Goal: Information Seeking & Learning: Understand process/instructions

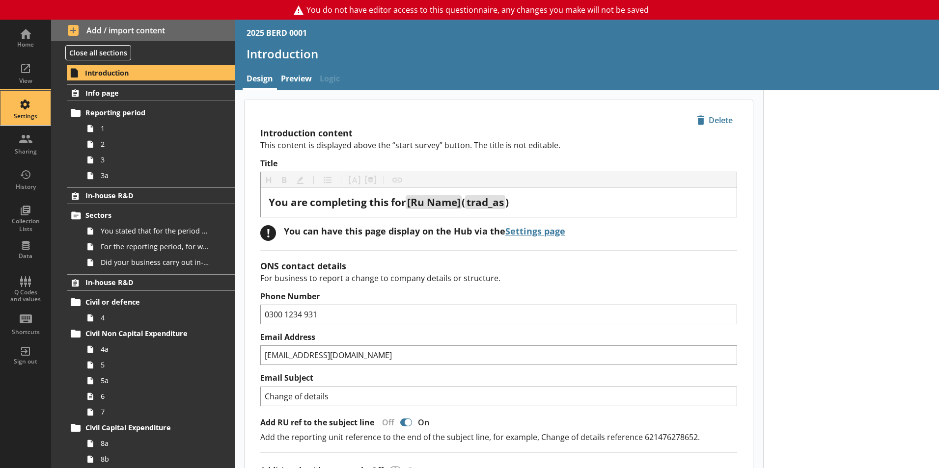
click at [22, 115] on div "Settings" at bounding box center [25, 116] width 34 height 8
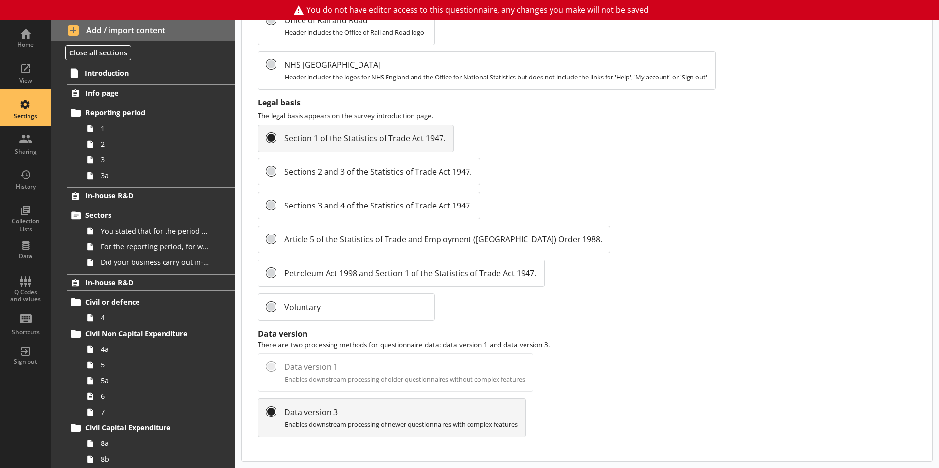
scroll to position [1040, 0]
click at [109, 73] on span "Introduction" at bounding box center [145, 72] width 121 height 9
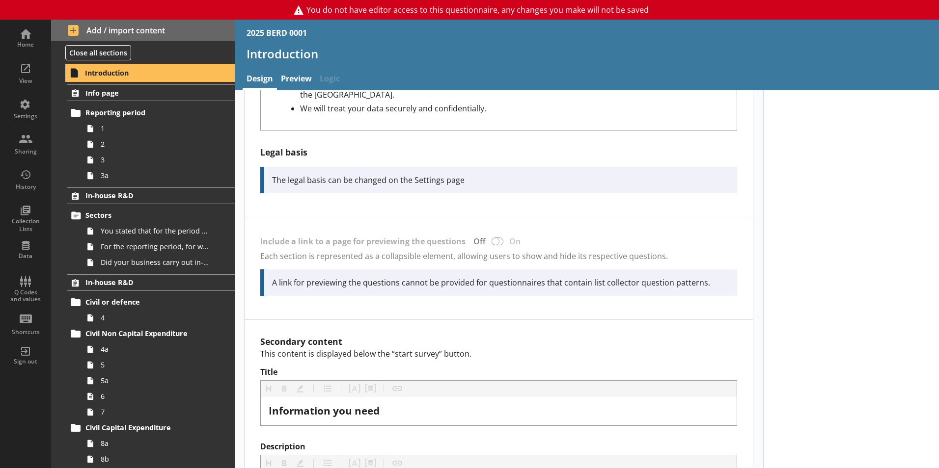
scroll to position [578, 0]
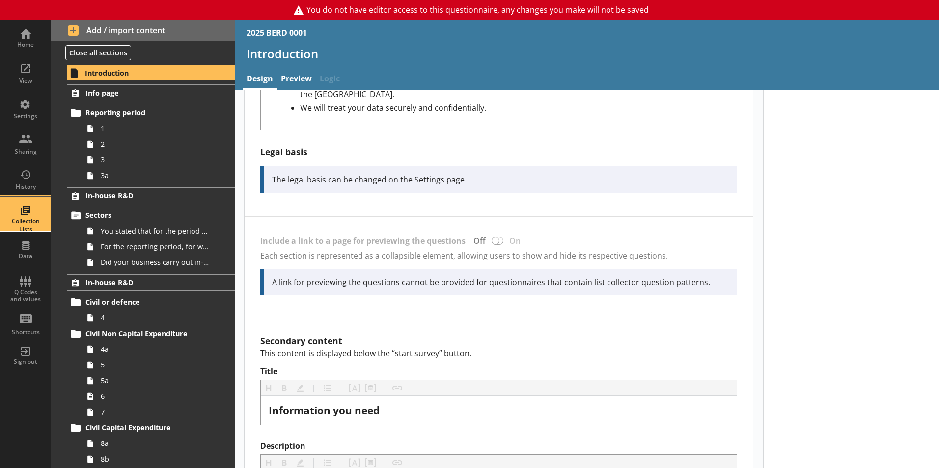
click at [26, 209] on div "Collection Lists" at bounding box center [25, 214] width 34 height 34
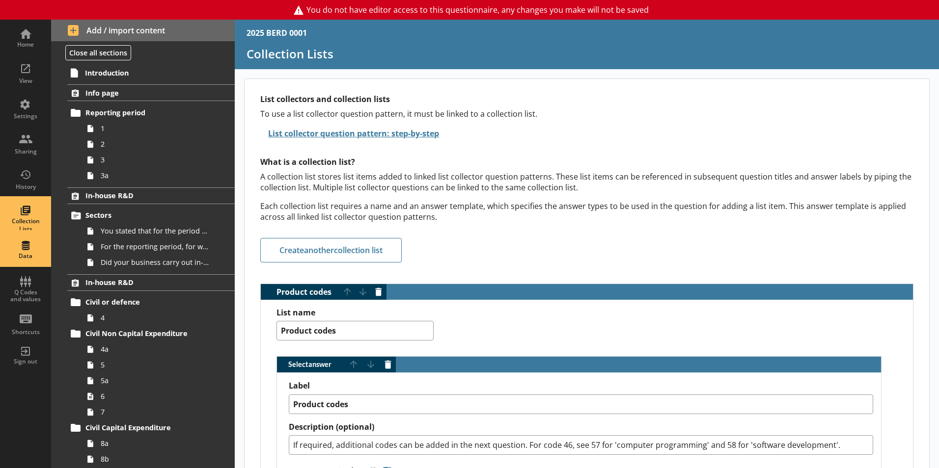
click at [18, 241] on div "Data" at bounding box center [25, 249] width 34 height 34
type textarea "x"
select select "Text_Optional"
select select "Date"
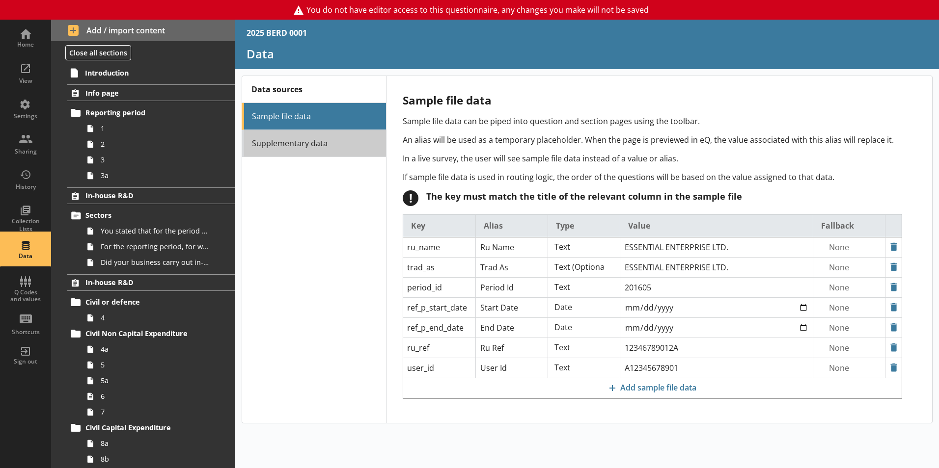
click at [279, 143] on link "Supplementary data" at bounding box center [314, 143] width 144 height 27
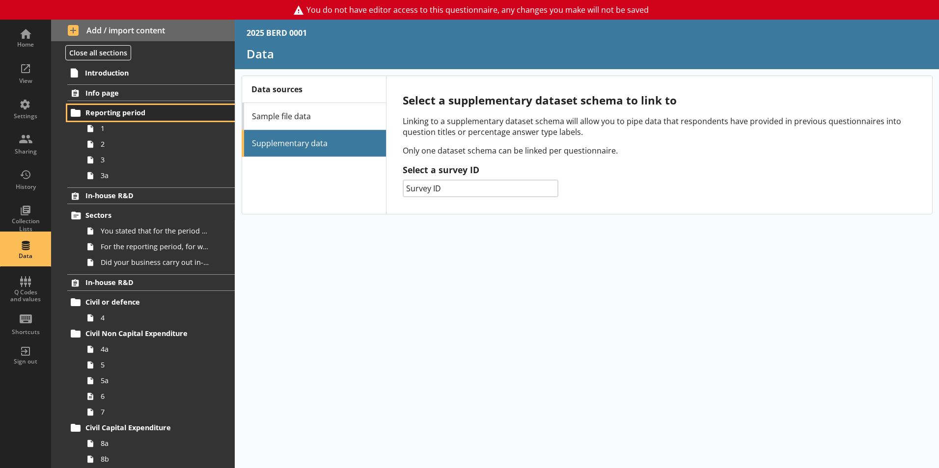
click at [150, 112] on span "Reporting period" at bounding box center [145, 112] width 120 height 9
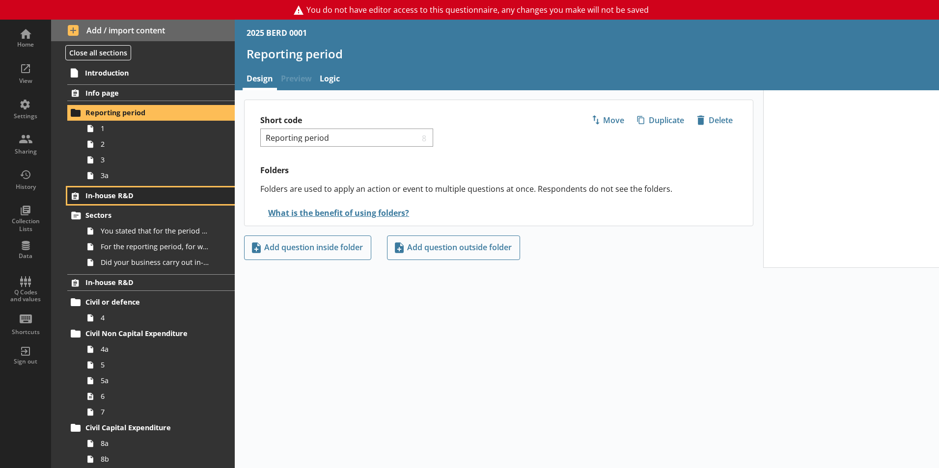
click at [139, 190] on link "In-house R&D" at bounding box center [150, 196] width 167 height 17
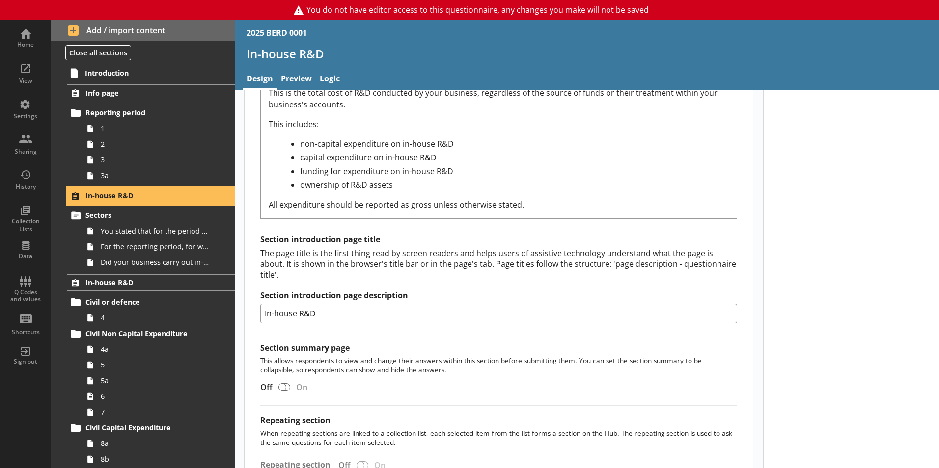
scroll to position [427, 0]
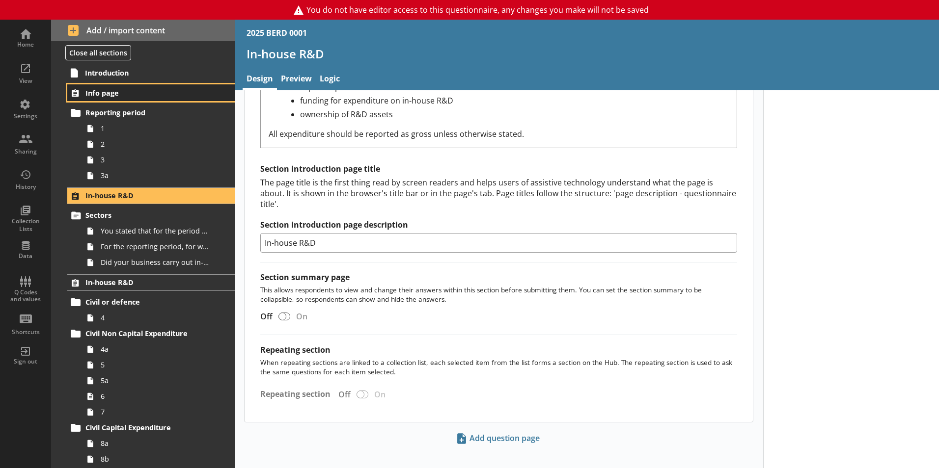
click at [94, 95] on span "Info page" at bounding box center [145, 92] width 120 height 9
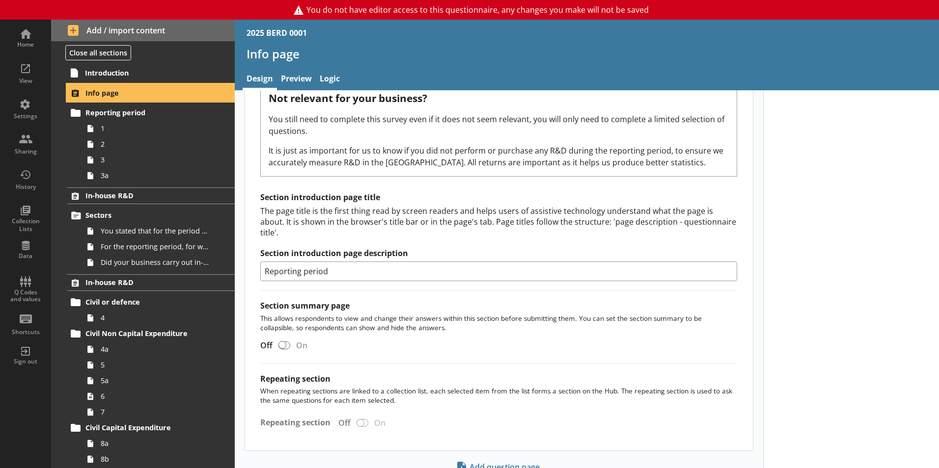
scroll to position [1303, 0]
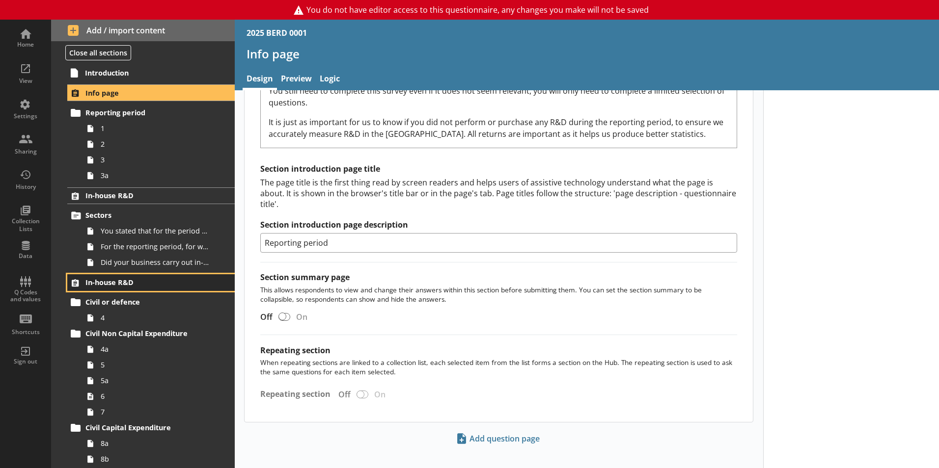
click at [125, 279] on span "In-house R&D" at bounding box center [145, 282] width 120 height 9
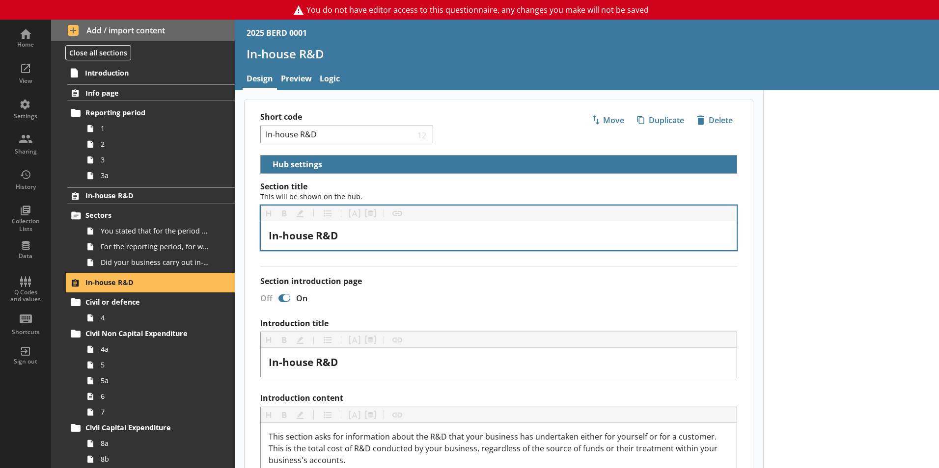
select select "ed5aa05f-910f-4662-9fcf-e405abfe6d58"
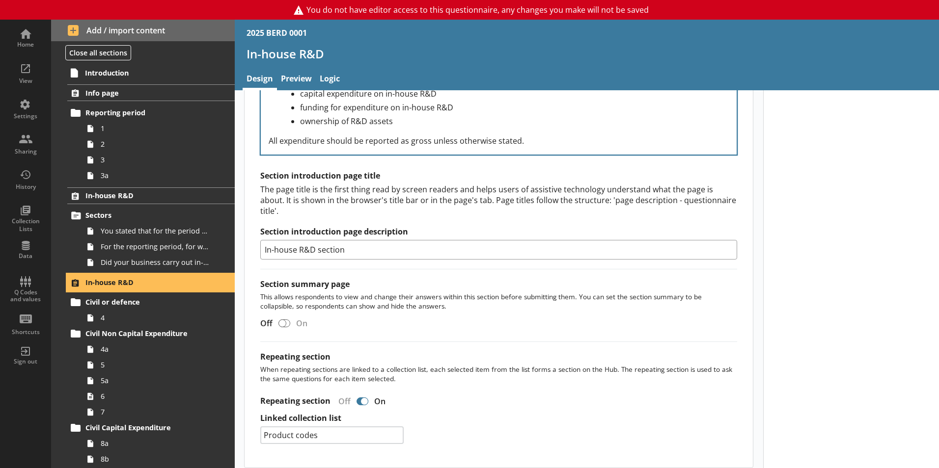
scroll to position [465, 0]
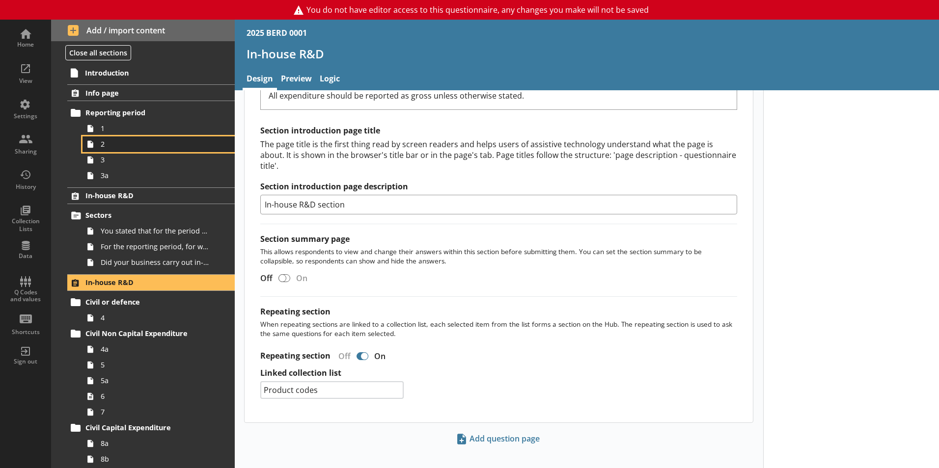
click at [98, 137] on link "2" at bounding box center [158, 145] width 152 height 16
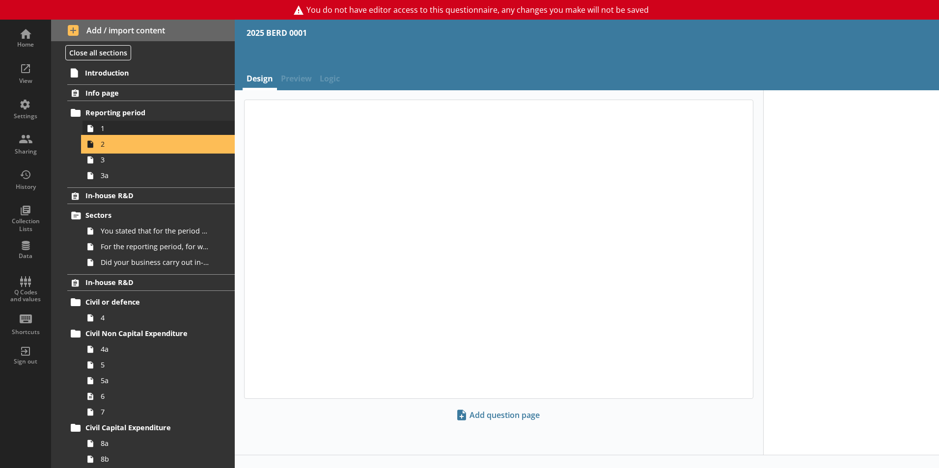
type textarea "x"
select select "ref_p_end_date"
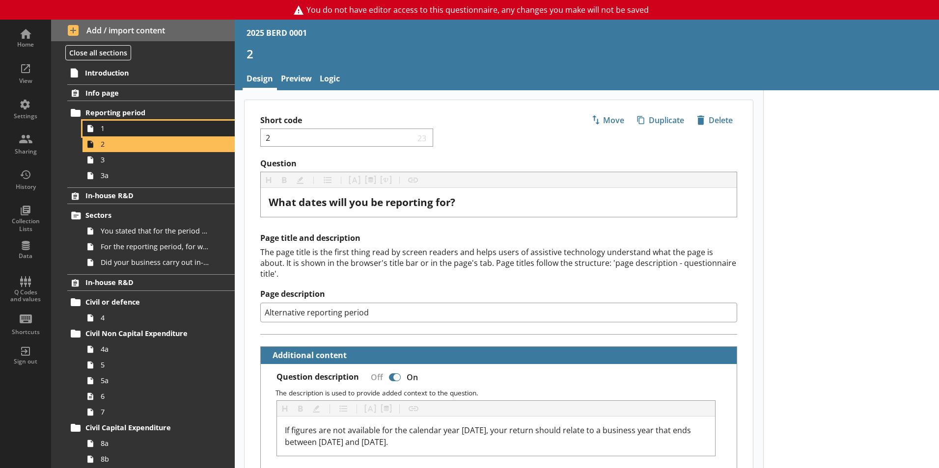
click at [104, 128] on span "1" at bounding box center [155, 128] width 109 height 9
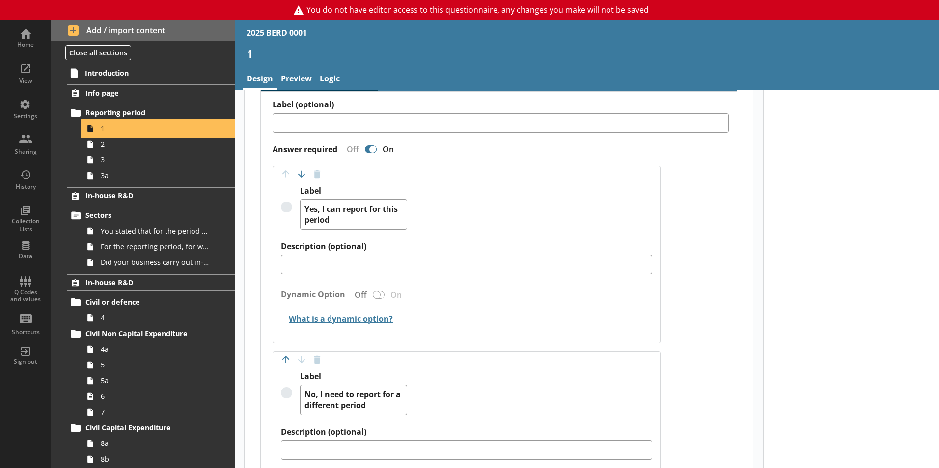
scroll to position [846, 0]
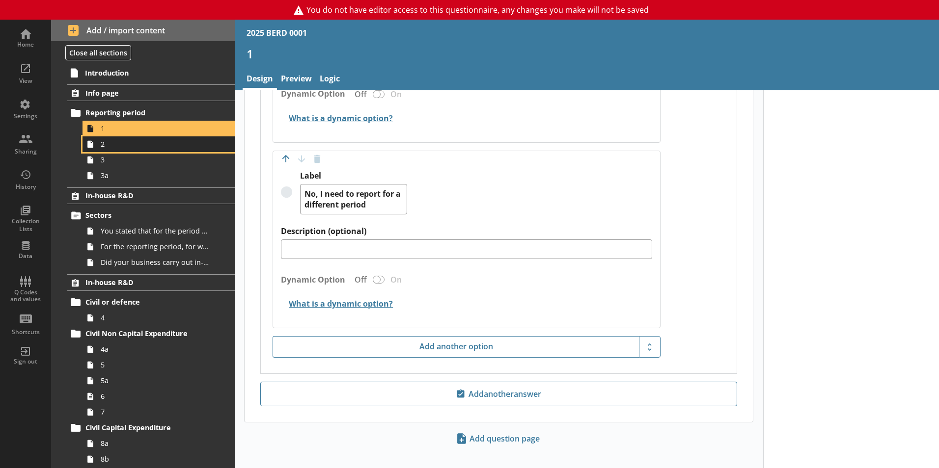
click at [111, 148] on span "2" at bounding box center [155, 143] width 109 height 9
type textarea "x"
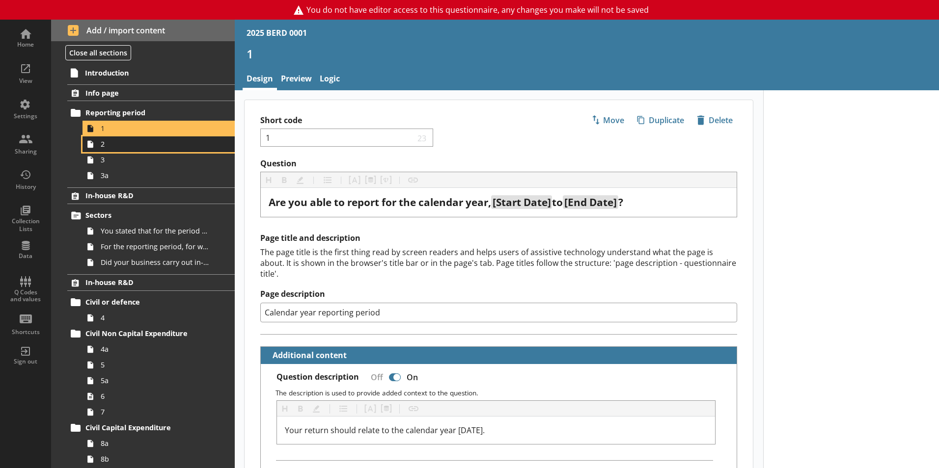
select select "ref_p_end_date"
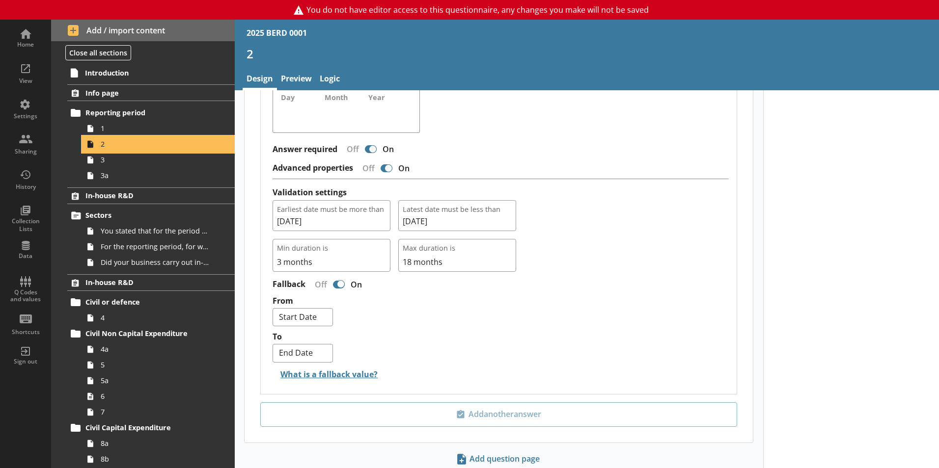
scroll to position [920, 0]
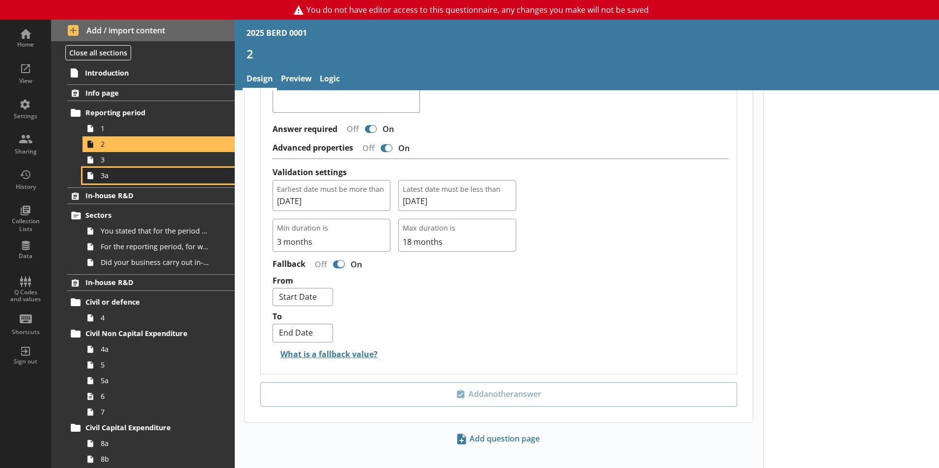
click at [117, 168] on link "3a" at bounding box center [158, 176] width 152 height 16
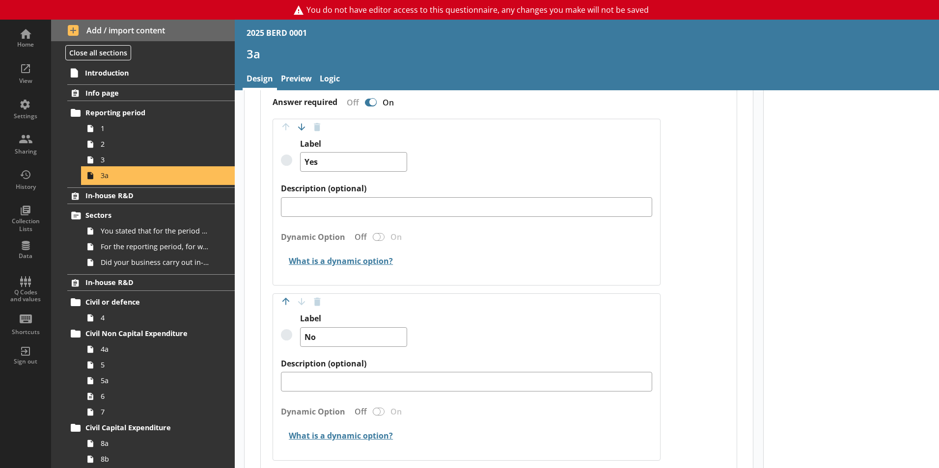
scroll to position [484, 0]
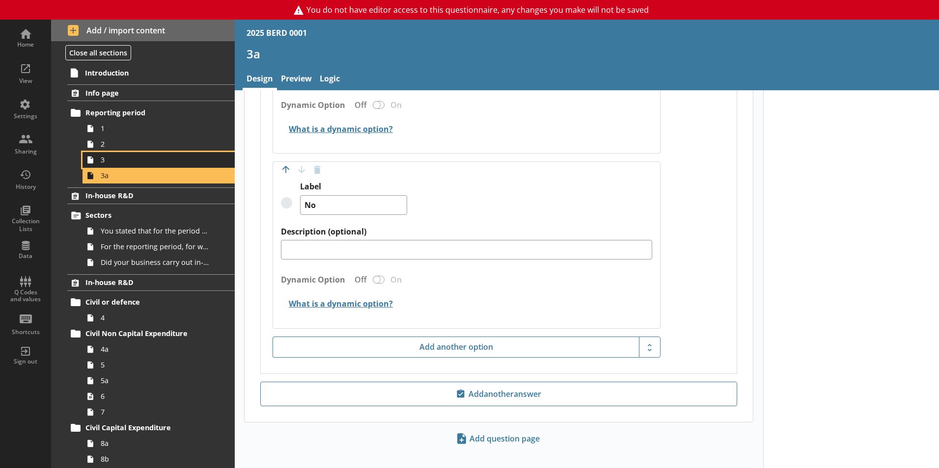
click at [116, 159] on span "3" at bounding box center [155, 159] width 109 height 9
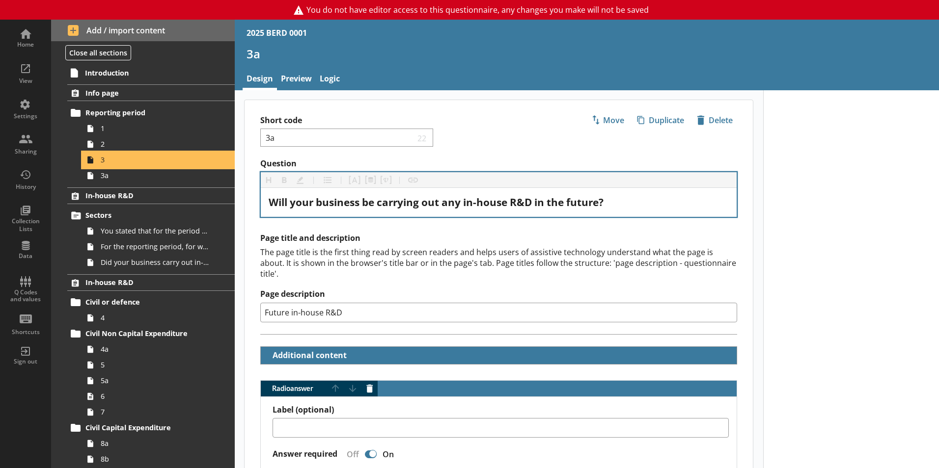
type textarea "x"
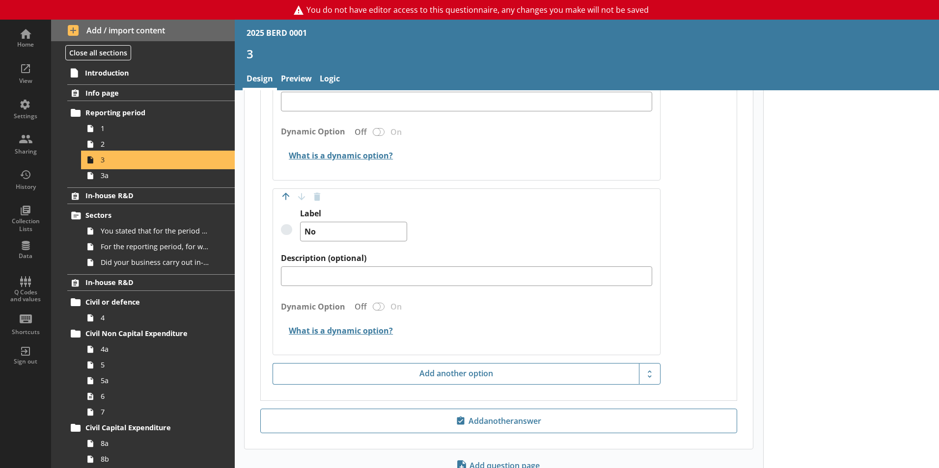
scroll to position [734, 0]
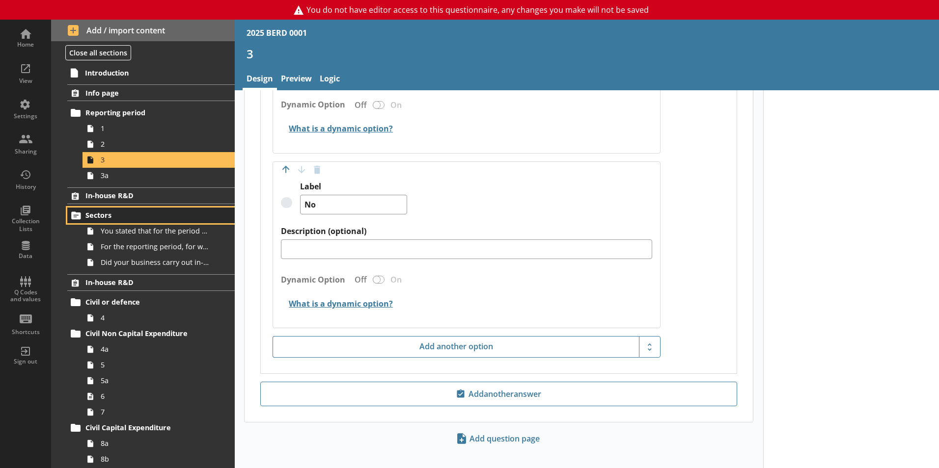
click at [109, 223] on link "Sectors" at bounding box center [150, 216] width 167 height 16
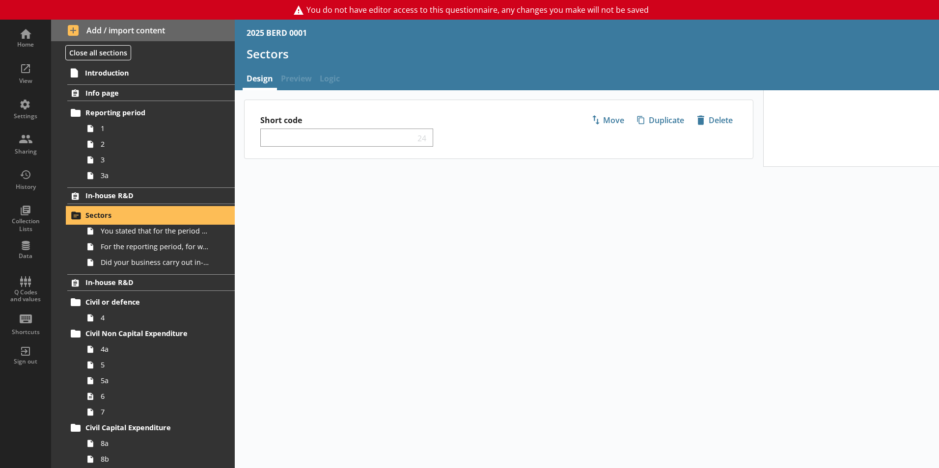
select select "ed5aa05f-910f-4662-9fcf-e405abfe6d58"
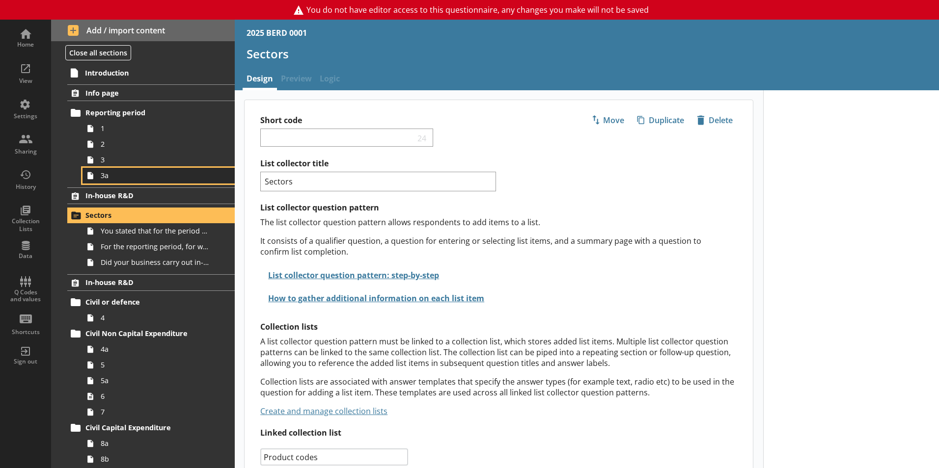
click at [145, 175] on span "3a" at bounding box center [155, 175] width 109 height 9
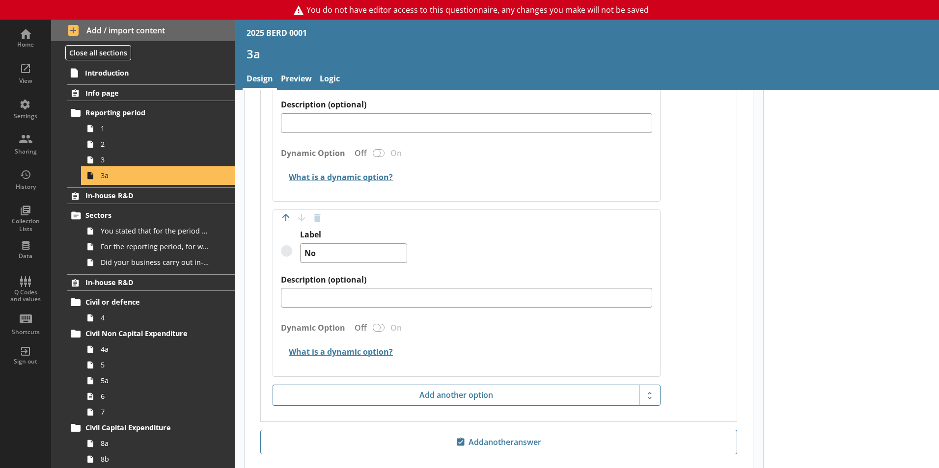
scroll to position [484, 0]
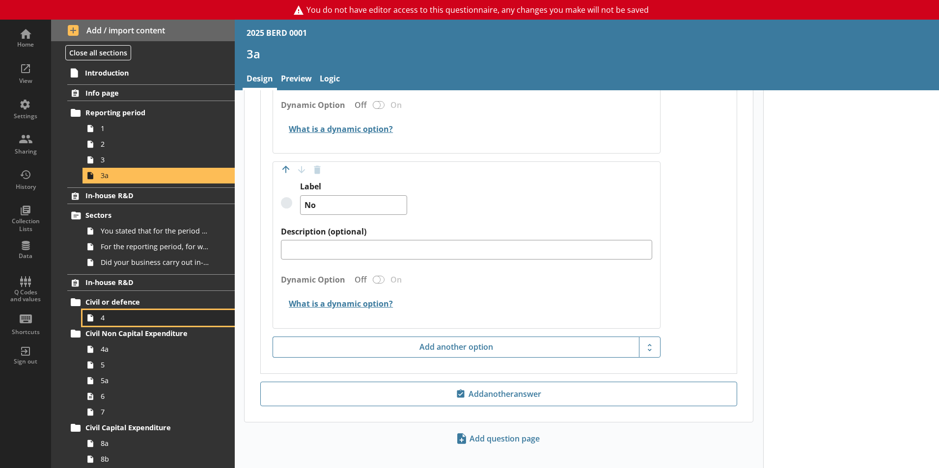
click at [119, 317] on span "4" at bounding box center [155, 317] width 109 height 9
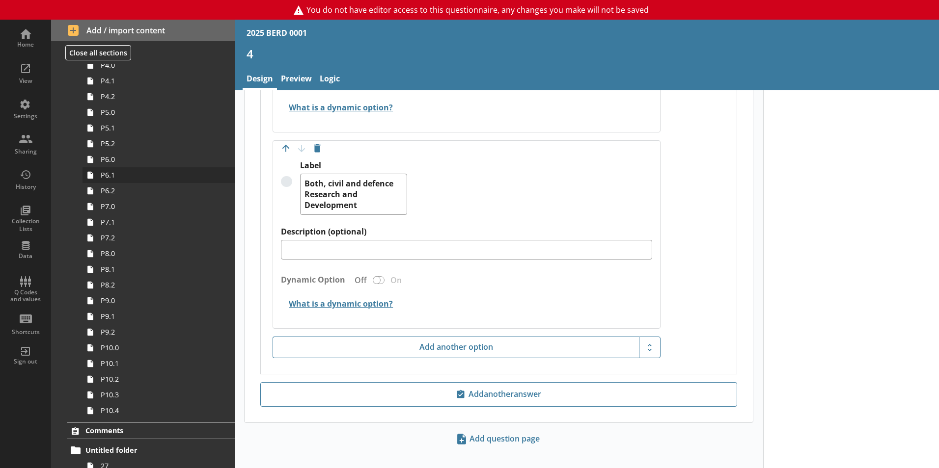
scroll to position [1669, 0]
click at [127, 177] on span "P6.1" at bounding box center [155, 175] width 109 height 9
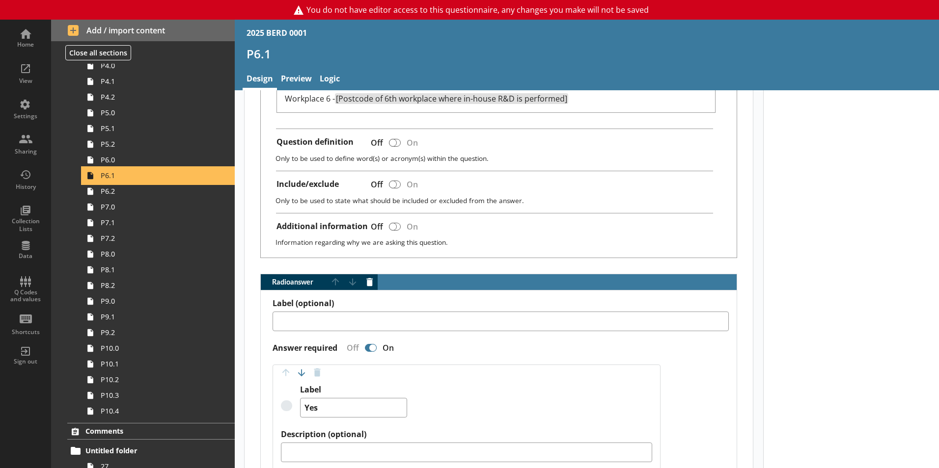
scroll to position [430, 0]
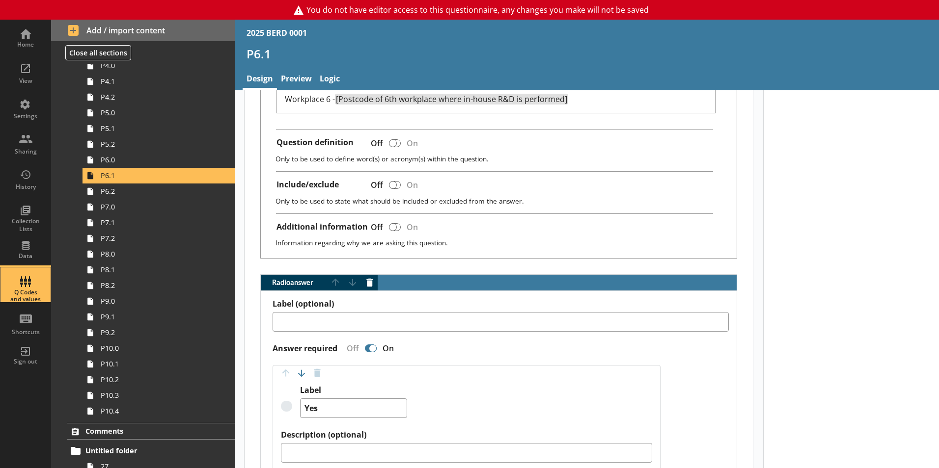
click at [22, 291] on div "Q Codes and values" at bounding box center [25, 296] width 34 height 14
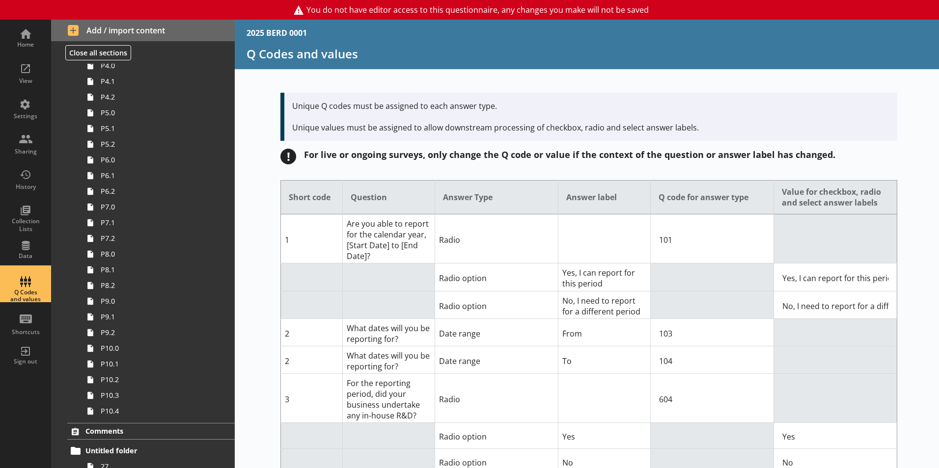
click at [23, 281] on div "Q Codes and values" at bounding box center [25, 285] width 34 height 34
click at [24, 68] on div "View" at bounding box center [25, 72] width 34 height 34
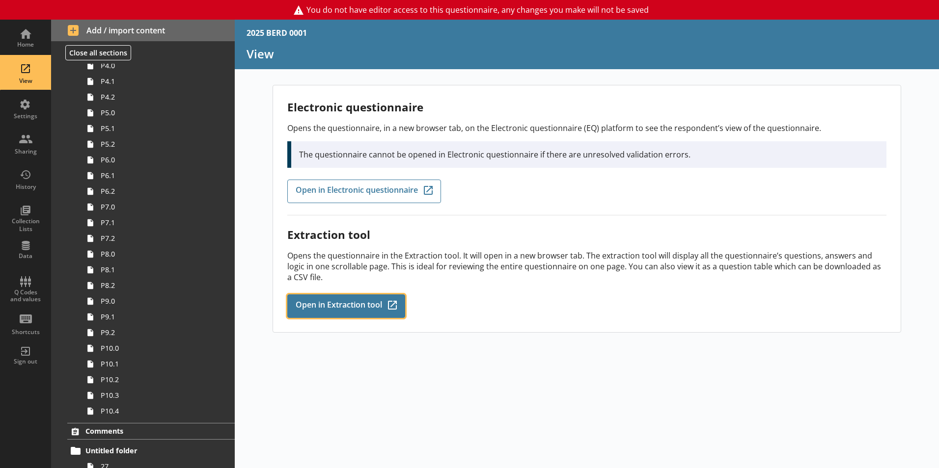
click at [335, 302] on span "Open in Extraction tool" at bounding box center [339, 306] width 86 height 11
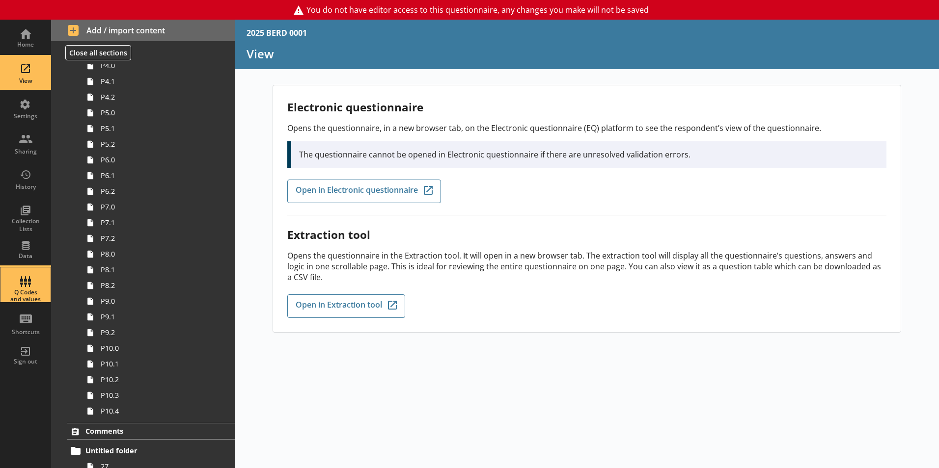
click at [13, 277] on div "Q Codes and values" at bounding box center [25, 285] width 34 height 34
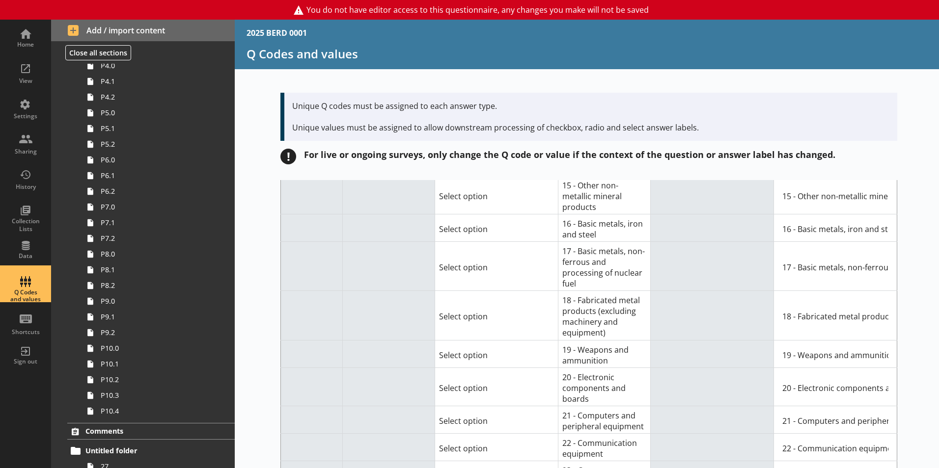
scroll to position [15663, 0]
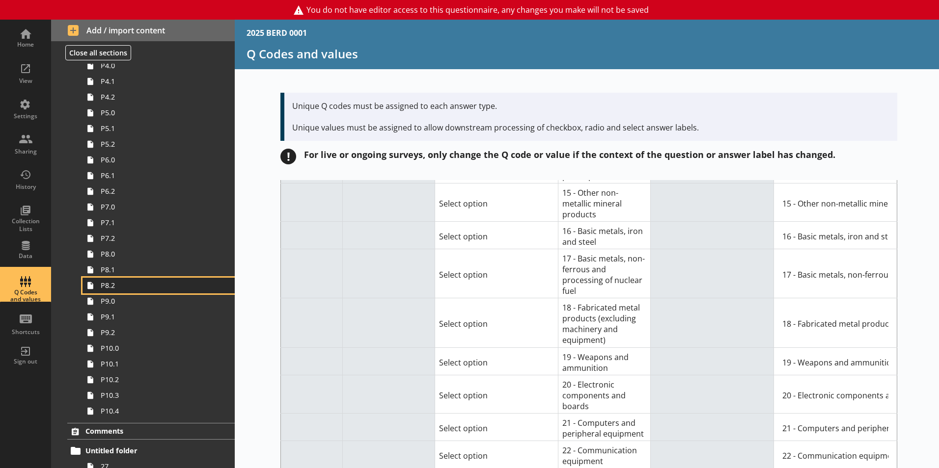
click at [137, 289] on span "P8.2" at bounding box center [155, 285] width 109 height 9
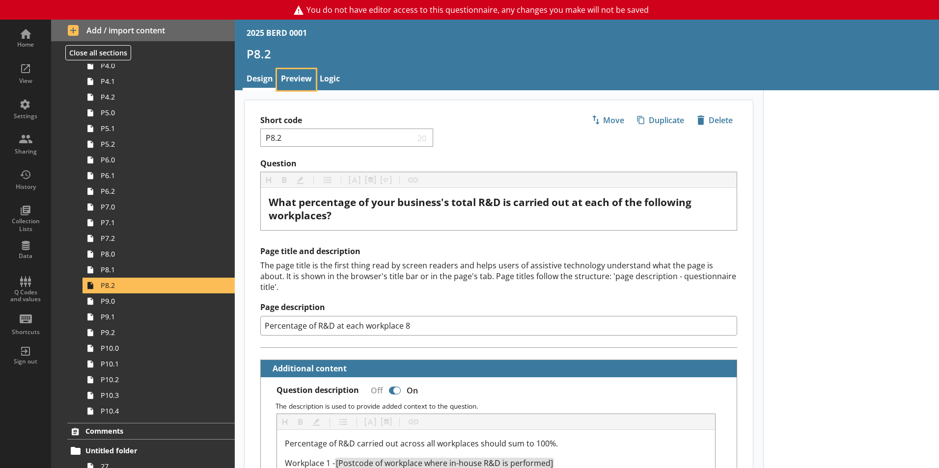
click at [283, 75] on link "Preview" at bounding box center [296, 79] width 39 height 21
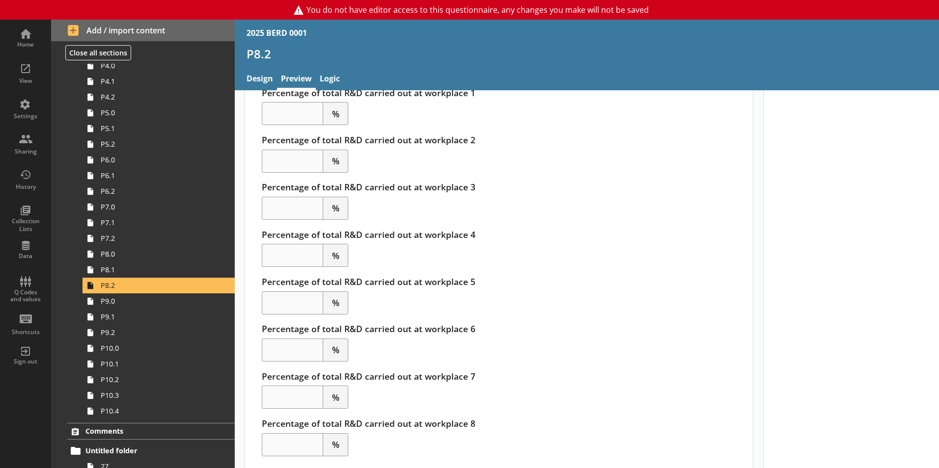
scroll to position [281, 0]
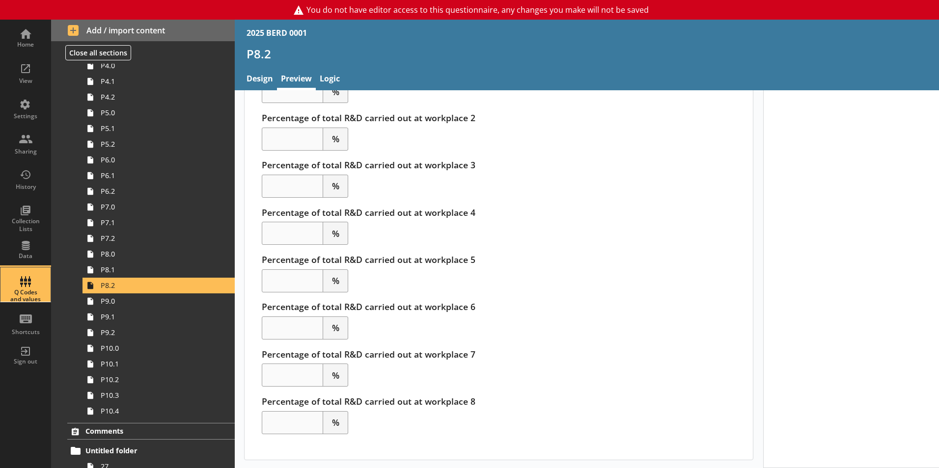
click at [27, 274] on div "Q Codes and values" at bounding box center [25, 285] width 34 height 34
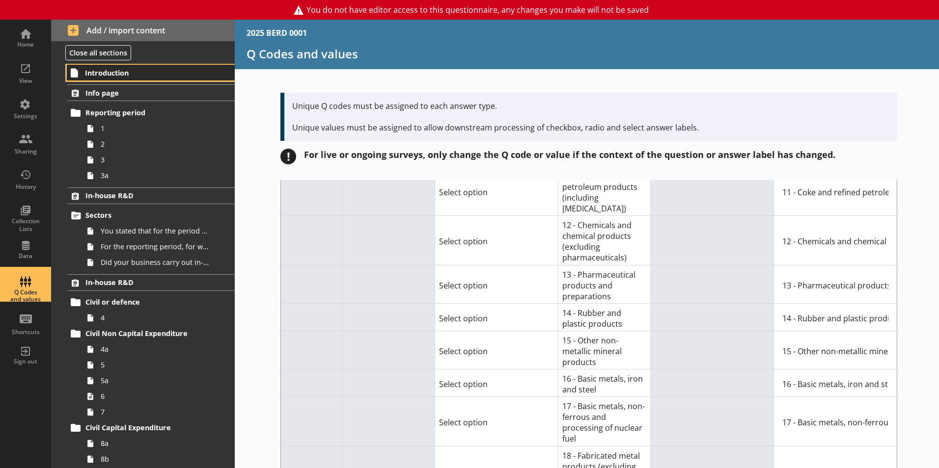
click at [104, 79] on link "Introduction" at bounding box center [151, 73] width 168 height 16
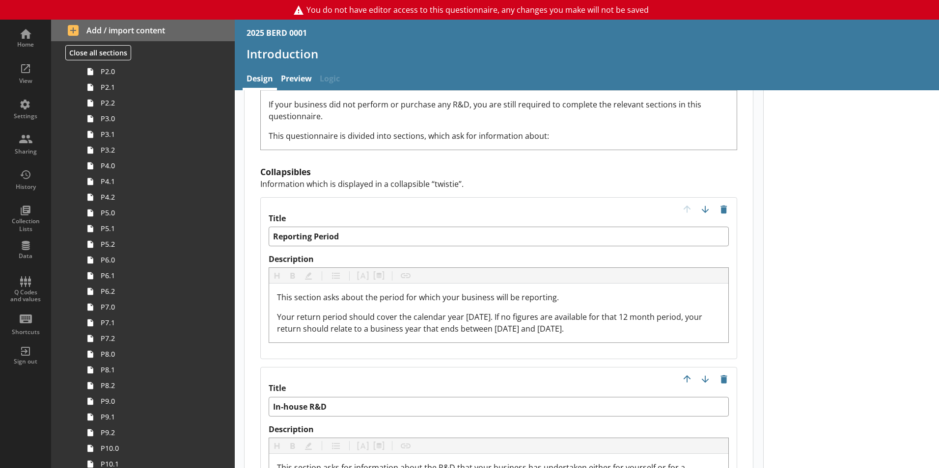
scroll to position [1716, 0]
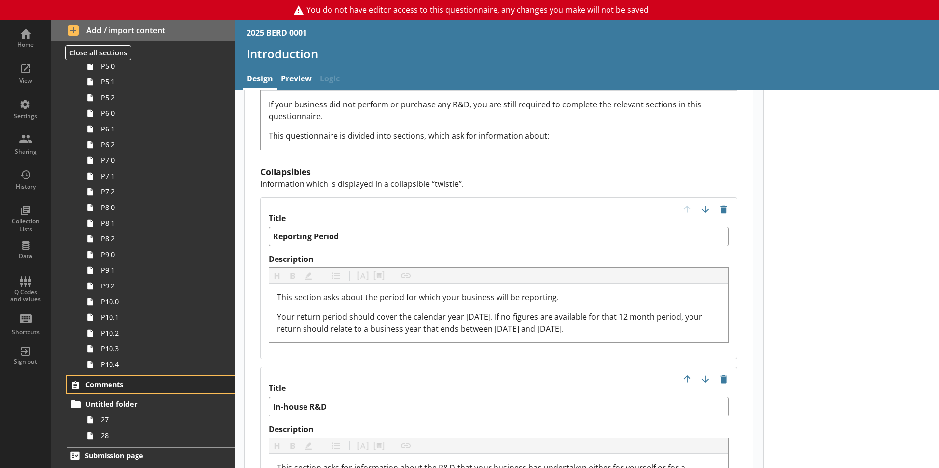
click at [121, 388] on span "Comments" at bounding box center [145, 384] width 120 height 9
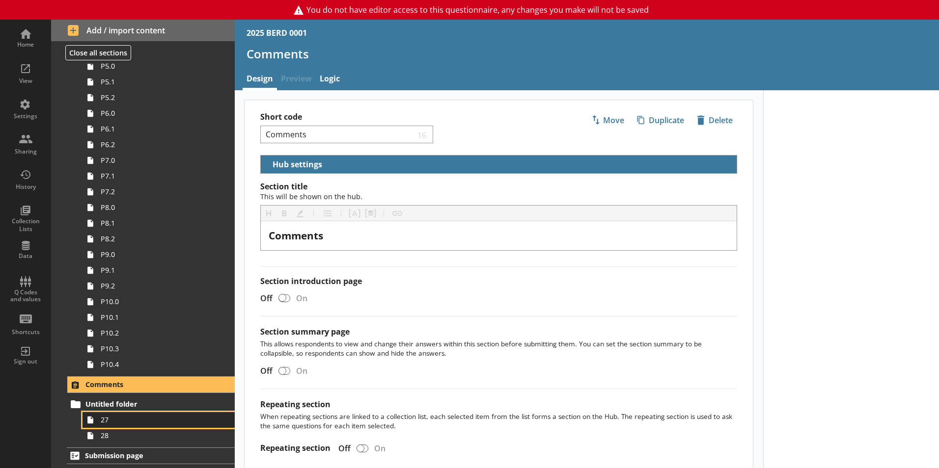
click at [102, 418] on span "27" at bounding box center [155, 419] width 109 height 9
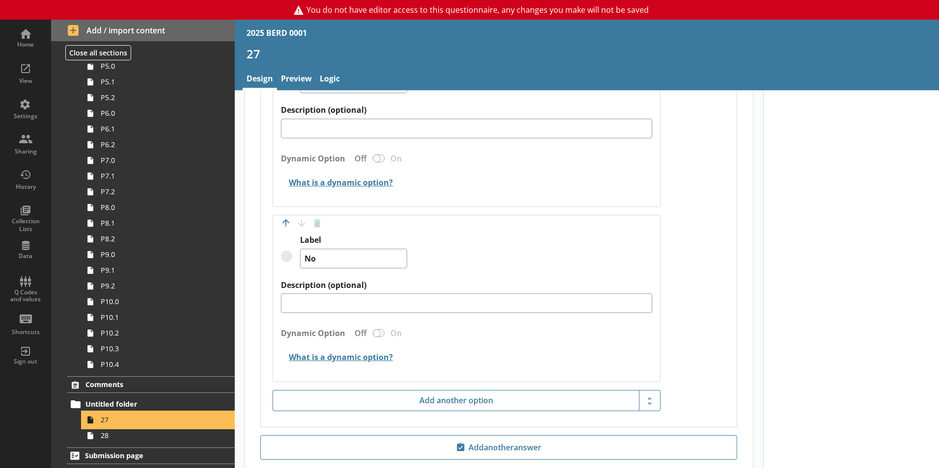
scroll to position [780, 0]
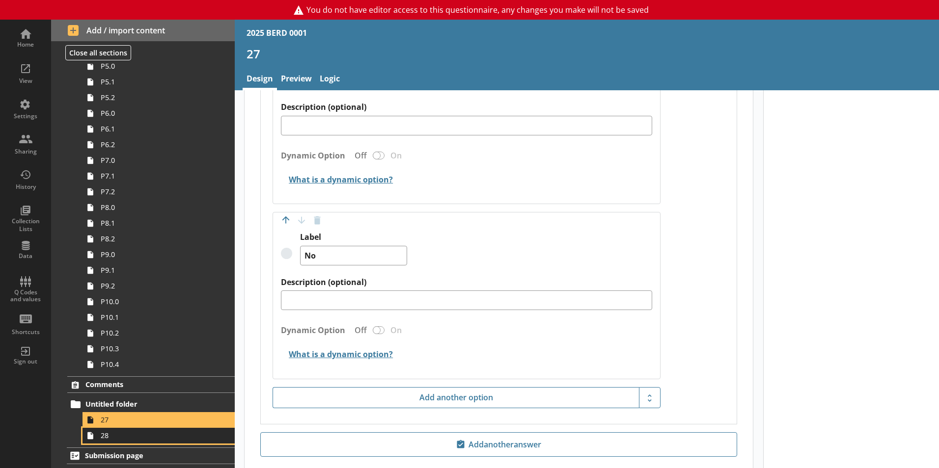
click at [138, 437] on span "28" at bounding box center [155, 435] width 109 height 9
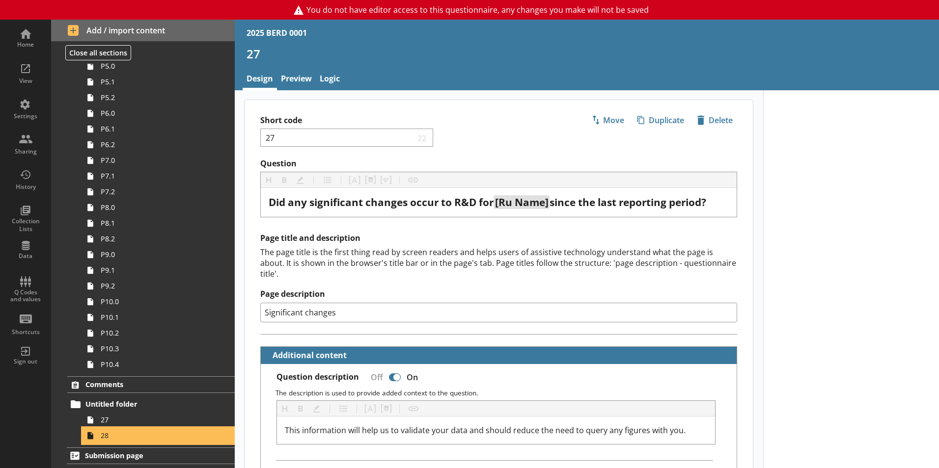
type textarea "x"
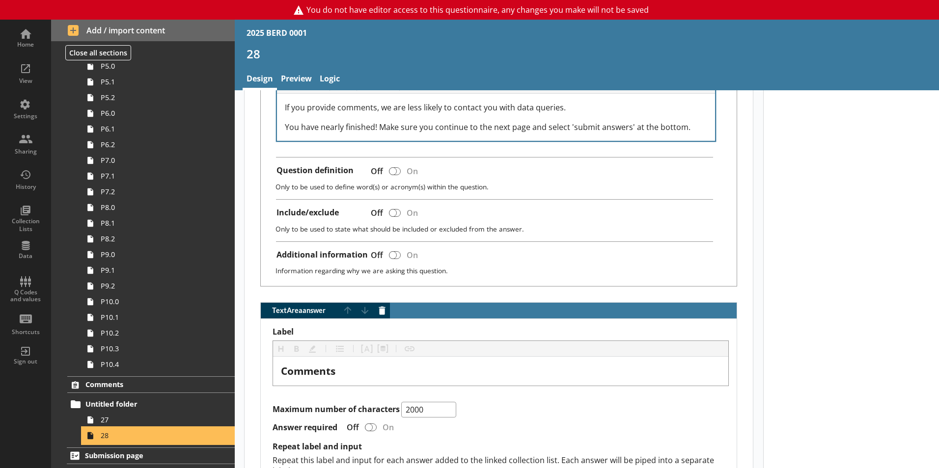
scroll to position [464, 0]
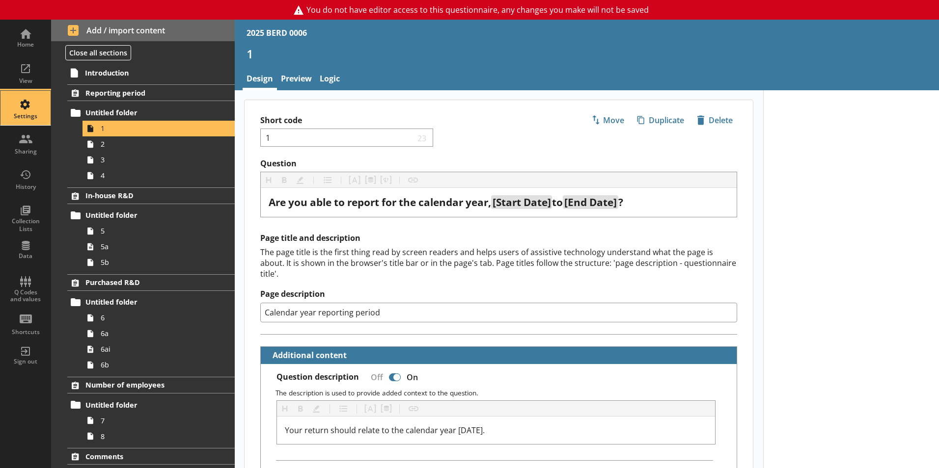
click at [17, 111] on div "Settings" at bounding box center [25, 108] width 34 height 34
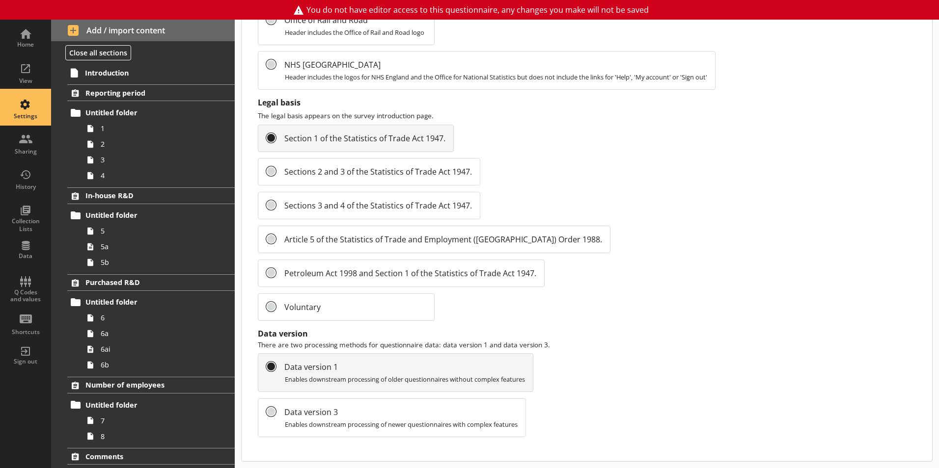
scroll to position [1040, 0]
click at [115, 75] on span "Introduction" at bounding box center [145, 72] width 121 height 9
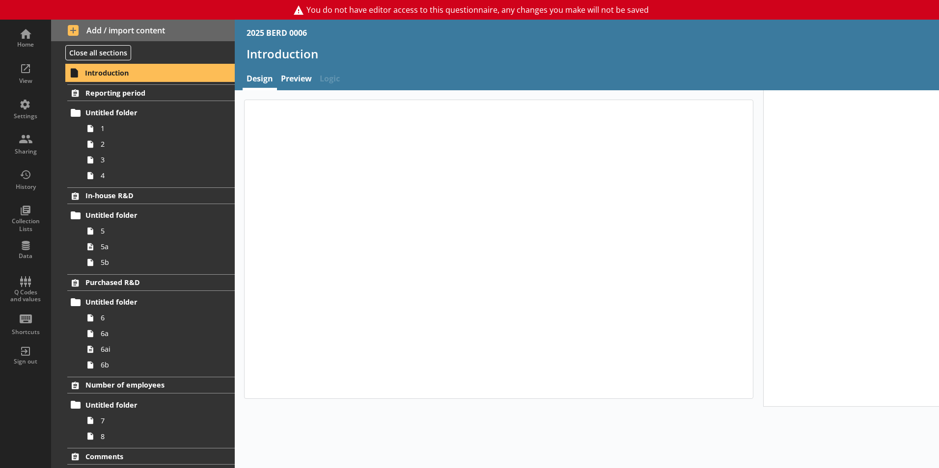
type textarea "x"
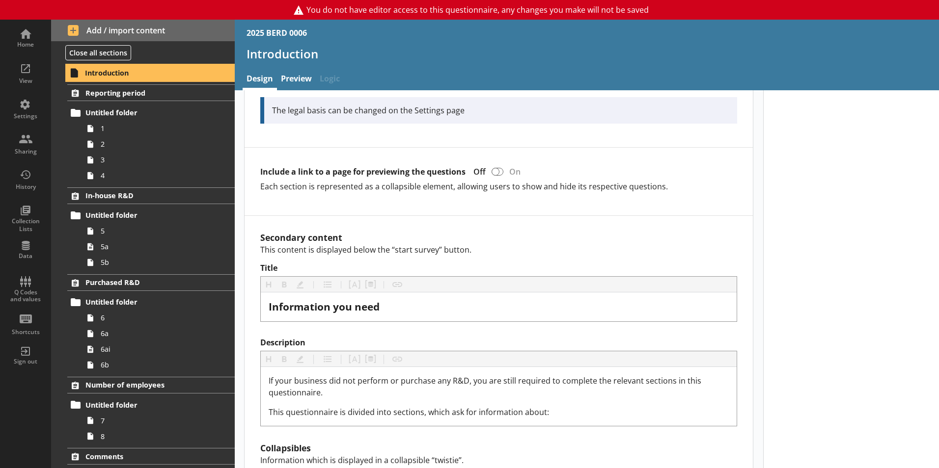
scroll to position [648, 0]
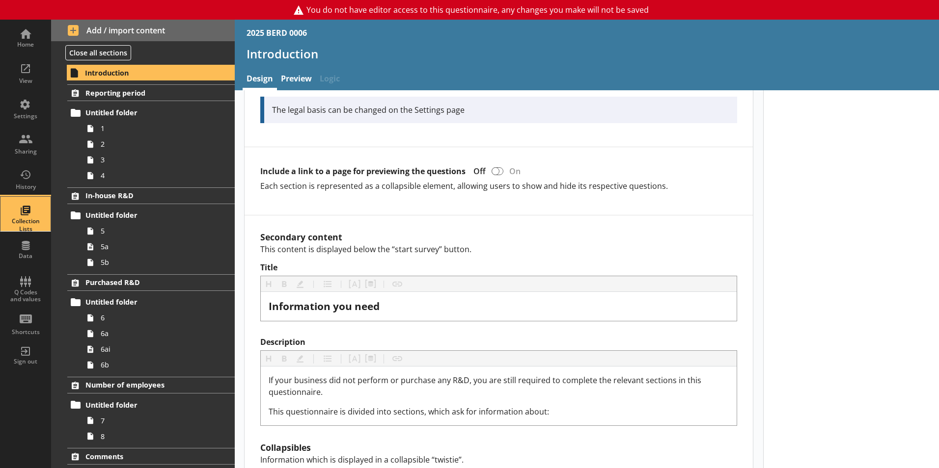
click at [26, 215] on div "Collection Lists" at bounding box center [25, 214] width 34 height 34
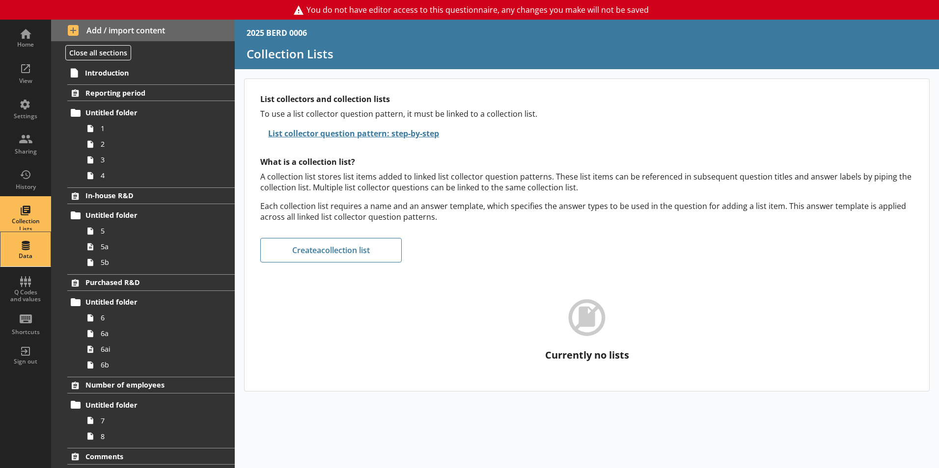
click at [21, 242] on div "Data" at bounding box center [25, 249] width 34 height 34
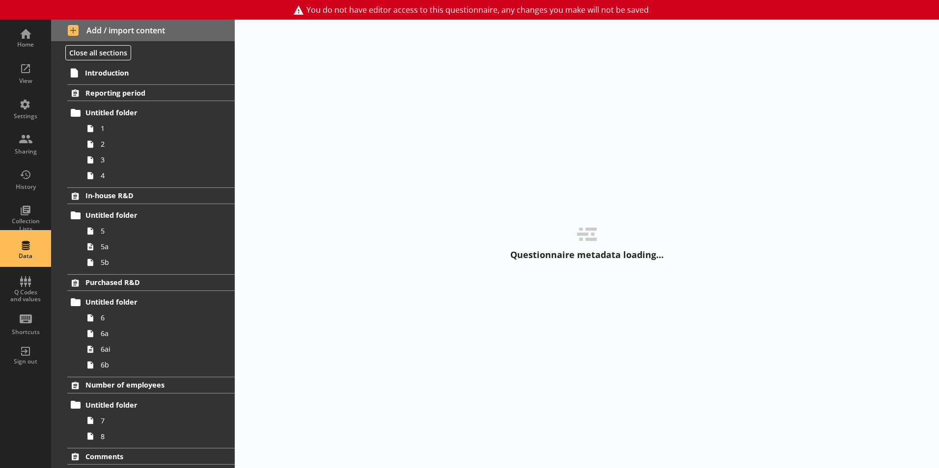
select select "Text_Optional"
select select "Date"
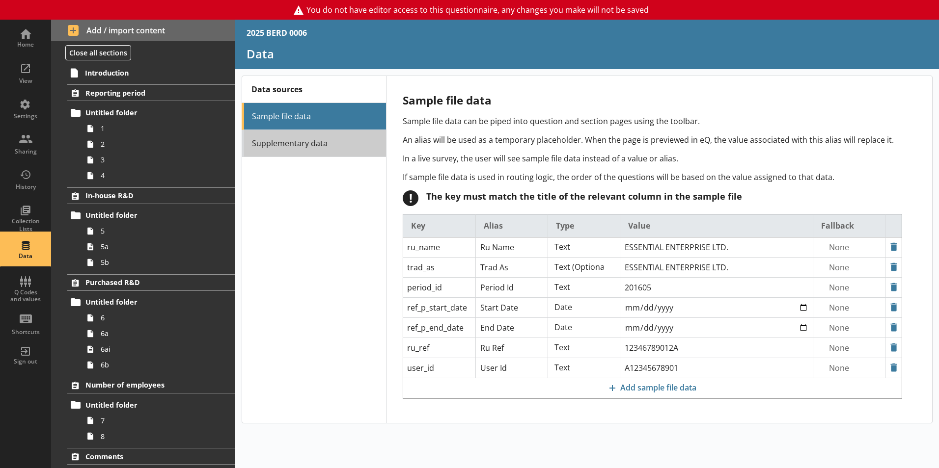
click at [273, 142] on link "Supplementary data" at bounding box center [314, 143] width 144 height 27
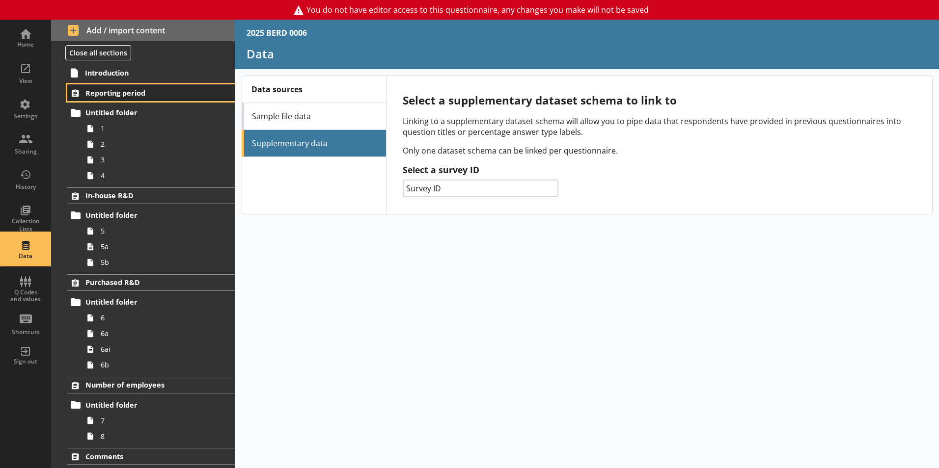
click at [120, 96] on span "Reporting period" at bounding box center [145, 92] width 120 height 9
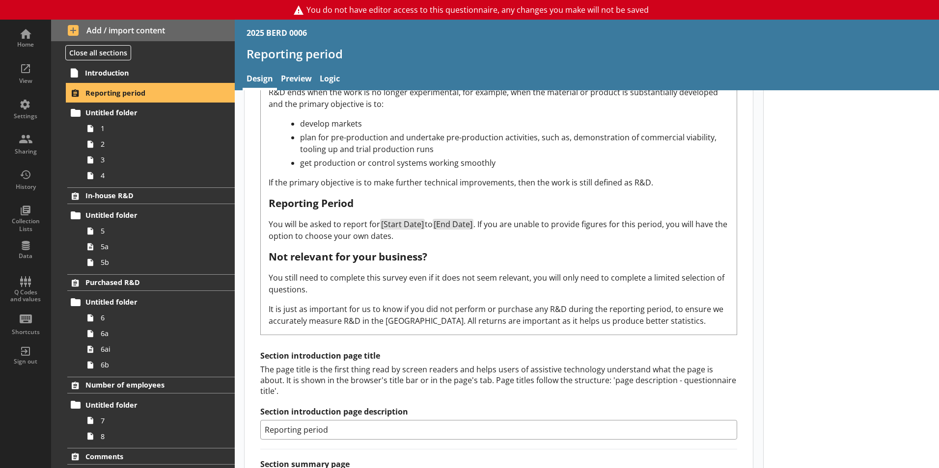
scroll to position [1303, 0]
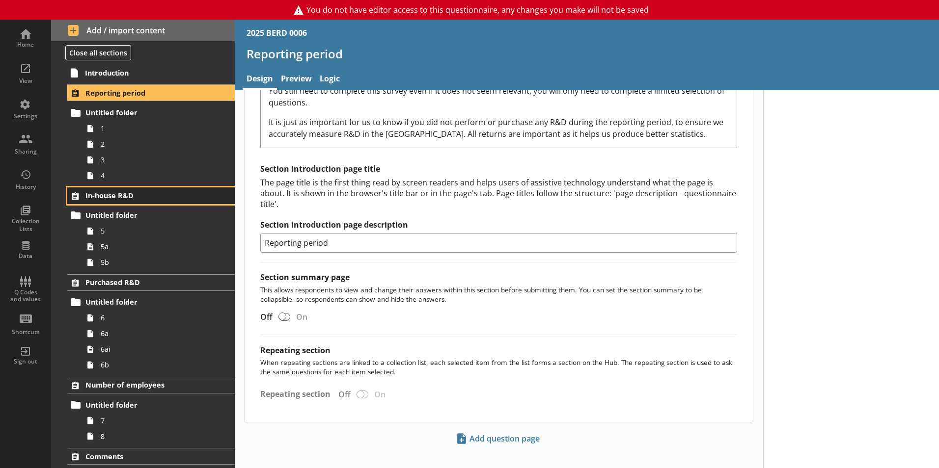
click at [106, 195] on span "In-house R&D" at bounding box center [145, 195] width 120 height 9
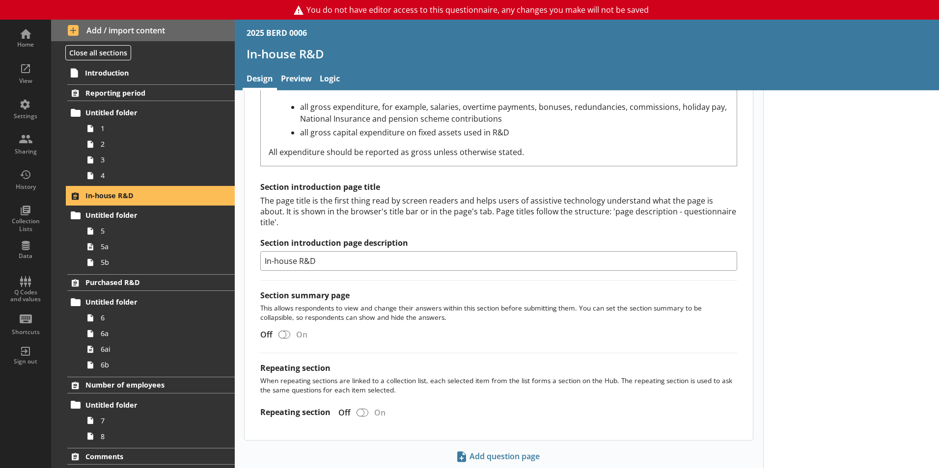
scroll to position [399, 0]
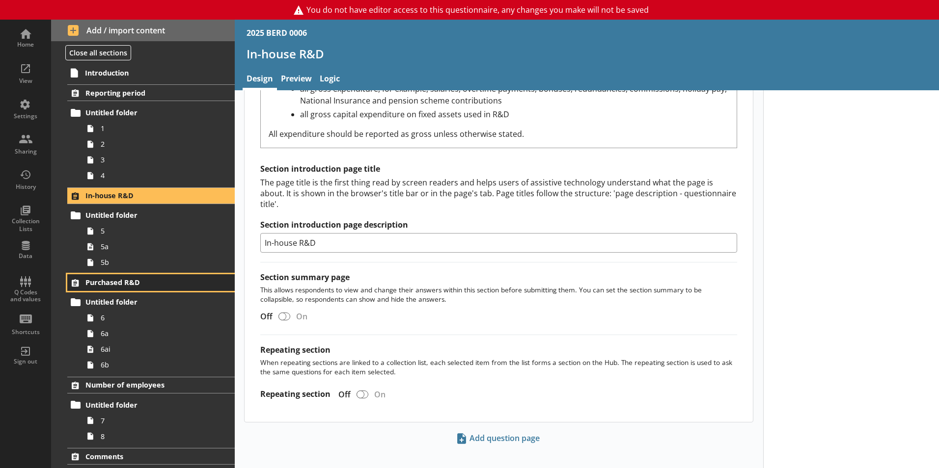
click at [137, 279] on span "Purchased R&D" at bounding box center [145, 282] width 120 height 9
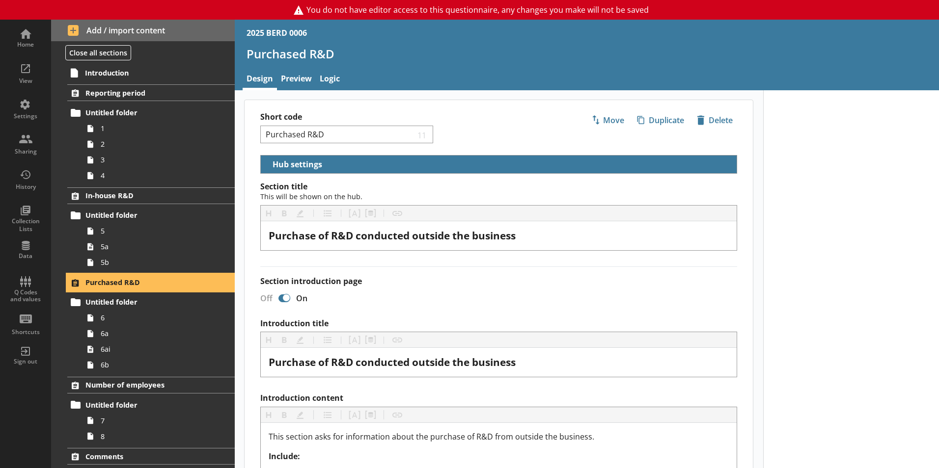
scroll to position [376, 0]
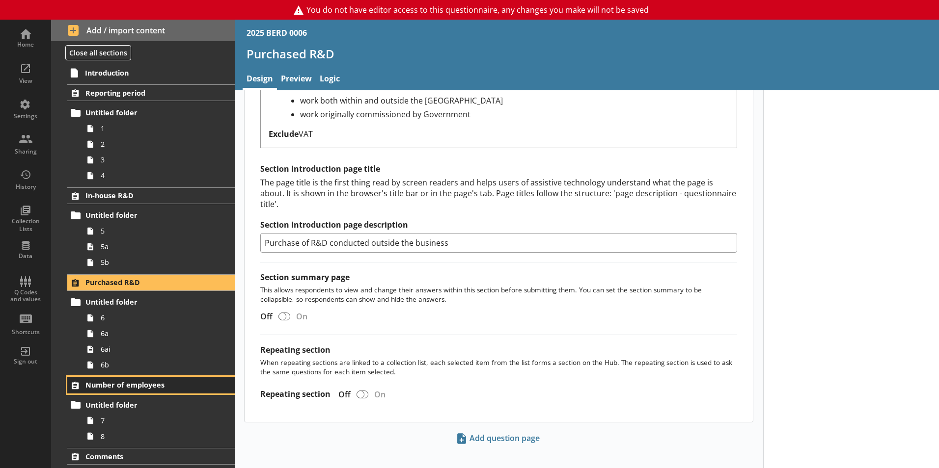
click at [149, 383] on span "Number of employees" at bounding box center [145, 385] width 120 height 9
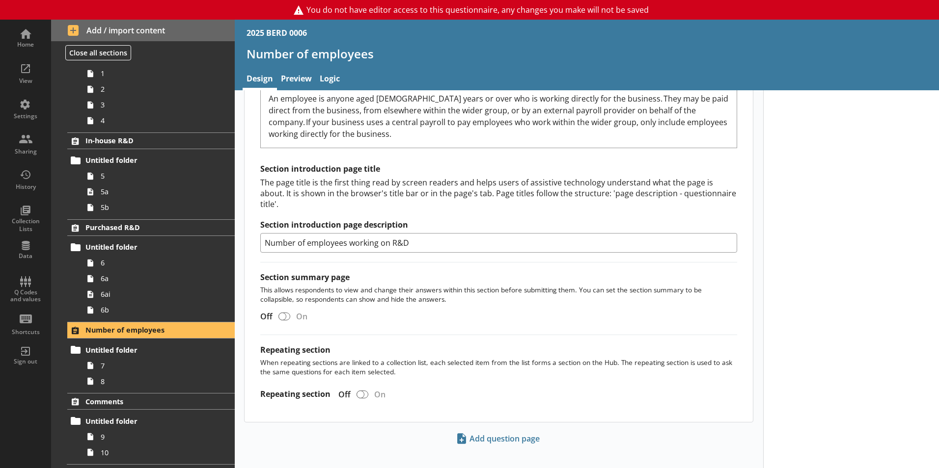
scroll to position [72, 0]
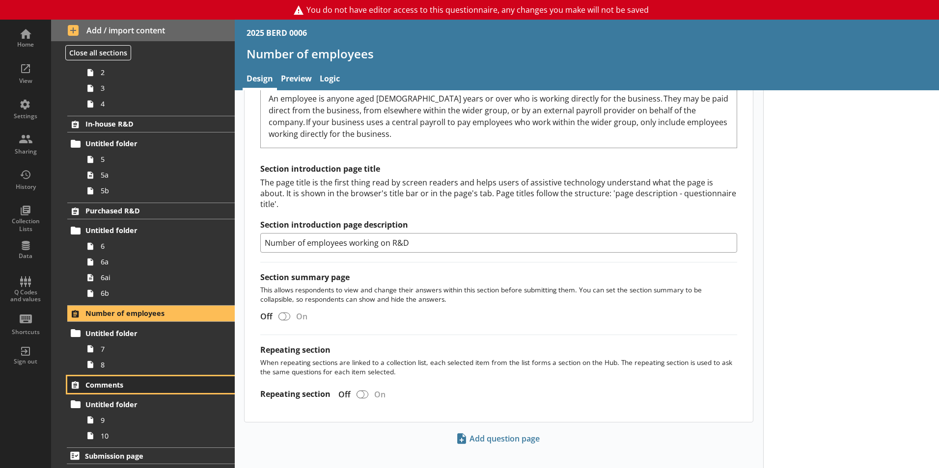
click at [129, 386] on span "Comments" at bounding box center [145, 385] width 120 height 9
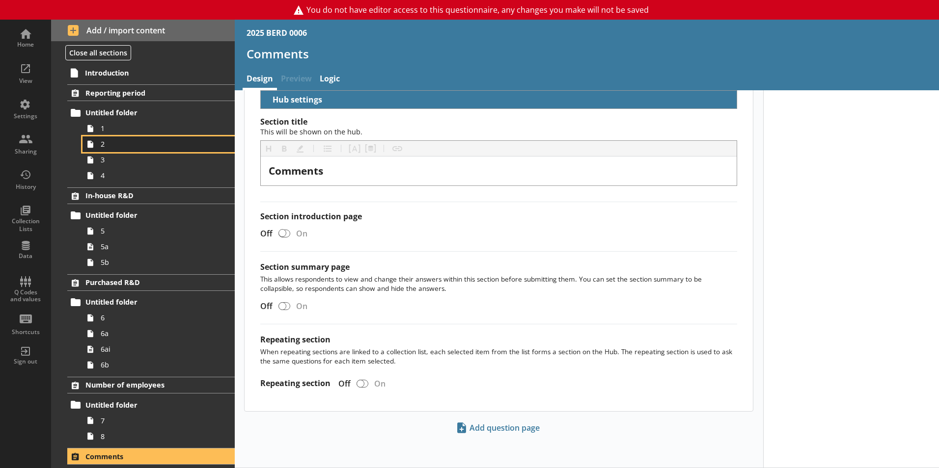
click at [113, 137] on link "2" at bounding box center [158, 145] width 152 height 16
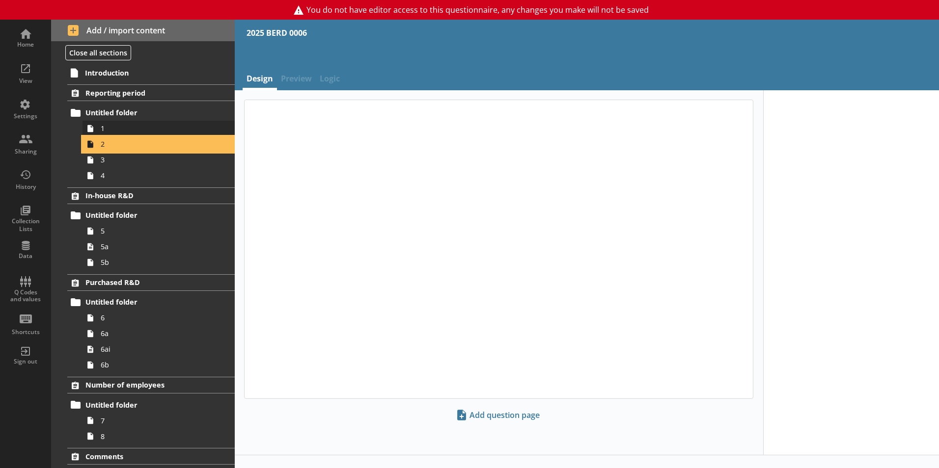
type textarea "x"
select select "ref_p_end_date"
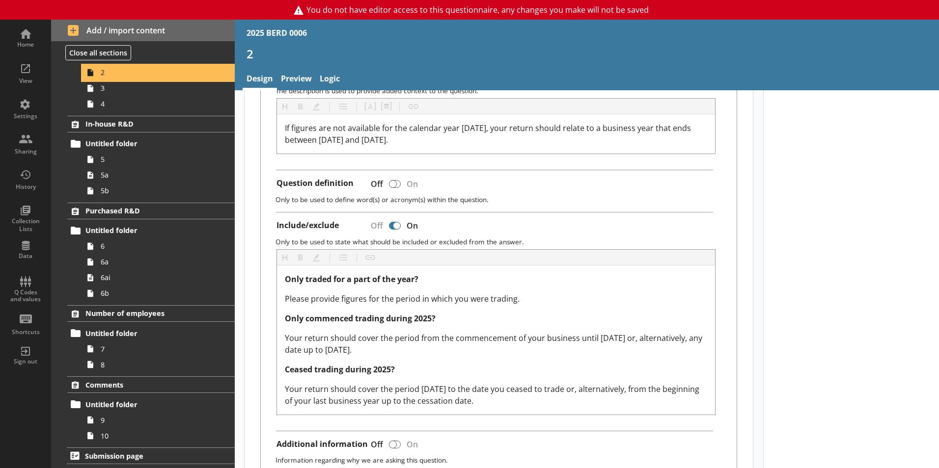
scroll to position [304, 0]
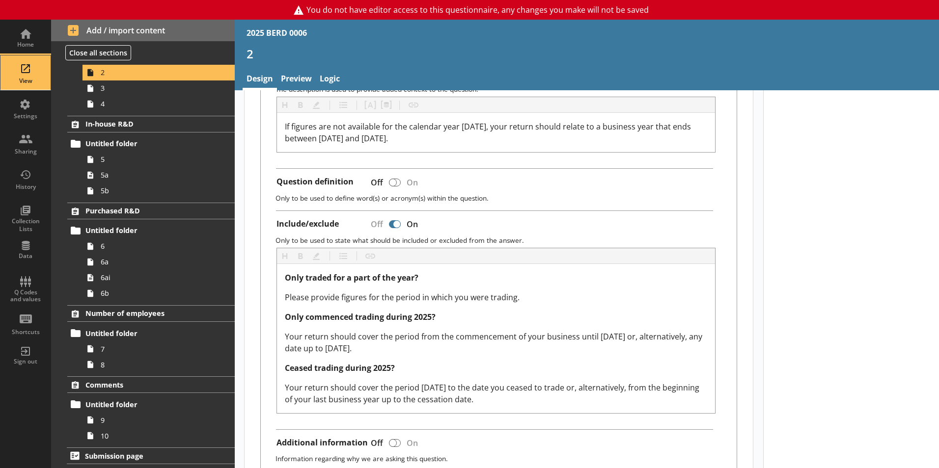
click at [14, 86] on div "View" at bounding box center [25, 72] width 34 height 34
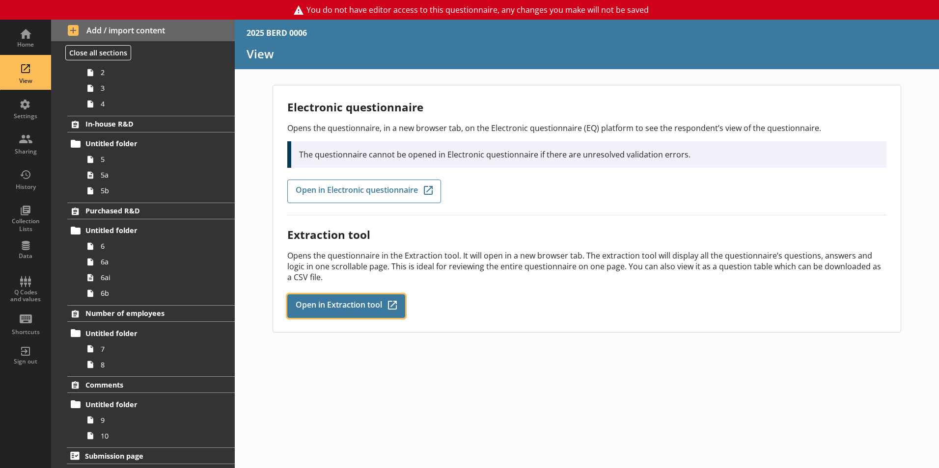
click at [344, 301] on span "Open in Extraction tool" at bounding box center [339, 306] width 86 height 11
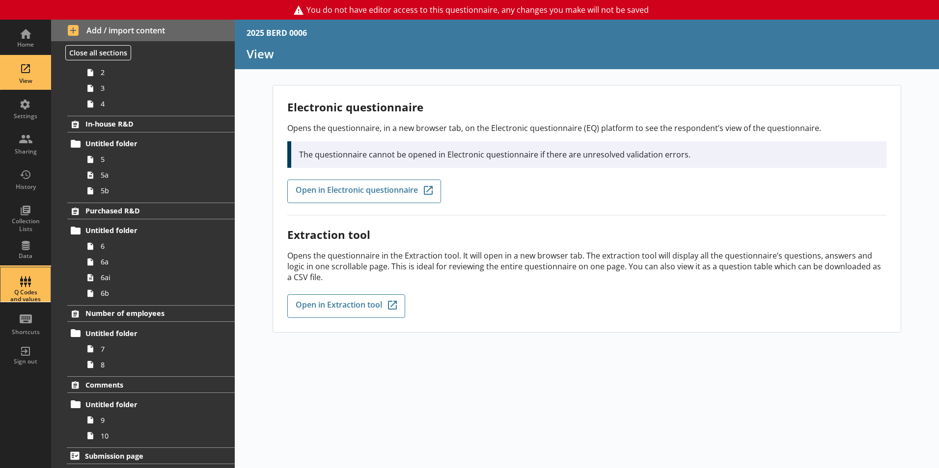
click at [24, 278] on div "Q Codes and values" at bounding box center [25, 285] width 34 height 34
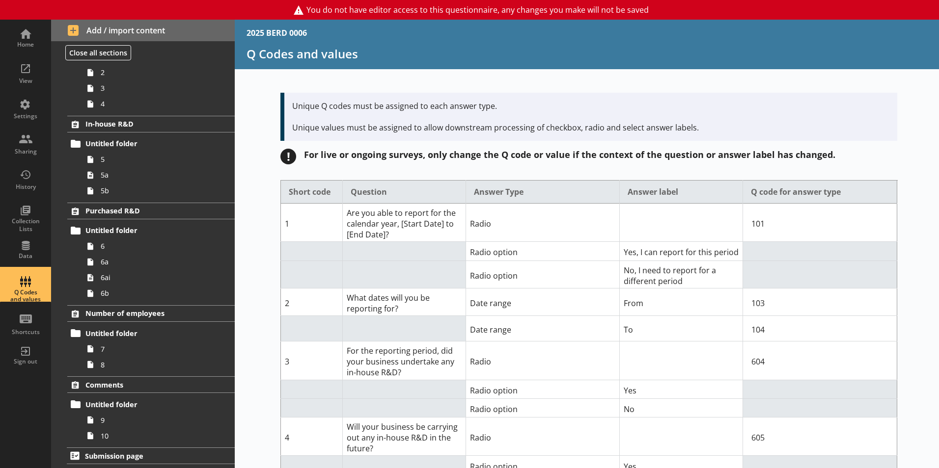
drag, startPoint x: 497, startPoint y: 368, endPoint x: 463, endPoint y: 356, distance: 36.6
click at [490, 366] on td "Radio" at bounding box center [542, 361] width 154 height 38
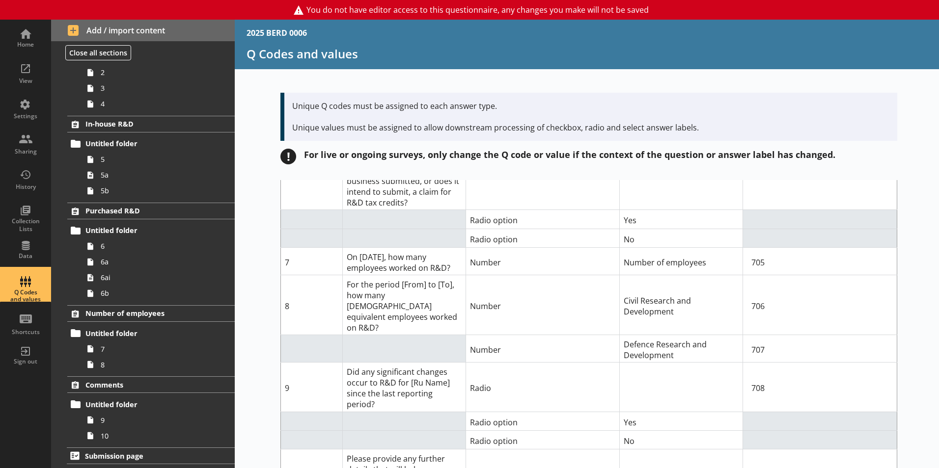
scroll to position [731, 0]
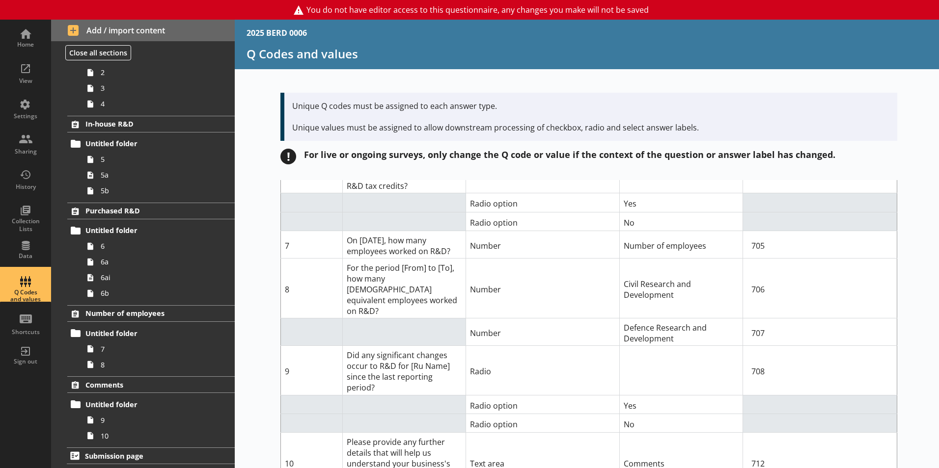
click at [424, 319] on td at bounding box center [403, 332] width 123 height 27
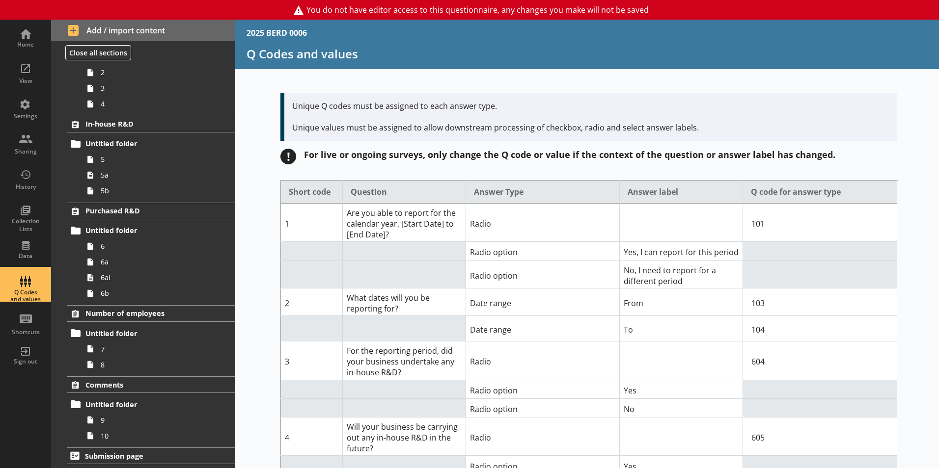
scroll to position [0, 0]
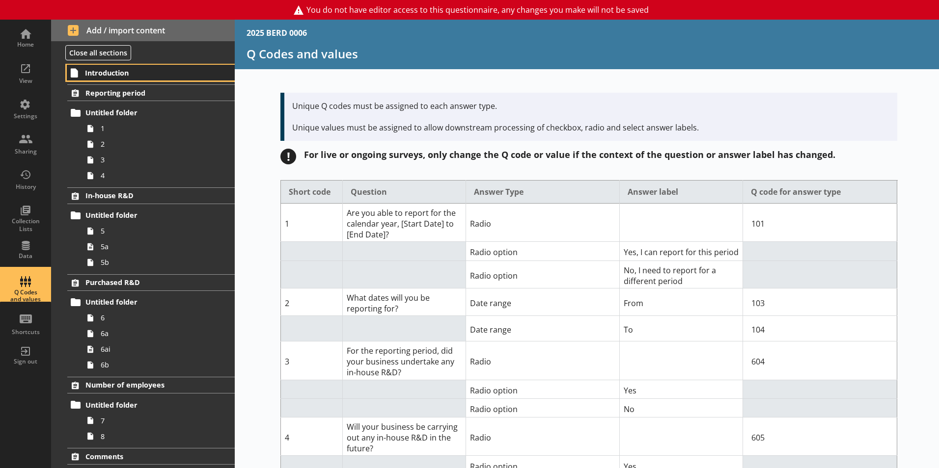
click at [107, 73] on span "Introduction" at bounding box center [145, 72] width 121 height 9
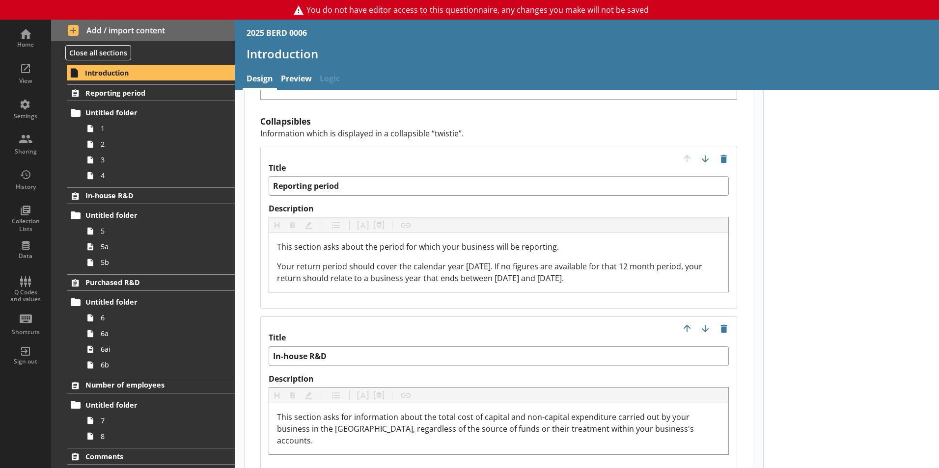
scroll to position [72, 0]
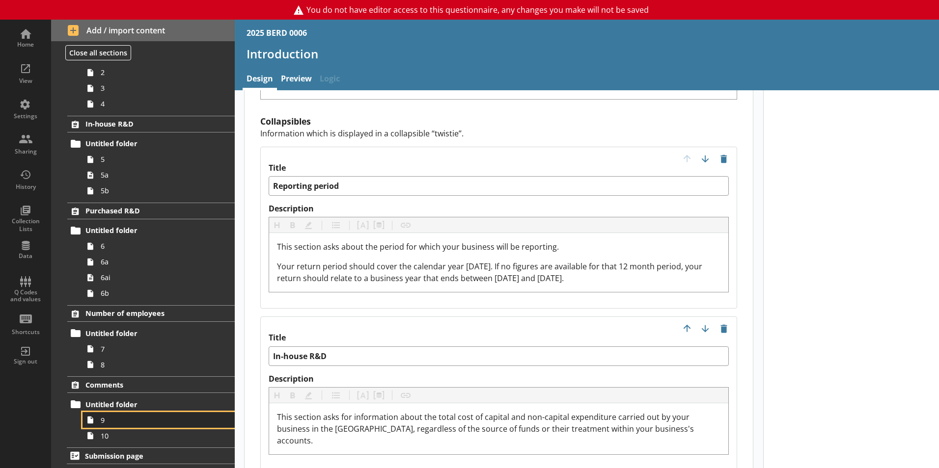
click at [116, 419] on span "9" at bounding box center [155, 420] width 109 height 9
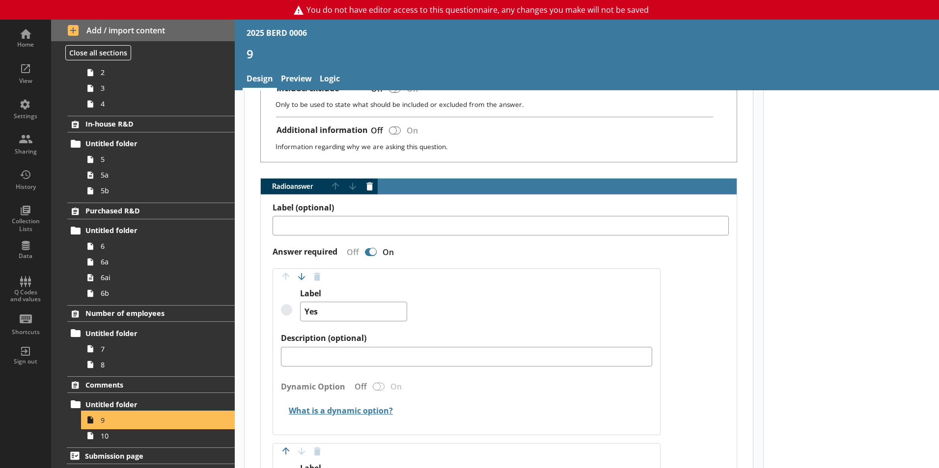
scroll to position [547, 0]
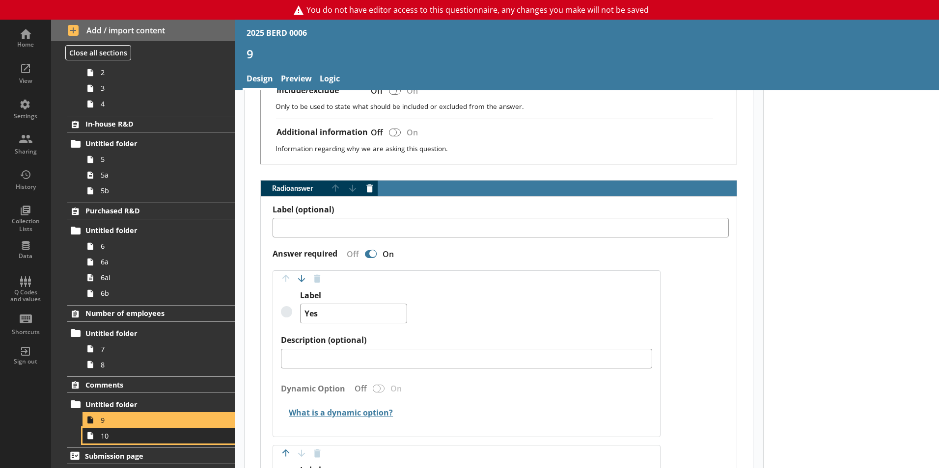
click at [94, 437] on icon at bounding box center [90, 436] width 16 height 16
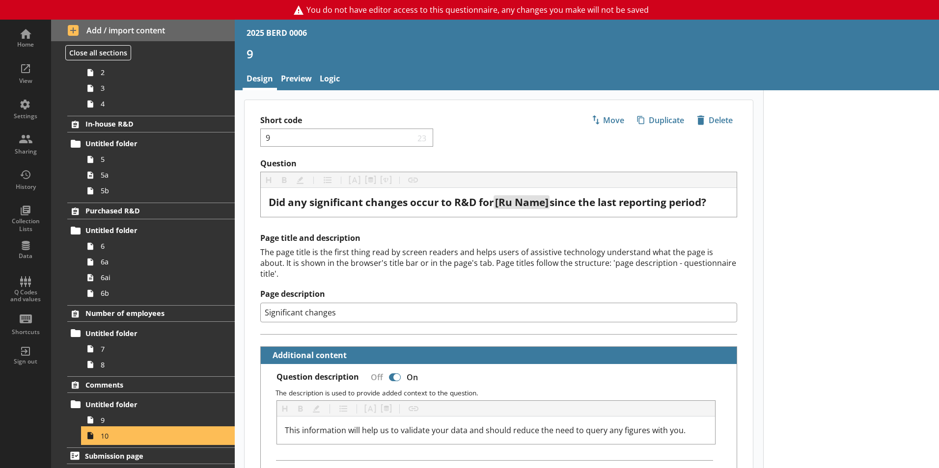
type textarea "x"
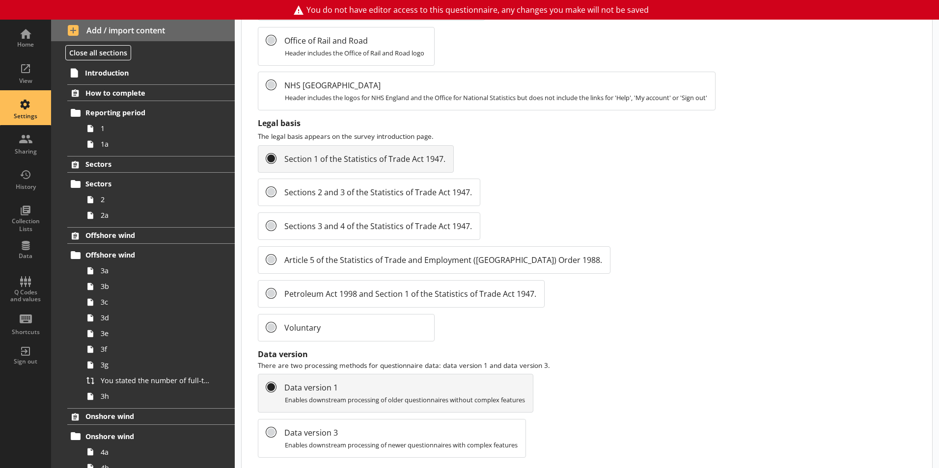
scroll to position [1040, 0]
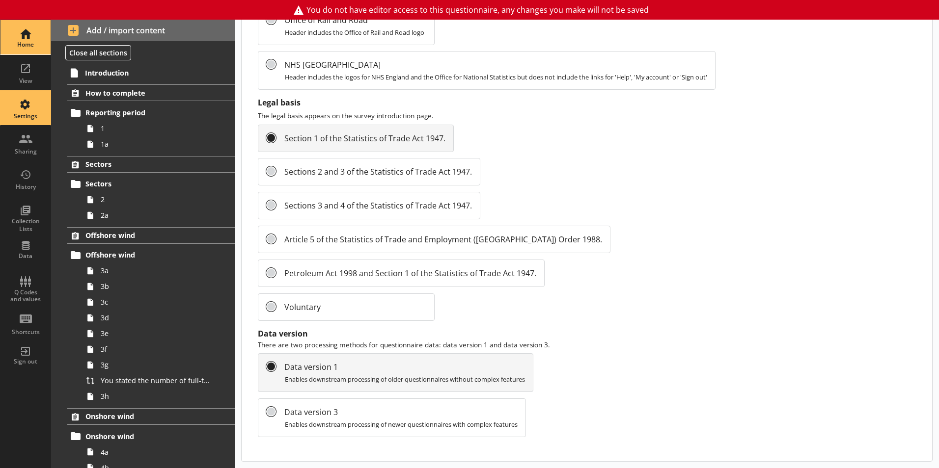
click at [13, 46] on div "Home" at bounding box center [25, 45] width 34 height 8
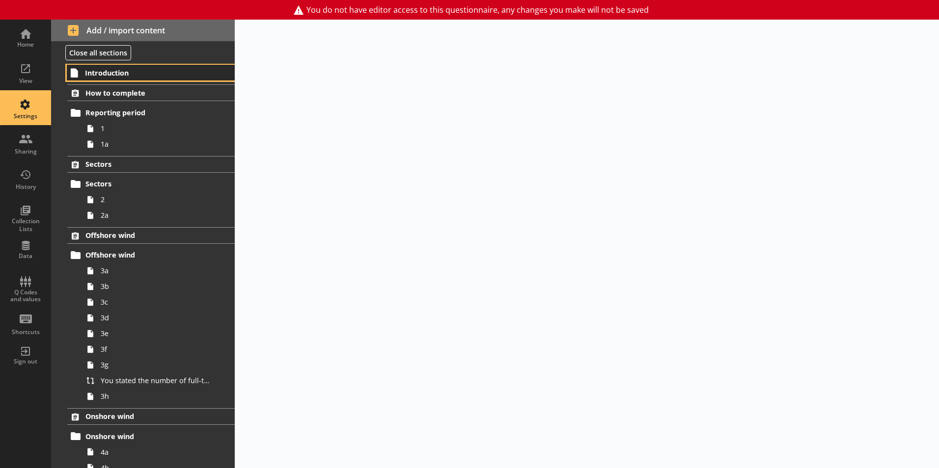
click at [102, 76] on span "Introduction" at bounding box center [145, 72] width 121 height 9
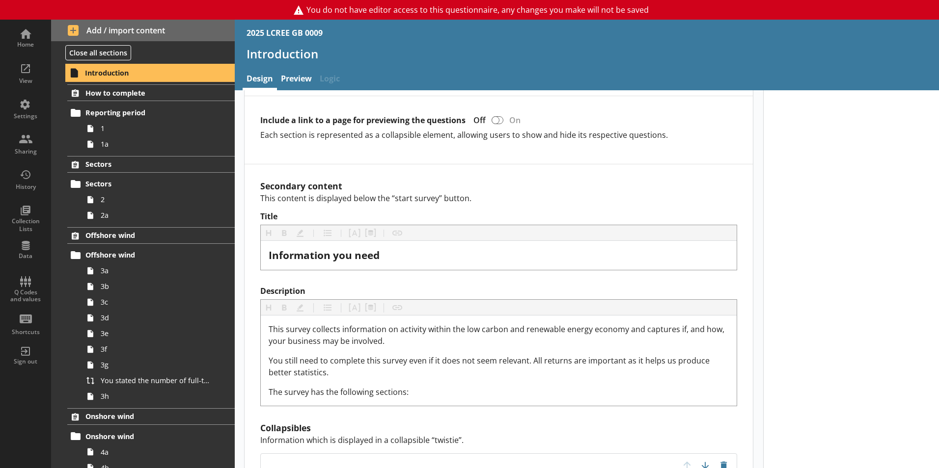
scroll to position [640, 0]
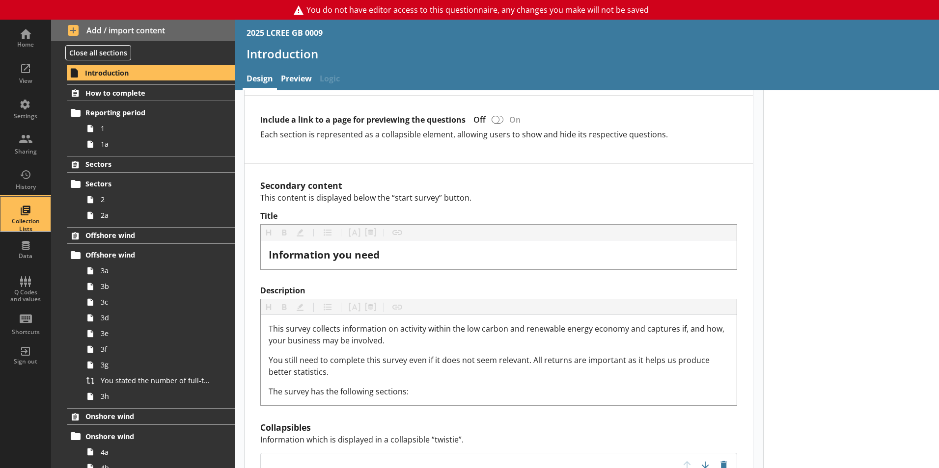
click at [29, 209] on div "Collection Lists" at bounding box center [25, 214] width 34 height 34
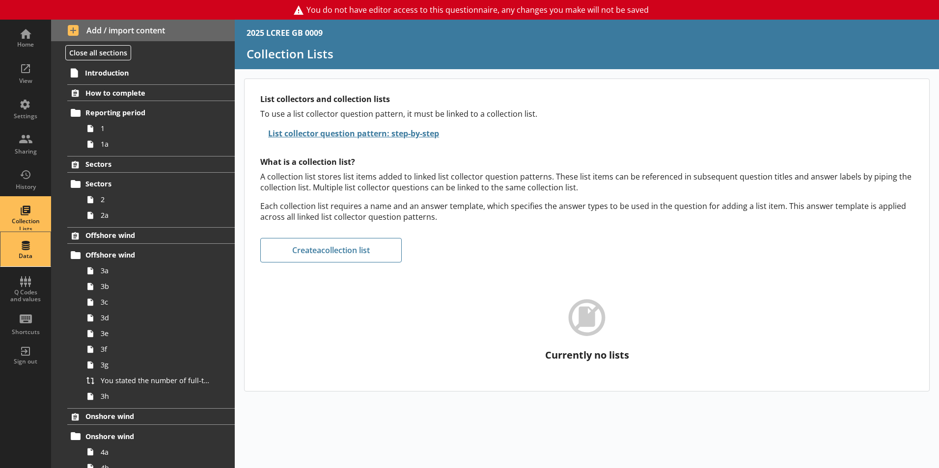
click at [32, 243] on div "Data" at bounding box center [25, 249] width 34 height 34
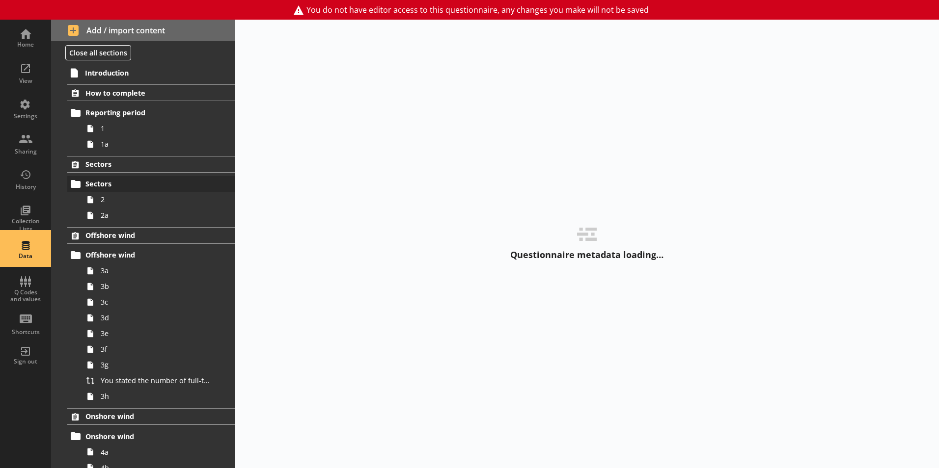
select select "Text_Optional"
select select "Date"
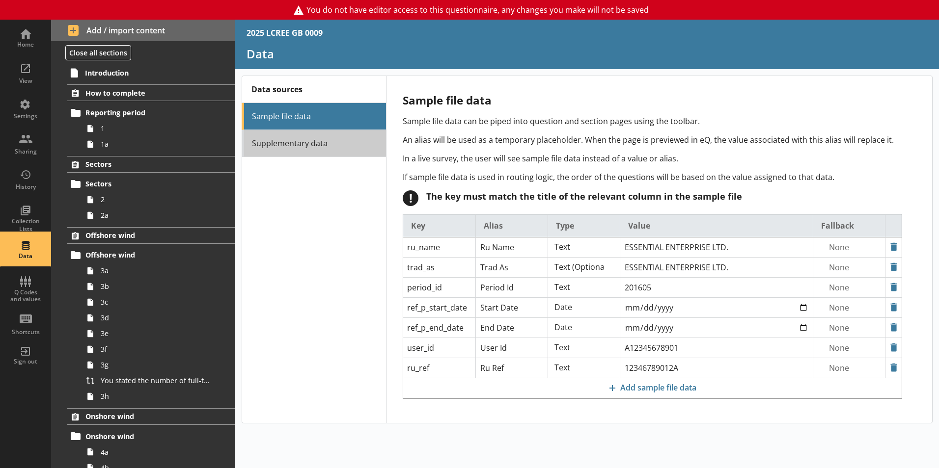
click at [308, 138] on link "Supplementary data" at bounding box center [314, 143] width 144 height 27
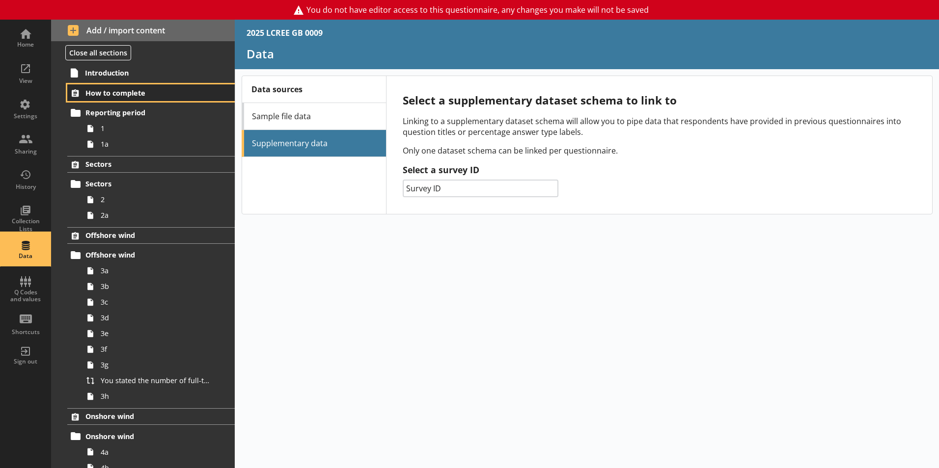
click at [103, 96] on span "How to complete" at bounding box center [145, 92] width 120 height 9
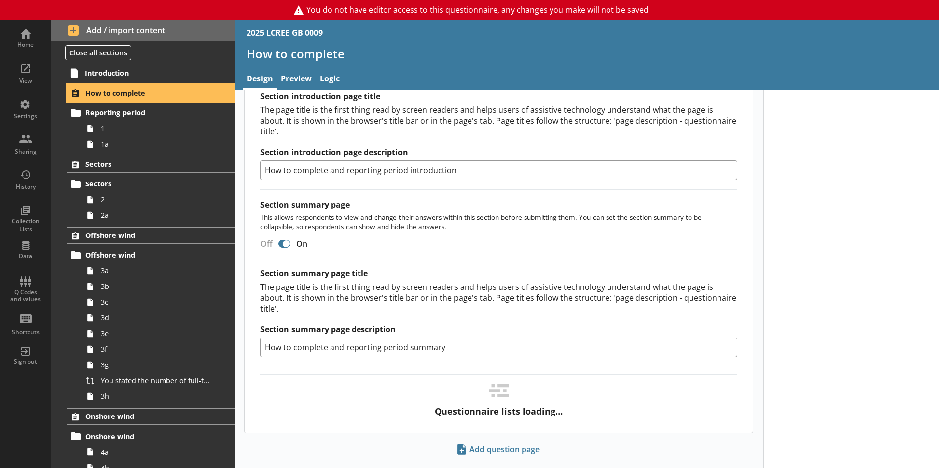
scroll to position [812, 0]
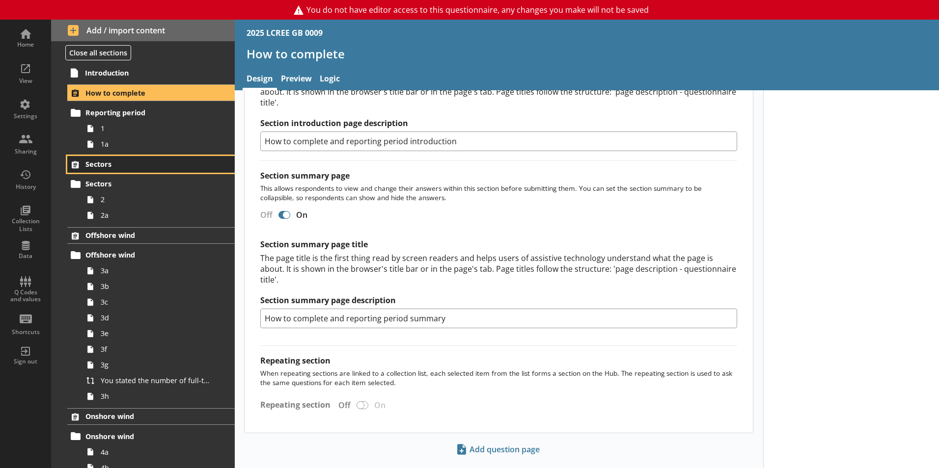
click at [120, 163] on span "Sectors" at bounding box center [145, 164] width 120 height 9
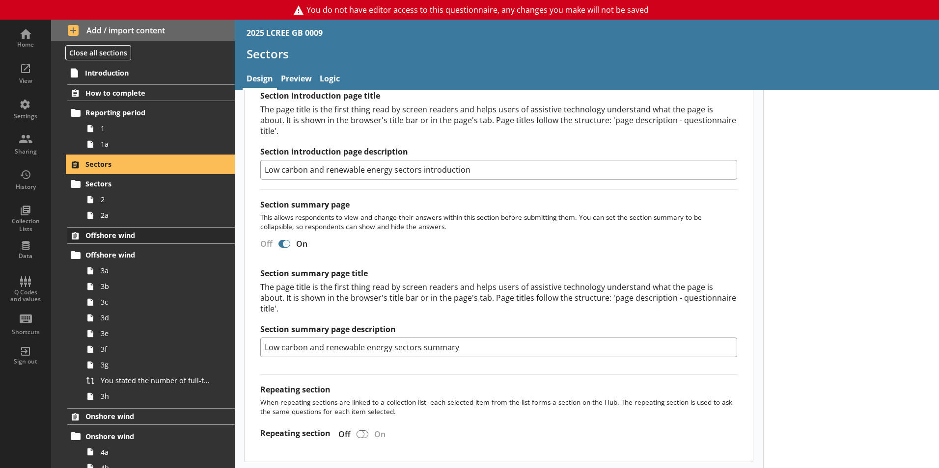
scroll to position [548, 0]
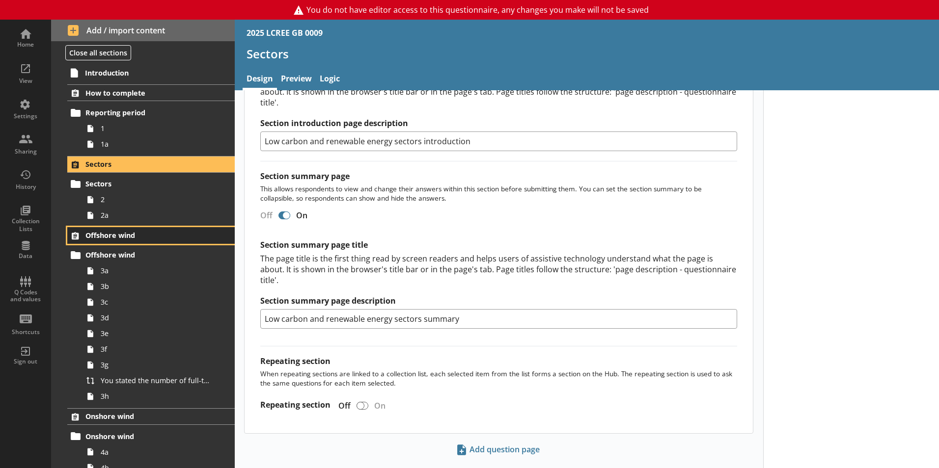
click at [133, 234] on span "Offshore wind" at bounding box center [145, 235] width 120 height 9
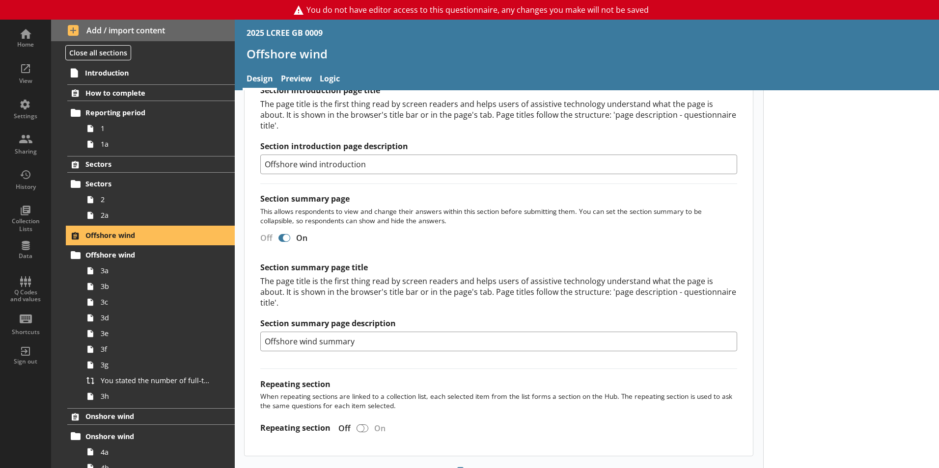
scroll to position [653, 0]
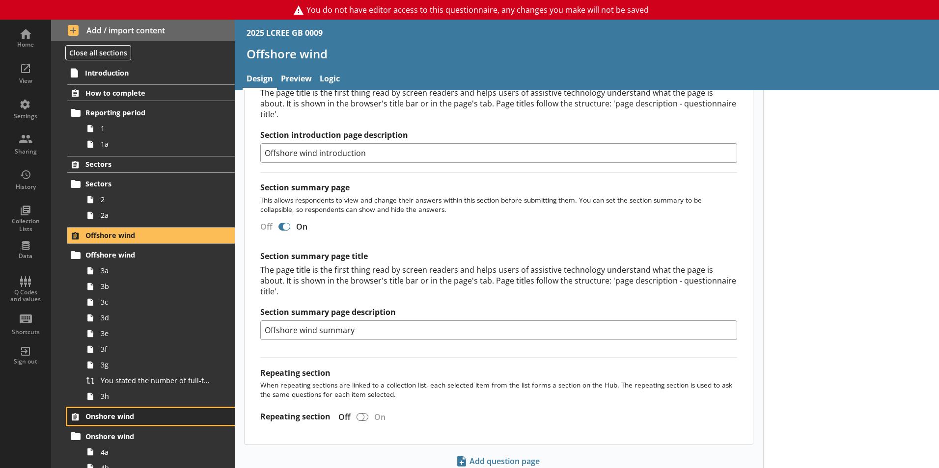
click at [111, 412] on span "Onshore wind" at bounding box center [145, 416] width 120 height 9
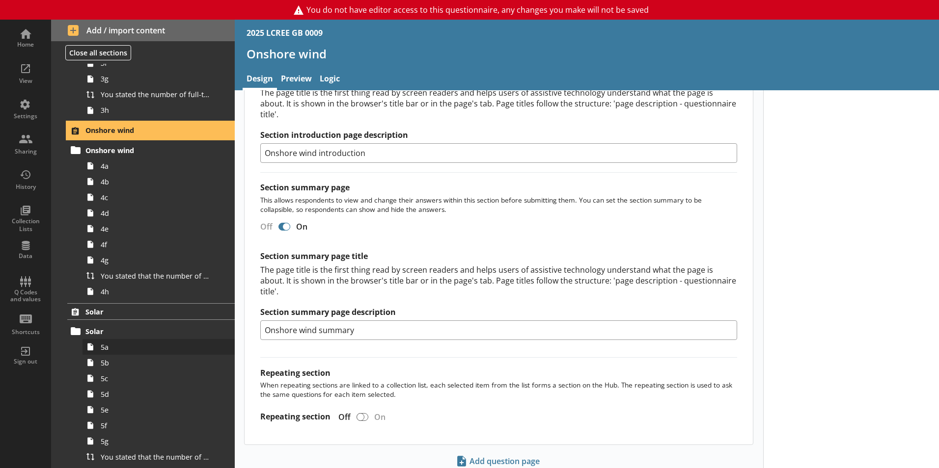
scroll to position [287, 0]
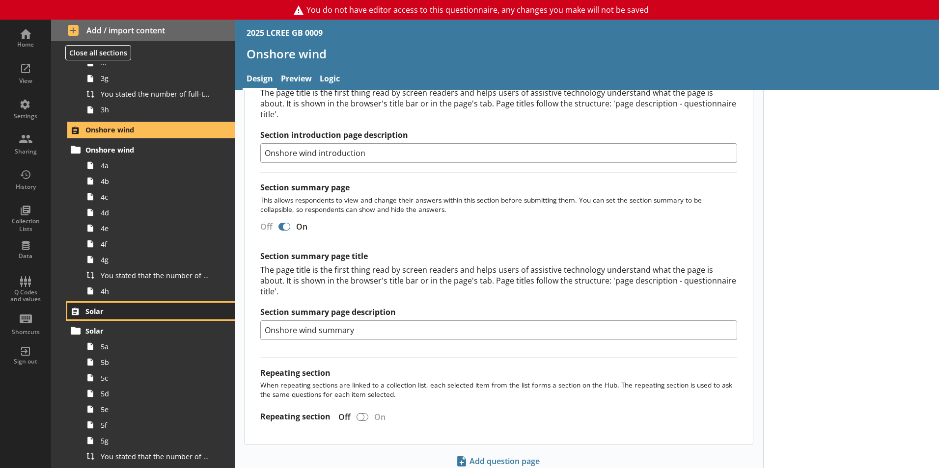
click at [115, 319] on link "Solar" at bounding box center [150, 311] width 167 height 17
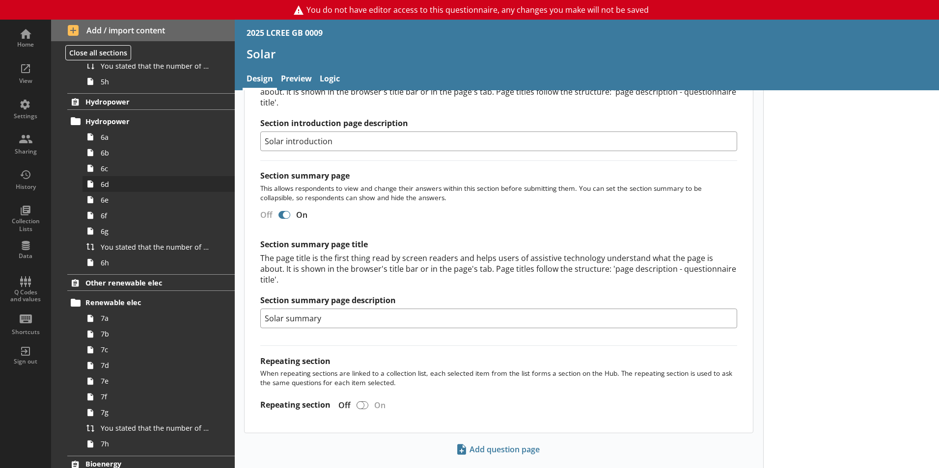
scroll to position [674, 0]
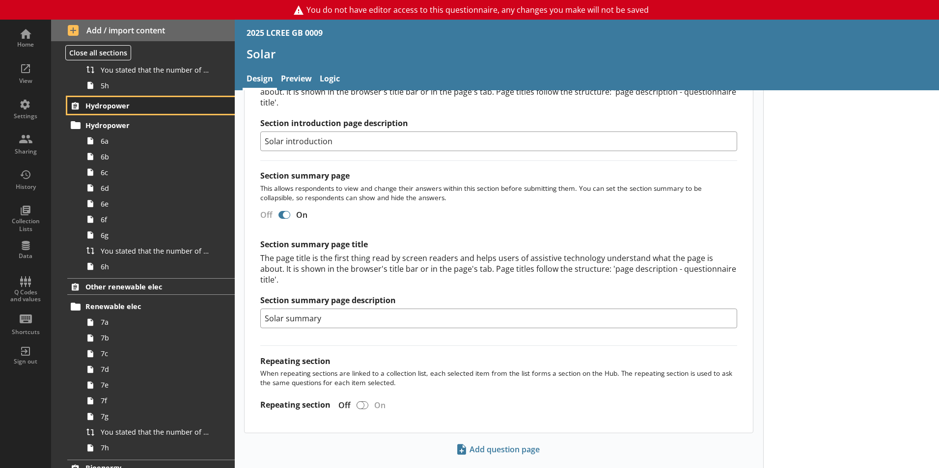
click at [112, 104] on span "Hydropower" at bounding box center [145, 105] width 120 height 9
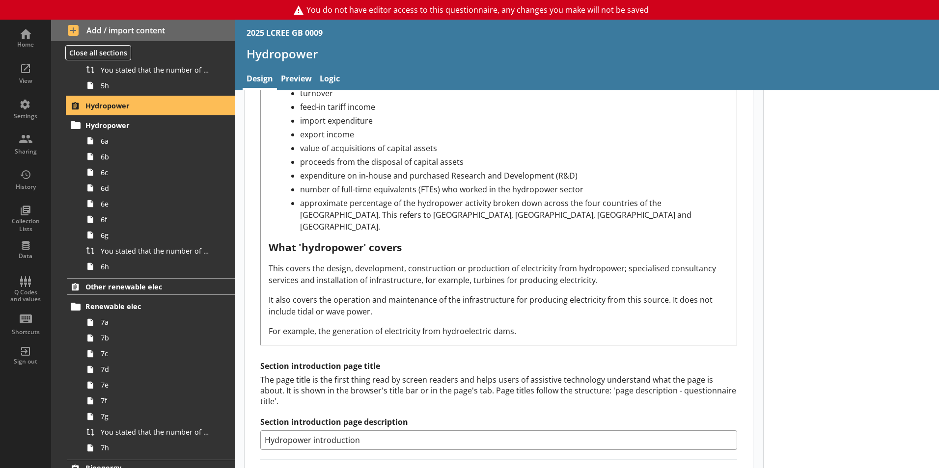
scroll to position [673, 0]
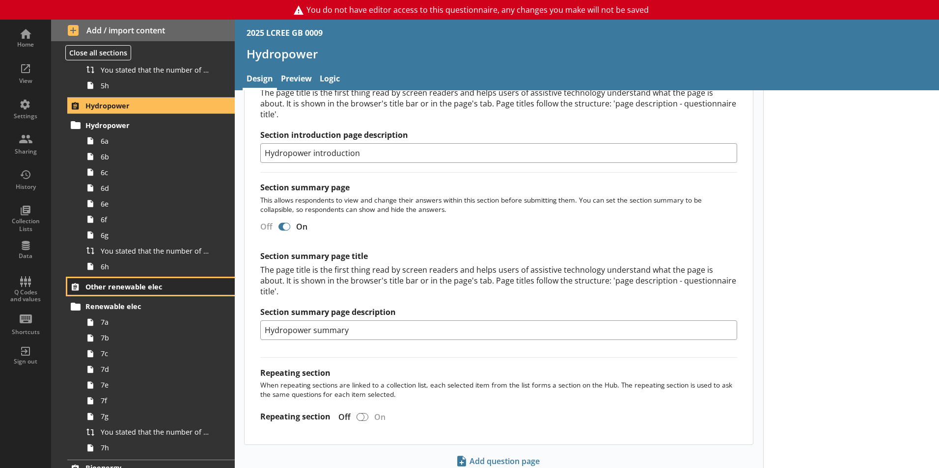
click at [109, 290] on span "Other renewable elec" at bounding box center [145, 286] width 120 height 9
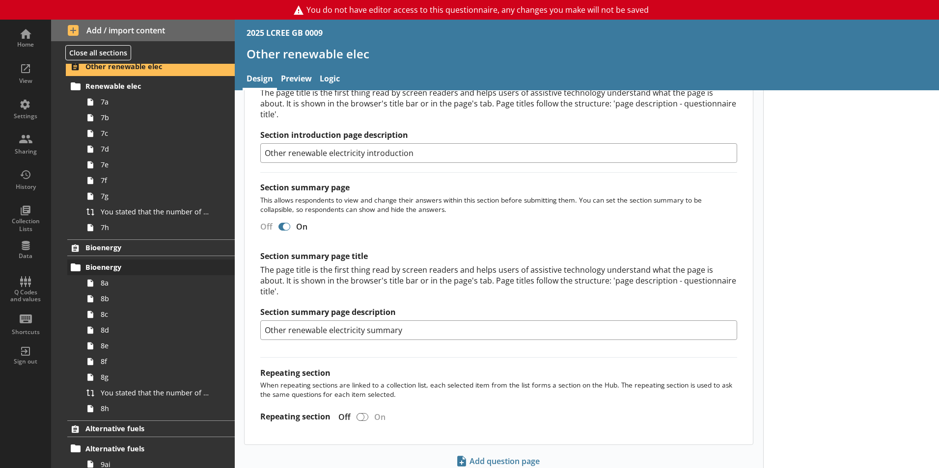
scroll to position [899, 0]
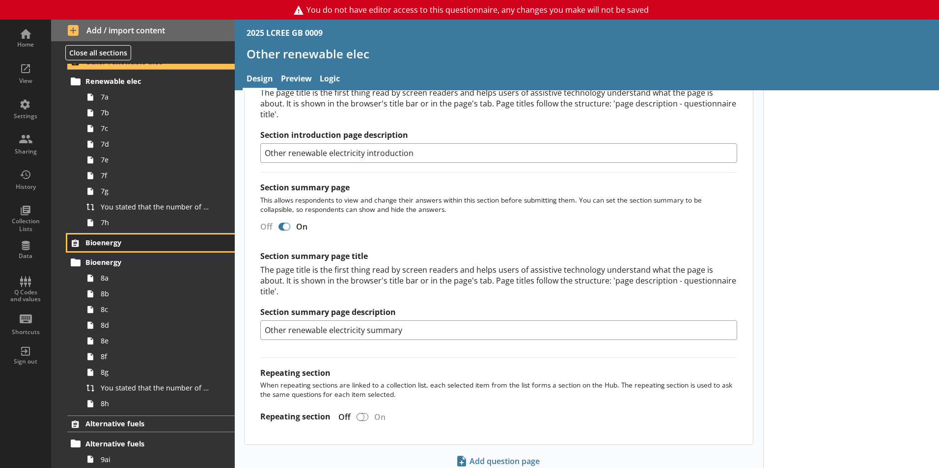
click at [112, 239] on span "Bioenergy" at bounding box center [145, 242] width 120 height 9
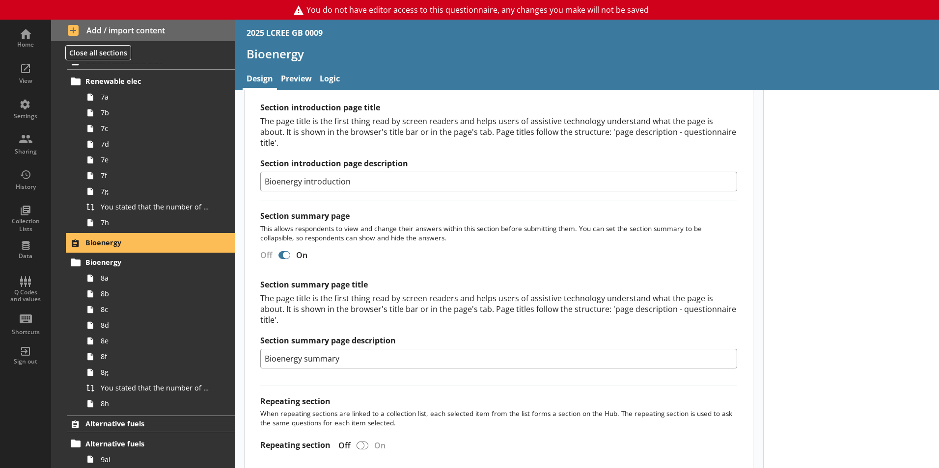
scroll to position [730, 0]
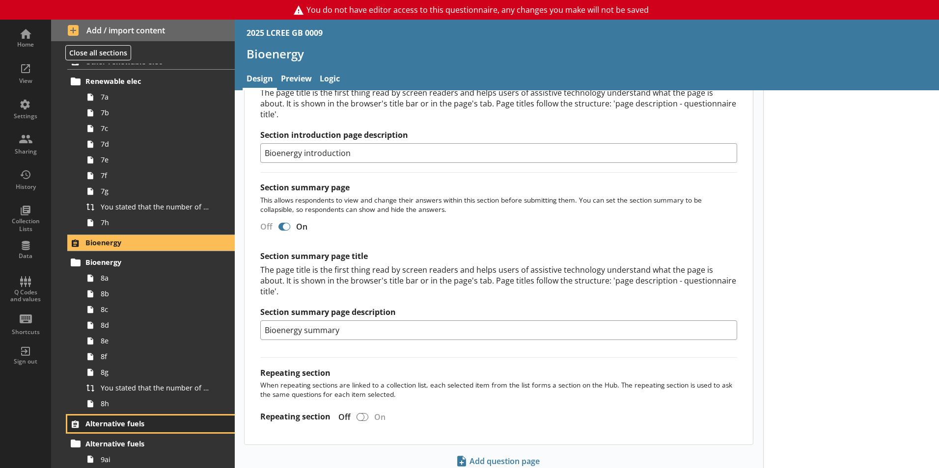
click at [132, 419] on link "Alternative fuels" at bounding box center [150, 424] width 167 height 17
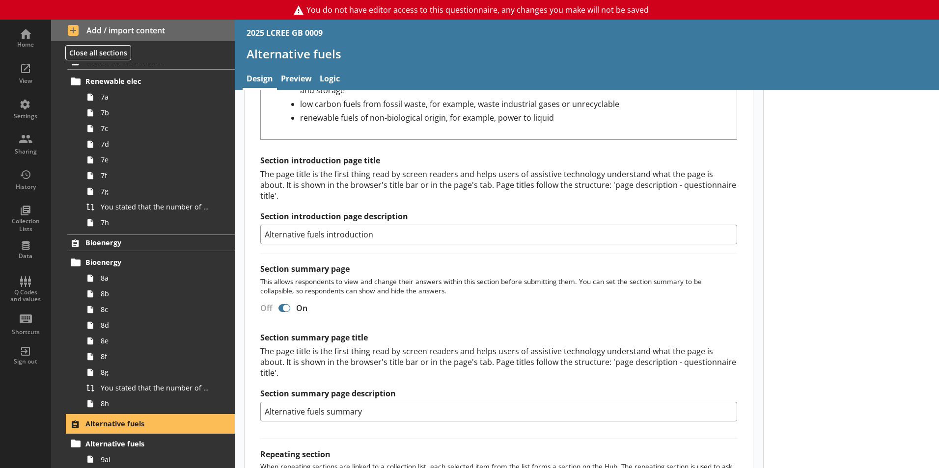
scroll to position [781, 0]
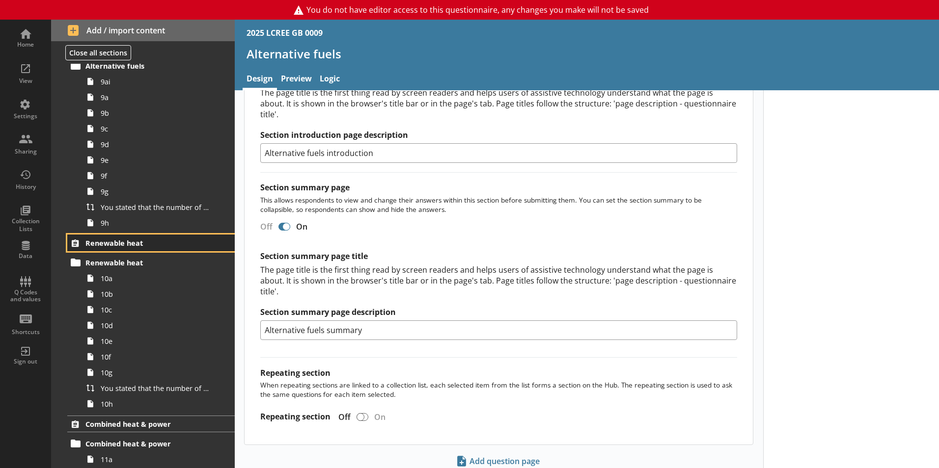
click at [106, 246] on span "Renewable heat" at bounding box center [145, 243] width 120 height 9
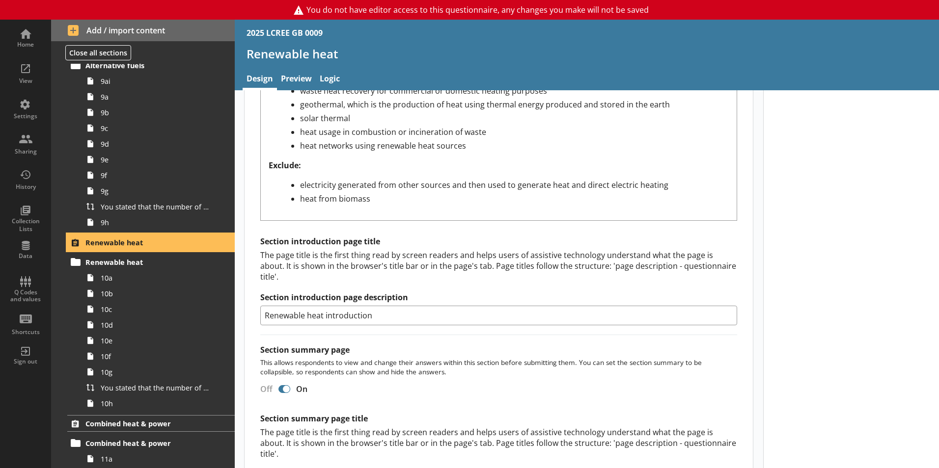
scroll to position [822, 0]
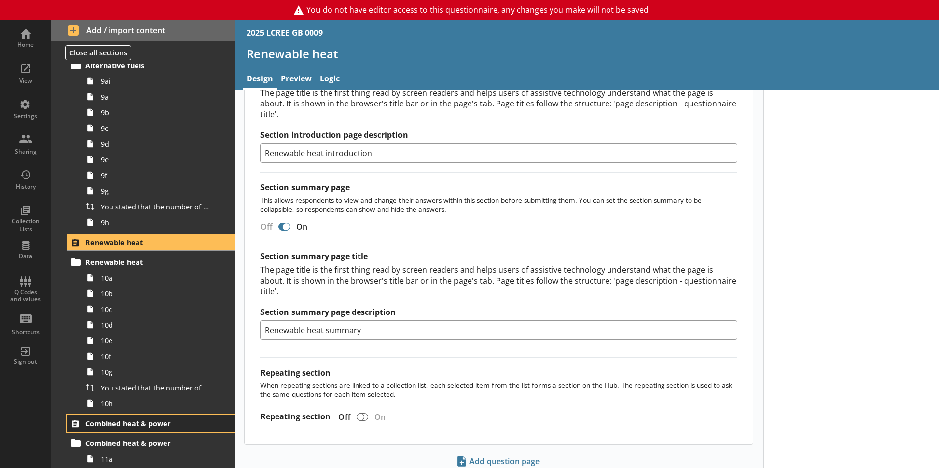
click at [162, 420] on span "Combined heat & power" at bounding box center [145, 423] width 120 height 9
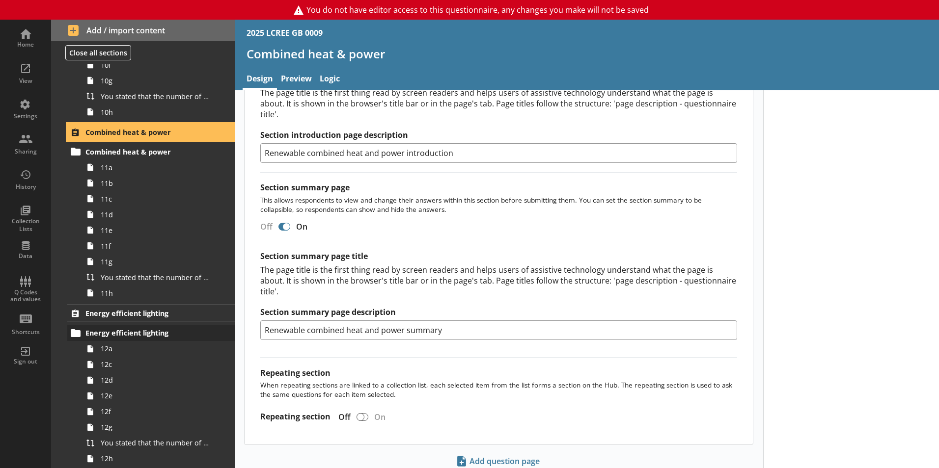
scroll to position [1570, 0]
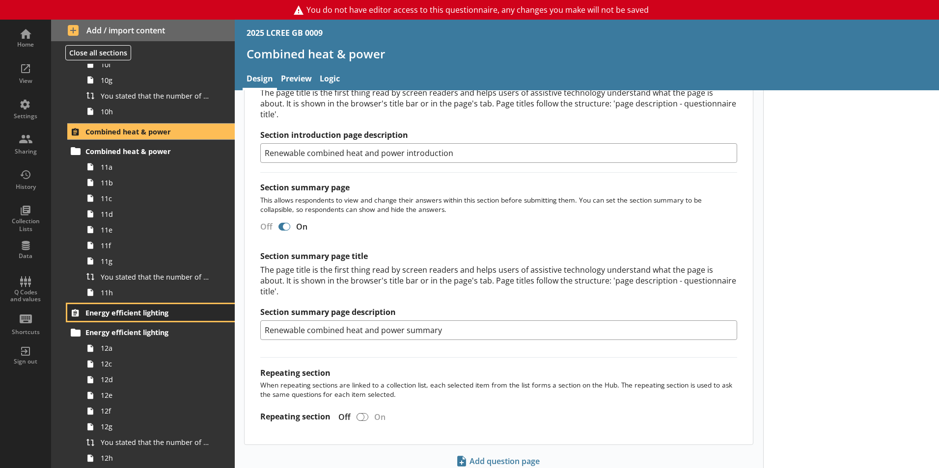
click at [117, 318] on link "Energy efficient lighting" at bounding box center [150, 312] width 167 height 17
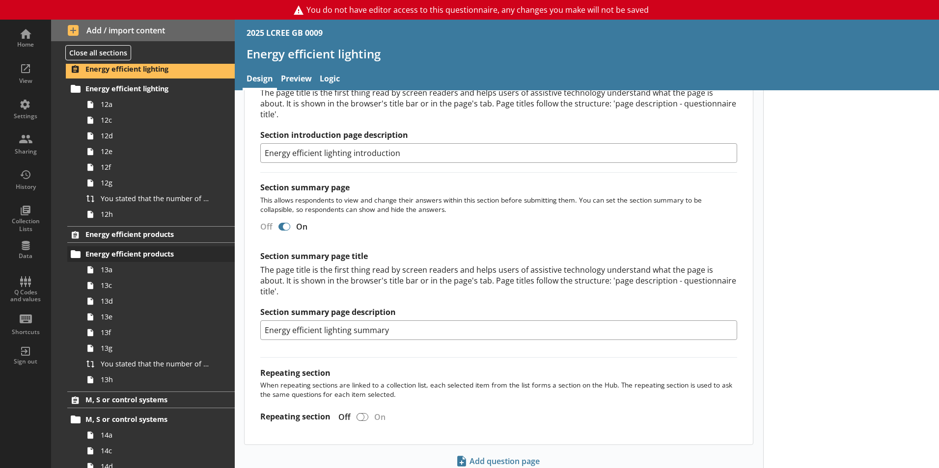
scroll to position [1823, 0]
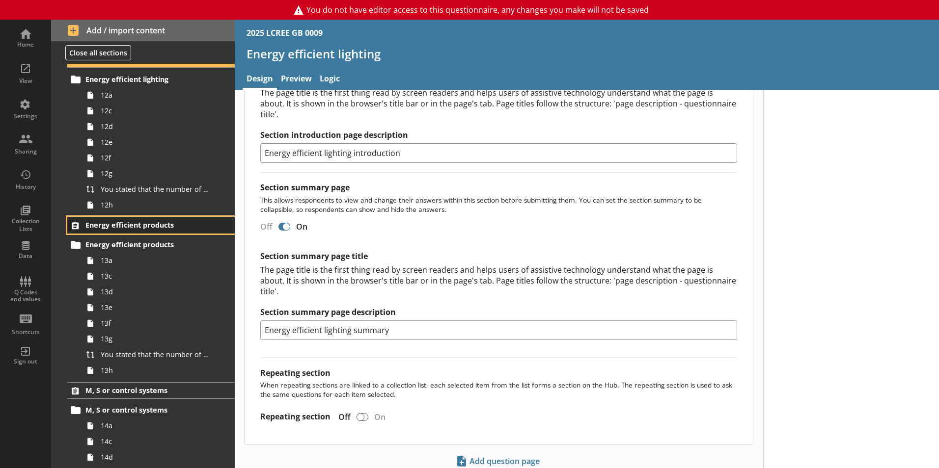
click at [122, 232] on link "Energy efficient products" at bounding box center [150, 225] width 167 height 17
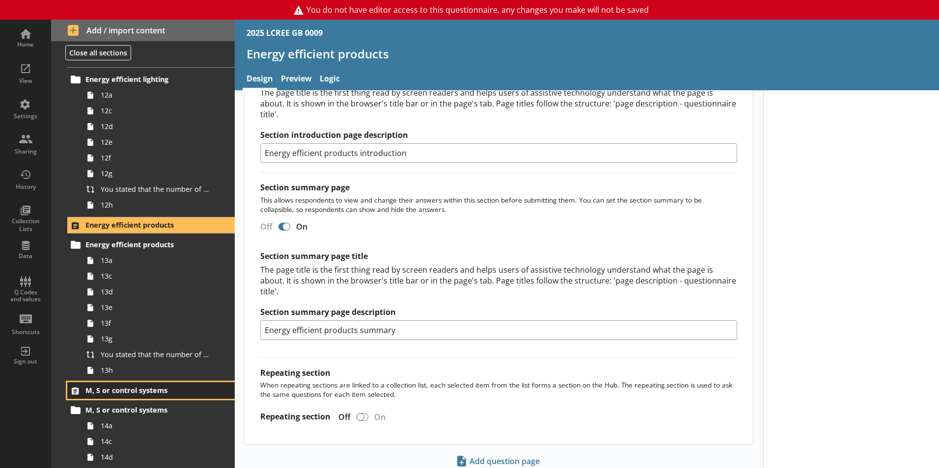
click at [131, 388] on span "M, S or control systems" at bounding box center [145, 390] width 120 height 9
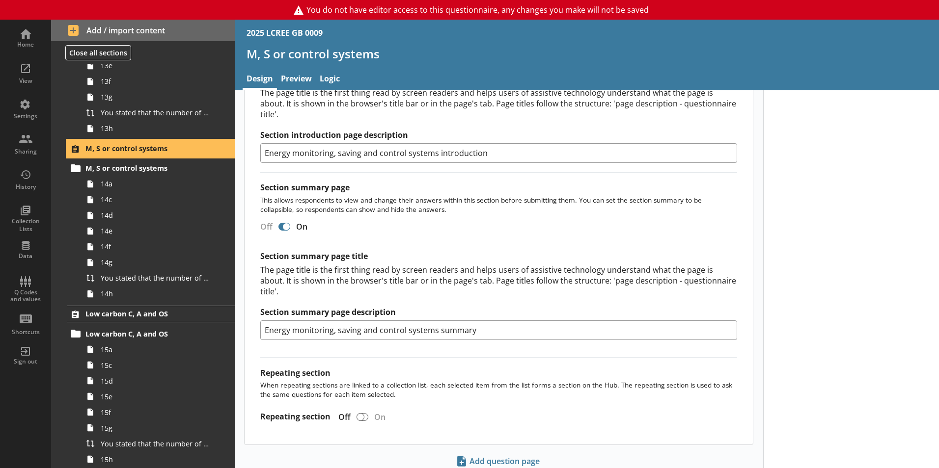
click at [124, 324] on div "Low carbon C, A and OS Low carbon C, A and OS 15a 15c 15d 15e 15f 15g You state…" at bounding box center [143, 387] width 184 height 162
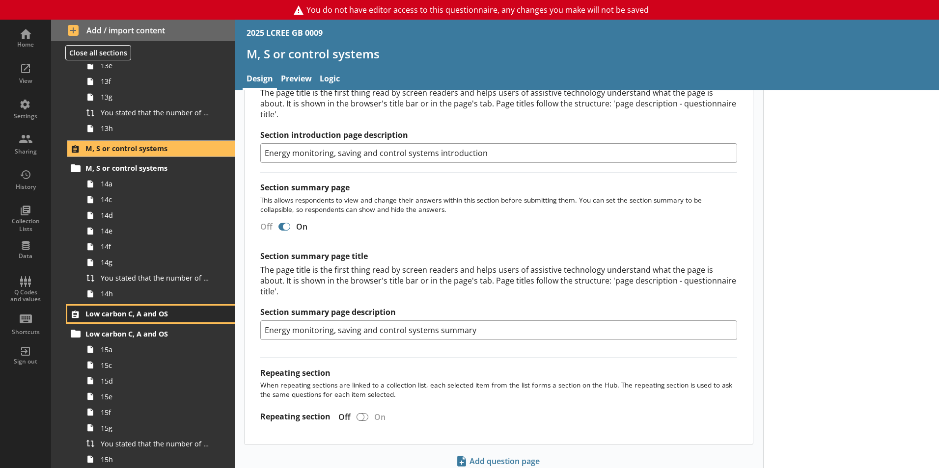
click at [125, 320] on link "Low carbon C, A and OS" at bounding box center [150, 314] width 167 height 17
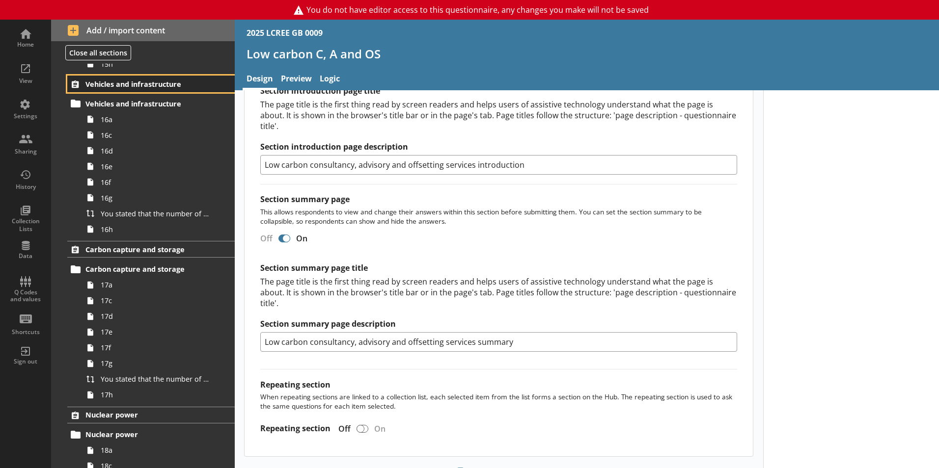
click at [106, 91] on link "Vehicles and infrastructure" at bounding box center [150, 84] width 167 height 17
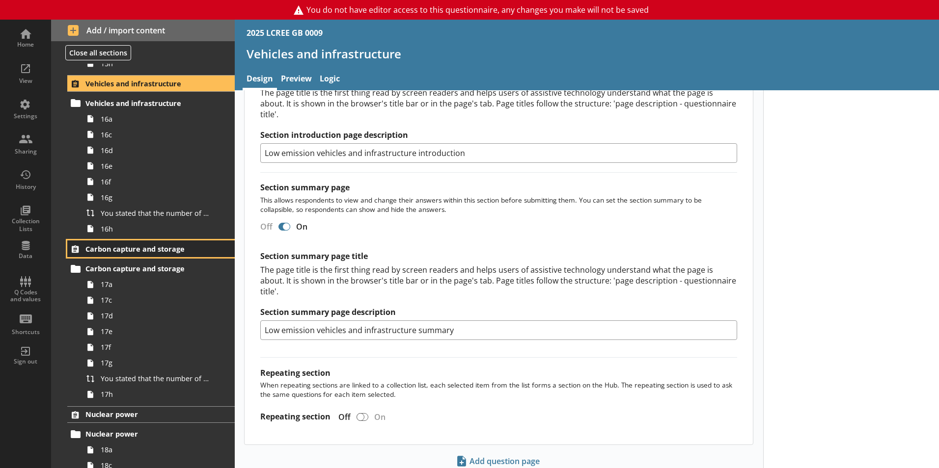
click at [140, 246] on span "Carbon capture and storage" at bounding box center [145, 249] width 120 height 9
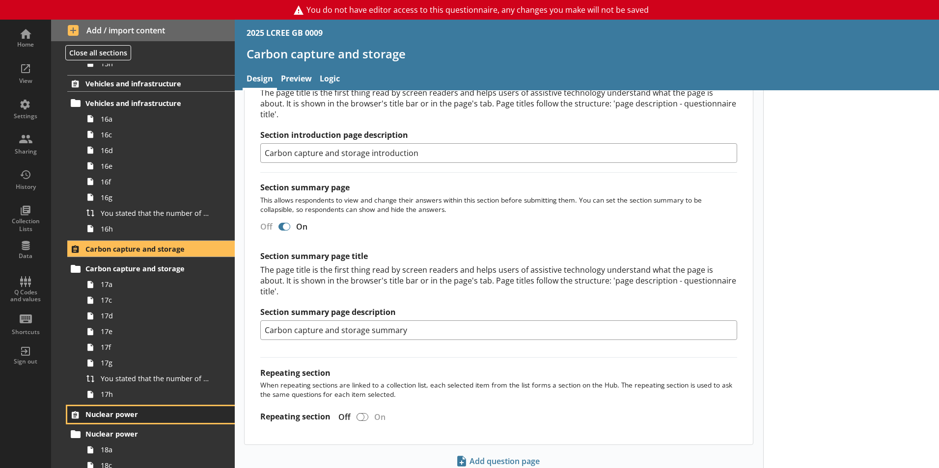
click at [144, 412] on span "Nuclear power" at bounding box center [145, 414] width 120 height 9
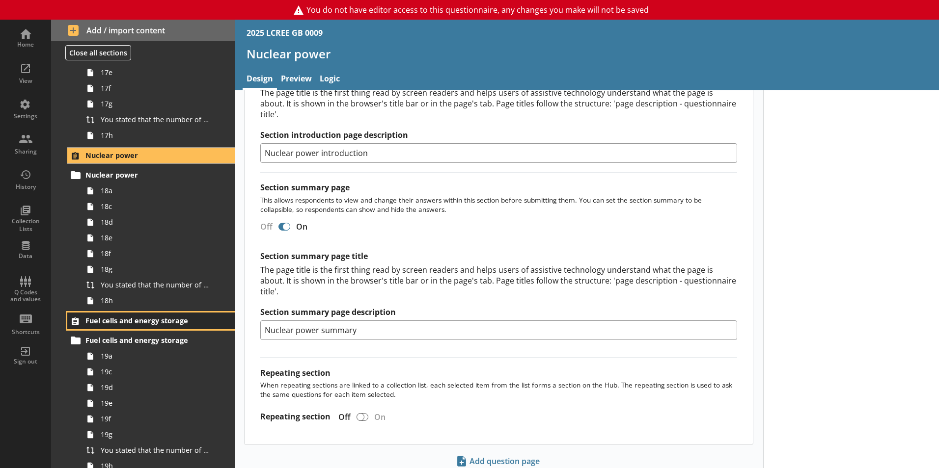
click at [117, 323] on span "Fuel cells and energy storage" at bounding box center [145, 320] width 120 height 9
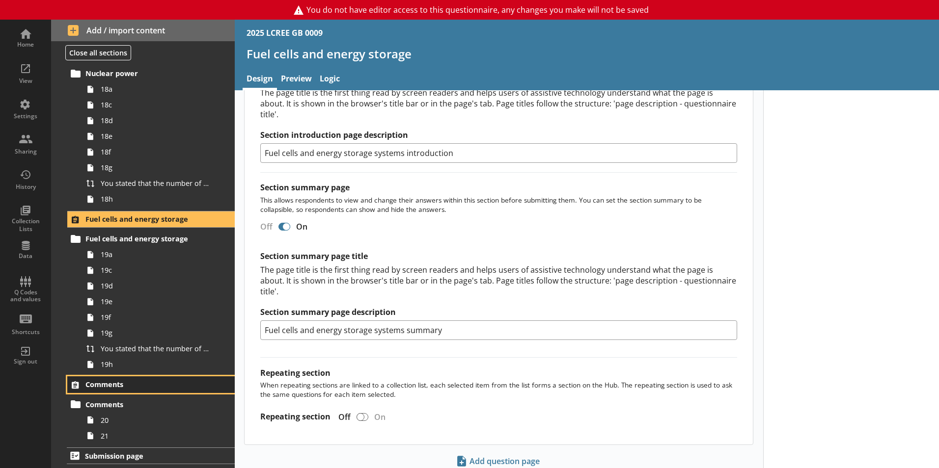
click at [117, 377] on link "Comments" at bounding box center [150, 385] width 167 height 17
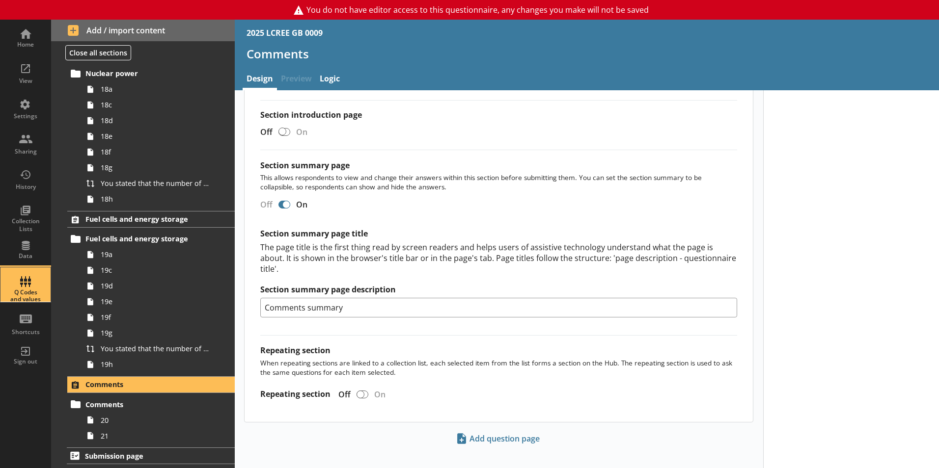
click at [32, 276] on div "Q Codes and values" at bounding box center [25, 285] width 34 height 34
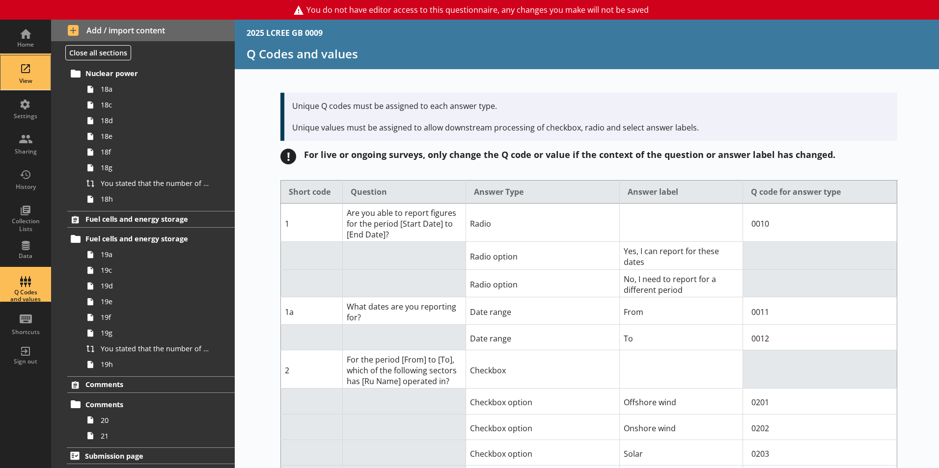
click at [24, 76] on div "View" at bounding box center [25, 72] width 34 height 34
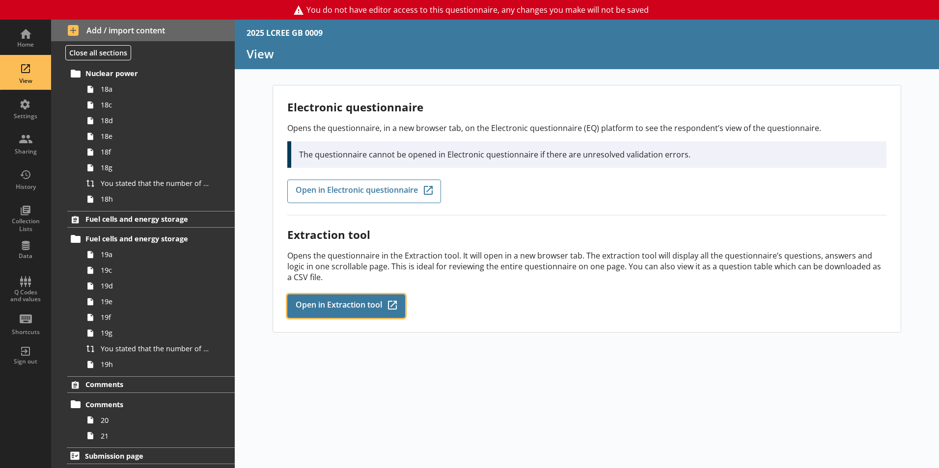
click at [328, 302] on span "Open in Extraction tool" at bounding box center [339, 306] width 86 height 11
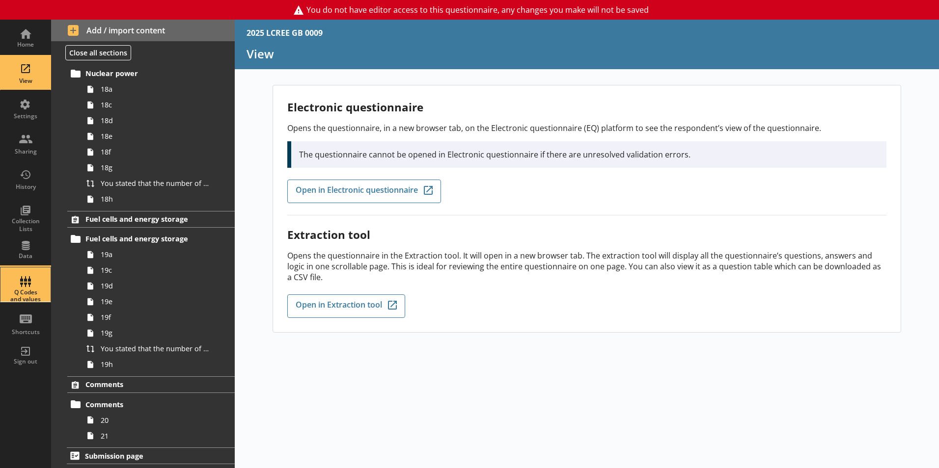
click at [27, 293] on div "Q Codes and values" at bounding box center [25, 296] width 34 height 14
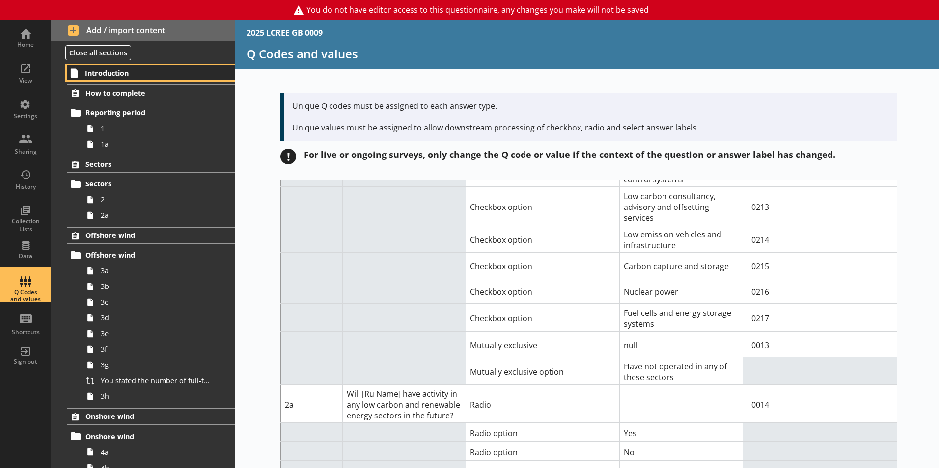
click at [126, 74] on span "Introduction" at bounding box center [145, 72] width 121 height 9
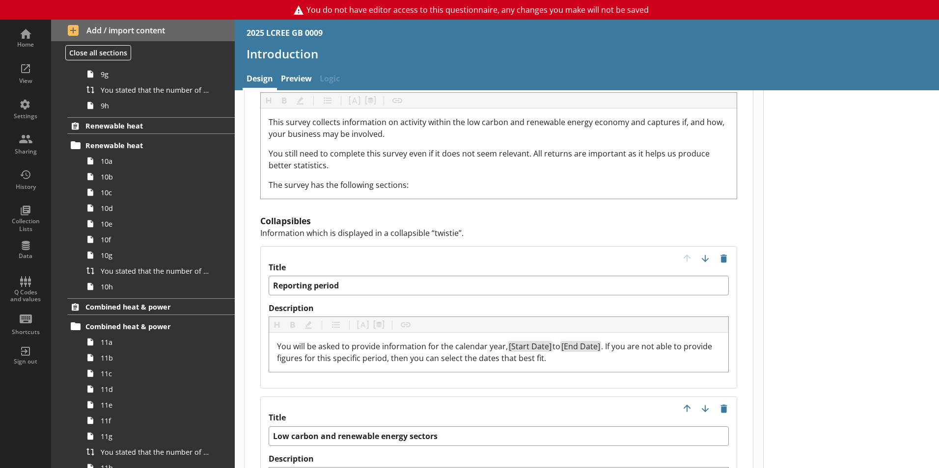
scroll to position [2822, 0]
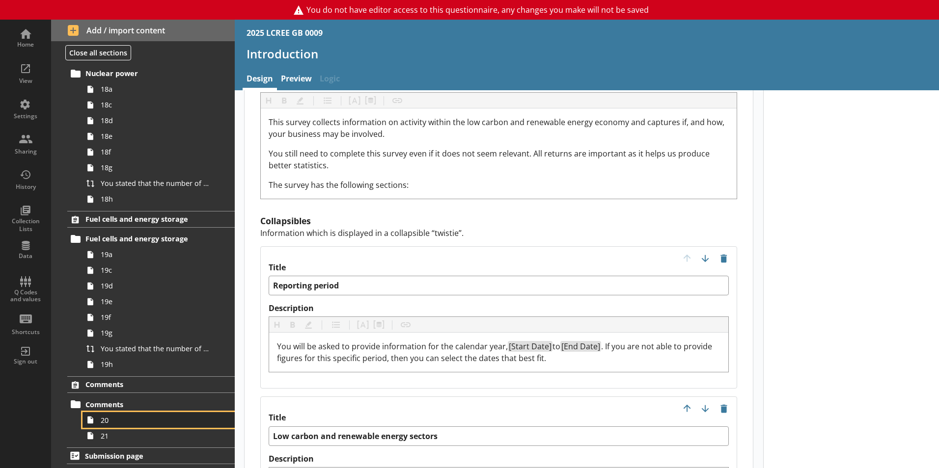
click at [127, 423] on span "20" at bounding box center [155, 420] width 109 height 9
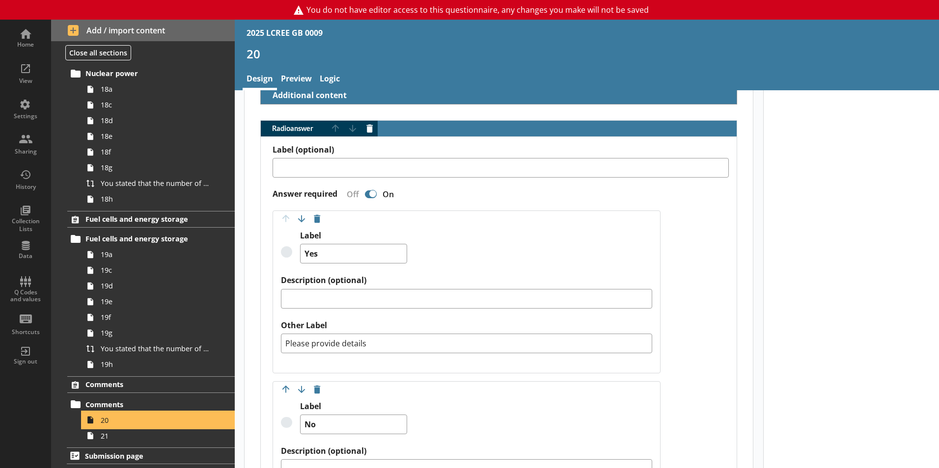
scroll to position [275, 0]
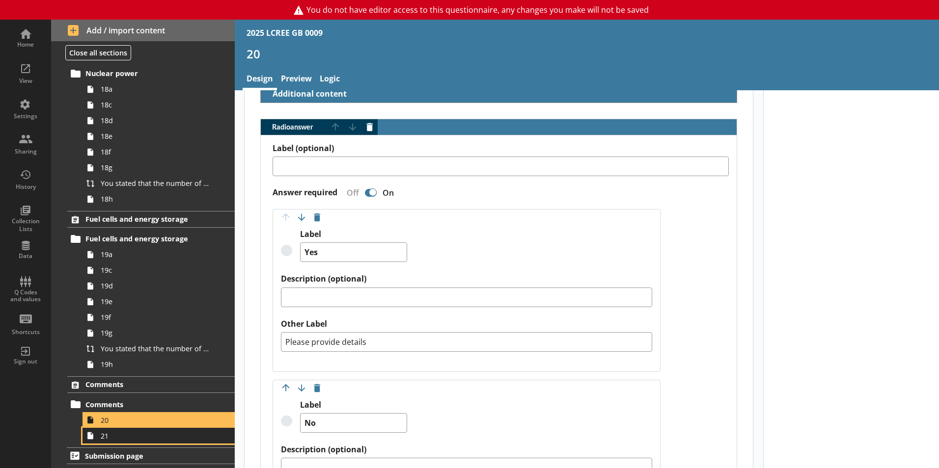
click at [176, 433] on span "21" at bounding box center [155, 436] width 109 height 9
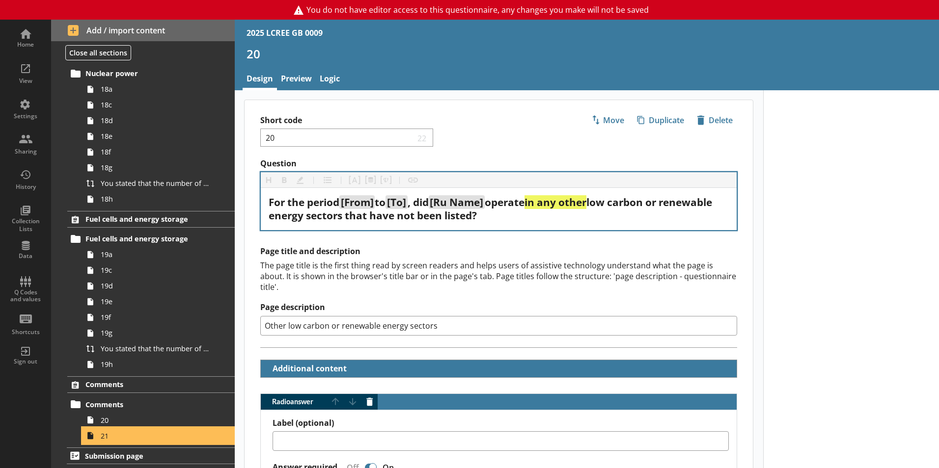
type textarea "x"
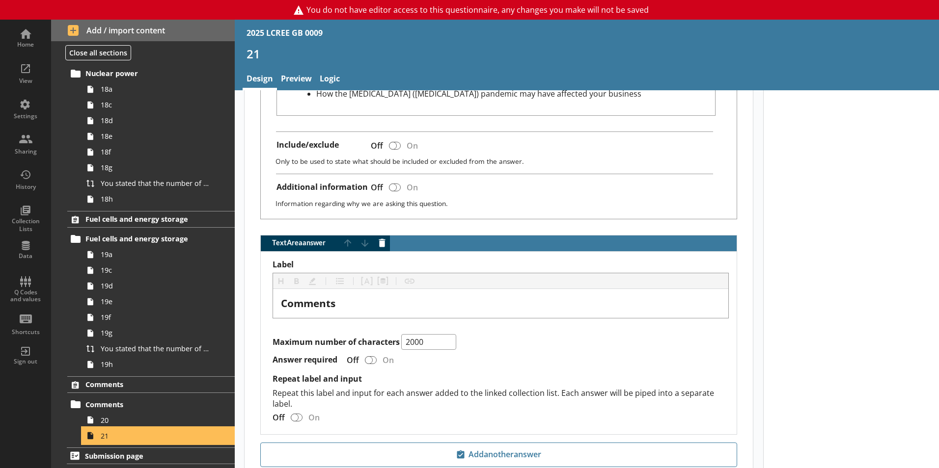
scroll to position [554, 0]
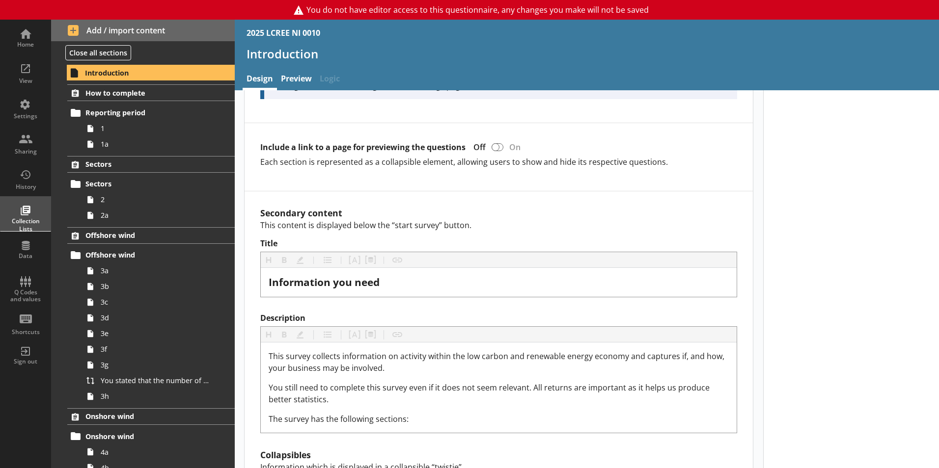
scroll to position [613, 0]
click at [22, 115] on div "Settings" at bounding box center [25, 116] width 34 height 8
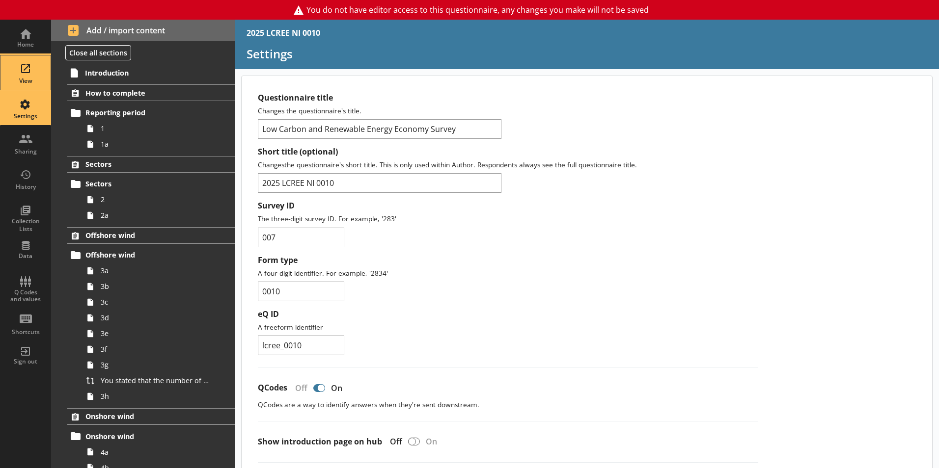
click at [37, 75] on div "View" at bounding box center [25, 72] width 34 height 34
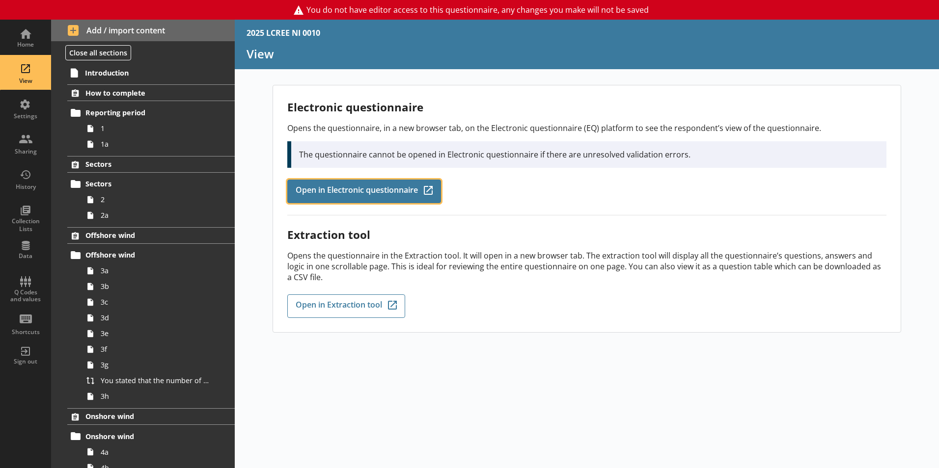
click at [357, 198] on link "Open in Electronic questionnaire Q-Codes_Icon Created with Sketch." at bounding box center [364, 192] width 154 height 24
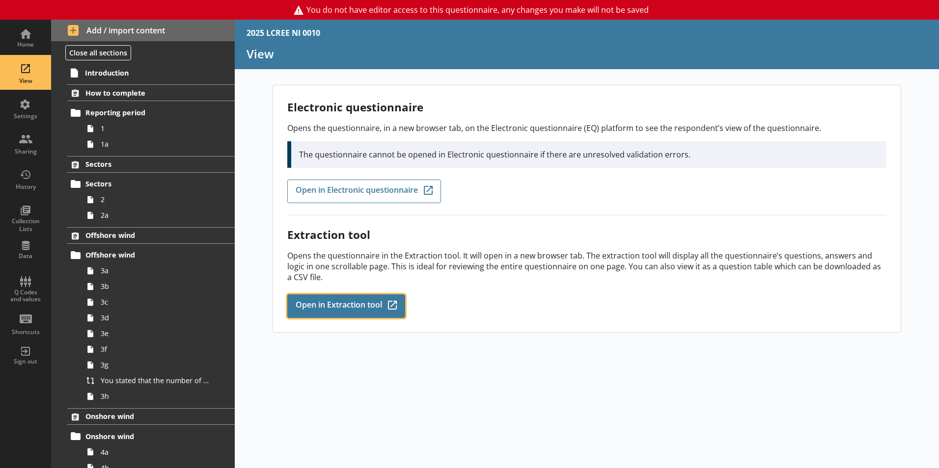
click at [336, 296] on link "Open in Extraction tool Q-Codes_Icon Created with Sketch." at bounding box center [346, 307] width 118 height 24
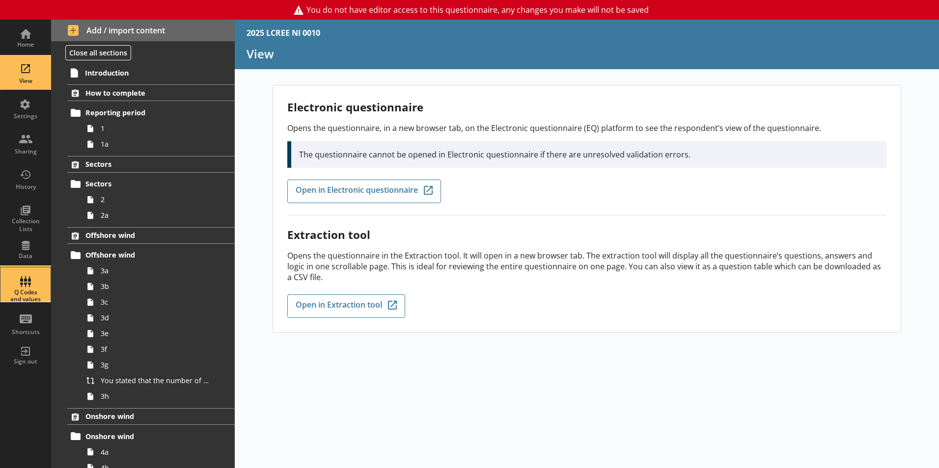
click at [18, 283] on div "Q Codes and values" at bounding box center [25, 285] width 34 height 34
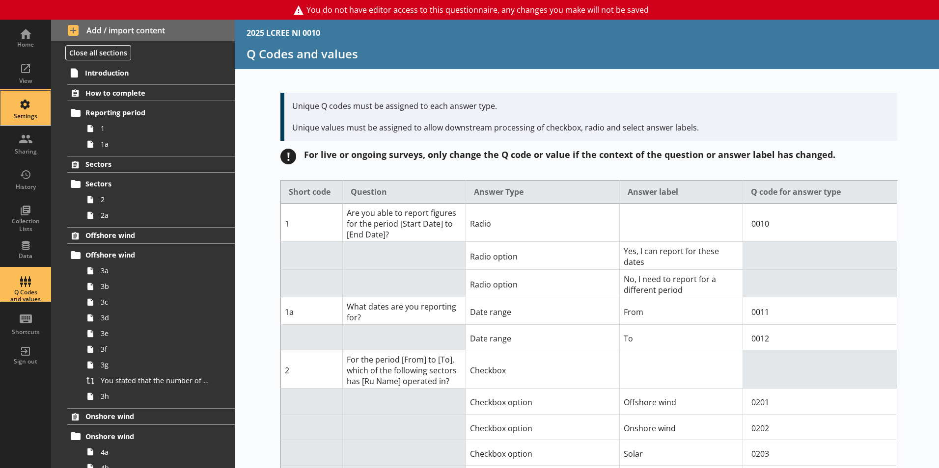
click at [19, 113] on div "Settings" at bounding box center [25, 116] width 34 height 8
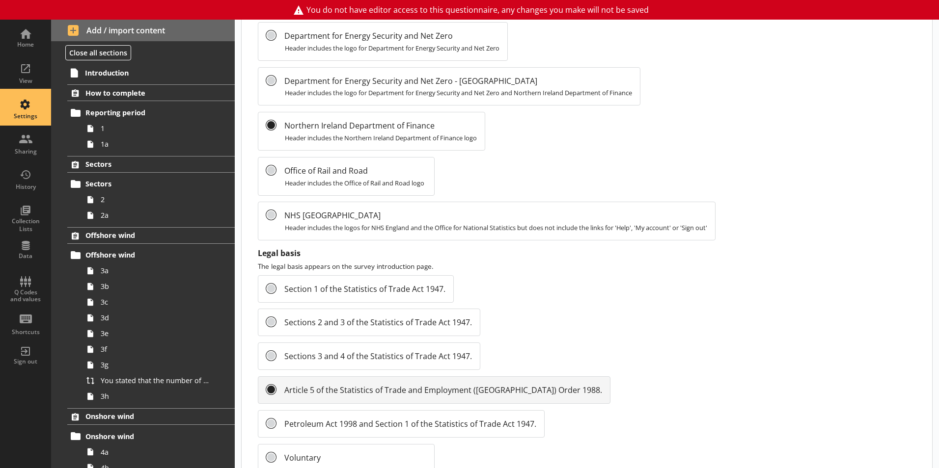
scroll to position [1040, 0]
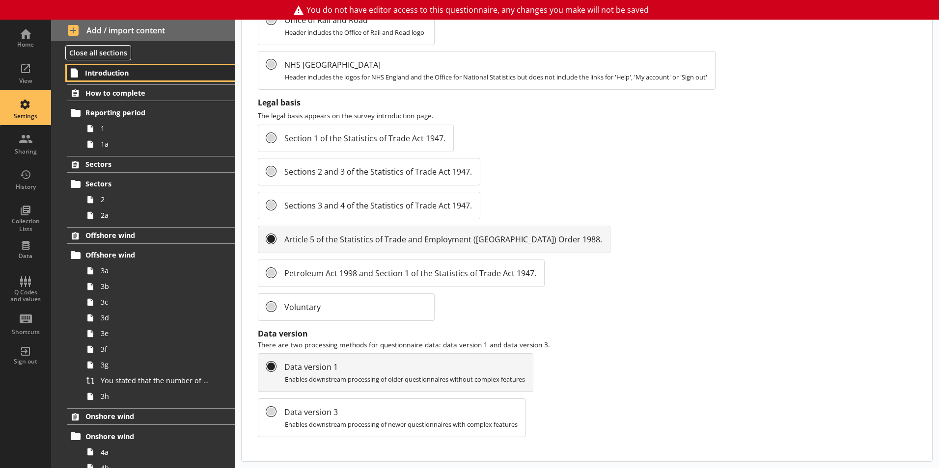
click at [110, 77] on span "Introduction" at bounding box center [145, 72] width 121 height 9
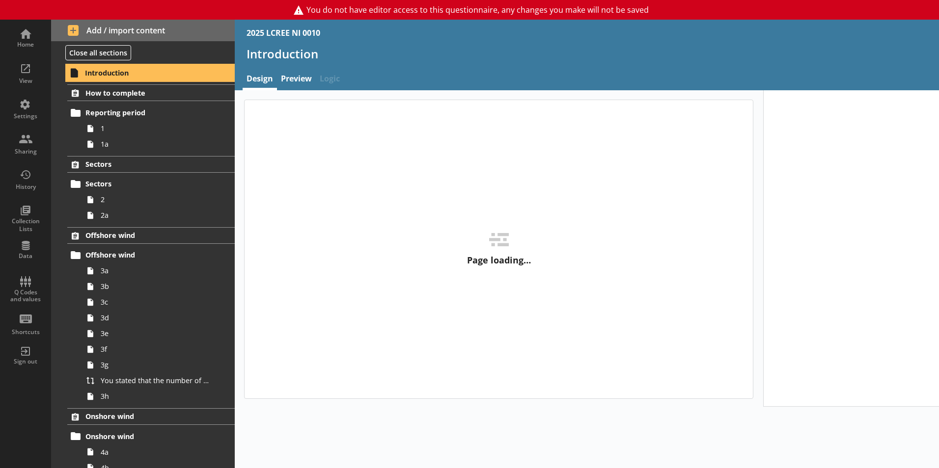
type textarea "x"
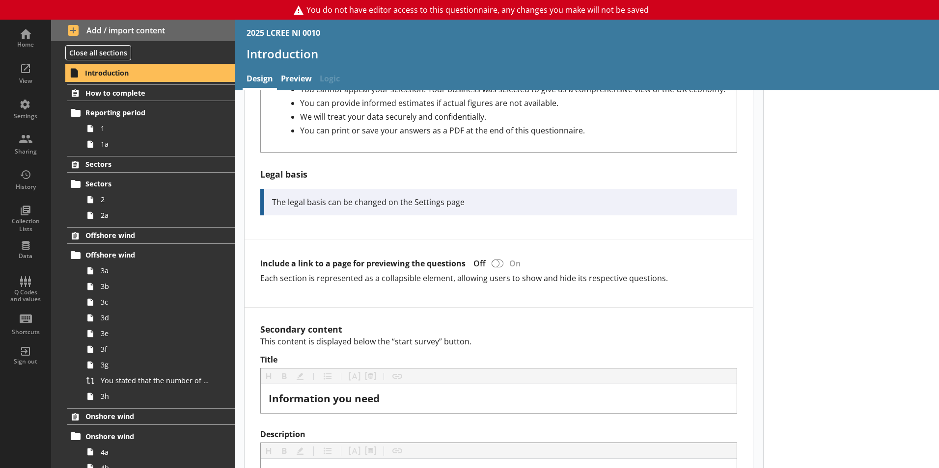
scroll to position [505, 0]
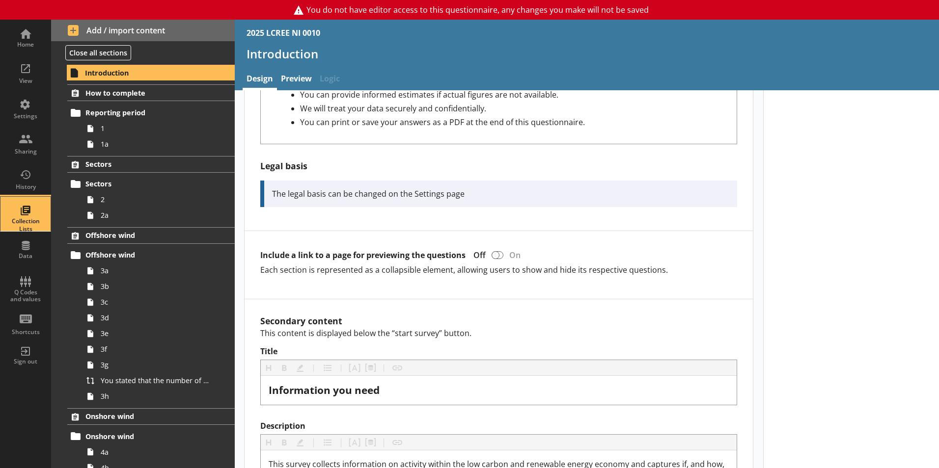
click at [37, 222] on div "Collection Lists" at bounding box center [25, 225] width 34 height 15
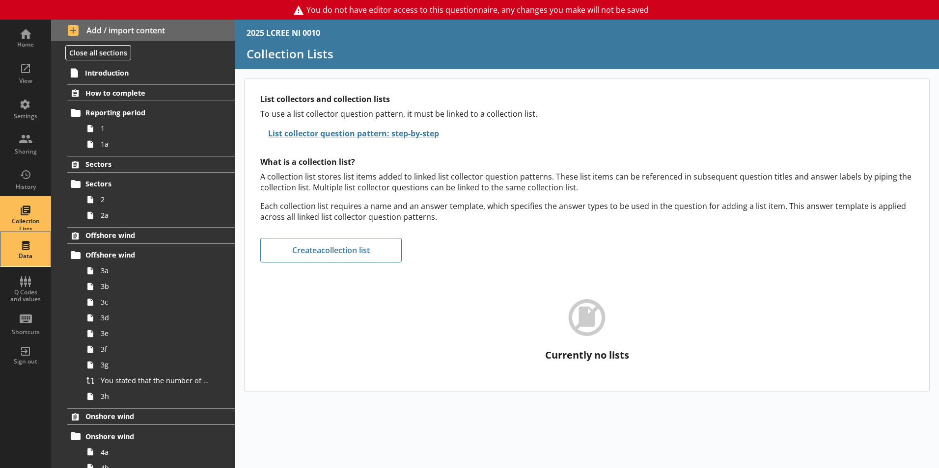
click at [37, 255] on div "Data" at bounding box center [25, 256] width 34 height 8
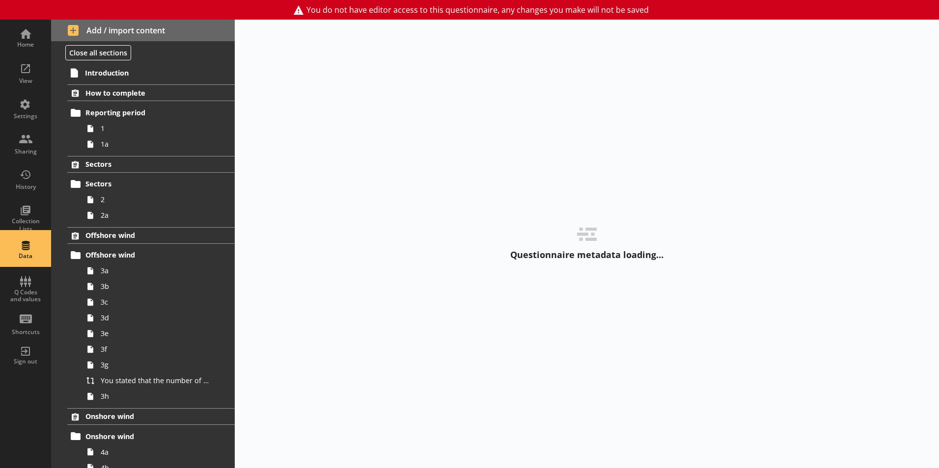
select select "Text_Optional"
select select "Date"
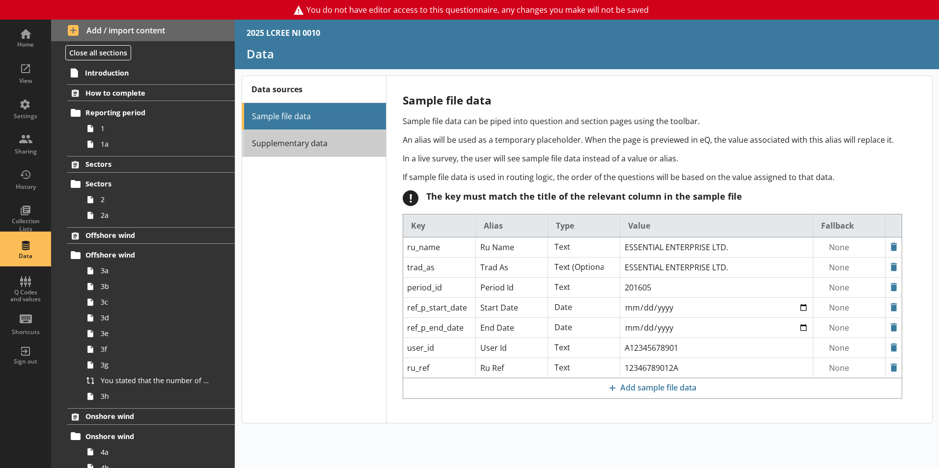
click at [287, 138] on link "Supplementary data" at bounding box center [314, 143] width 144 height 27
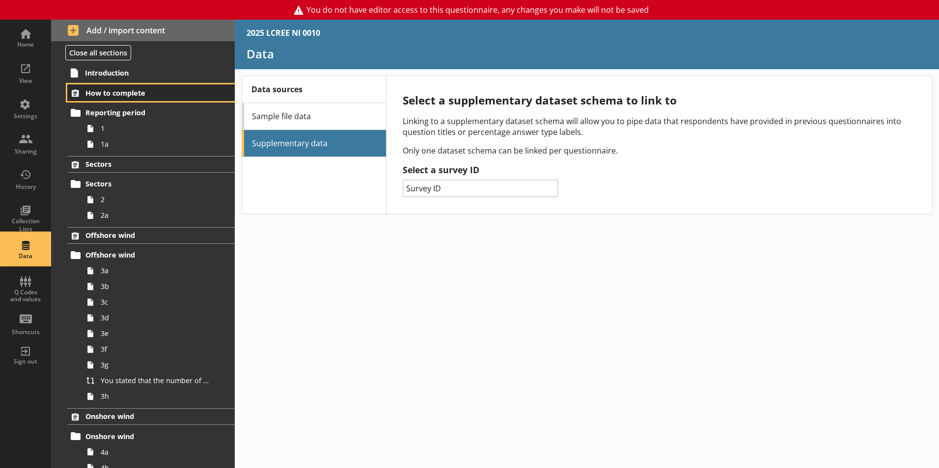
click at [101, 98] on link "How to complete" at bounding box center [150, 92] width 167 height 17
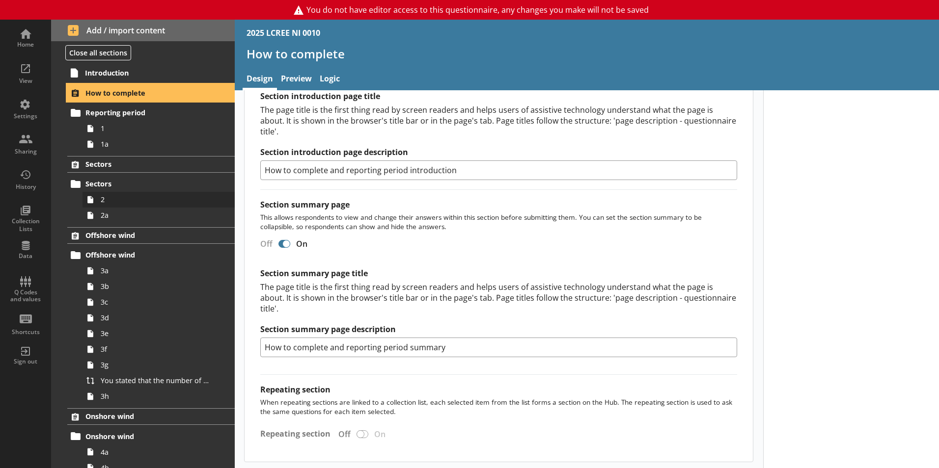
scroll to position [812, 0]
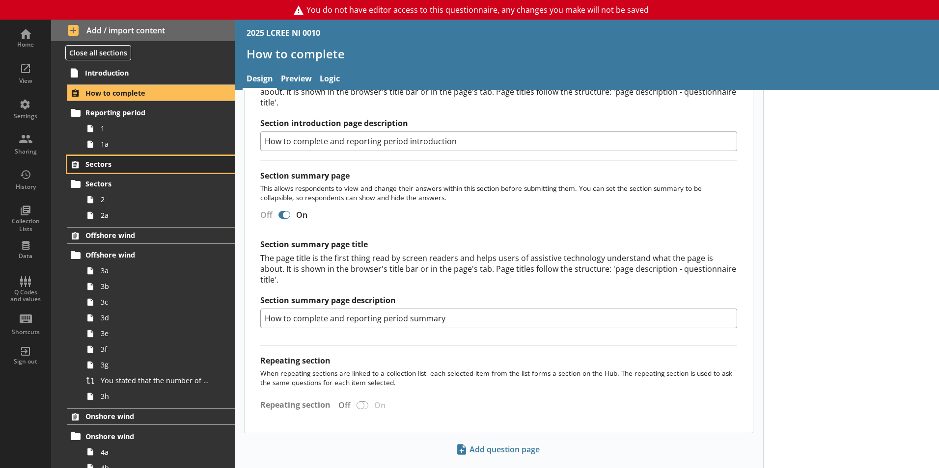
click at [103, 165] on span "Sectors" at bounding box center [145, 164] width 120 height 9
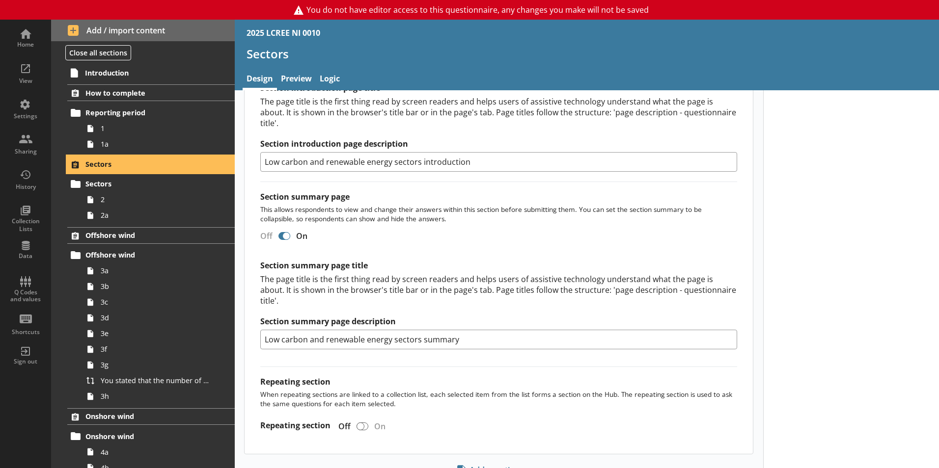
scroll to position [548, 0]
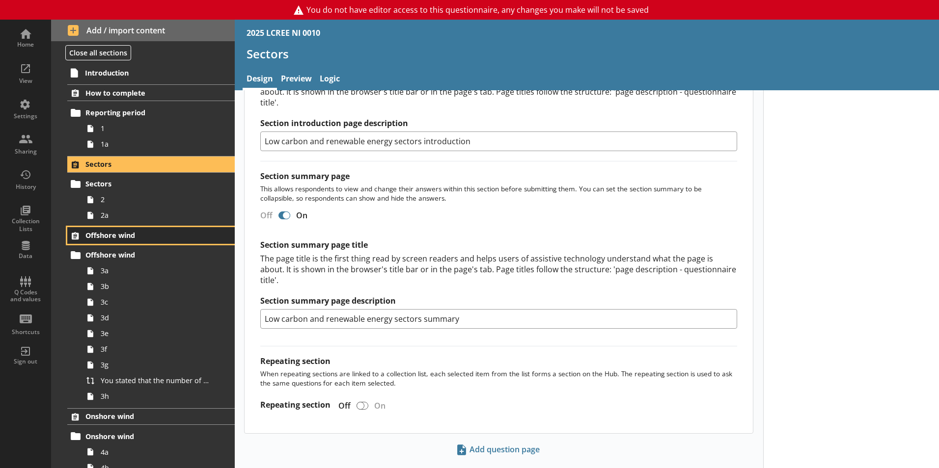
click at [147, 241] on link "Offshore wind" at bounding box center [150, 235] width 167 height 17
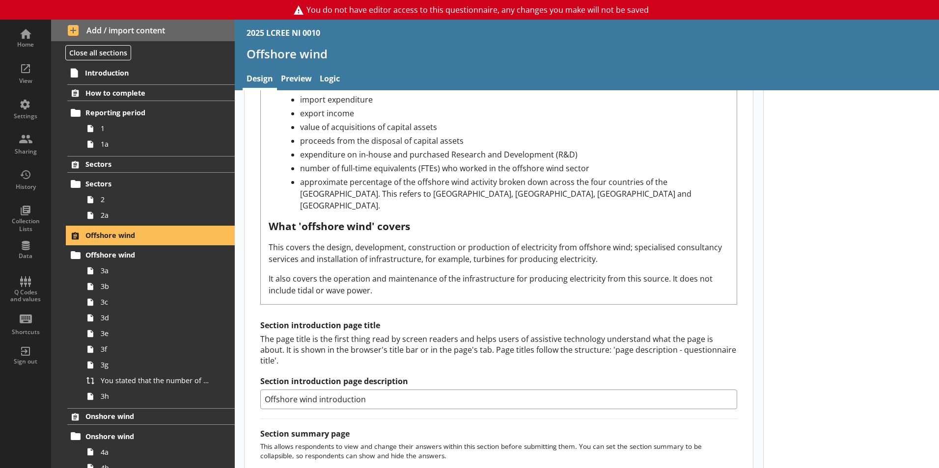
scroll to position [653, 0]
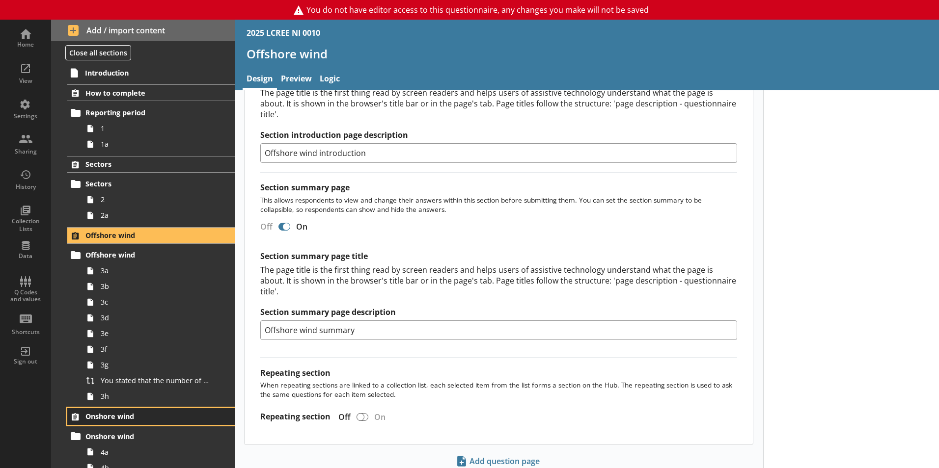
click at [137, 415] on span "Onshore wind" at bounding box center [145, 416] width 120 height 9
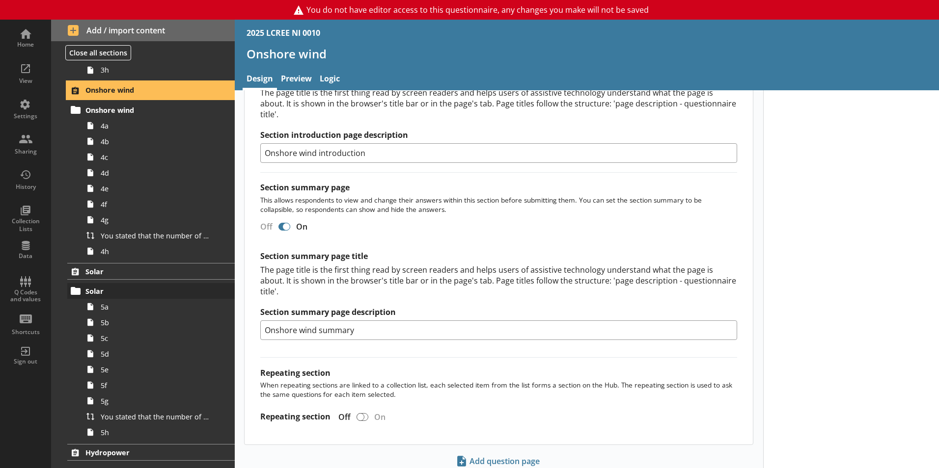
scroll to position [327, 0]
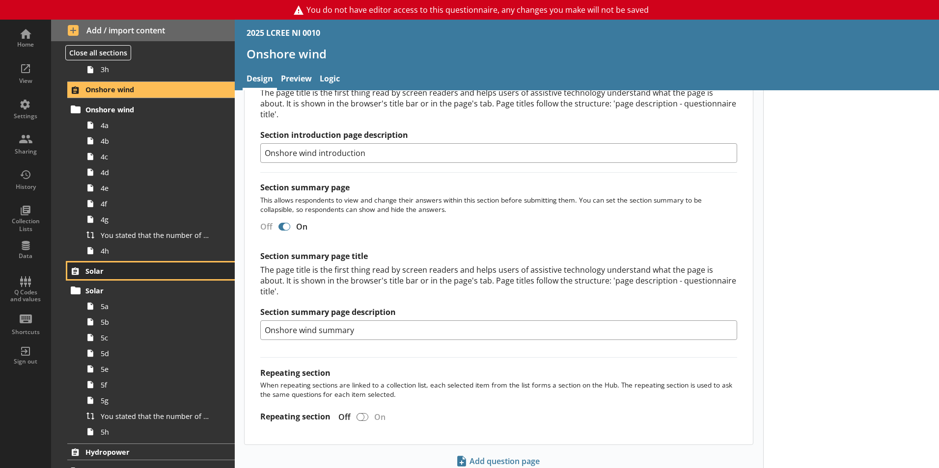
click at [114, 277] on link "Solar" at bounding box center [150, 271] width 167 height 17
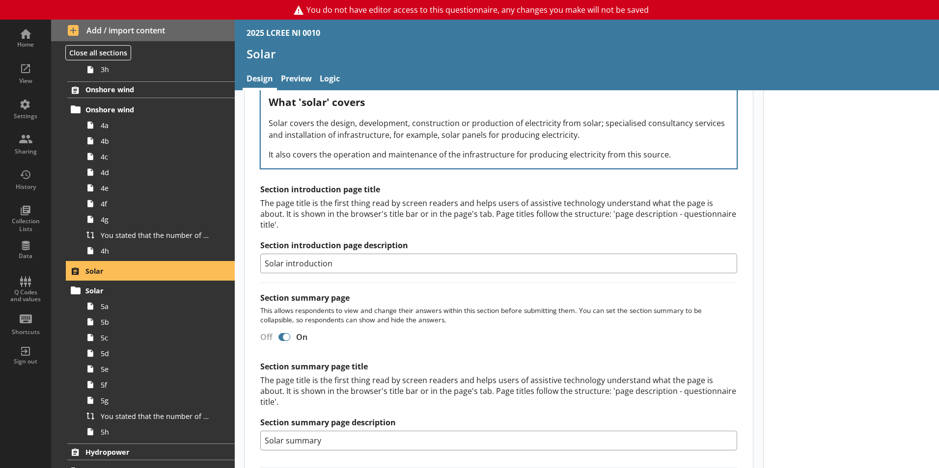
scroll to position [641, 0]
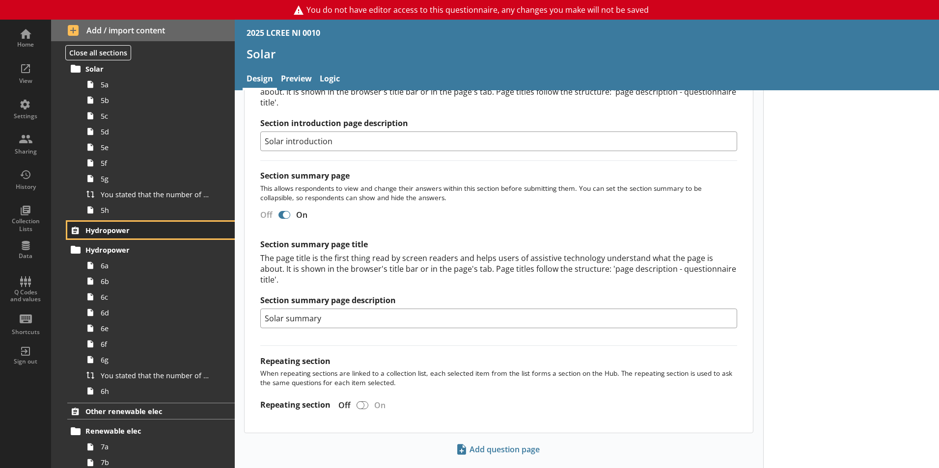
click at [121, 229] on span "Hydropower" at bounding box center [145, 230] width 120 height 9
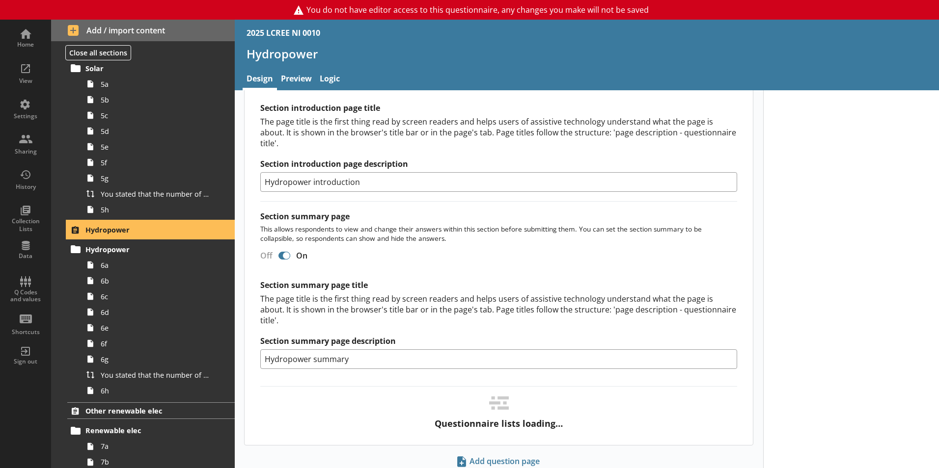
scroll to position [673, 0]
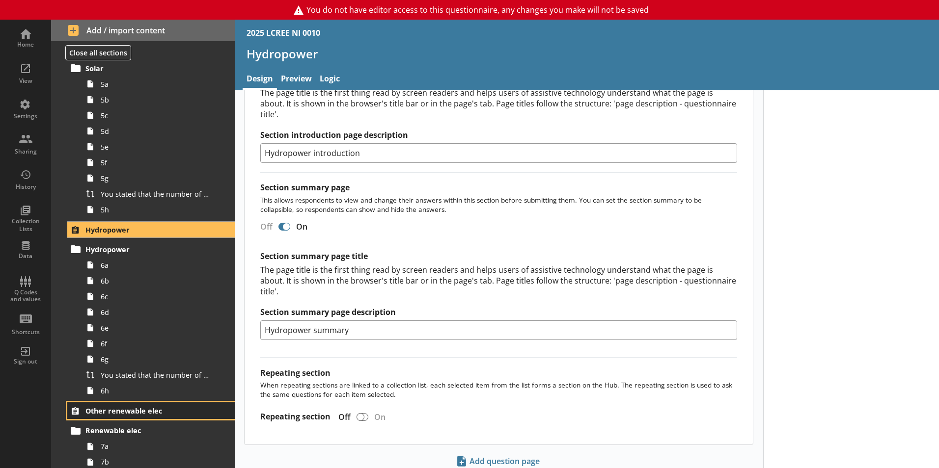
click at [113, 412] on span "Other renewable elec" at bounding box center [145, 411] width 120 height 9
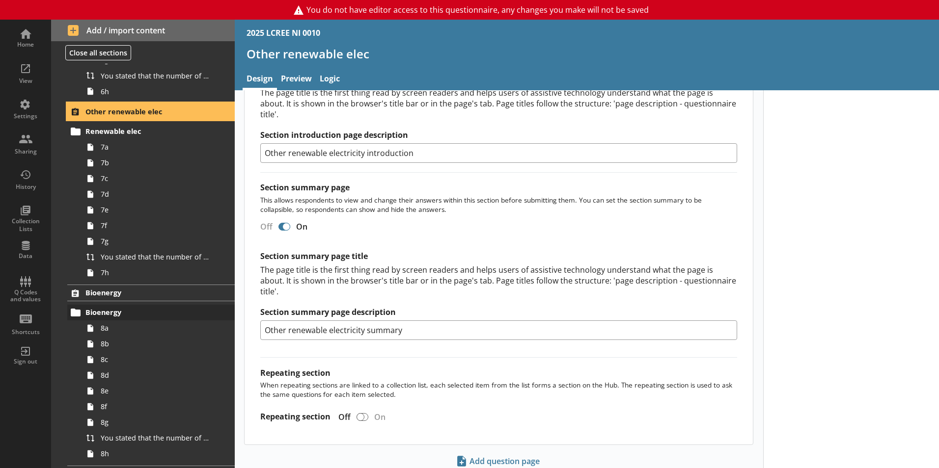
scroll to position [850, 0]
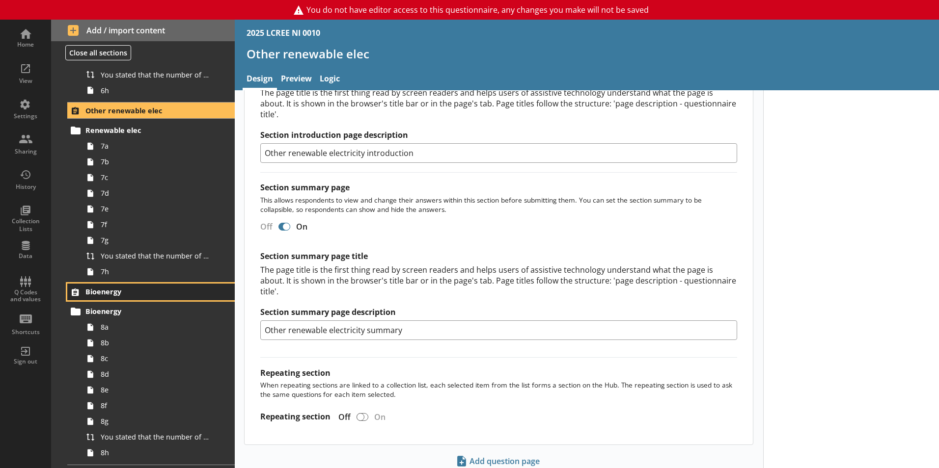
click at [124, 295] on span "Bioenergy" at bounding box center [145, 291] width 120 height 9
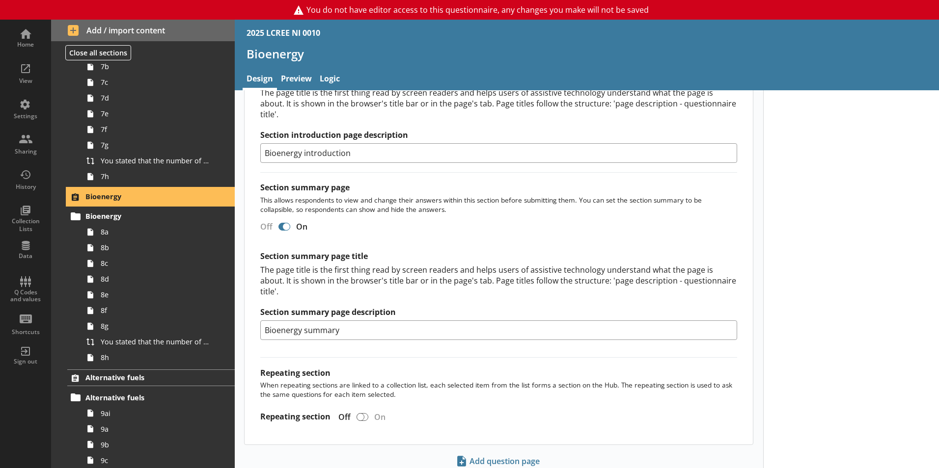
scroll to position [946, 0]
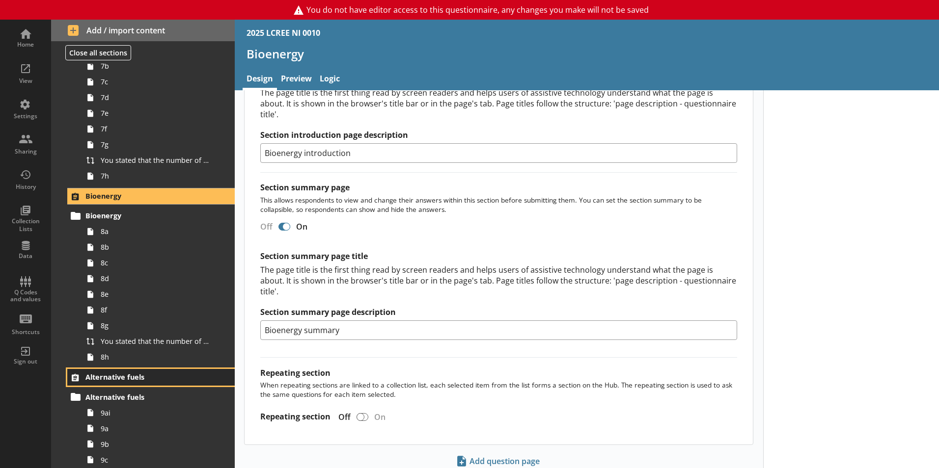
click at [128, 371] on link "Alternative fuels" at bounding box center [150, 377] width 167 height 17
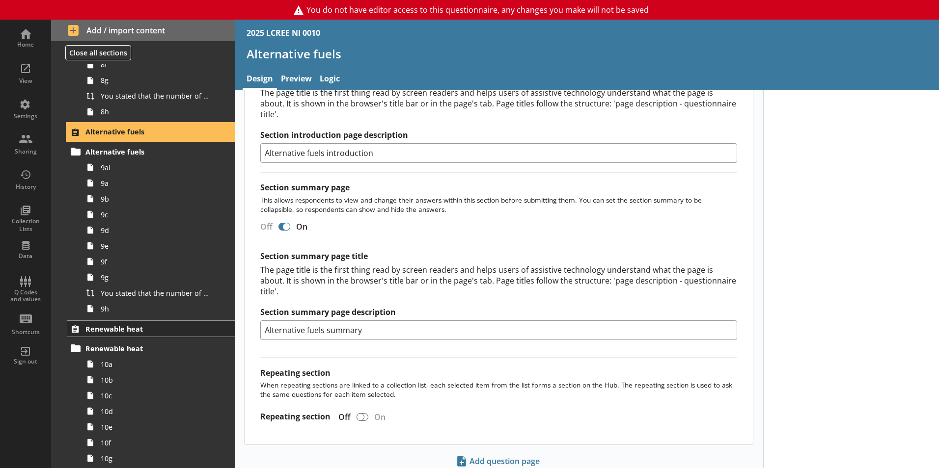
scroll to position [1192, 0]
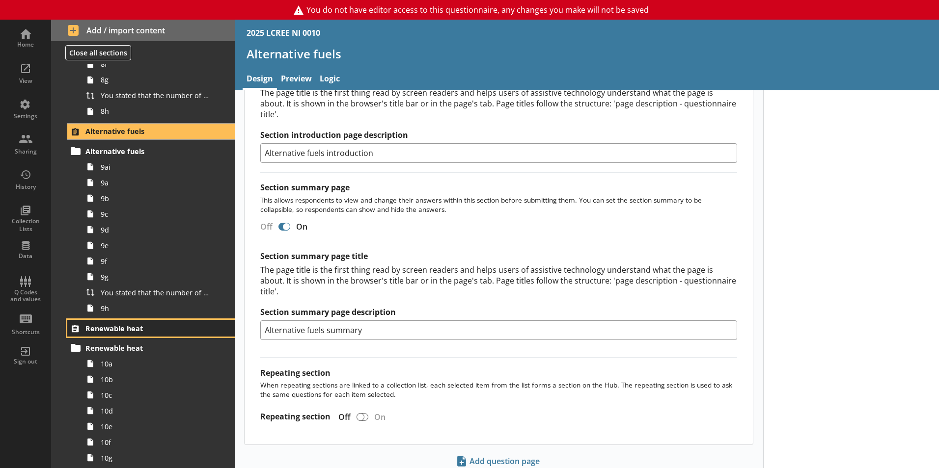
click at [114, 331] on span "Renewable heat" at bounding box center [145, 328] width 120 height 9
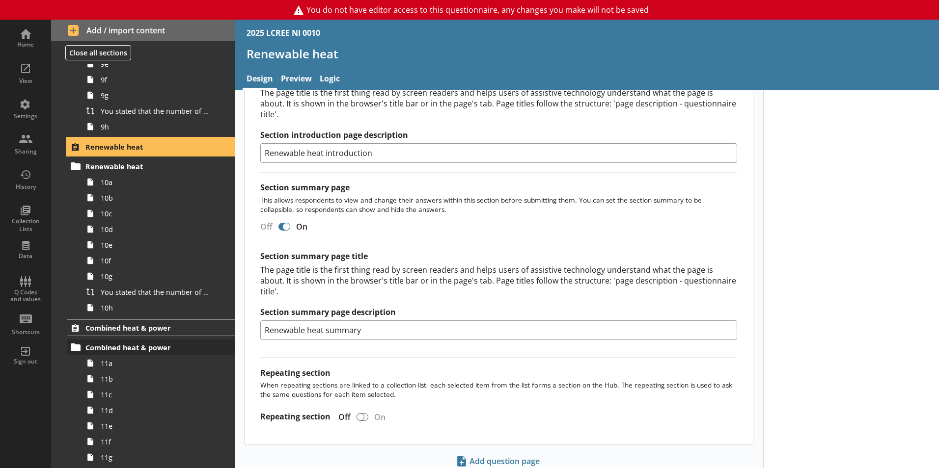
scroll to position [1374, 0]
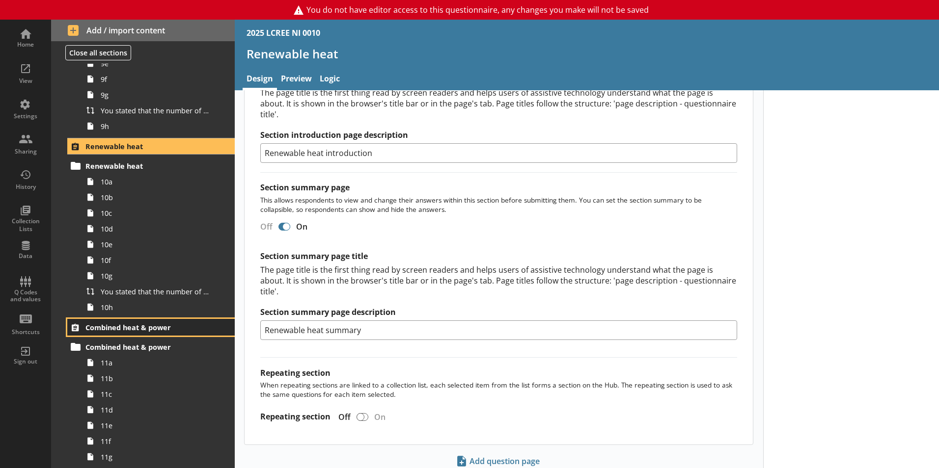
click at [113, 328] on span "Combined heat & power" at bounding box center [145, 327] width 120 height 9
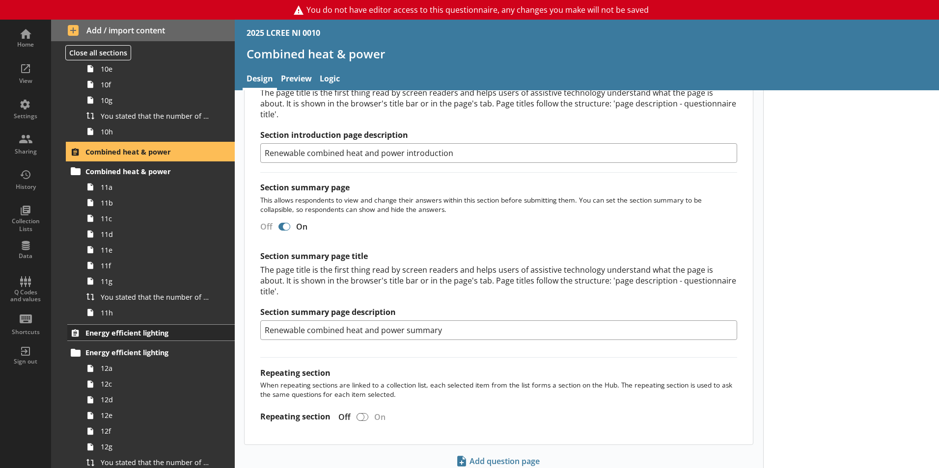
scroll to position [1551, 0]
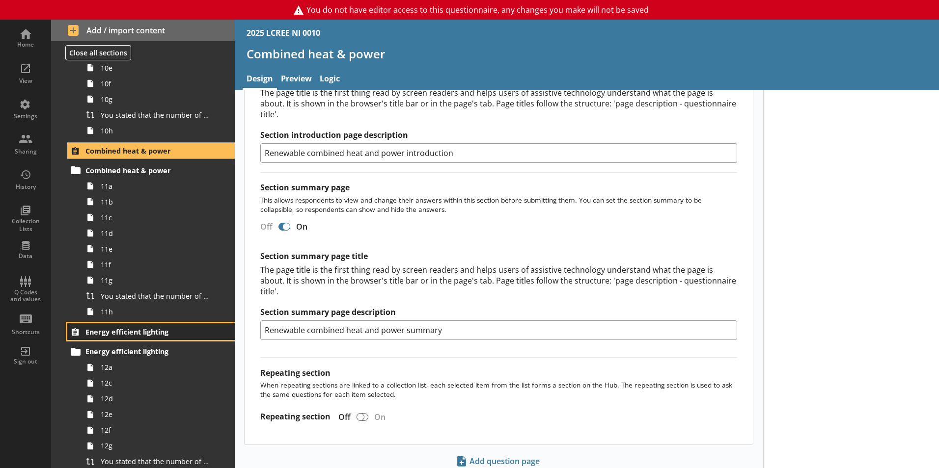
click at [131, 340] on link "Energy efficient lighting" at bounding box center [150, 332] width 167 height 17
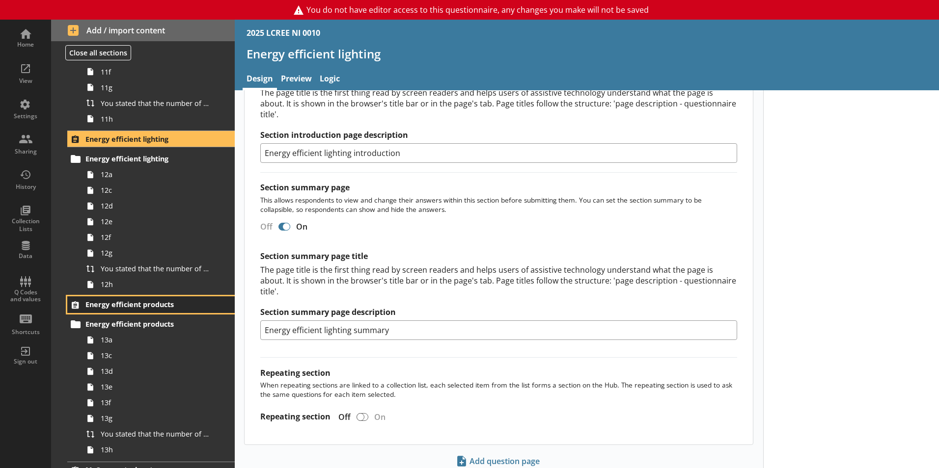
click at [139, 299] on link "Energy efficient products" at bounding box center [150, 305] width 167 height 17
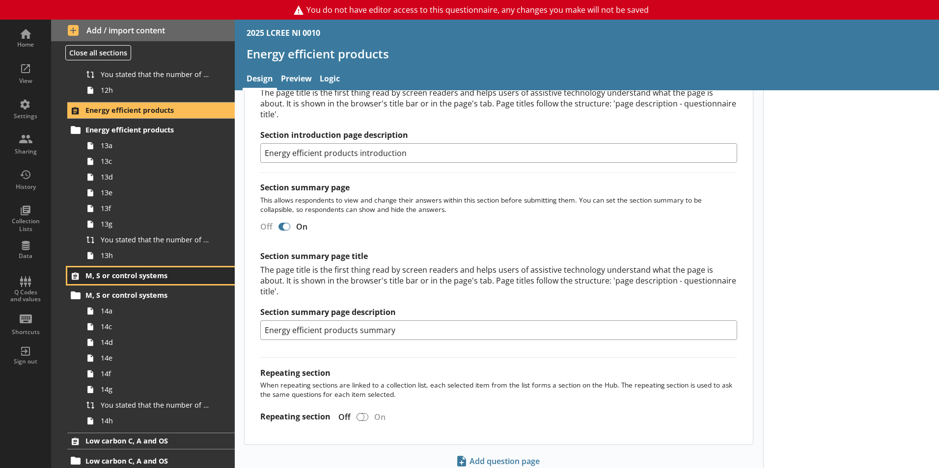
click at [115, 278] on span "M, S or control systems" at bounding box center [145, 275] width 120 height 9
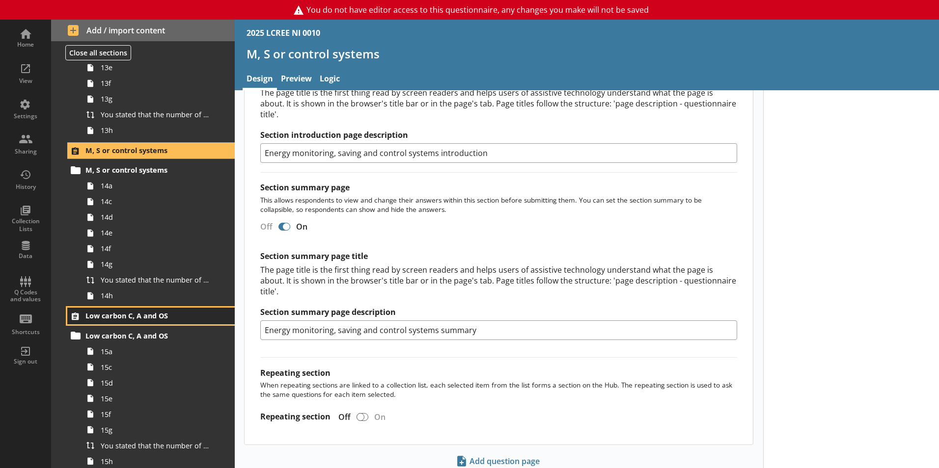
click at [106, 313] on span "Low carbon C, A and OS" at bounding box center [145, 315] width 120 height 9
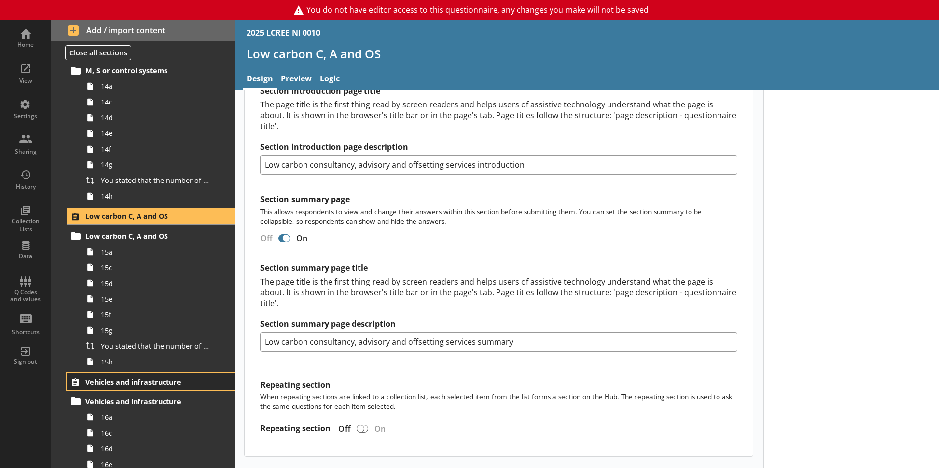
click at [129, 388] on link "Vehicles and infrastructure" at bounding box center [150, 382] width 167 height 17
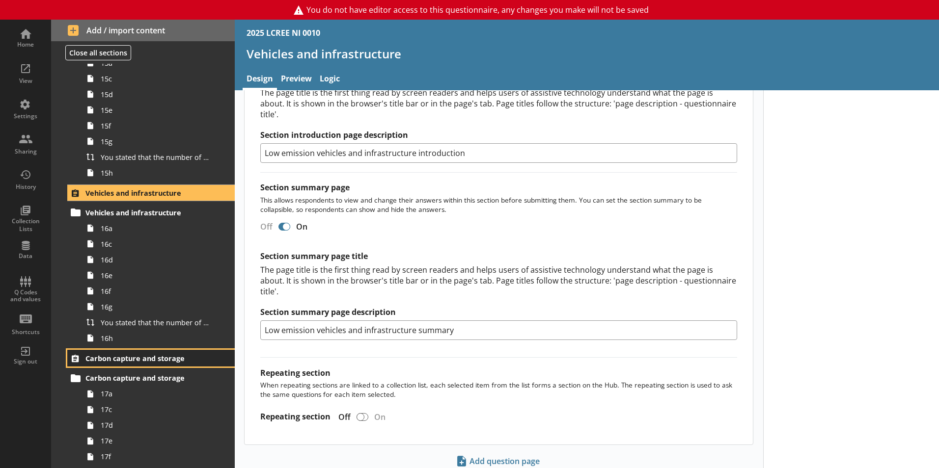
click at [124, 362] on span "Carbon capture and storage" at bounding box center [145, 358] width 120 height 9
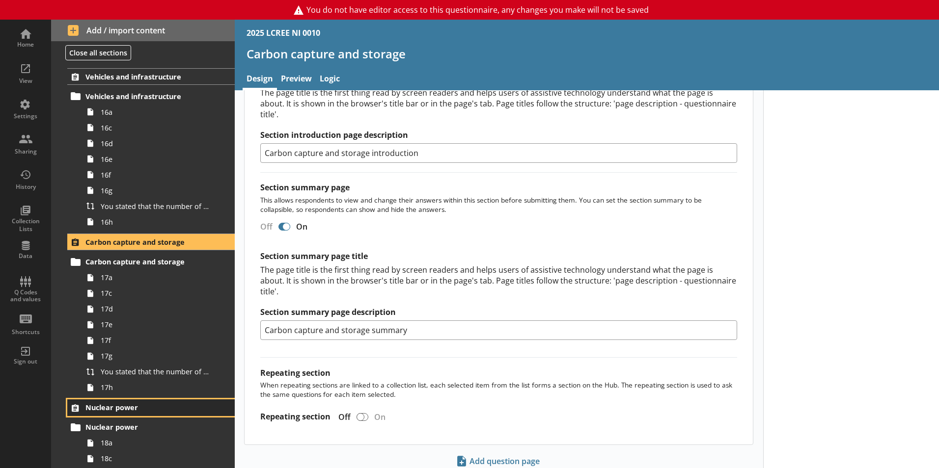
click at [108, 404] on span "Nuclear power" at bounding box center [145, 407] width 120 height 9
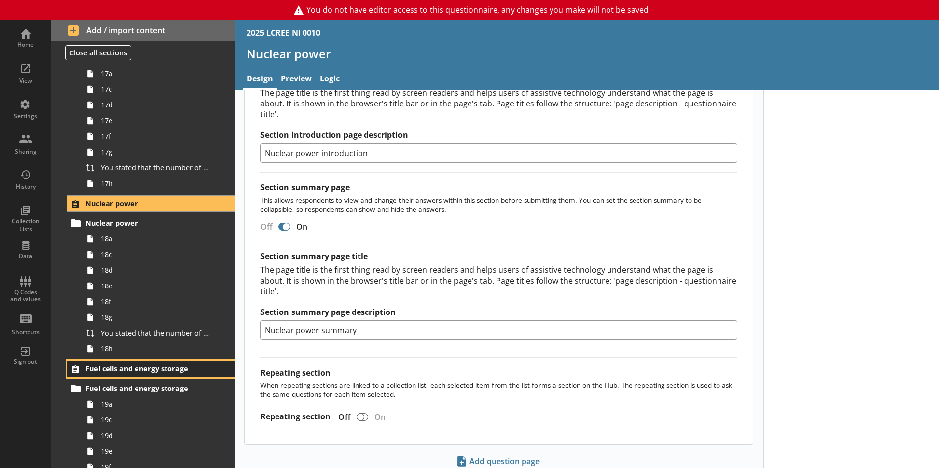
click at [107, 373] on span "Fuel cells and energy storage" at bounding box center [145, 368] width 120 height 9
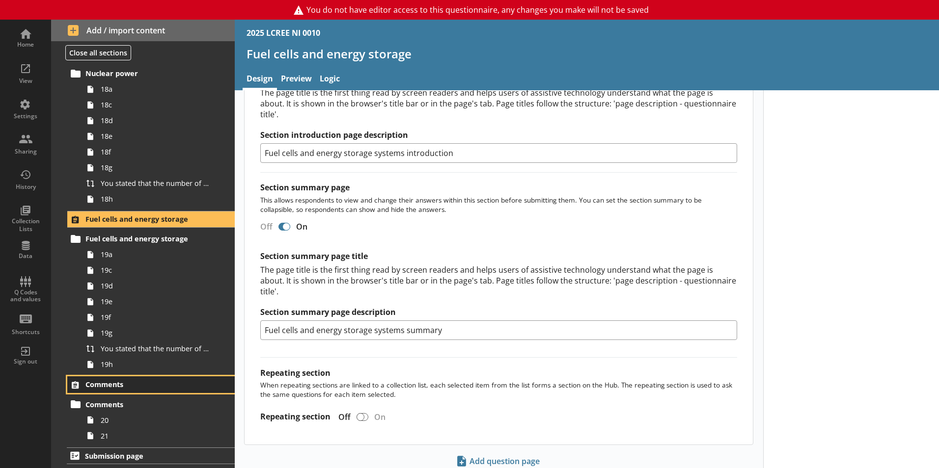
click at [130, 384] on span "Comments" at bounding box center [145, 384] width 120 height 9
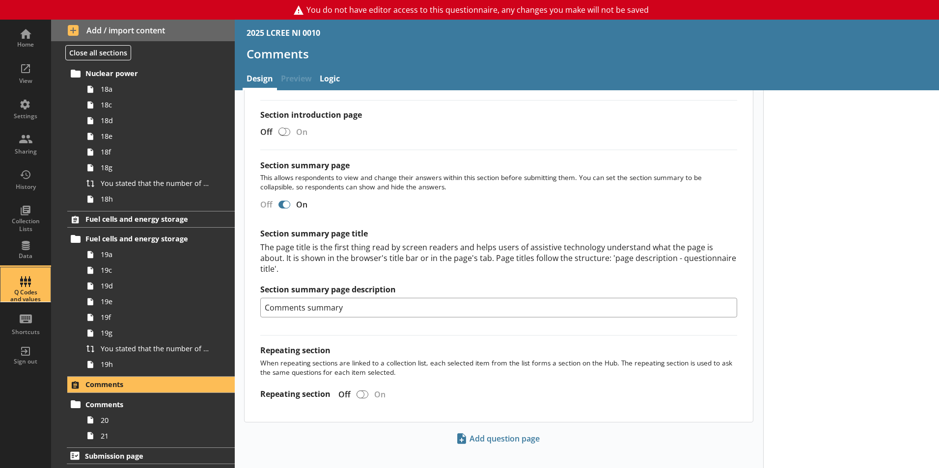
click at [27, 286] on div "Q Codes and values" at bounding box center [25, 285] width 34 height 34
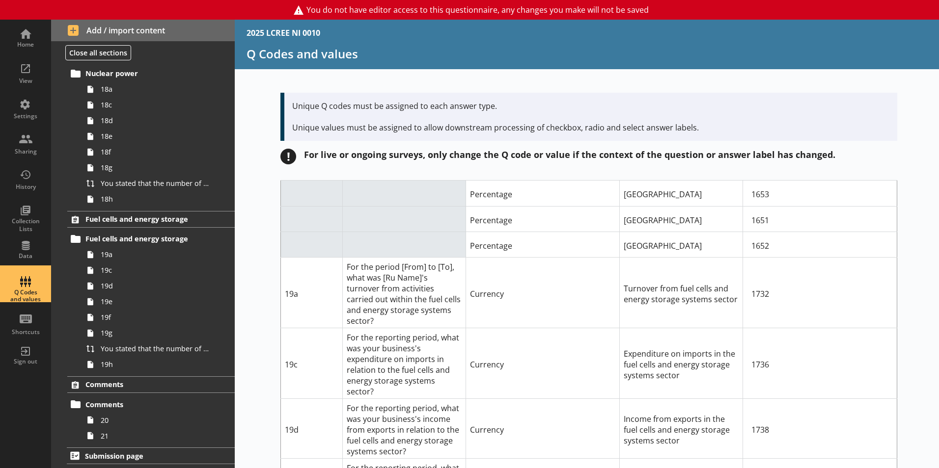
scroll to position [10725, 0]
click at [930, 218] on div "Short code Question Answer Type Answer label Q code for answer type 1 Are you a…" at bounding box center [587, 324] width 704 height 288
click at [930, 203] on div "Short code Question Answer Type Answer label Q code for answer type 1 Are you a…" at bounding box center [587, 324] width 704 height 288
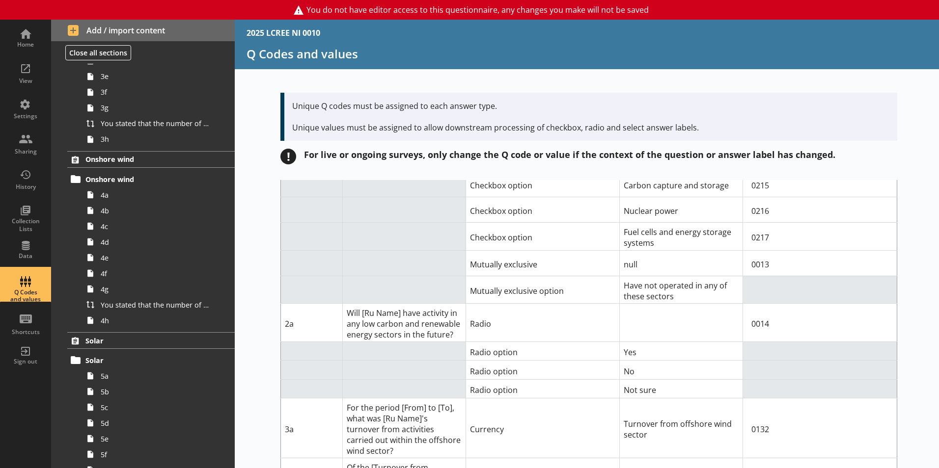
scroll to position [0, 0]
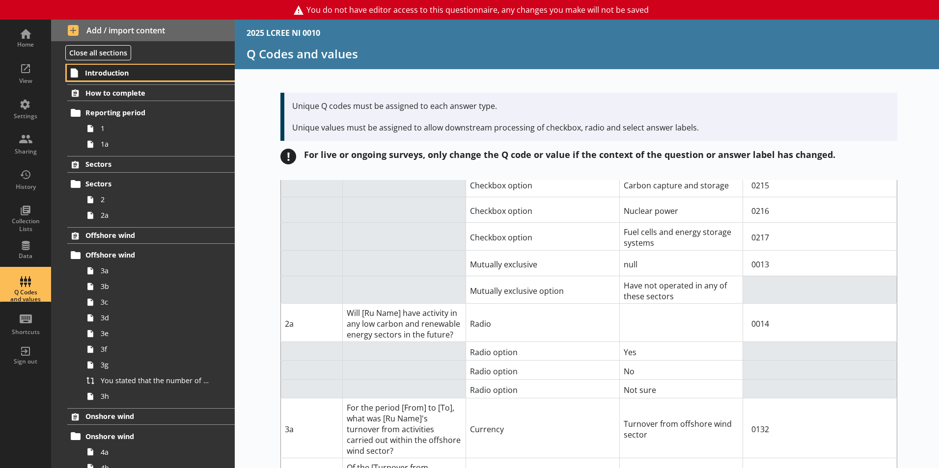
click at [119, 78] on link "Introduction" at bounding box center [151, 73] width 168 height 16
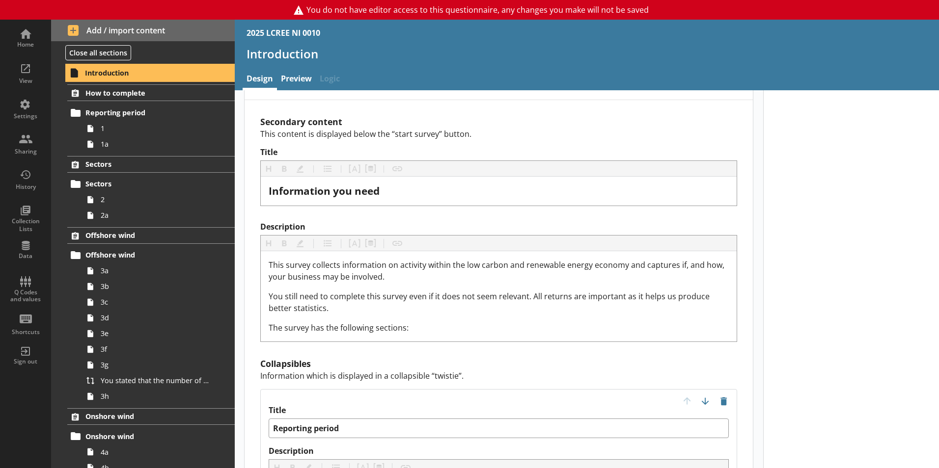
scroll to position [701, 0]
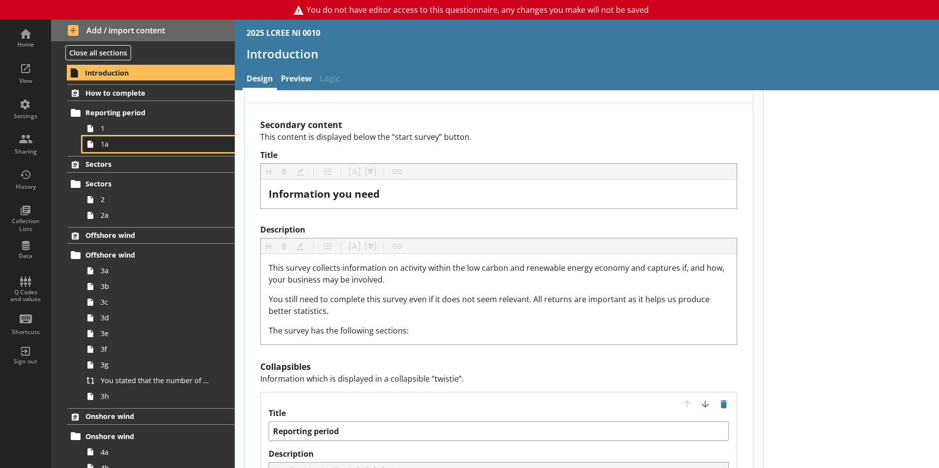
click at [116, 139] on span "1a" at bounding box center [155, 143] width 109 height 9
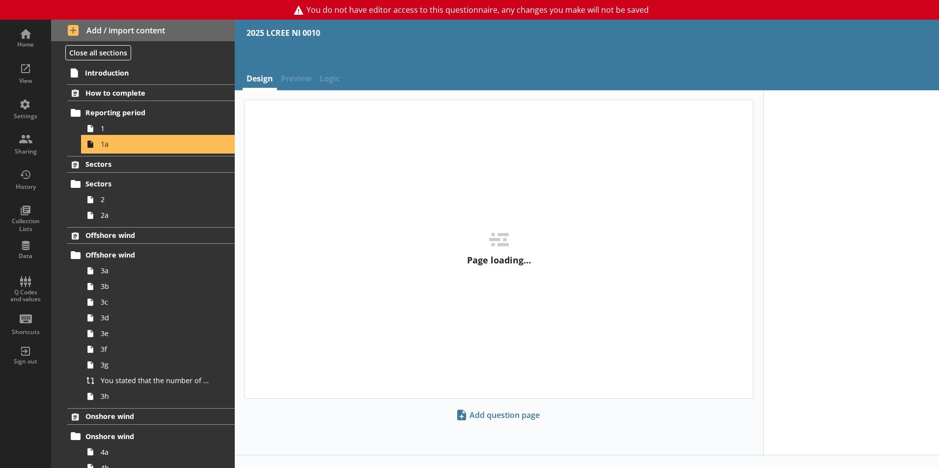
type textarea "x"
select select "ref_p_end_date"
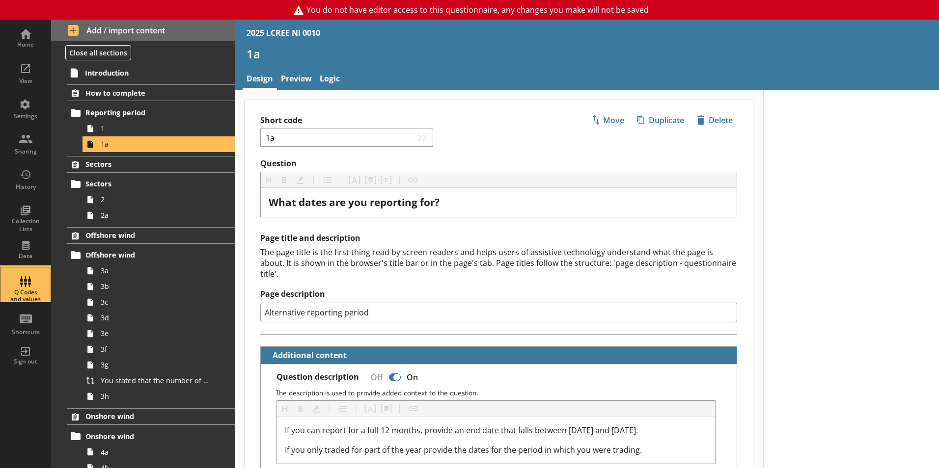
click at [29, 290] on div "Q Codes and values" at bounding box center [25, 296] width 34 height 14
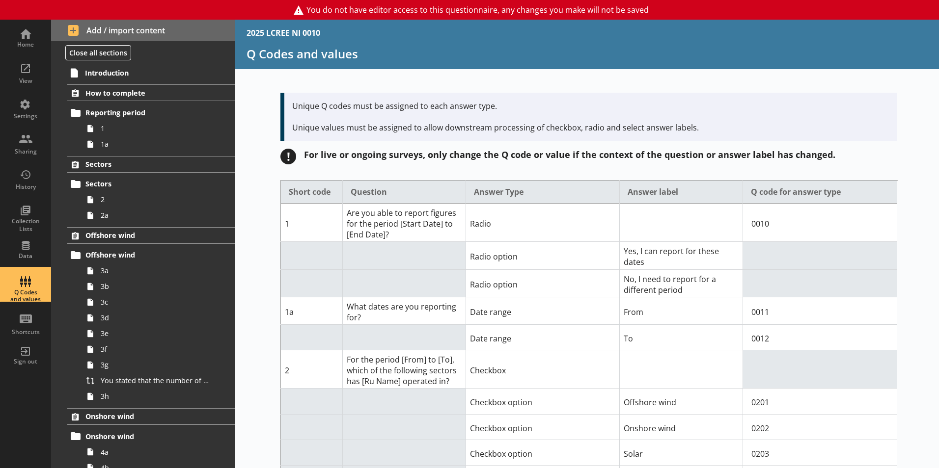
click at [661, 195] on th "Answer label" at bounding box center [681, 192] width 123 height 23
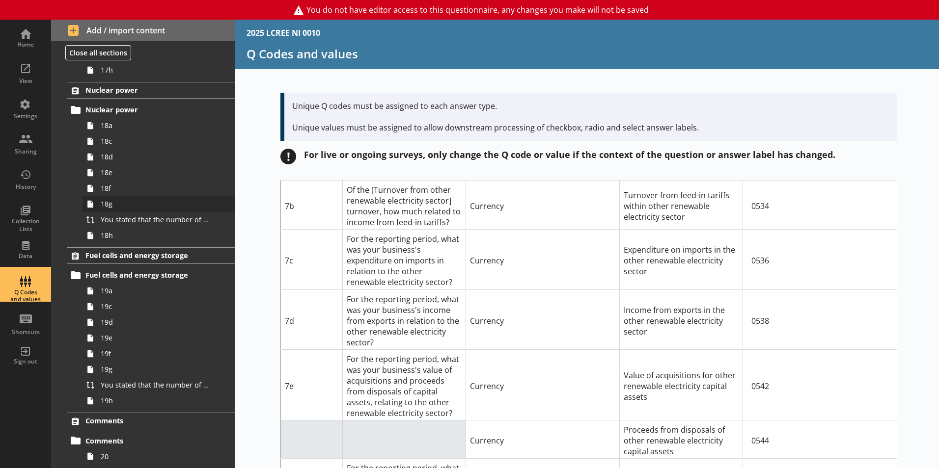
scroll to position [2822, 0]
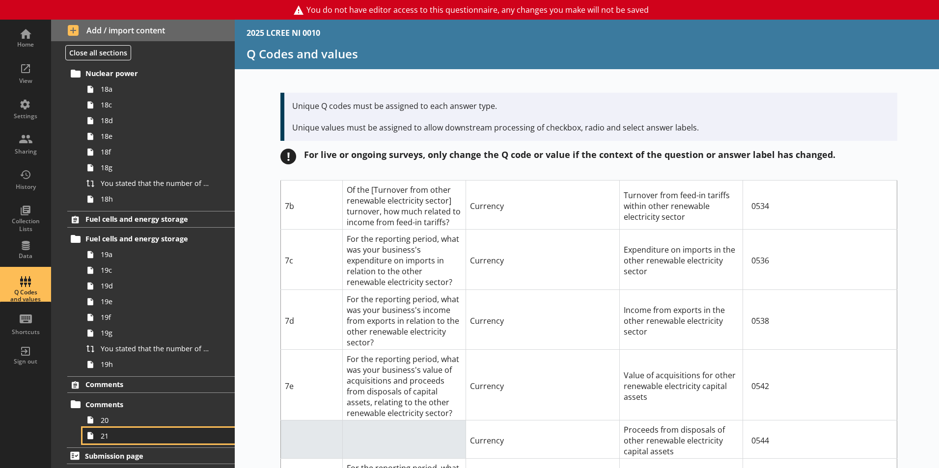
click at [120, 436] on span "21" at bounding box center [155, 436] width 109 height 9
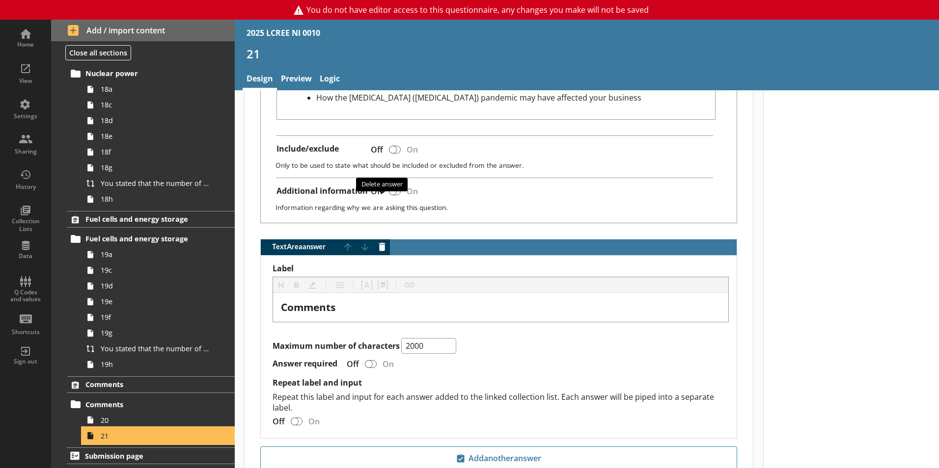
scroll to position [554, 0]
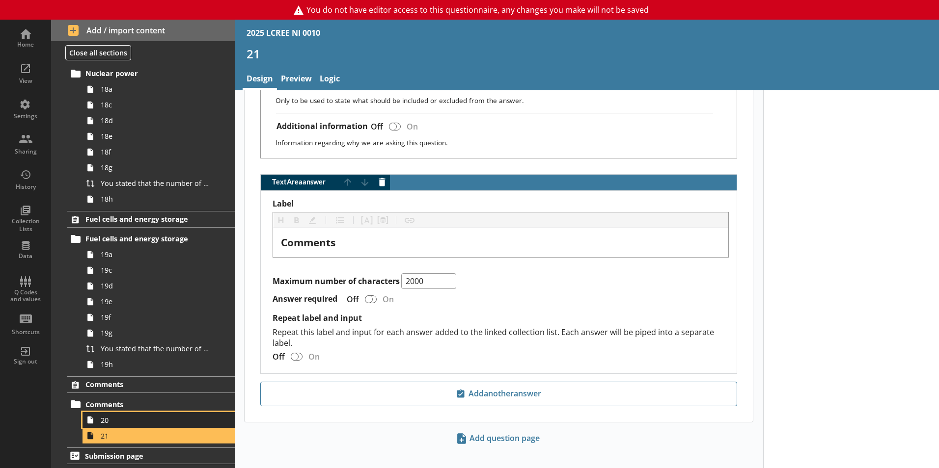
click at [134, 418] on span "20" at bounding box center [155, 420] width 109 height 9
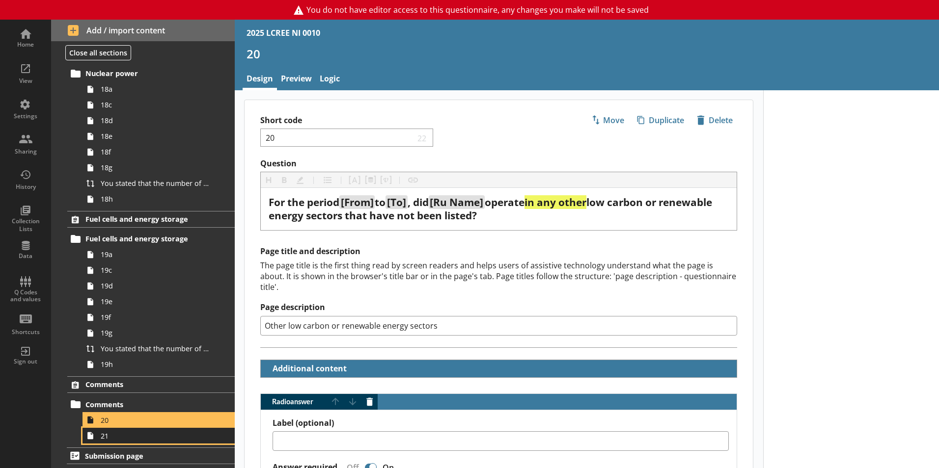
click at [167, 437] on span "21" at bounding box center [155, 436] width 109 height 9
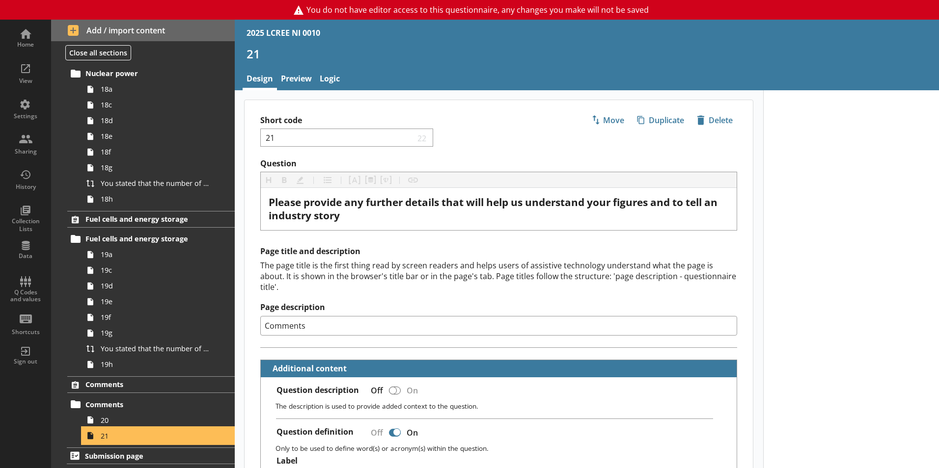
type textarea "x"
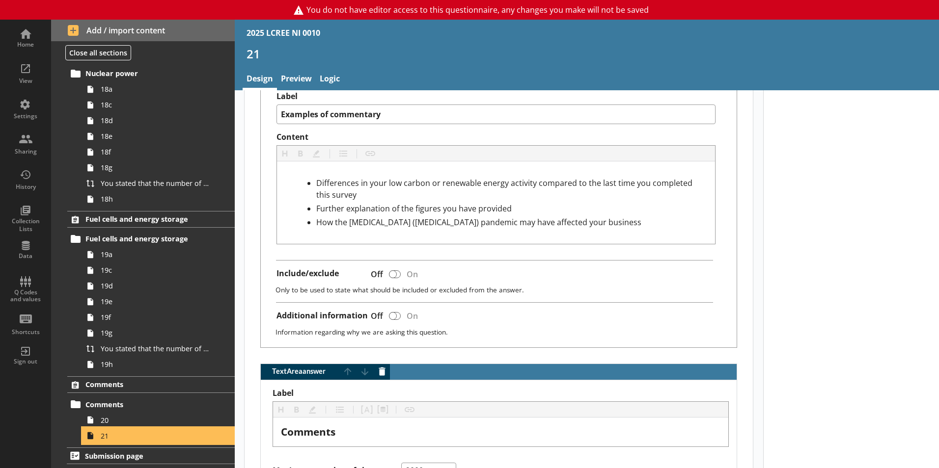
scroll to position [554, 0]
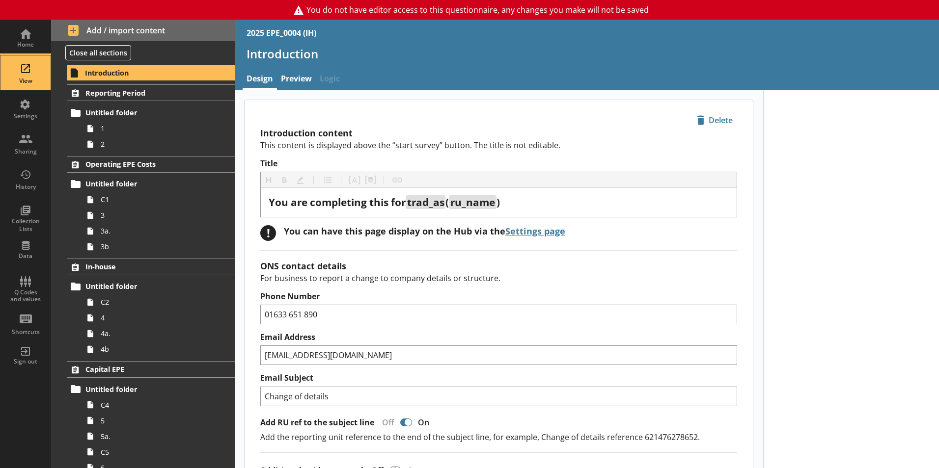
click at [20, 80] on div "View" at bounding box center [25, 81] width 34 height 8
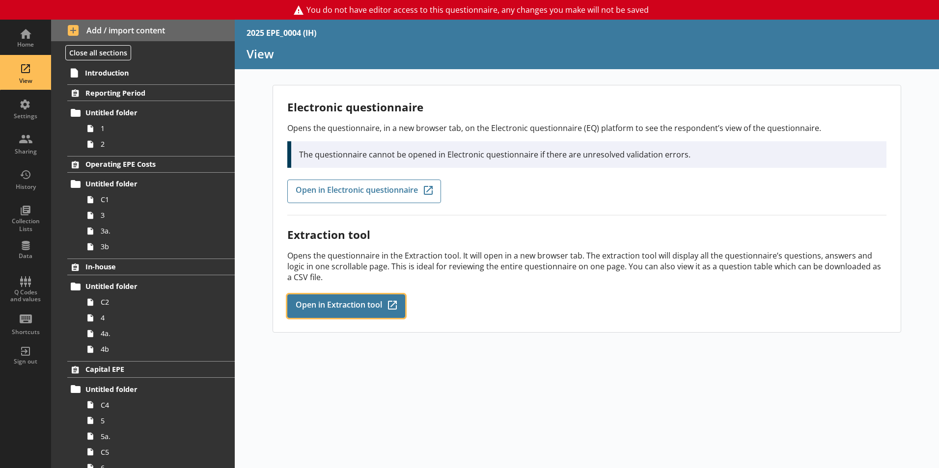
click at [344, 305] on span "Open in Extraction tool" at bounding box center [339, 306] width 86 height 11
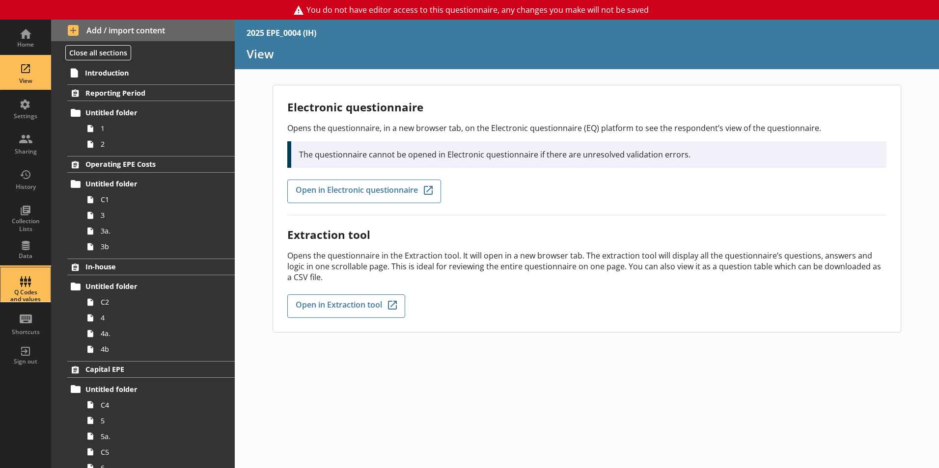
click at [28, 272] on div "Q Codes and values" at bounding box center [25, 285] width 34 height 34
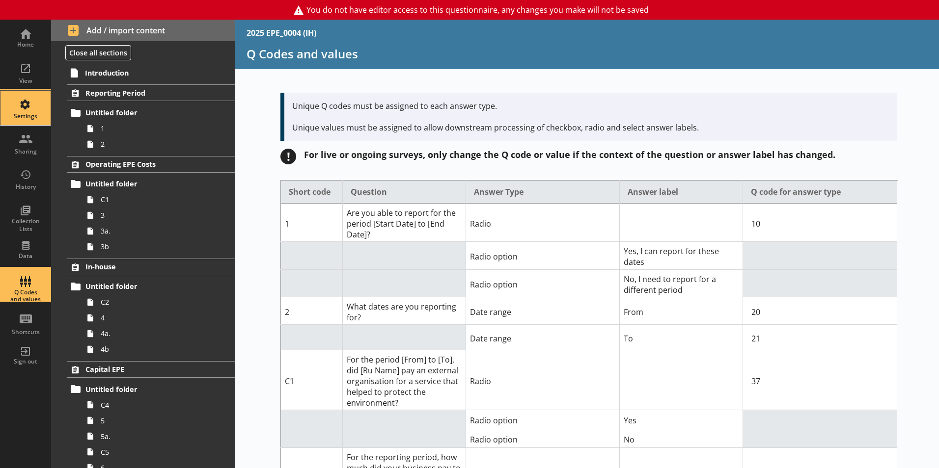
click at [19, 109] on div "Settings" at bounding box center [25, 108] width 34 height 34
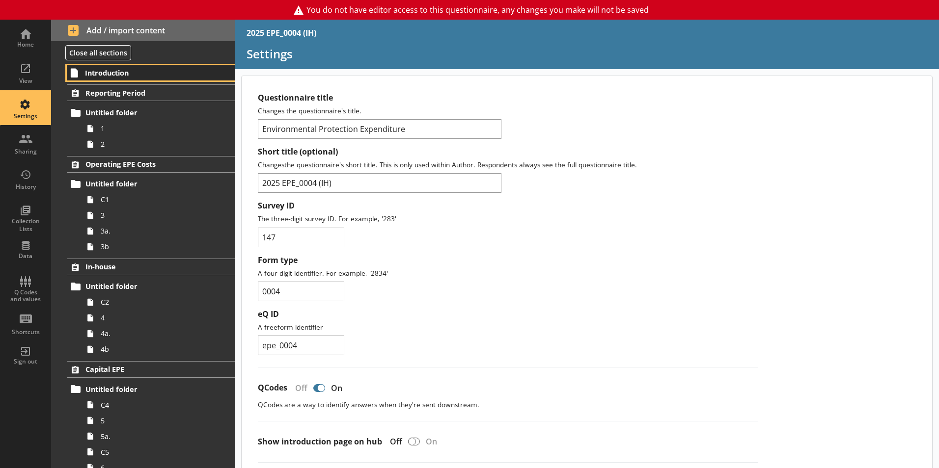
click at [120, 67] on link "Introduction" at bounding box center [151, 73] width 168 height 16
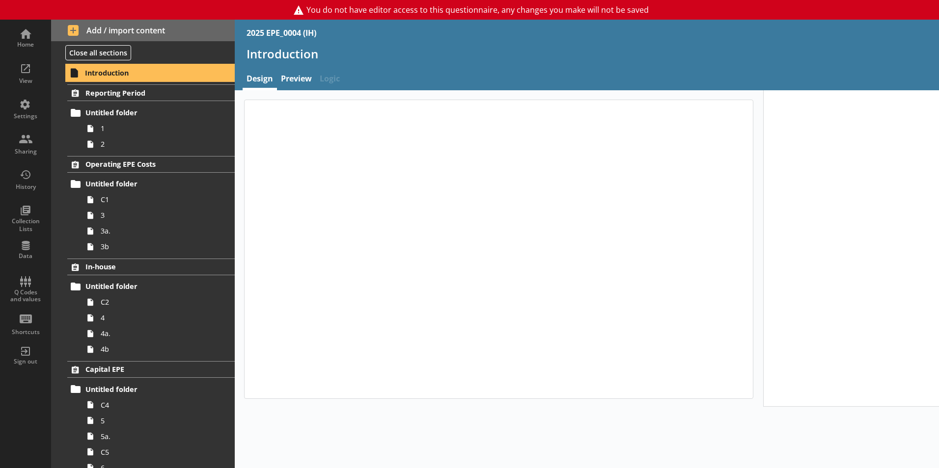
type textarea "x"
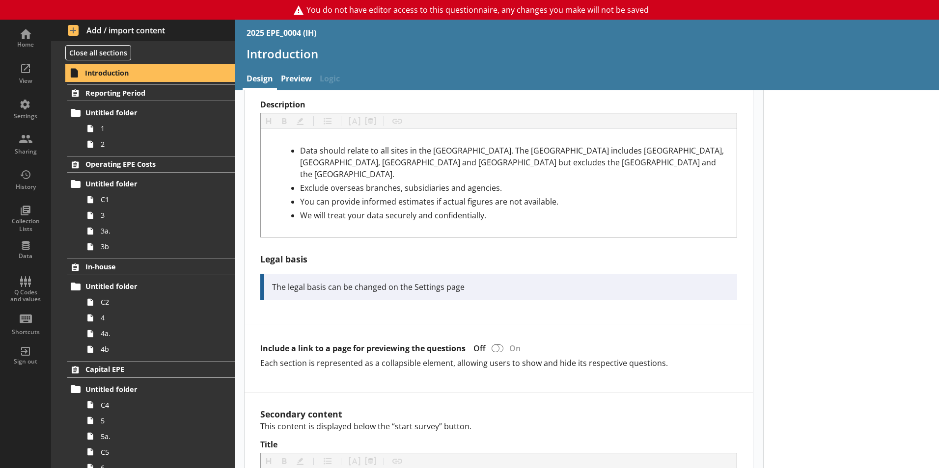
scroll to position [374, 0]
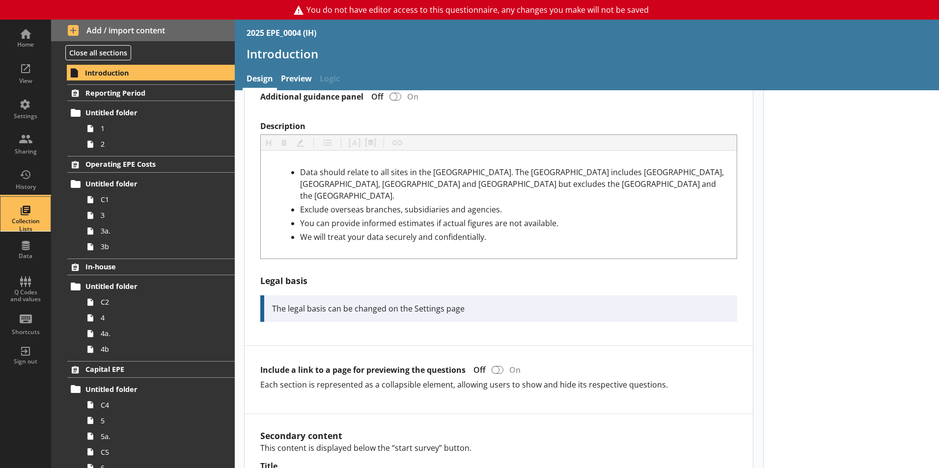
click at [20, 229] on div "Collection Lists" at bounding box center [25, 225] width 34 height 15
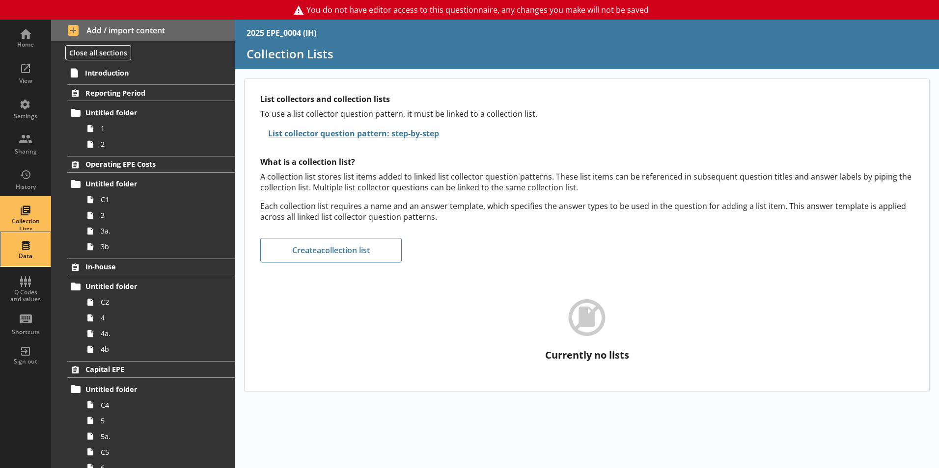
click at [38, 245] on div "Data" at bounding box center [25, 249] width 34 height 34
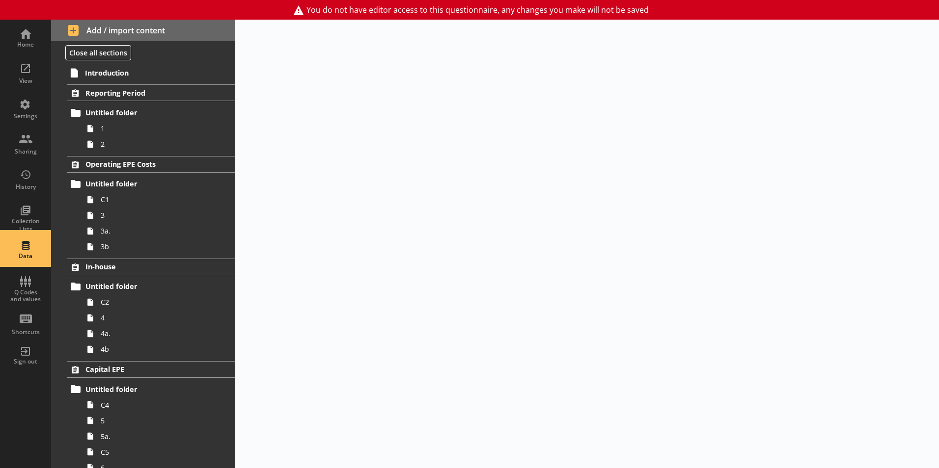
select select "Text_Optional"
select select "Date"
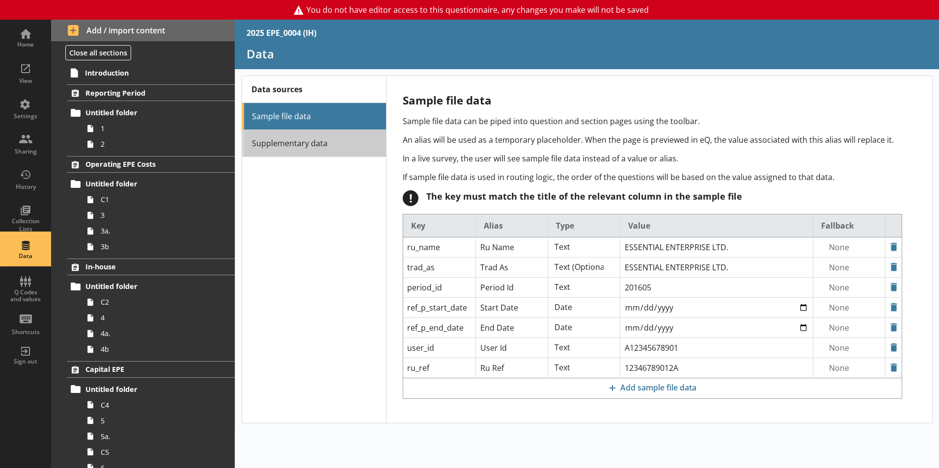
click at [307, 138] on link "Supplementary data" at bounding box center [314, 143] width 144 height 27
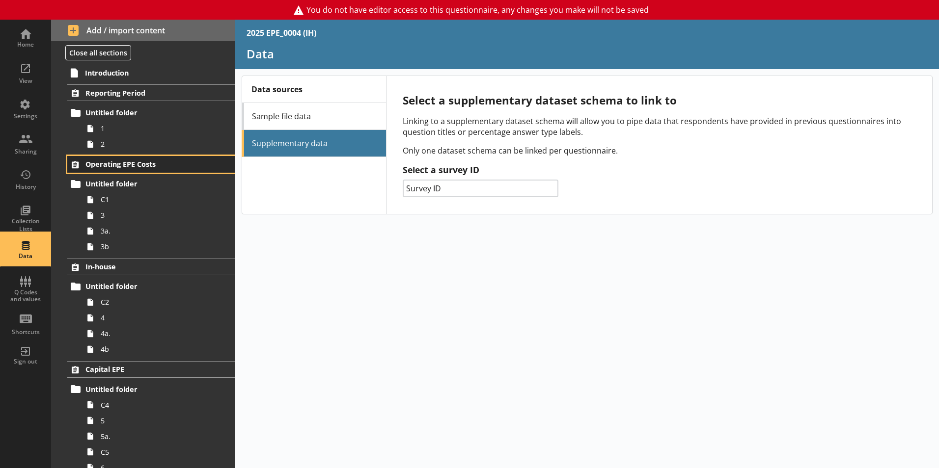
click at [123, 163] on span "Operating EPE Costs" at bounding box center [145, 164] width 120 height 9
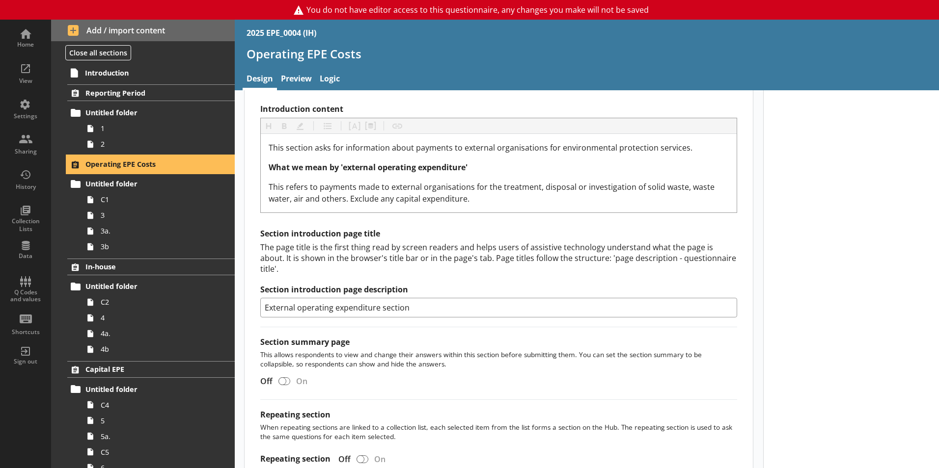
scroll to position [354, 0]
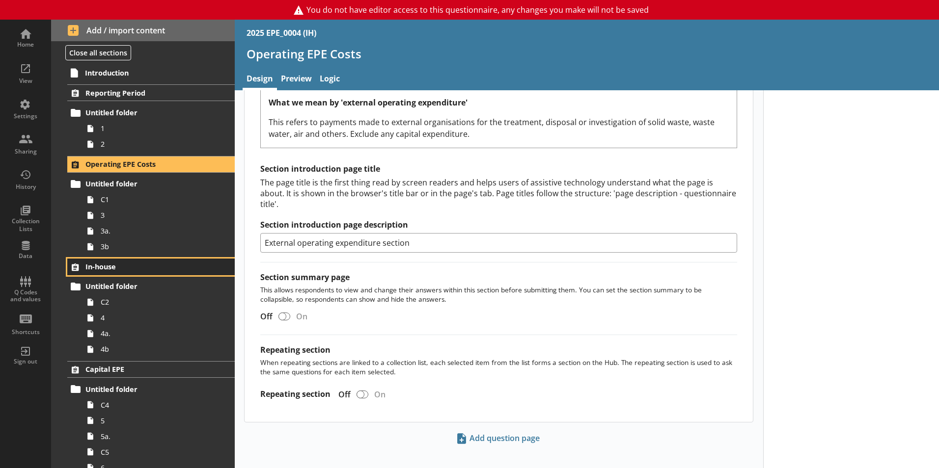
click at [127, 271] on span "In-house" at bounding box center [145, 266] width 120 height 9
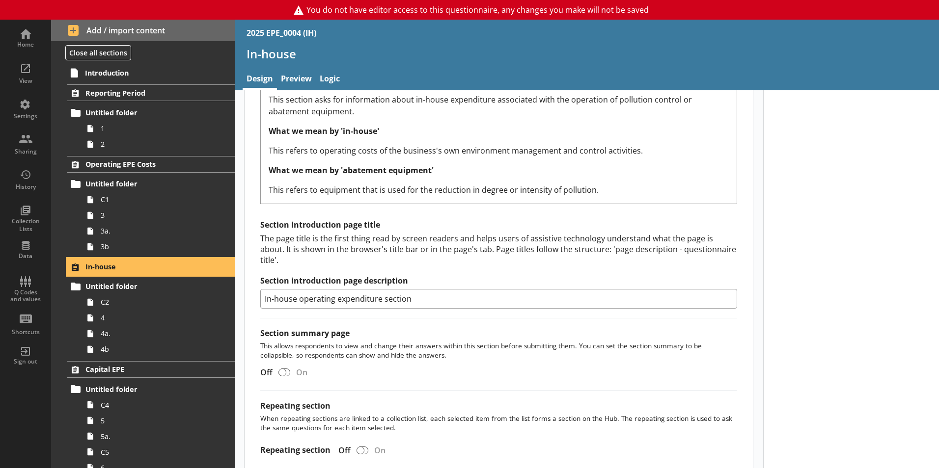
scroll to position [393, 0]
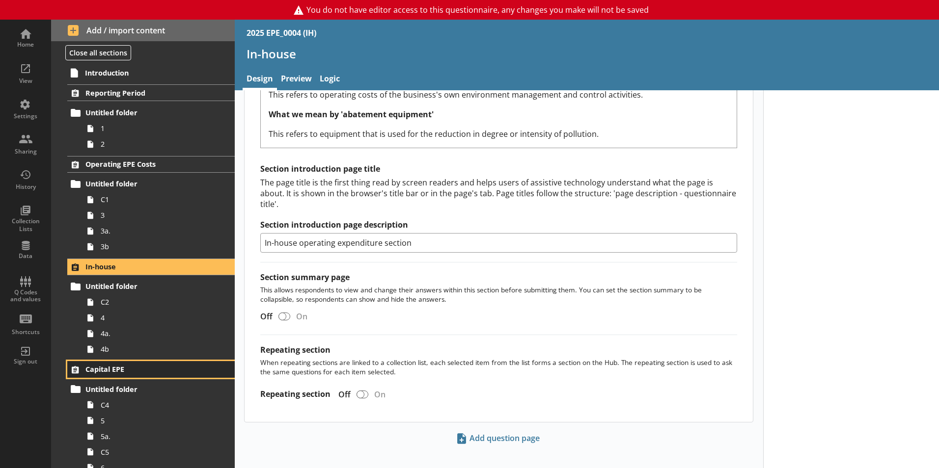
click at [168, 371] on span "Capital EPE" at bounding box center [145, 369] width 120 height 9
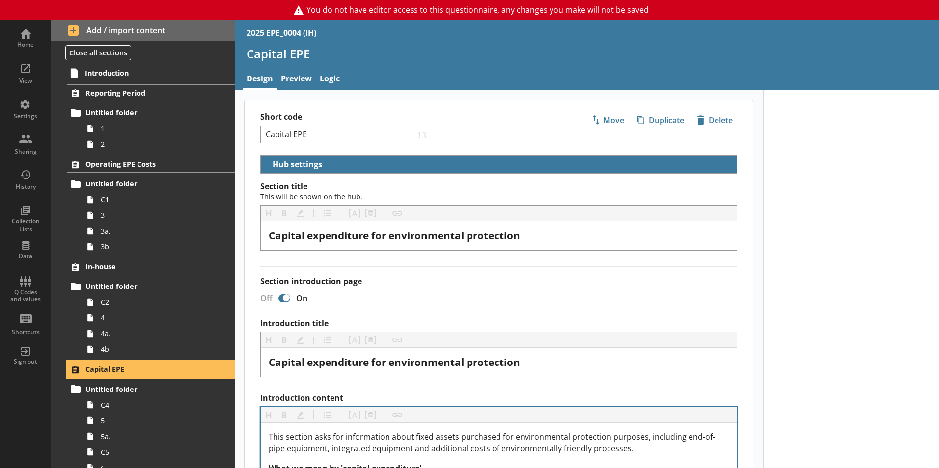
scroll to position [366, 0]
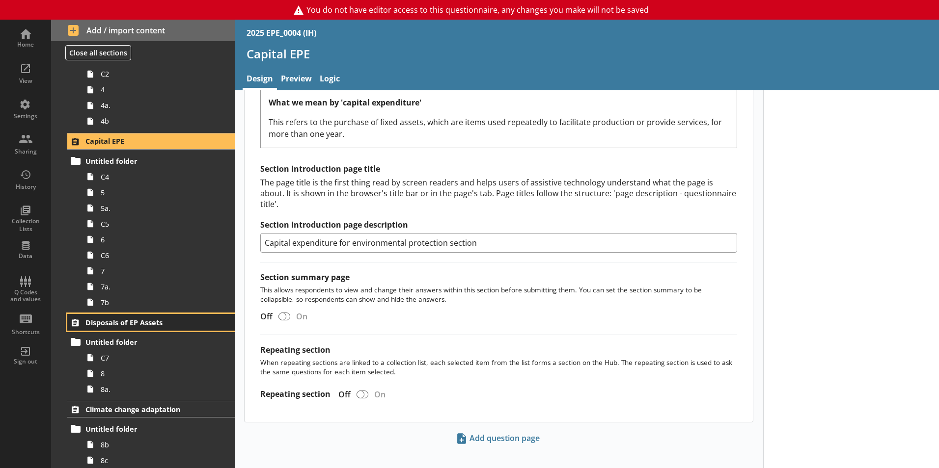
click at [111, 327] on link "Disposals of EP Assets" at bounding box center [150, 322] width 167 height 17
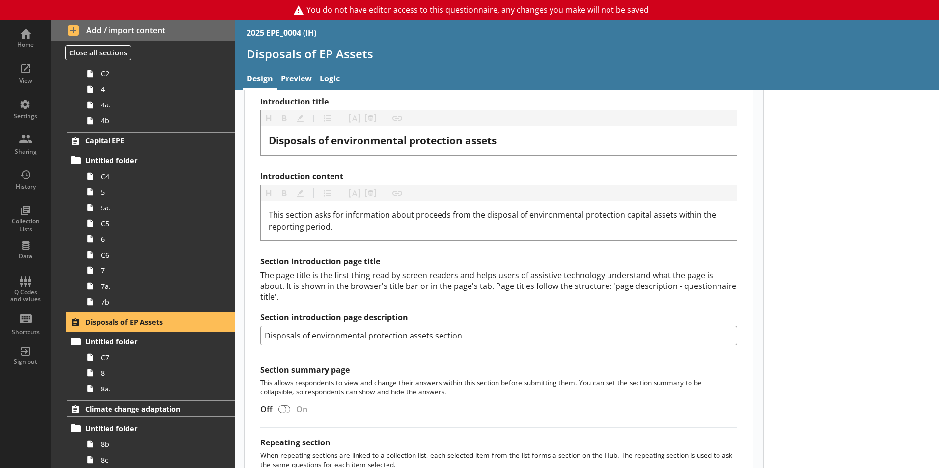
scroll to position [315, 0]
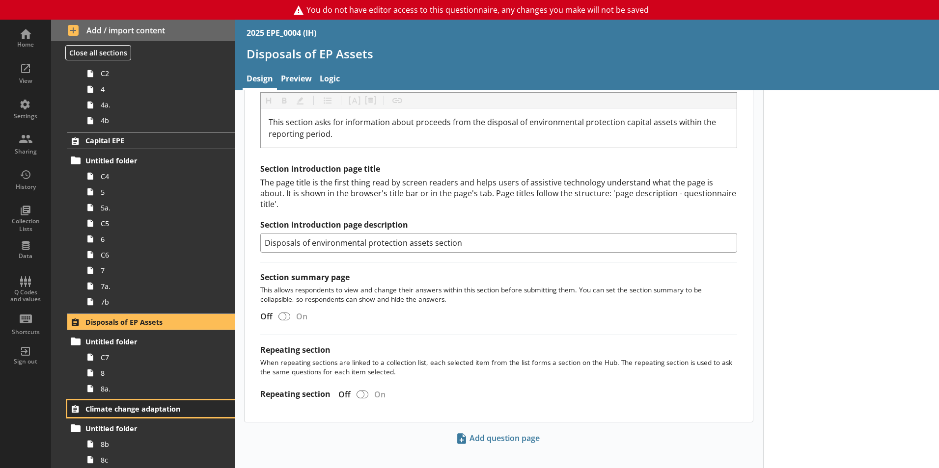
click at [159, 405] on span "Climate change adaptation" at bounding box center [145, 409] width 120 height 9
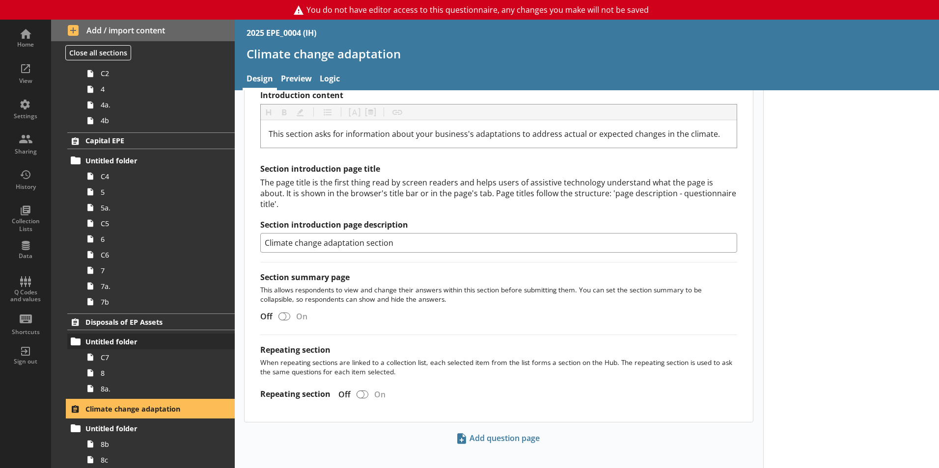
scroll to position [308, 0]
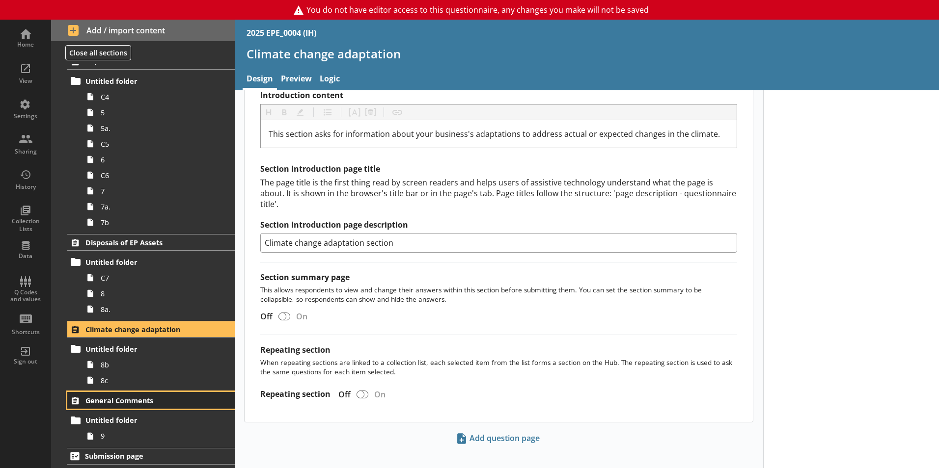
click at [126, 395] on link "General Comments" at bounding box center [150, 400] width 167 height 17
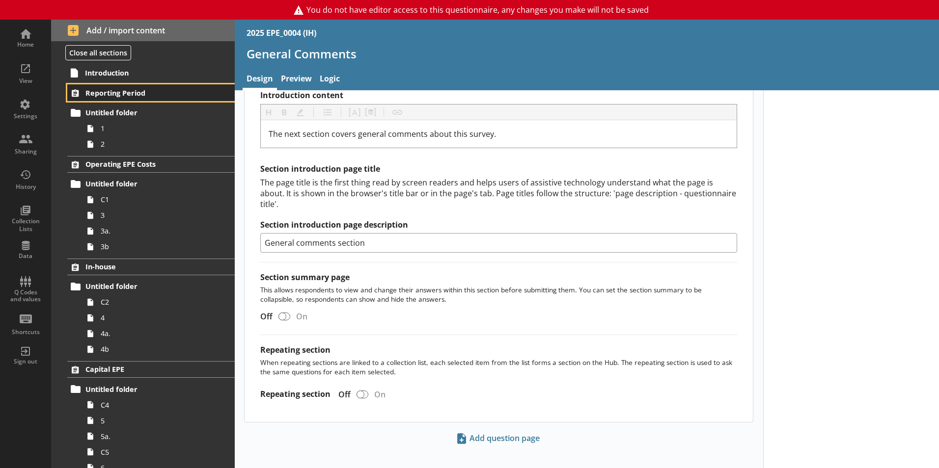
click at [120, 93] on span "Reporting Period" at bounding box center [145, 92] width 120 height 9
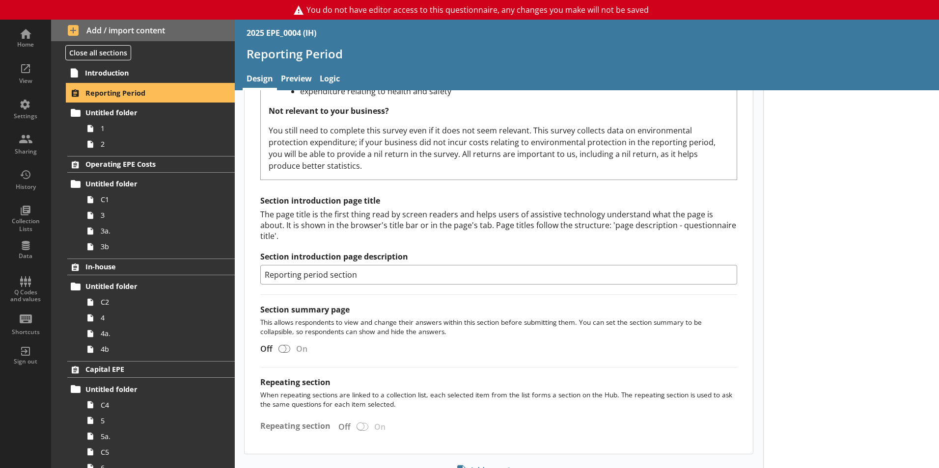
scroll to position [677, 0]
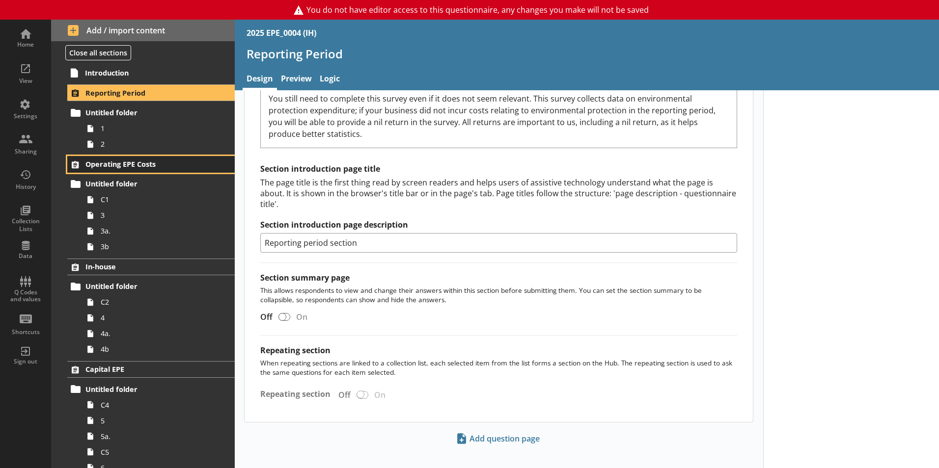
click at [146, 159] on link "Operating EPE Costs" at bounding box center [150, 164] width 167 height 17
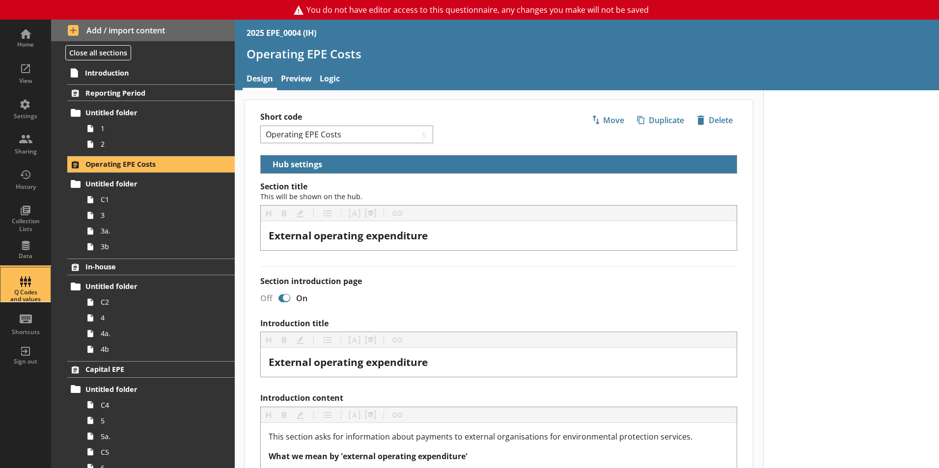
click at [20, 279] on div "Q Codes and values" at bounding box center [25, 285] width 34 height 34
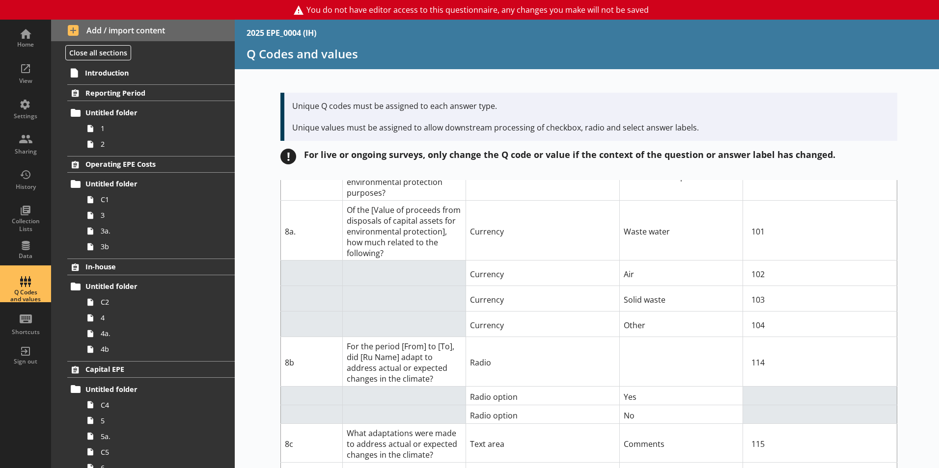
scroll to position [1864, 0]
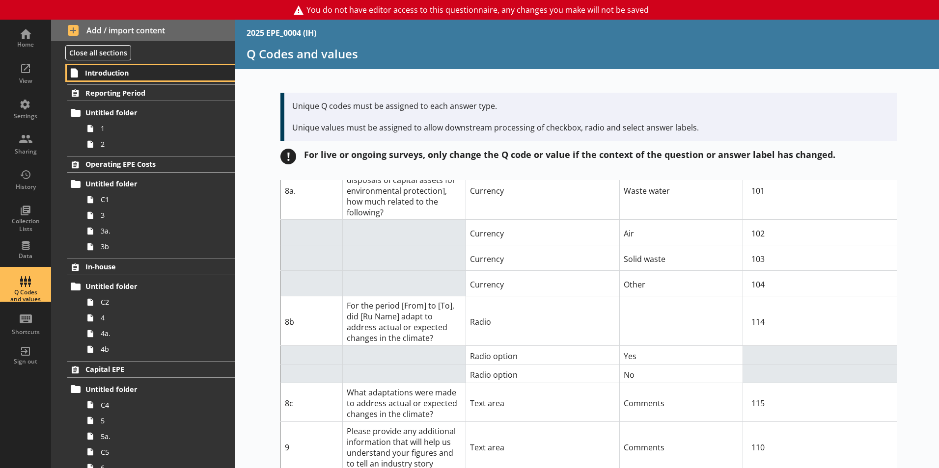
click at [130, 74] on span "Introduction" at bounding box center [145, 72] width 121 height 9
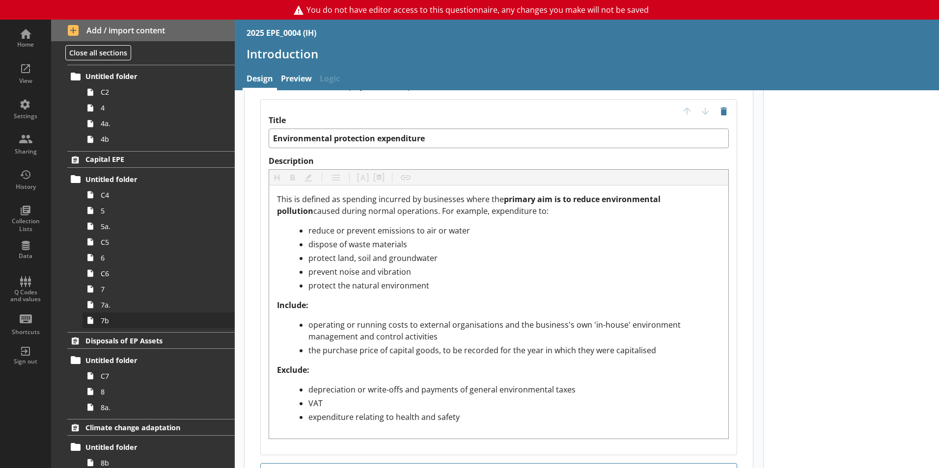
scroll to position [211, 0]
click at [112, 297] on link "7a." at bounding box center [158, 305] width 152 height 16
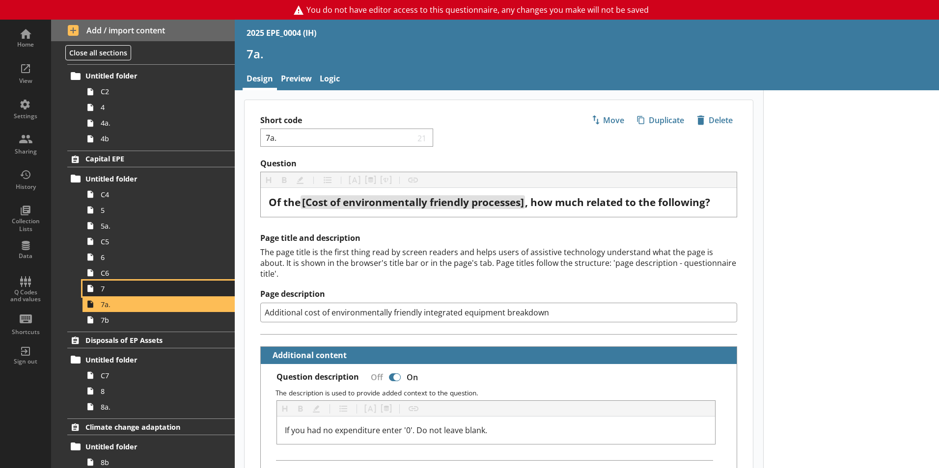
click at [110, 292] on span "7" at bounding box center [155, 288] width 109 height 9
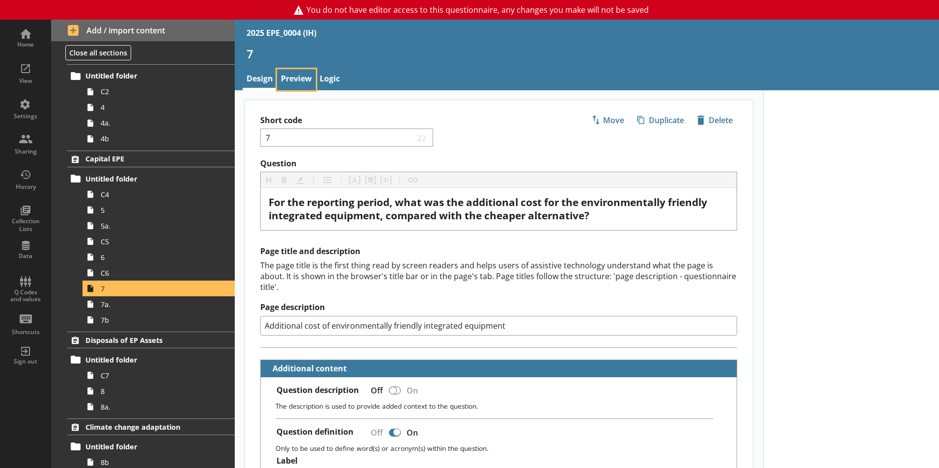
click at [302, 73] on link "Preview" at bounding box center [296, 79] width 39 height 21
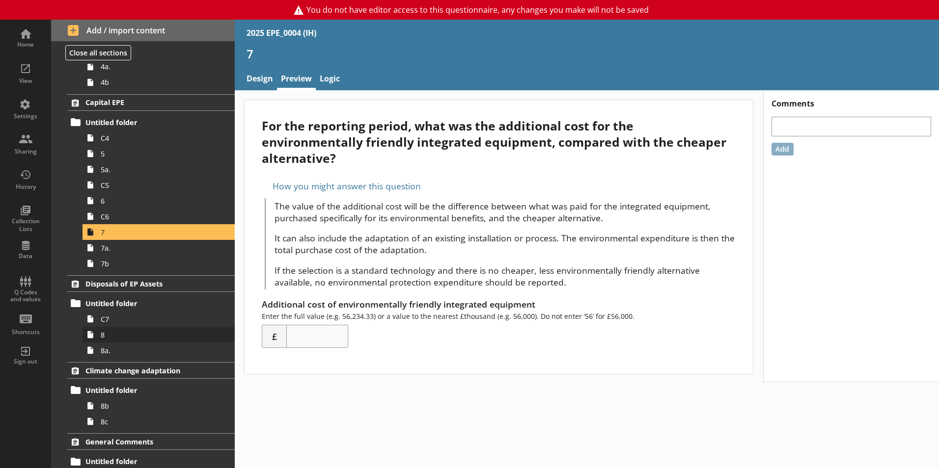
scroll to position [268, 0]
click at [110, 334] on span "8" at bounding box center [155, 334] width 109 height 9
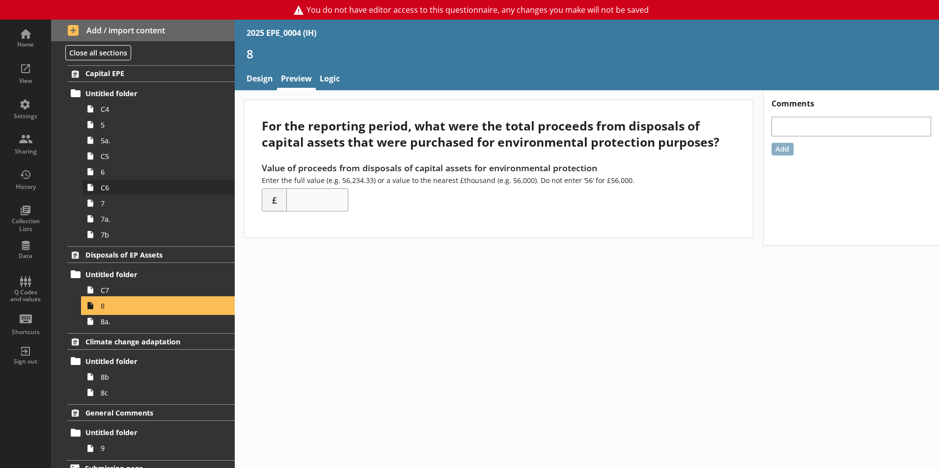
scroll to position [308, 0]
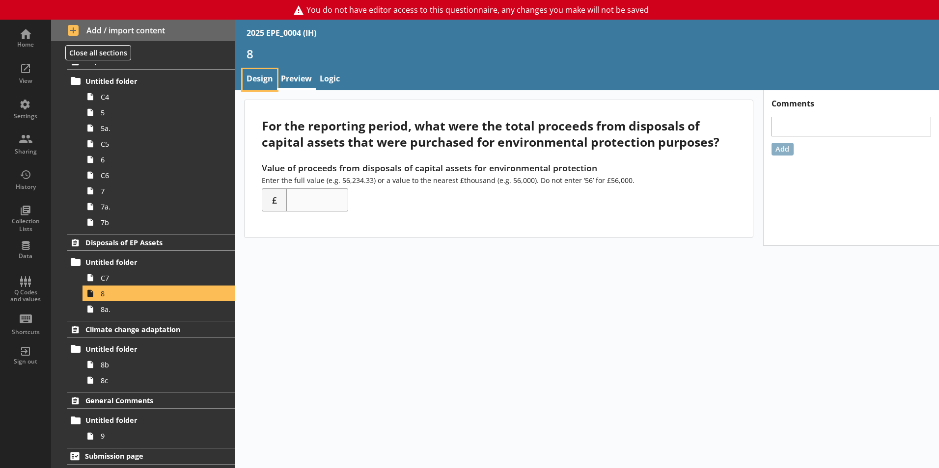
click at [262, 83] on link "Design" at bounding box center [260, 79] width 34 height 21
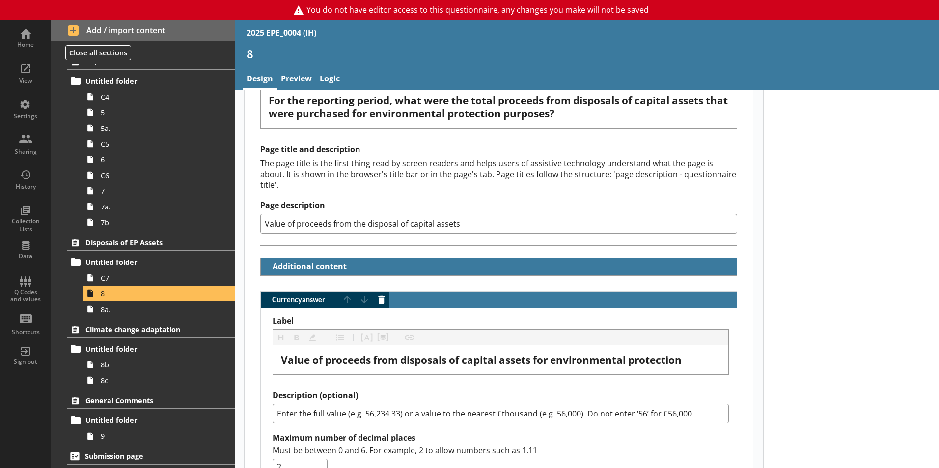
scroll to position [102, 0]
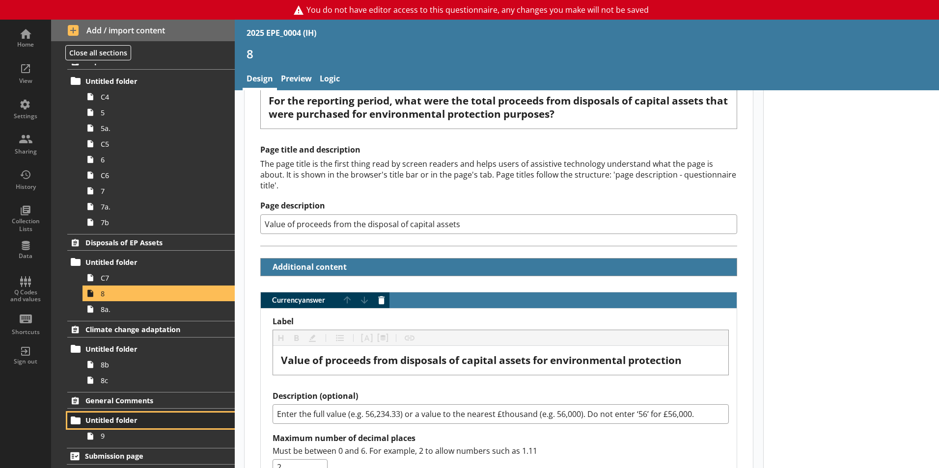
click at [126, 423] on span "Untitled folder" at bounding box center [145, 420] width 120 height 9
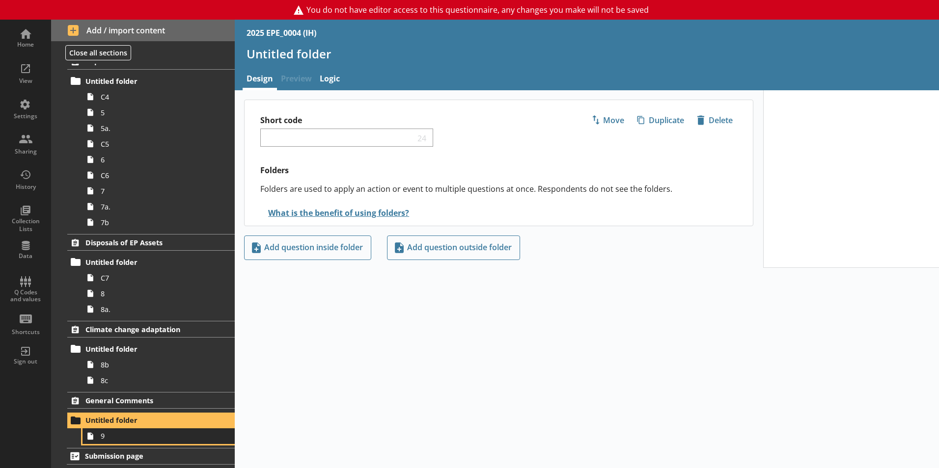
click at [119, 434] on span "9" at bounding box center [155, 436] width 109 height 9
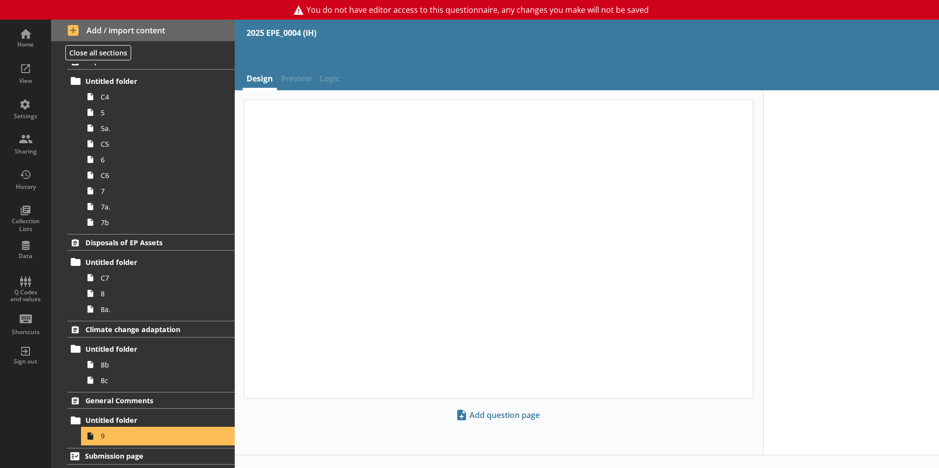
type textarea "x"
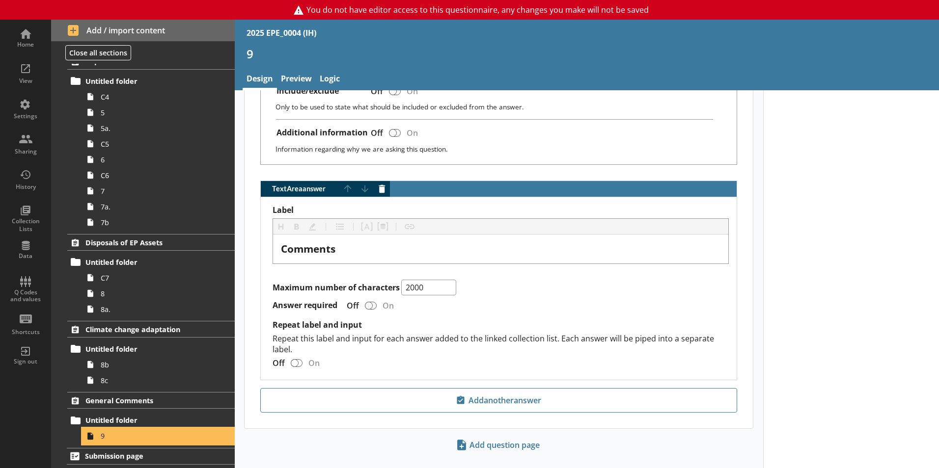
scroll to position [596, 0]
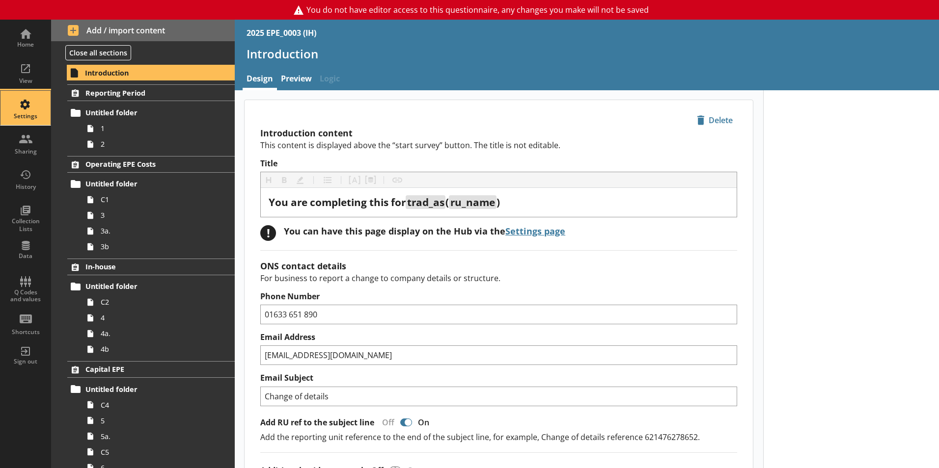
click at [13, 102] on div "Settings" at bounding box center [25, 108] width 34 height 34
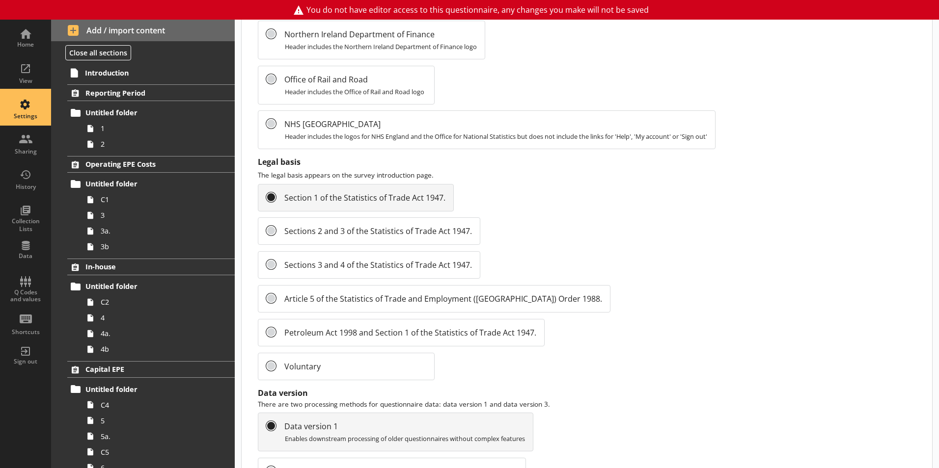
scroll to position [1040, 0]
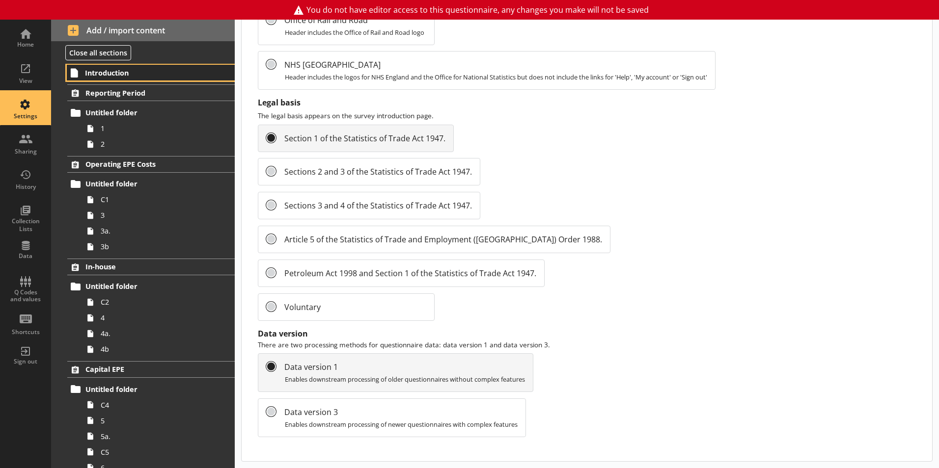
click at [116, 77] on span "Introduction" at bounding box center [145, 72] width 121 height 9
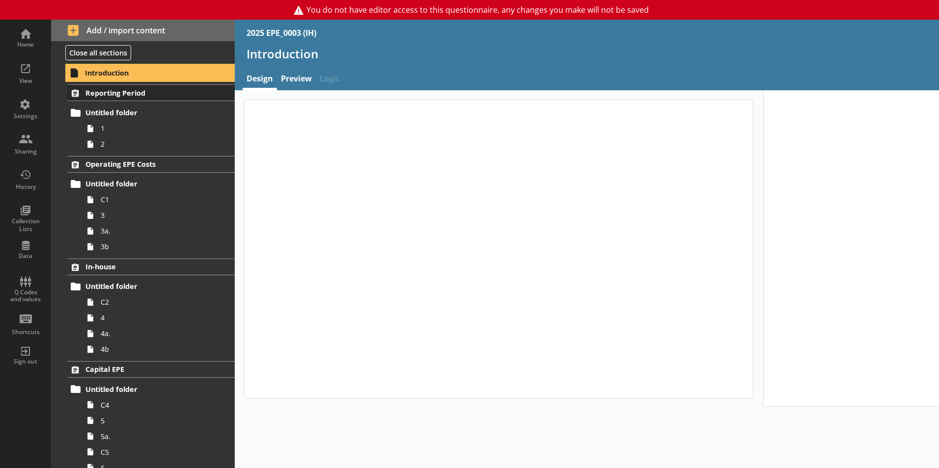
type textarea "x"
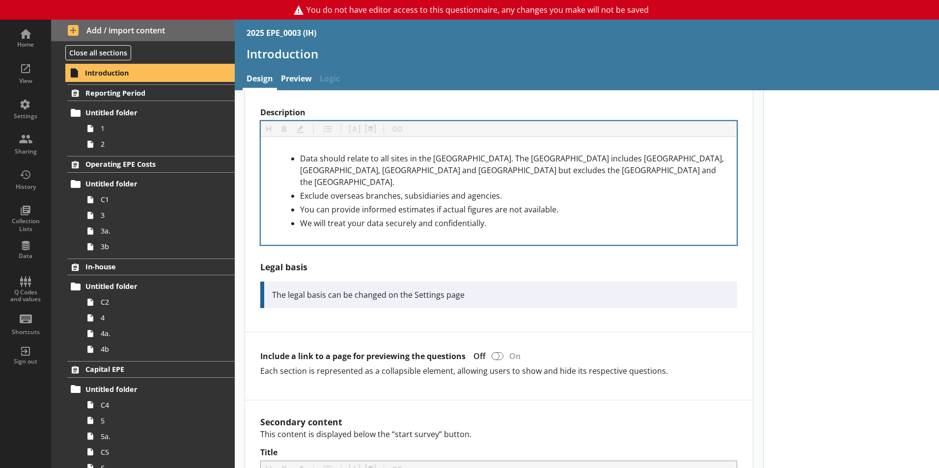
scroll to position [388, 0]
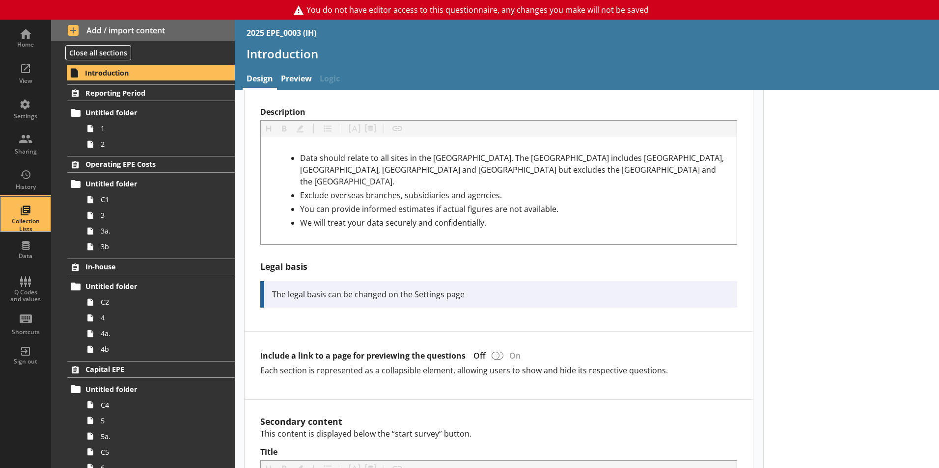
click at [28, 211] on div "Collection Lists" at bounding box center [25, 214] width 34 height 34
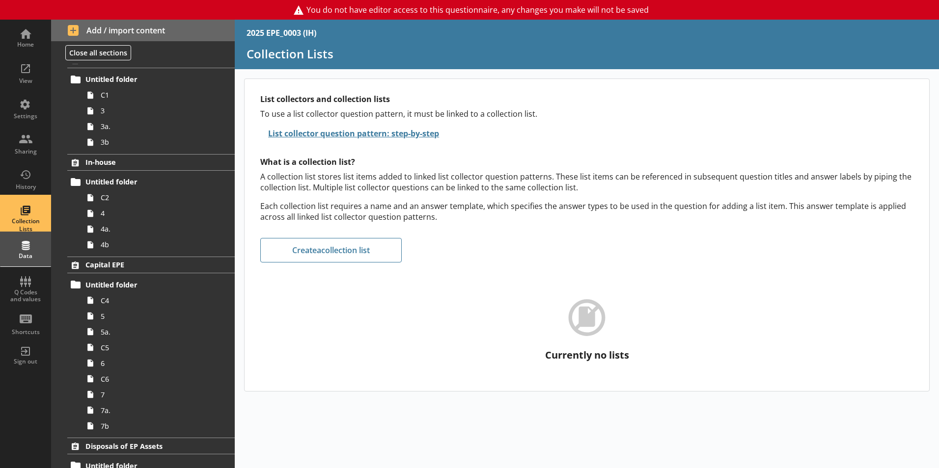
scroll to position [105, 0]
click at [16, 246] on div "Data" at bounding box center [25, 249] width 34 height 34
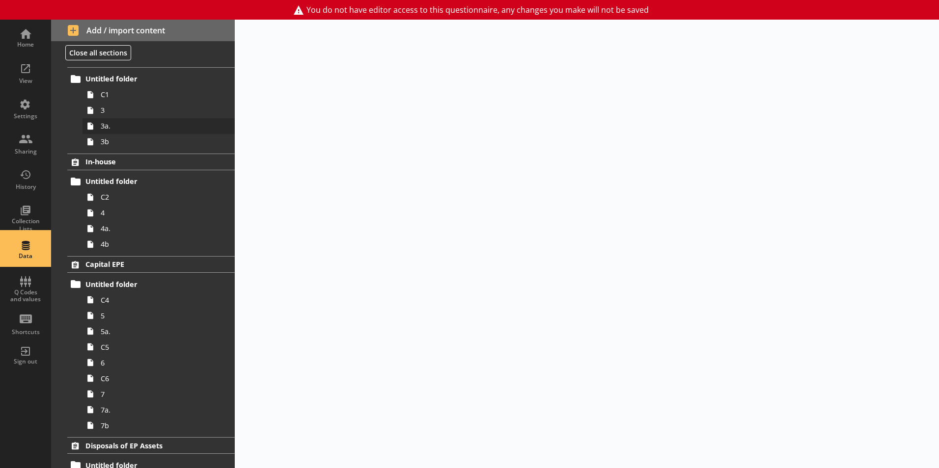
select select "Text_Optional"
select select "Date"
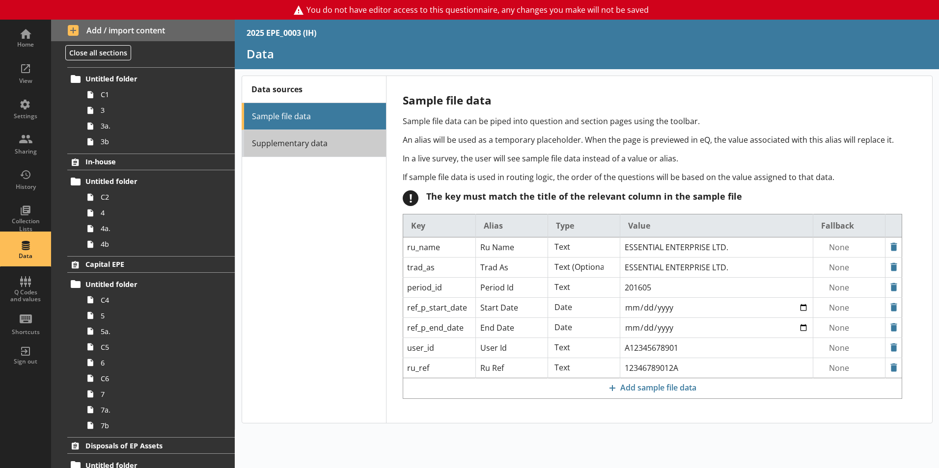
click at [268, 144] on link "Supplementary data" at bounding box center [314, 143] width 144 height 27
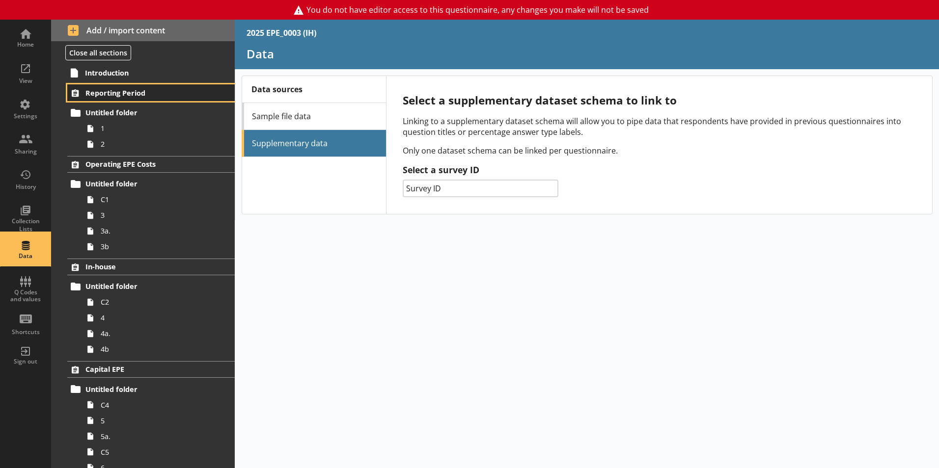
click at [116, 90] on span "Reporting Period" at bounding box center [145, 92] width 120 height 9
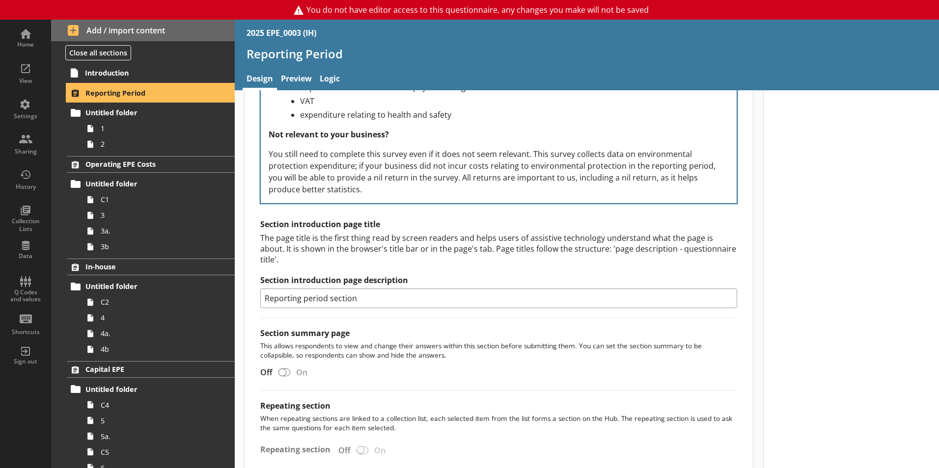
scroll to position [677, 0]
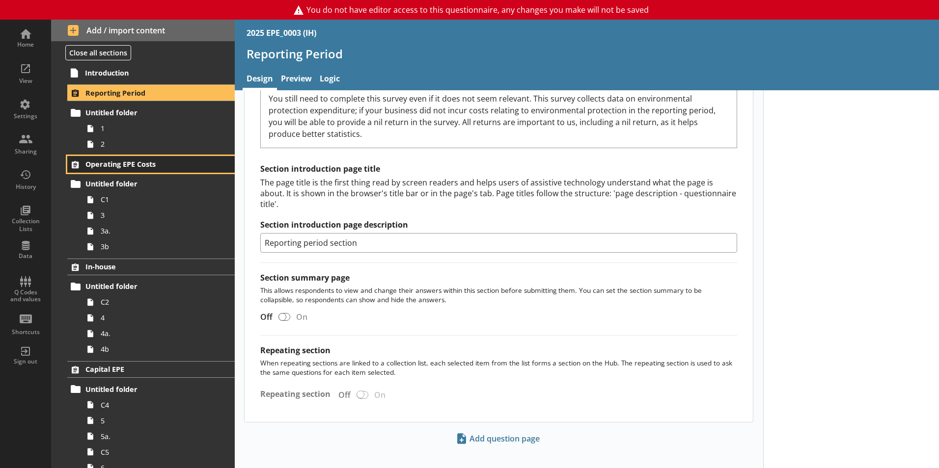
click at [115, 166] on span "Operating EPE Costs" at bounding box center [145, 164] width 120 height 9
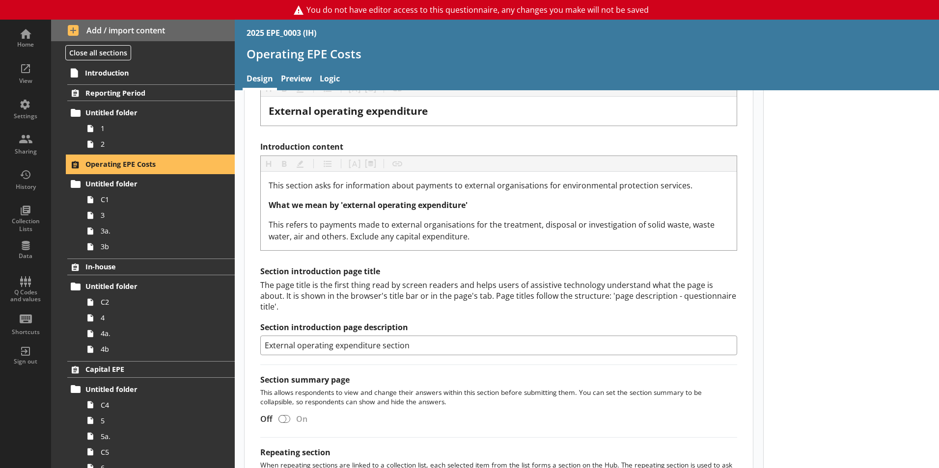
scroll to position [354, 0]
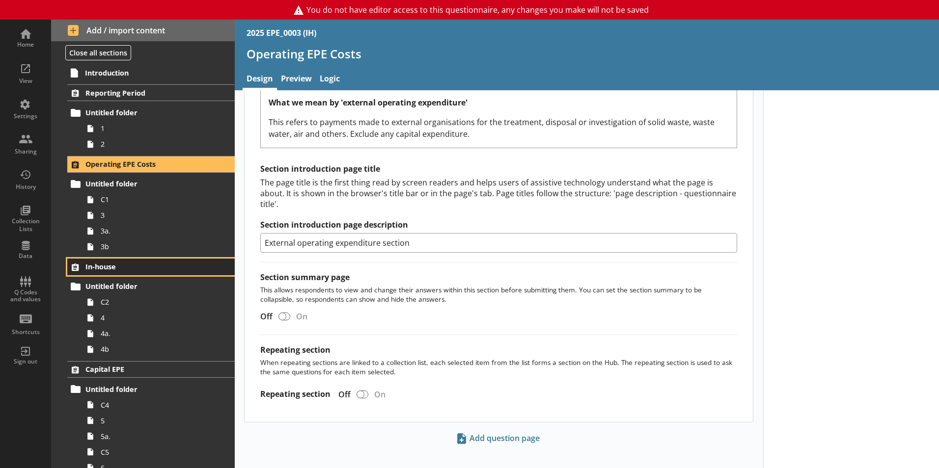
click at [101, 266] on span "In-house" at bounding box center [145, 266] width 120 height 9
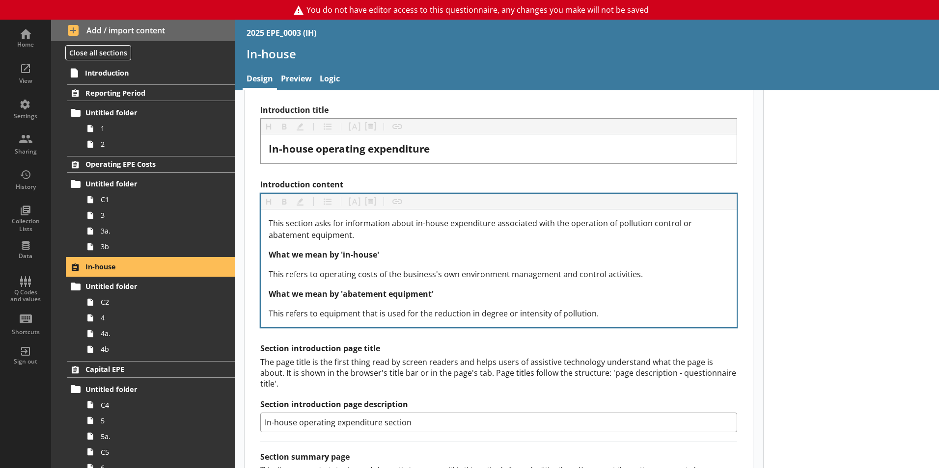
scroll to position [393, 0]
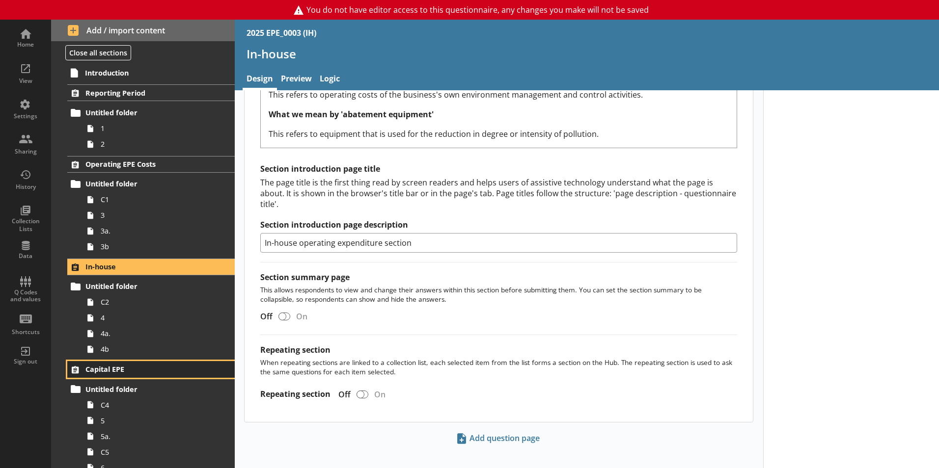
click at [135, 366] on span "Capital EPE" at bounding box center [145, 369] width 120 height 9
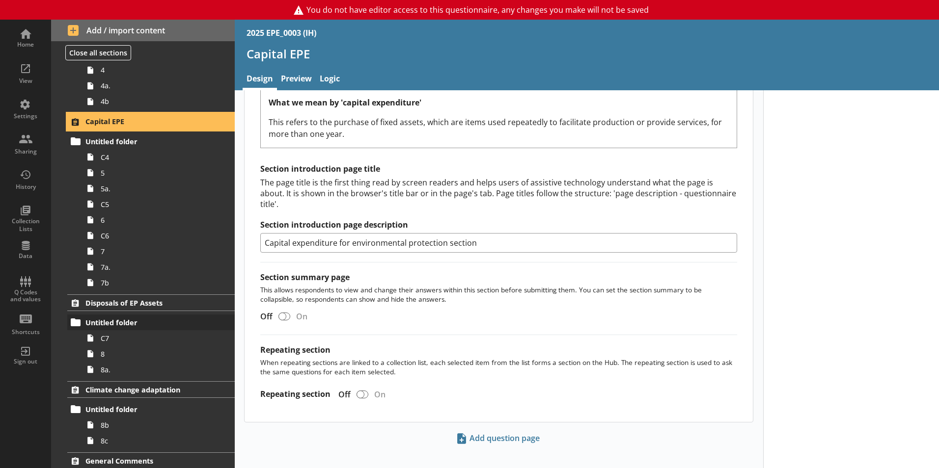
scroll to position [308, 0]
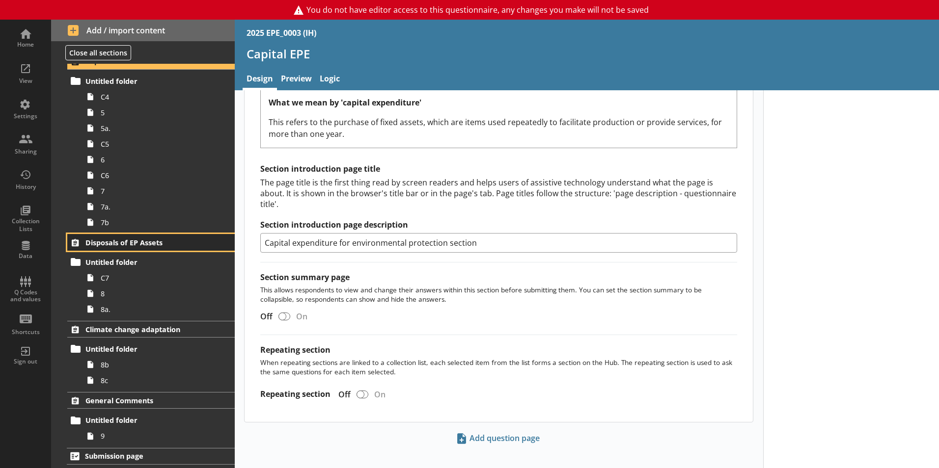
click at [125, 246] on span "Disposals of EP Assets" at bounding box center [145, 242] width 120 height 9
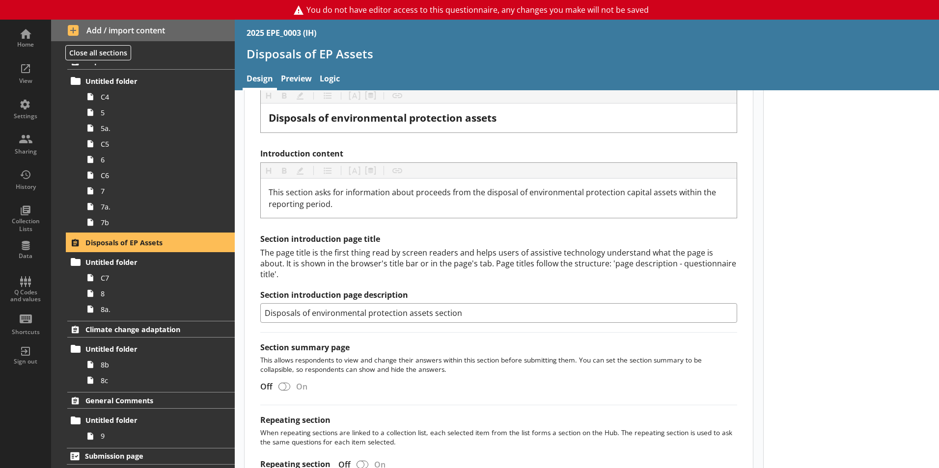
scroll to position [315, 0]
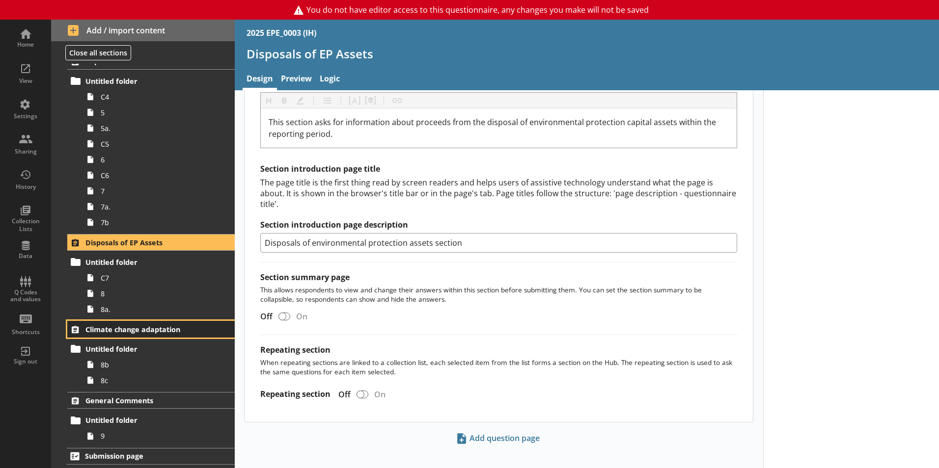
click at [141, 323] on link "Climate change adaptation" at bounding box center [150, 329] width 167 height 17
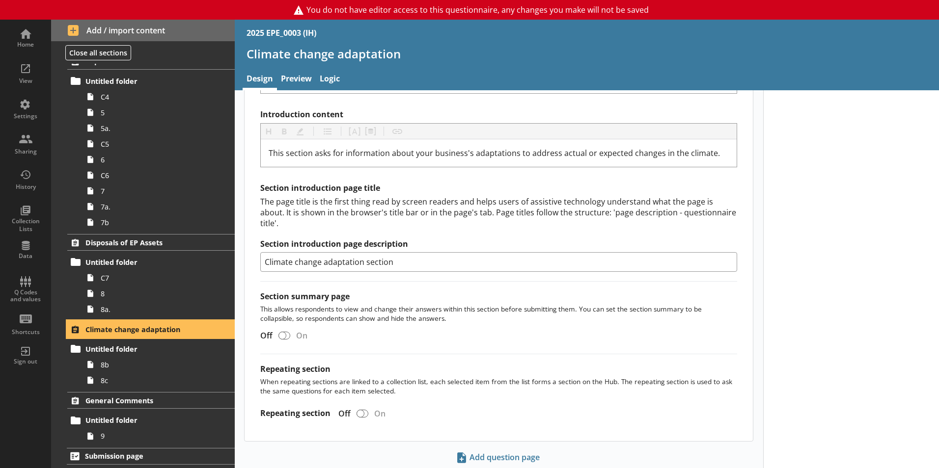
scroll to position [303, 0]
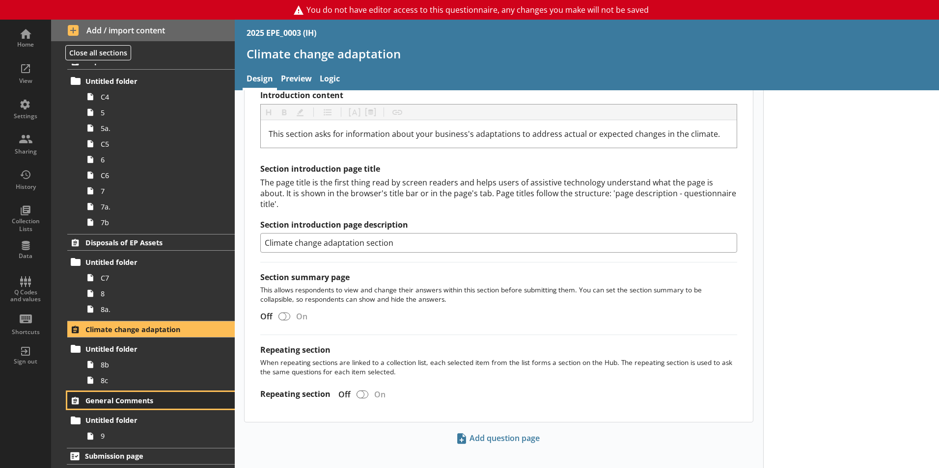
click at [150, 404] on span "General Comments" at bounding box center [145, 400] width 120 height 9
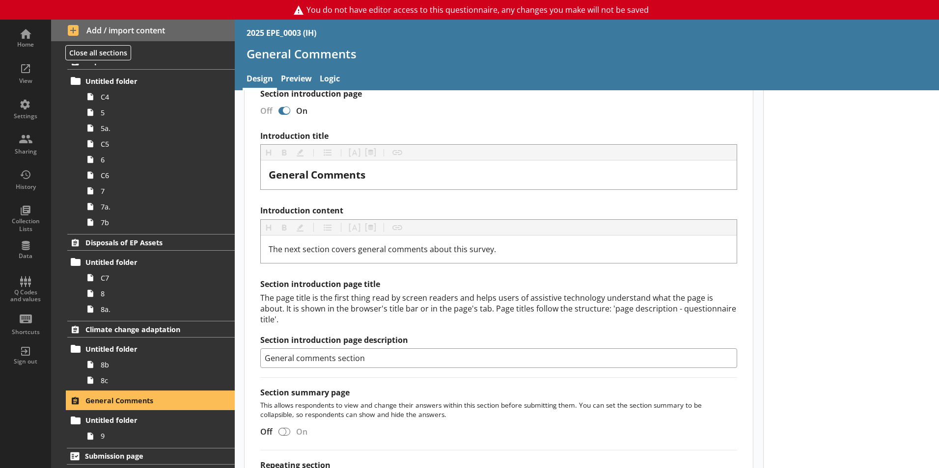
scroll to position [303, 0]
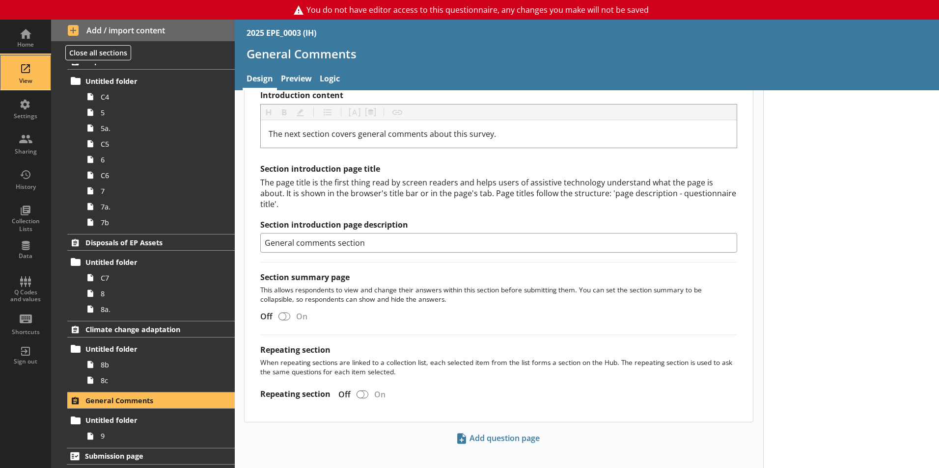
click at [28, 75] on div "View" at bounding box center [25, 72] width 34 height 34
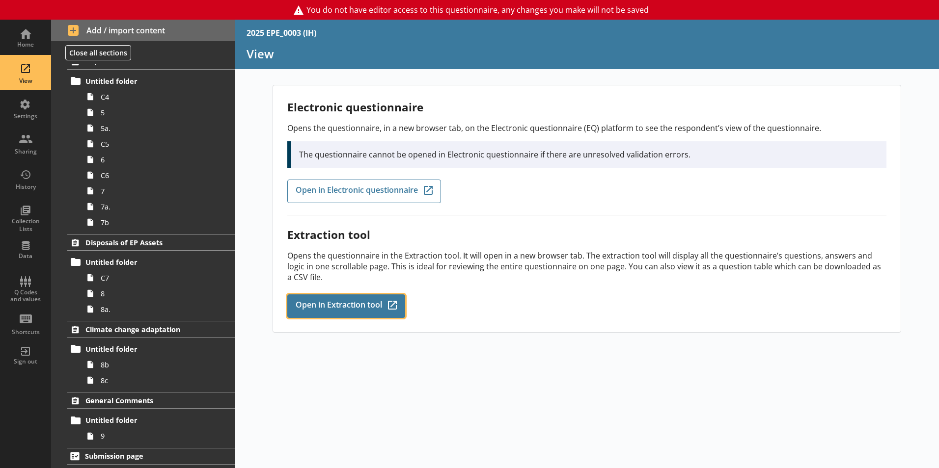
click at [340, 298] on link "Open in Extraction tool Q-Codes_Icon Created with Sketch." at bounding box center [346, 307] width 118 height 24
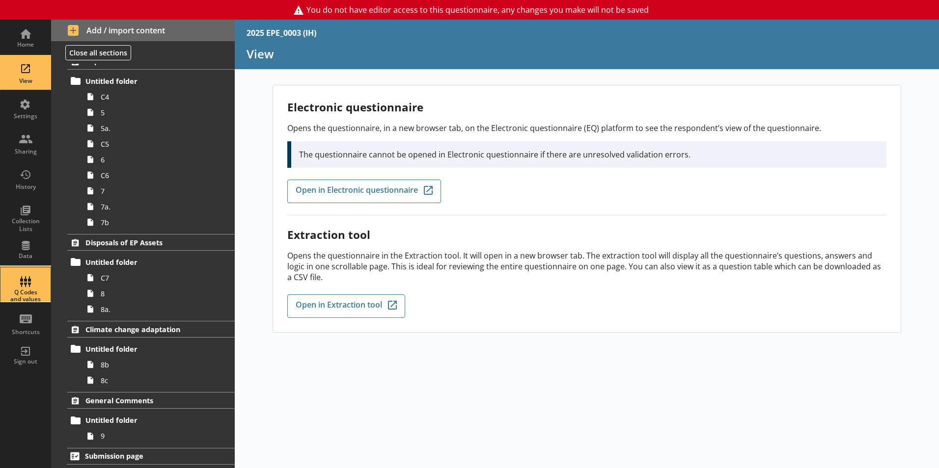
click at [25, 282] on div "Q Codes and values" at bounding box center [25, 285] width 34 height 34
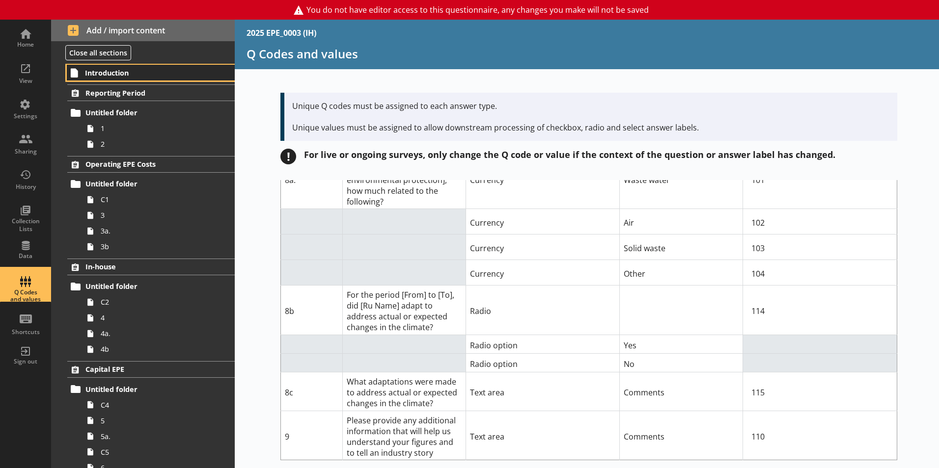
click at [109, 77] on span "Introduction" at bounding box center [145, 72] width 121 height 9
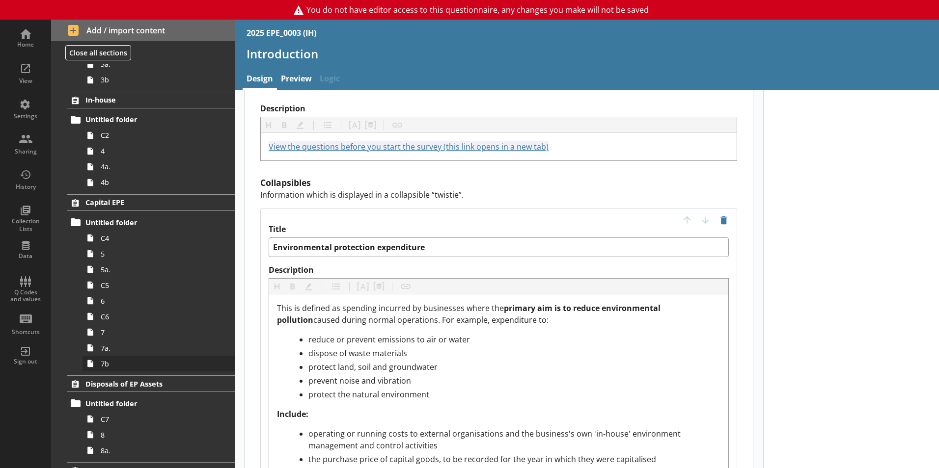
scroll to position [167, 0]
click at [109, 339] on link "7" at bounding box center [158, 332] width 152 height 16
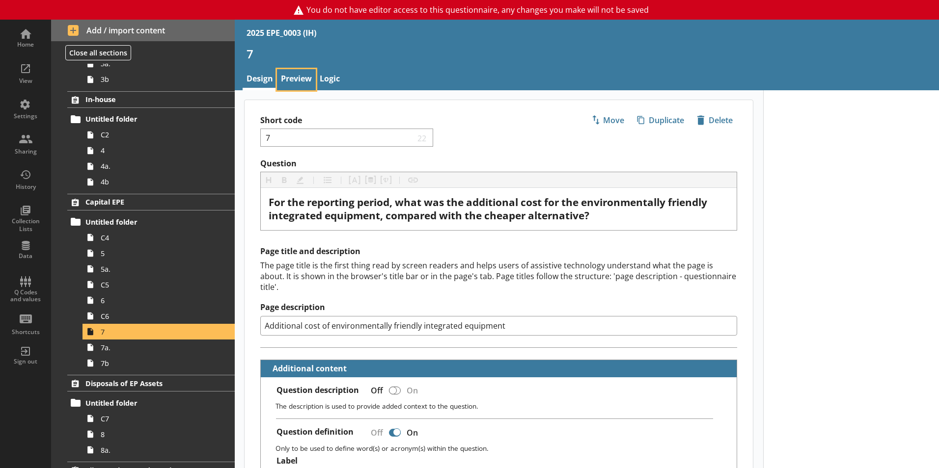
click at [298, 79] on link "Preview" at bounding box center [296, 79] width 39 height 21
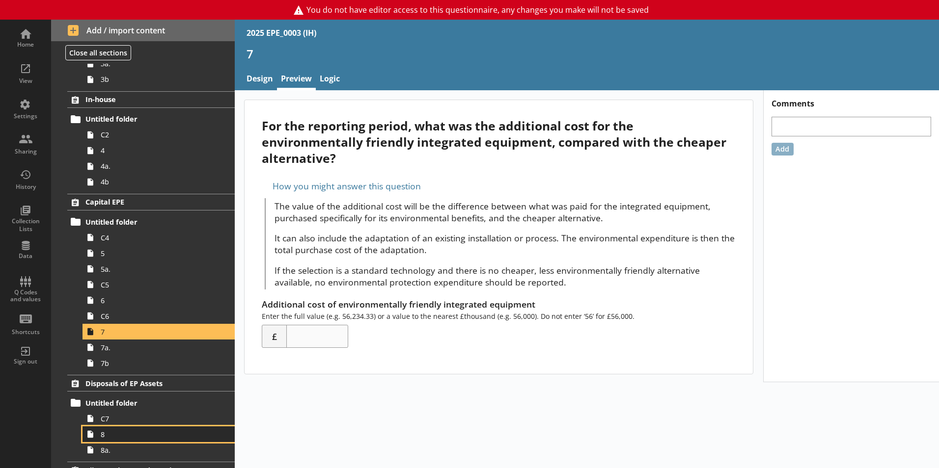
click at [131, 437] on span "8" at bounding box center [155, 434] width 109 height 9
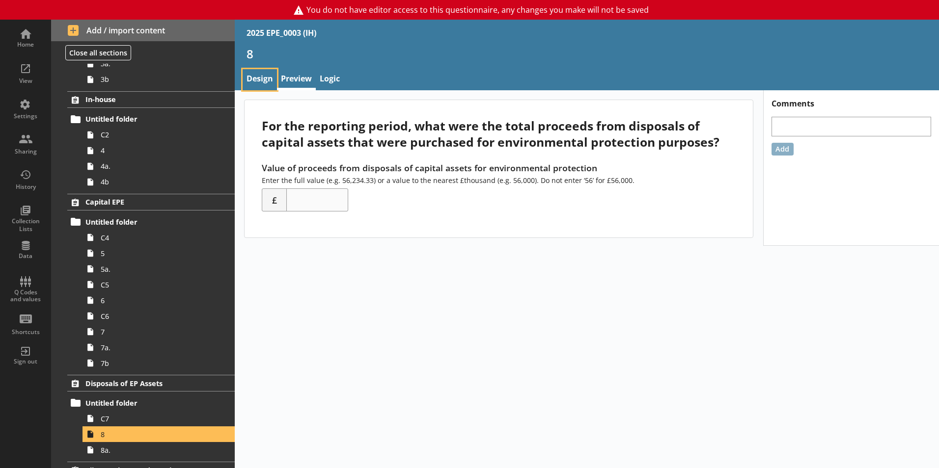
click at [261, 76] on link "Design" at bounding box center [260, 79] width 34 height 21
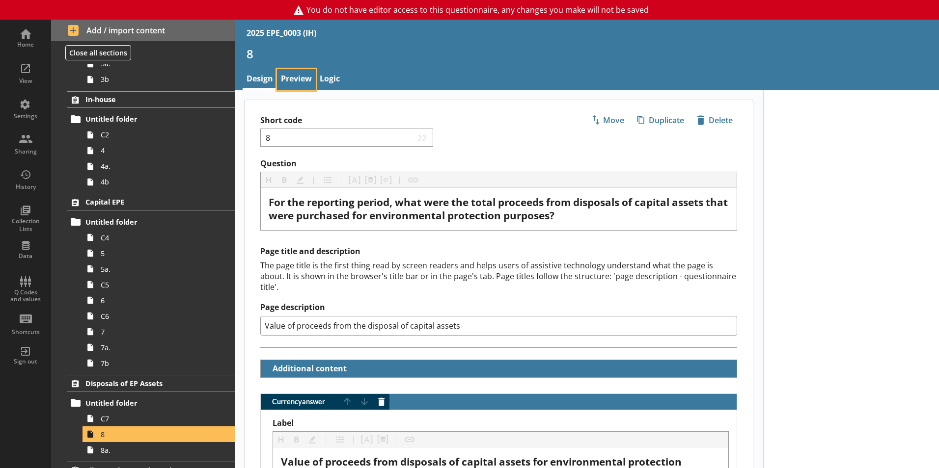
click at [283, 74] on link "Preview" at bounding box center [296, 79] width 39 height 21
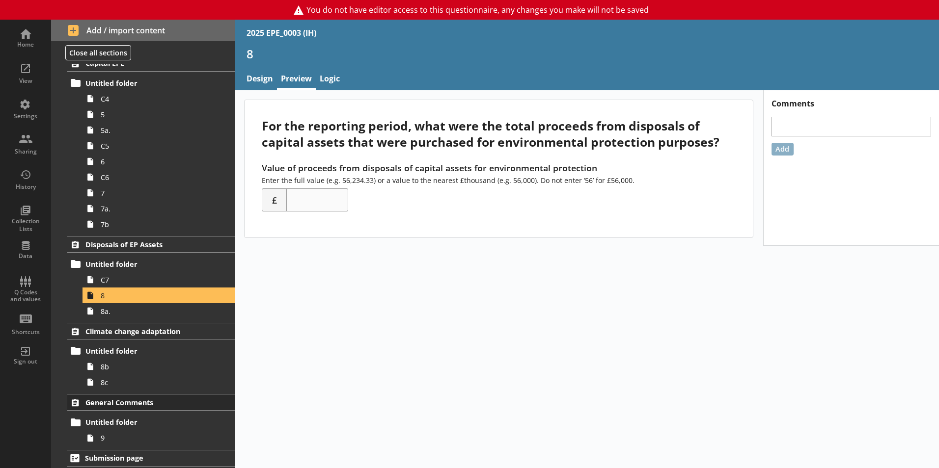
scroll to position [308, 0]
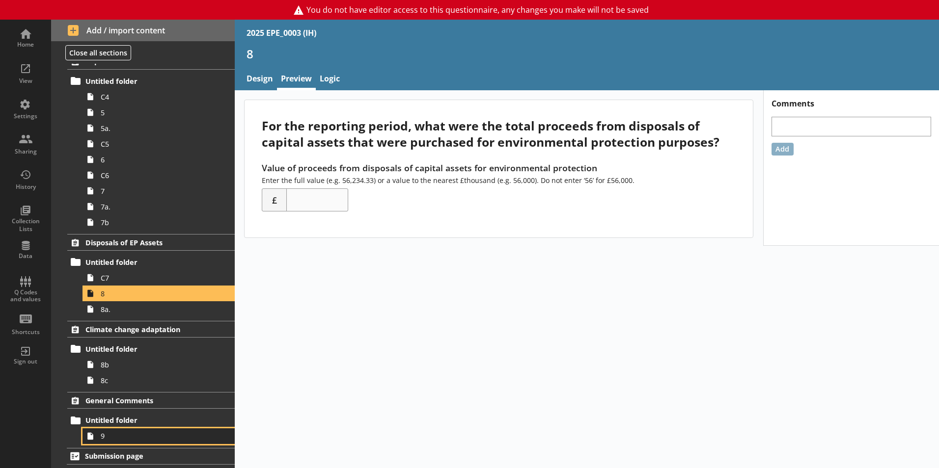
click at [123, 439] on span "9" at bounding box center [155, 436] width 109 height 9
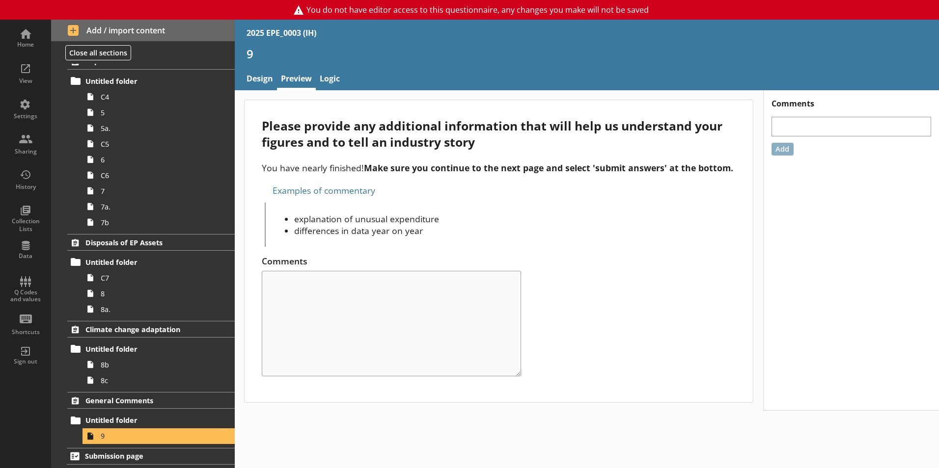
click at [341, 263] on div "Comments" at bounding box center [499, 315] width 474 height 121
click at [264, 82] on link "Design" at bounding box center [260, 79] width 34 height 21
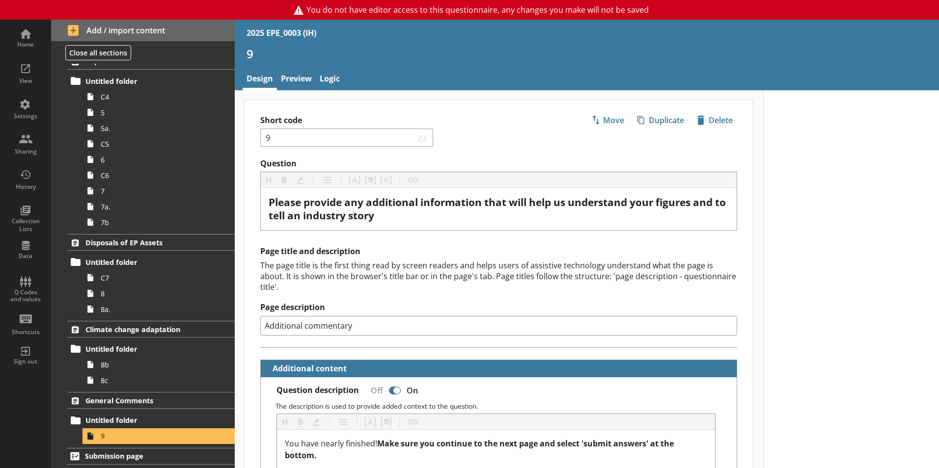
type textarea "x"
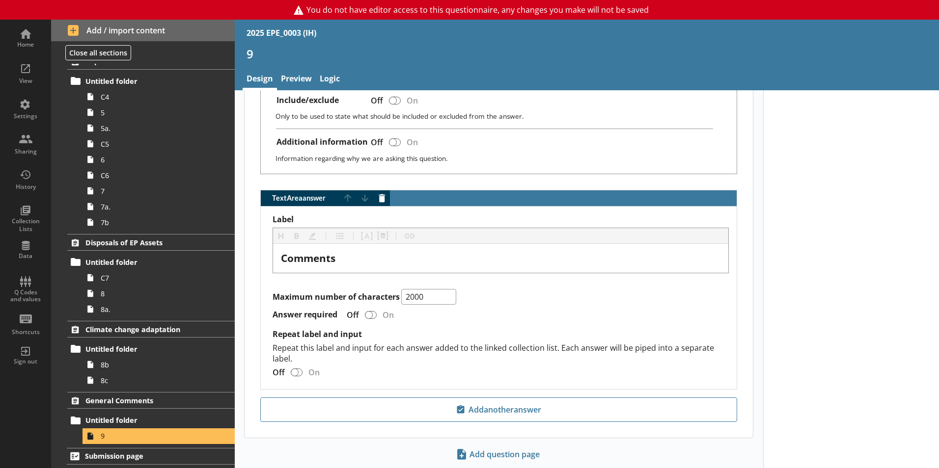
scroll to position [596, 0]
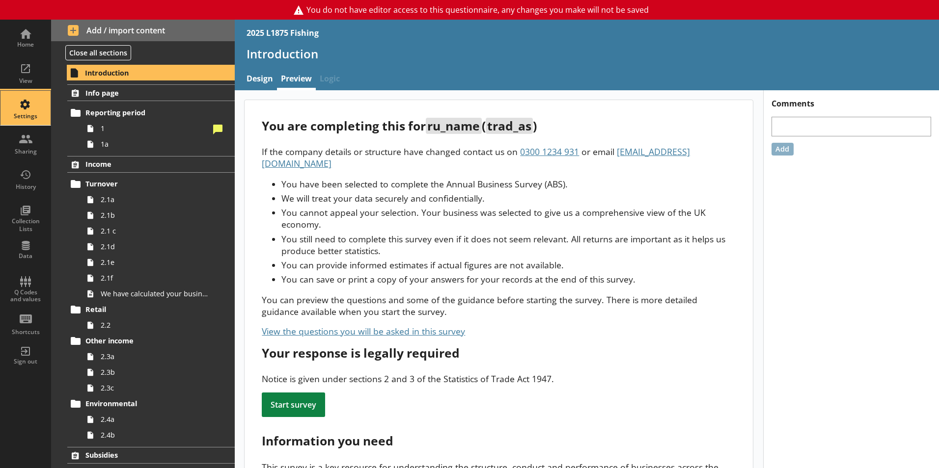
click at [27, 112] on div "Settings" at bounding box center [25, 116] width 34 height 8
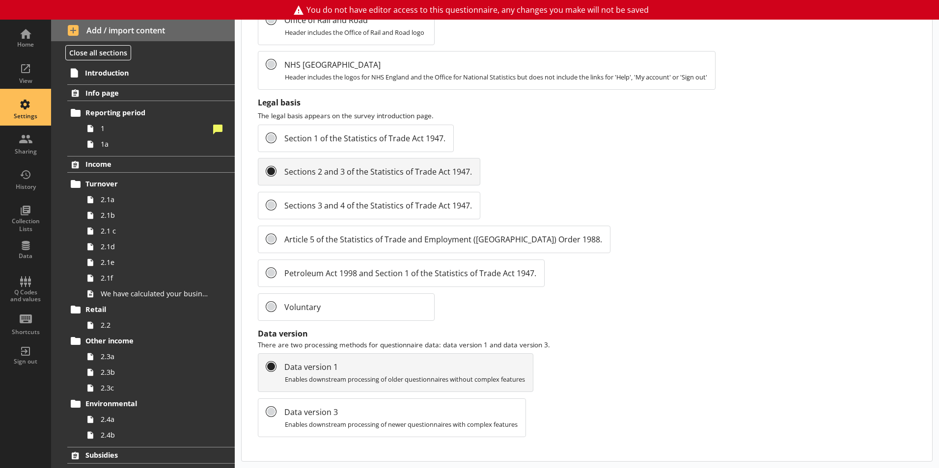
scroll to position [1040, 0]
click at [107, 76] on span "Introduction" at bounding box center [145, 72] width 121 height 9
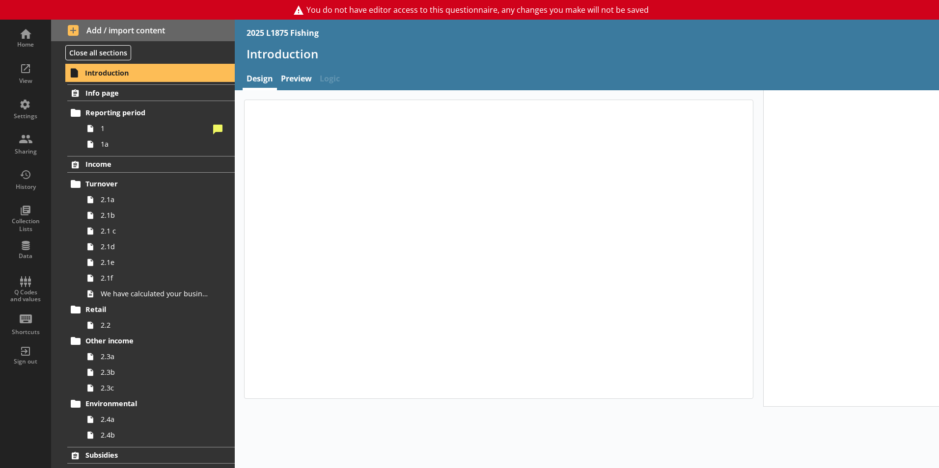
type textarea "x"
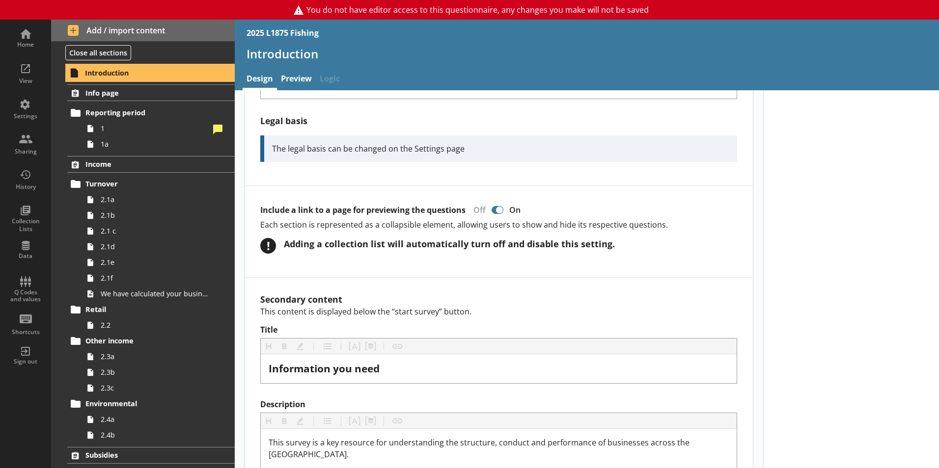
scroll to position [574, 0]
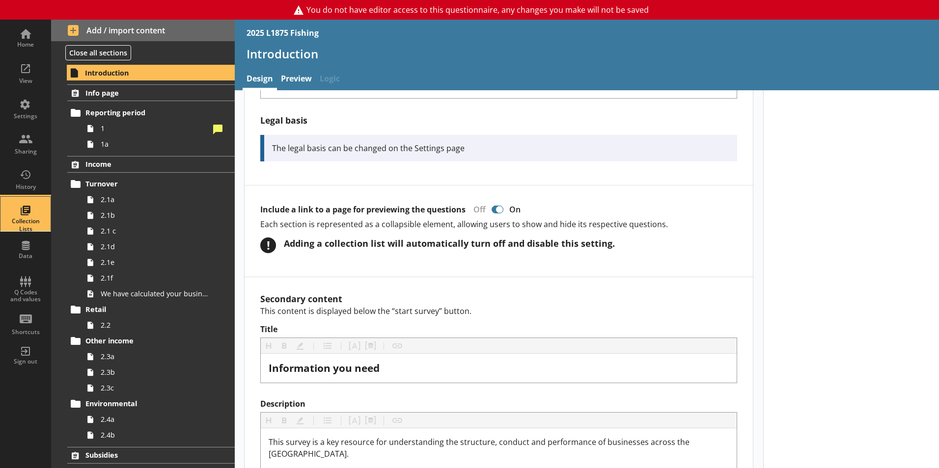
click at [31, 217] on div "Collection Lists" at bounding box center [25, 214] width 34 height 34
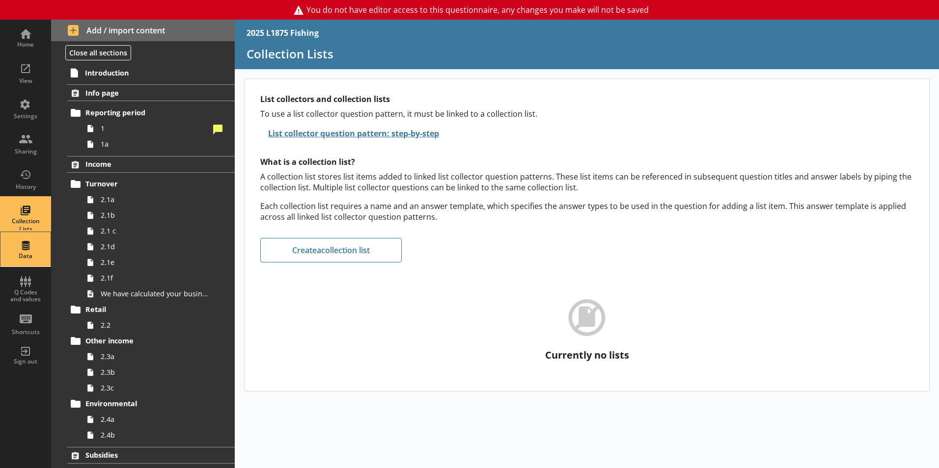
click at [22, 249] on div "Data" at bounding box center [25, 249] width 34 height 34
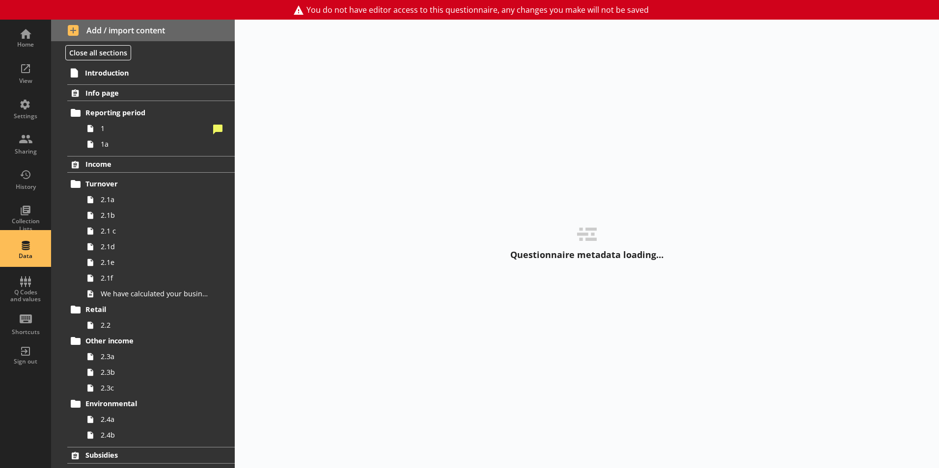
select select "Text_Optional"
select select "Date"
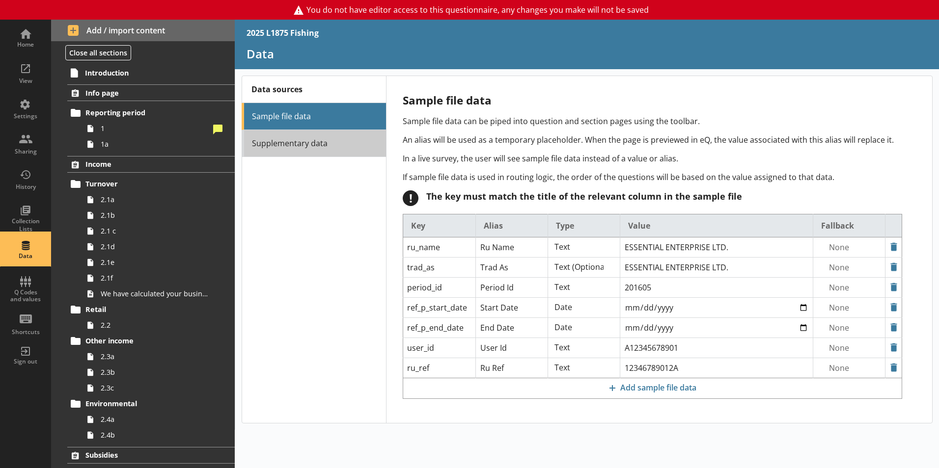
click at [273, 150] on link "Supplementary data" at bounding box center [314, 143] width 144 height 27
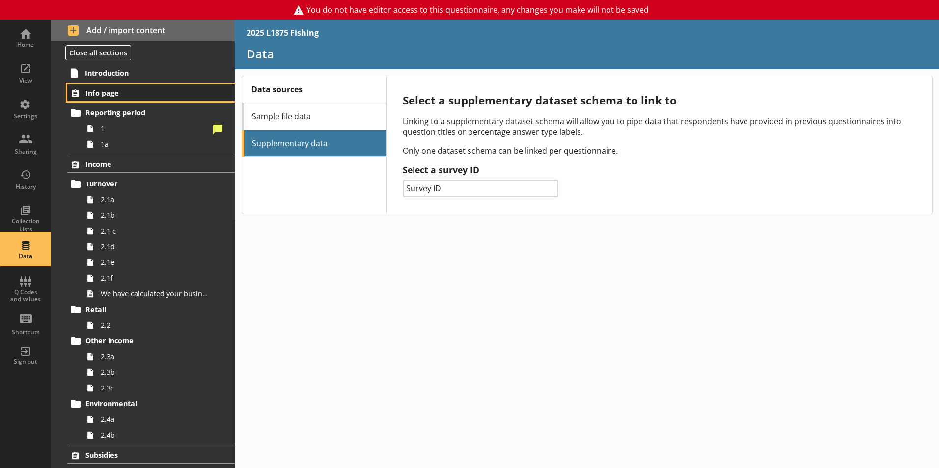
click at [100, 92] on span "Info page" at bounding box center [145, 92] width 120 height 9
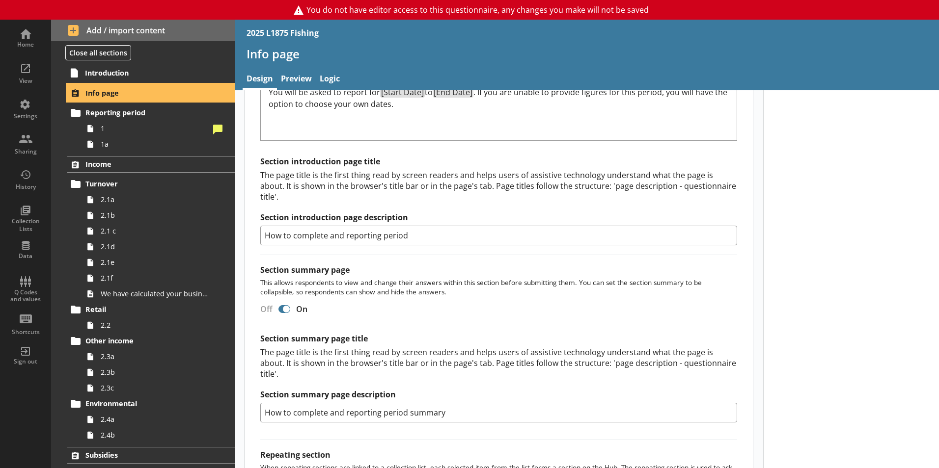
scroll to position [796, 0]
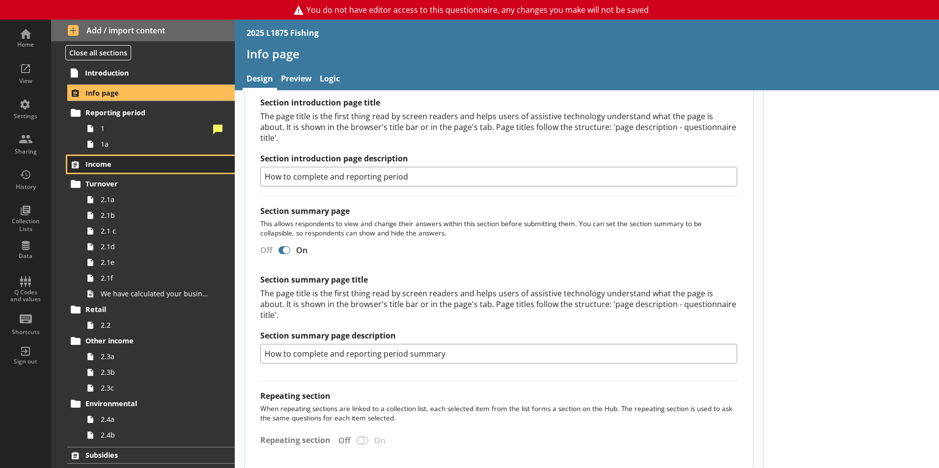
click at [100, 163] on span "Income" at bounding box center [145, 164] width 120 height 9
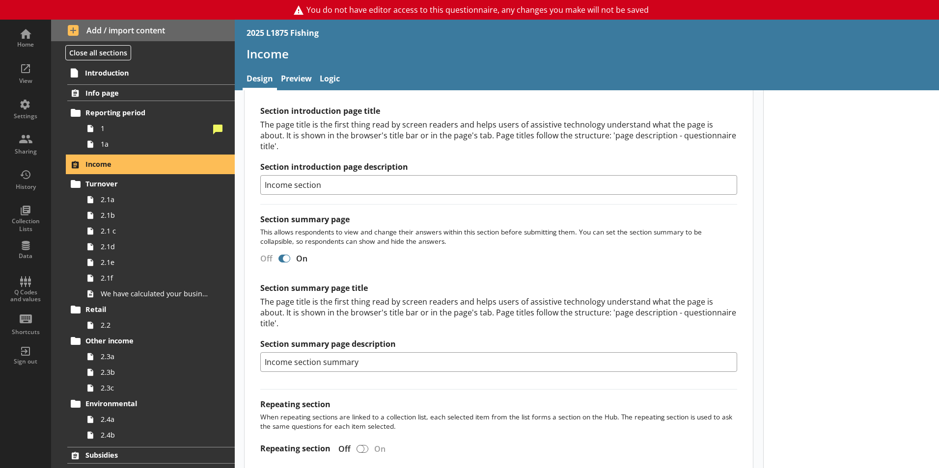
scroll to position [505, 0]
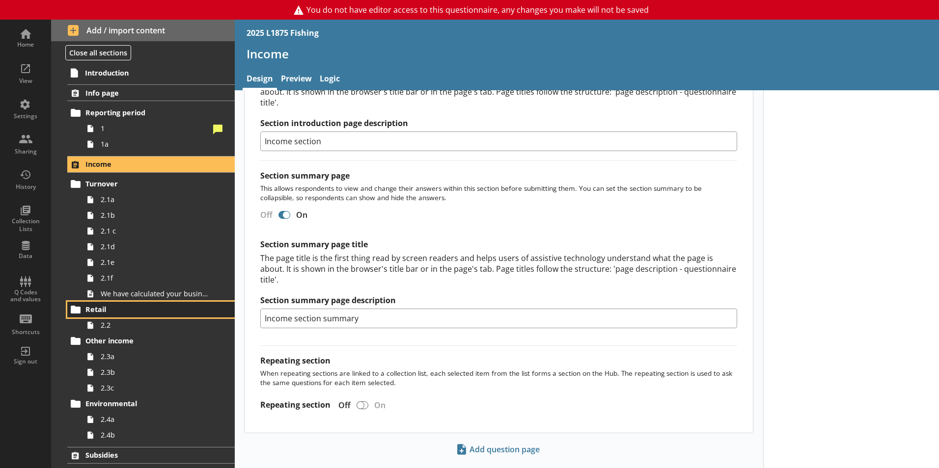
click at [116, 316] on link "Retail" at bounding box center [150, 310] width 167 height 16
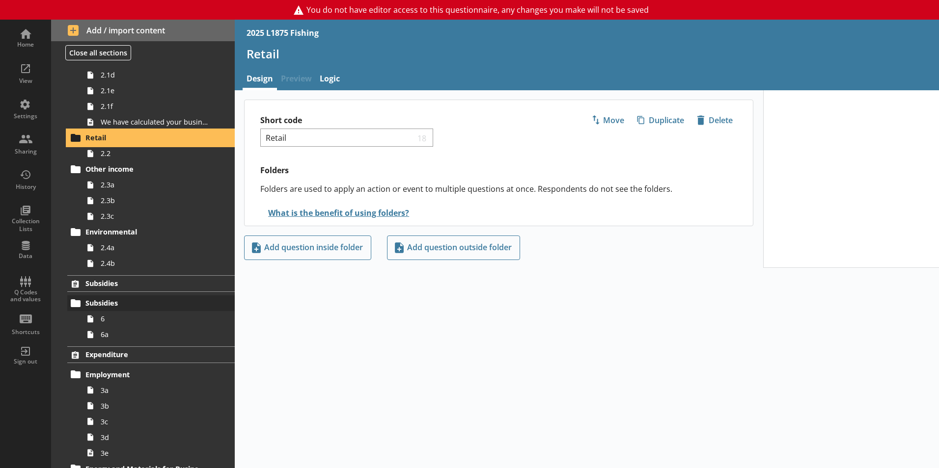
scroll to position [180, 0]
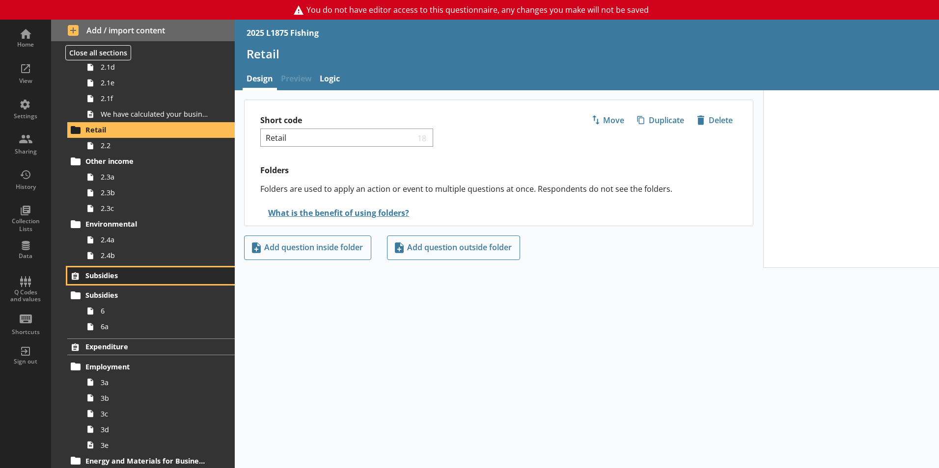
click at [111, 281] on link "Subsidies" at bounding box center [150, 276] width 167 height 17
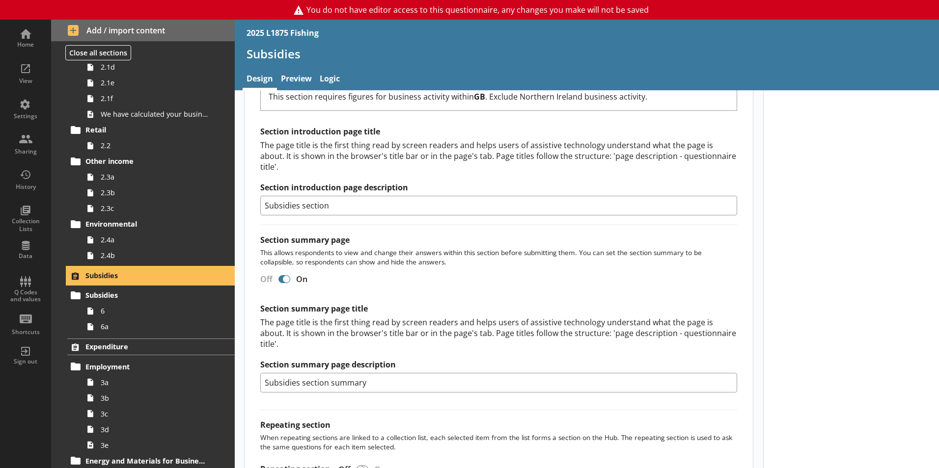
scroll to position [424, 0]
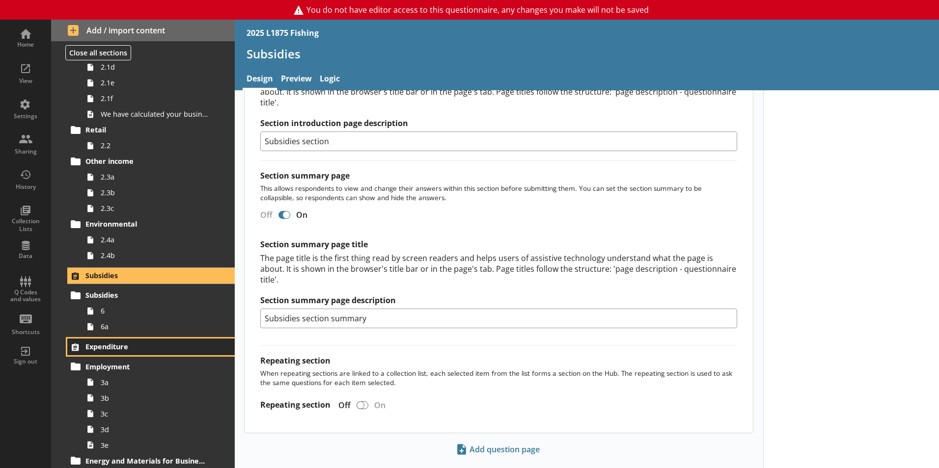
click at [137, 349] on span "Expenditure" at bounding box center [145, 346] width 120 height 9
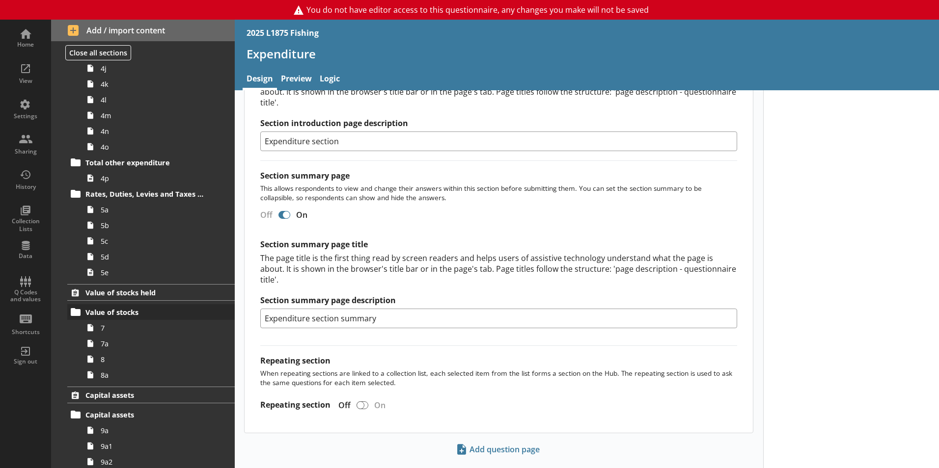
scroll to position [762, 0]
click at [111, 295] on span "Value of stocks held" at bounding box center [145, 292] width 120 height 9
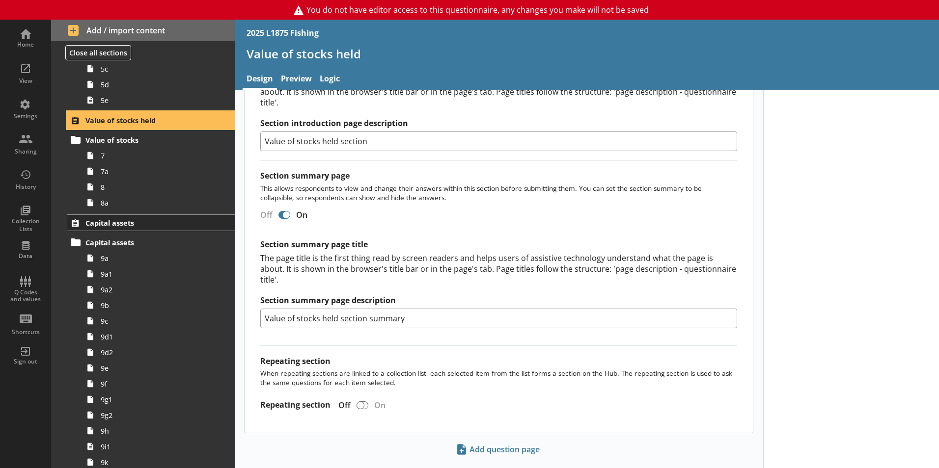
scroll to position [934, 0]
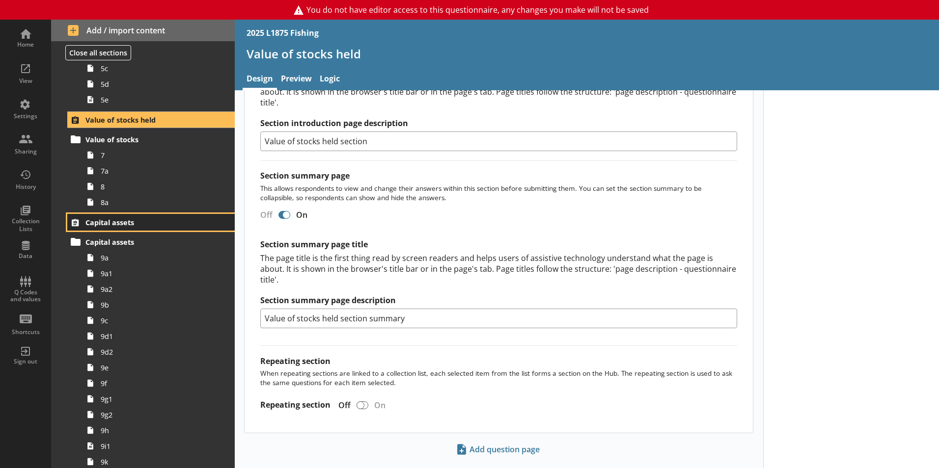
click at [135, 226] on span "Capital assets" at bounding box center [145, 222] width 120 height 9
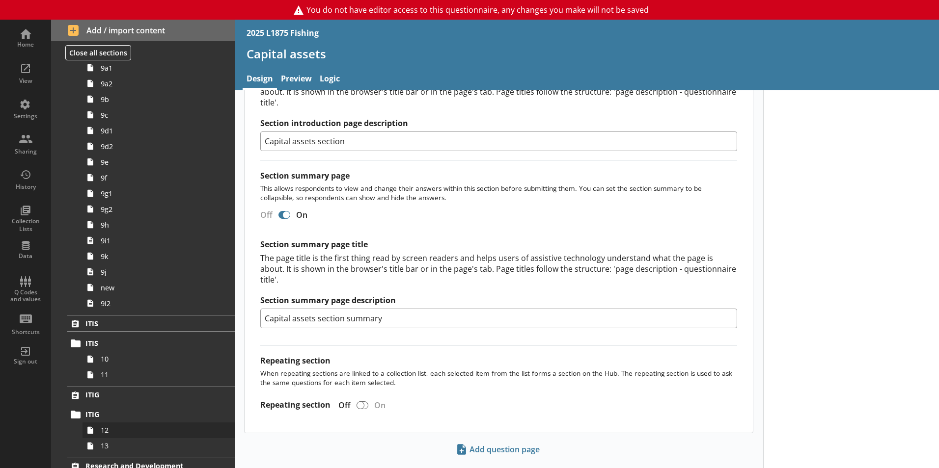
scroll to position [1261, 0]
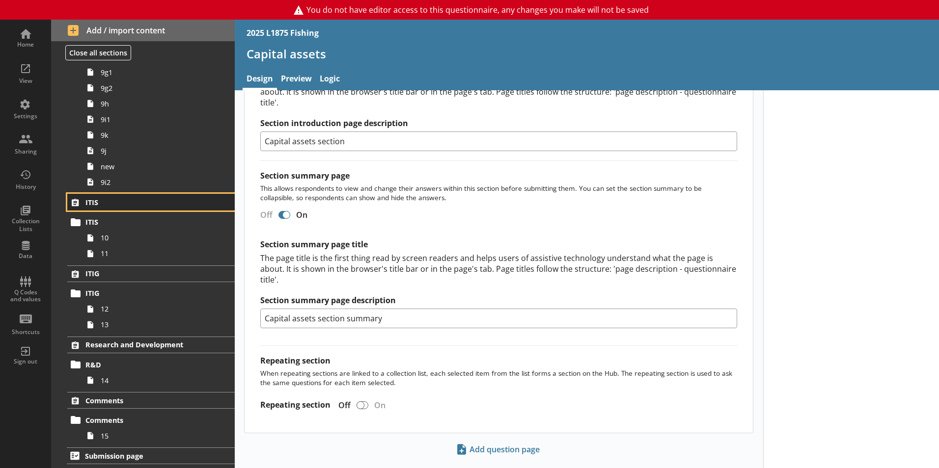
click at [108, 206] on span "ITIS" at bounding box center [145, 202] width 120 height 9
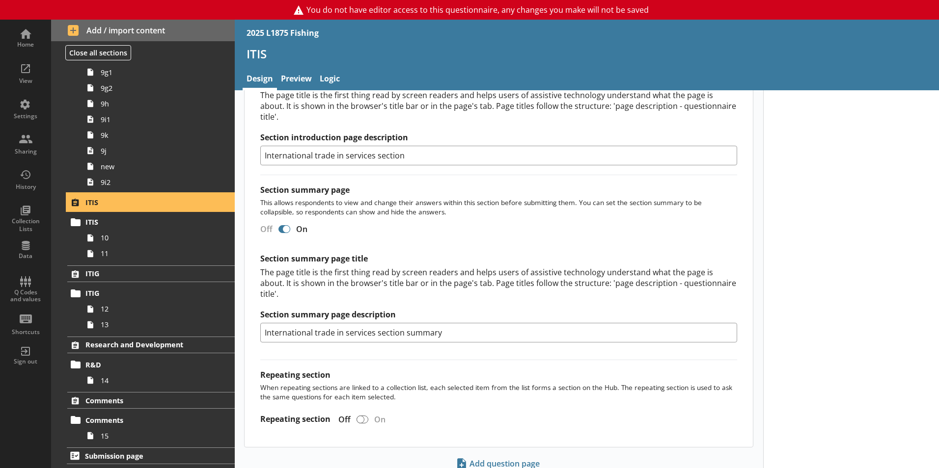
scroll to position [436, 0]
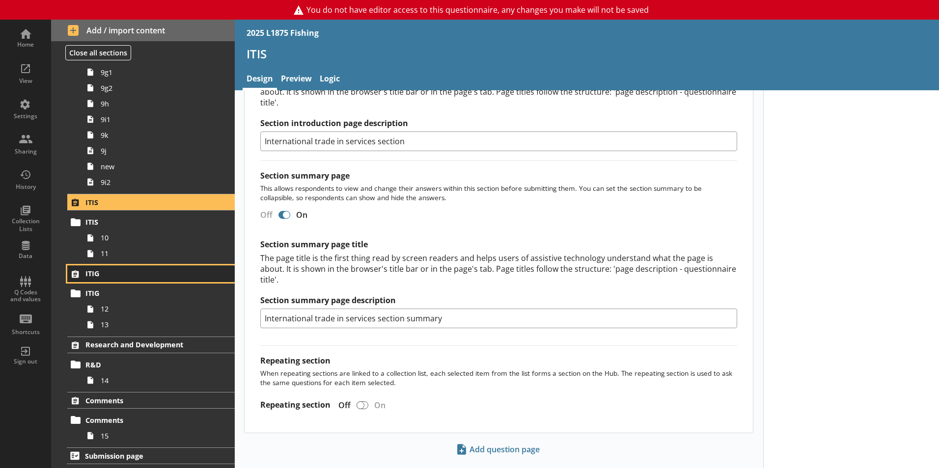
click at [119, 275] on span "ITIG" at bounding box center [145, 273] width 120 height 9
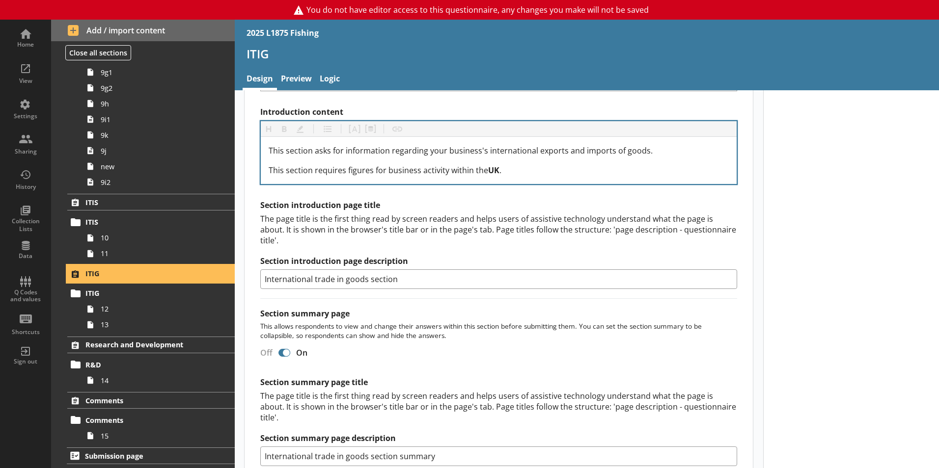
scroll to position [424, 0]
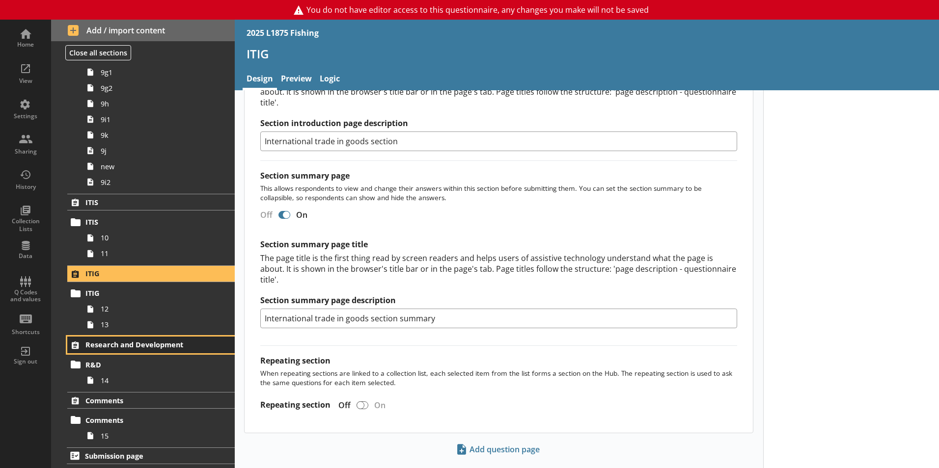
click at [157, 346] on span "Research and Development" at bounding box center [145, 344] width 120 height 9
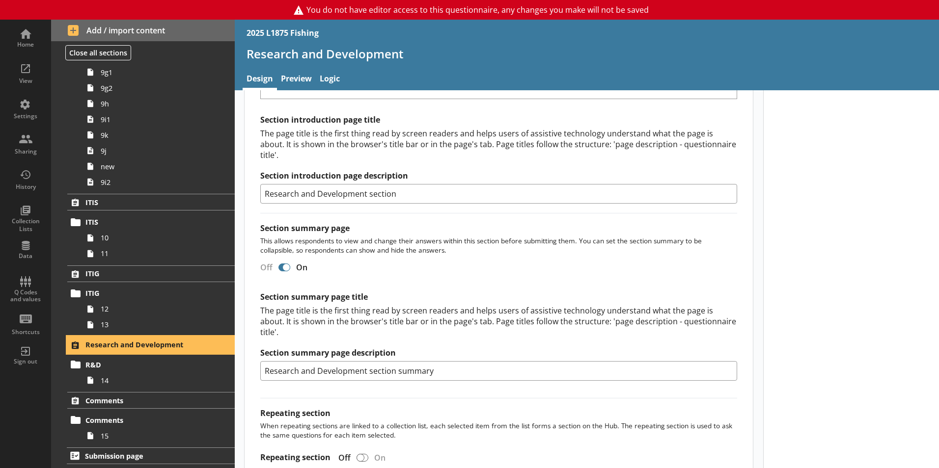
scroll to position [424, 0]
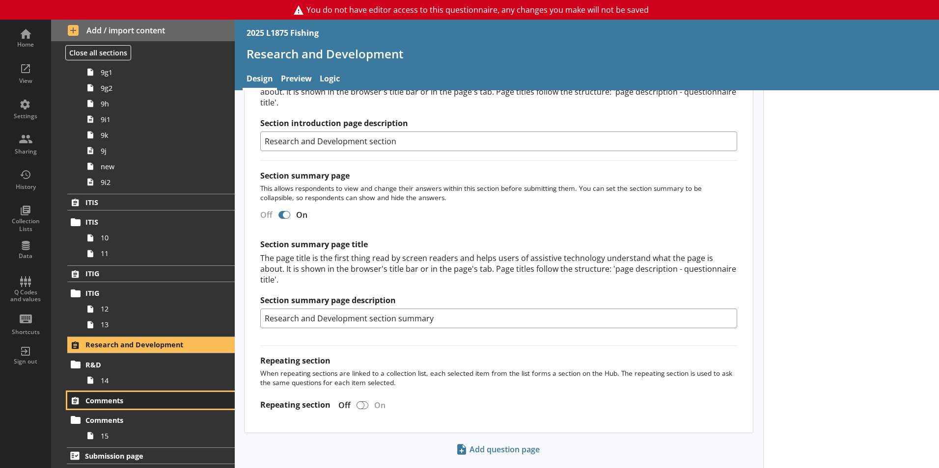
click at [126, 394] on link "Comments" at bounding box center [150, 400] width 167 height 17
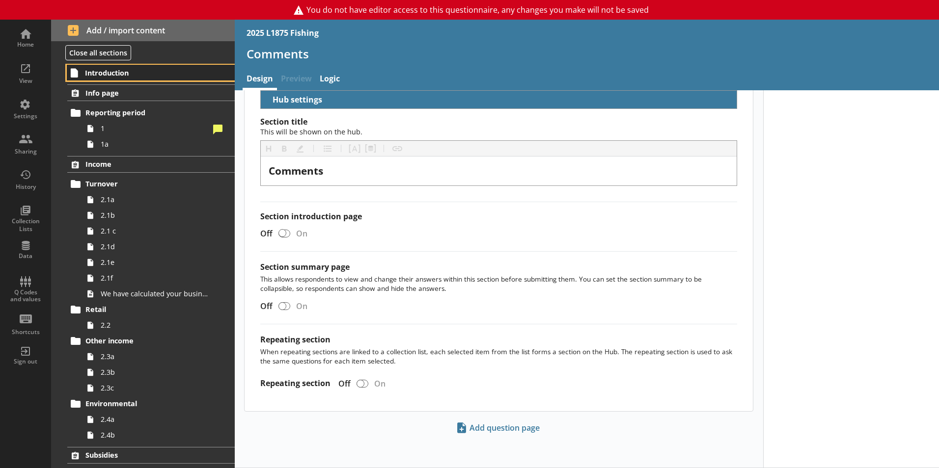
click at [132, 79] on link "Introduction" at bounding box center [151, 73] width 168 height 16
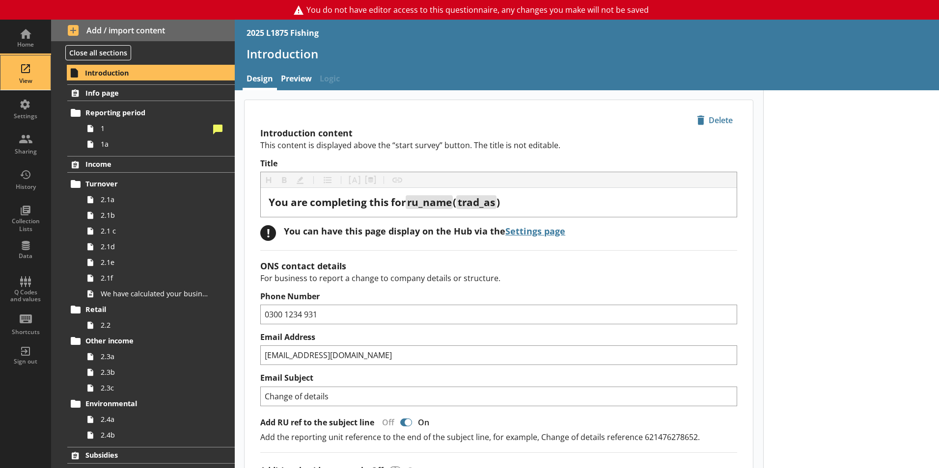
click at [27, 81] on div "View" at bounding box center [25, 81] width 34 height 8
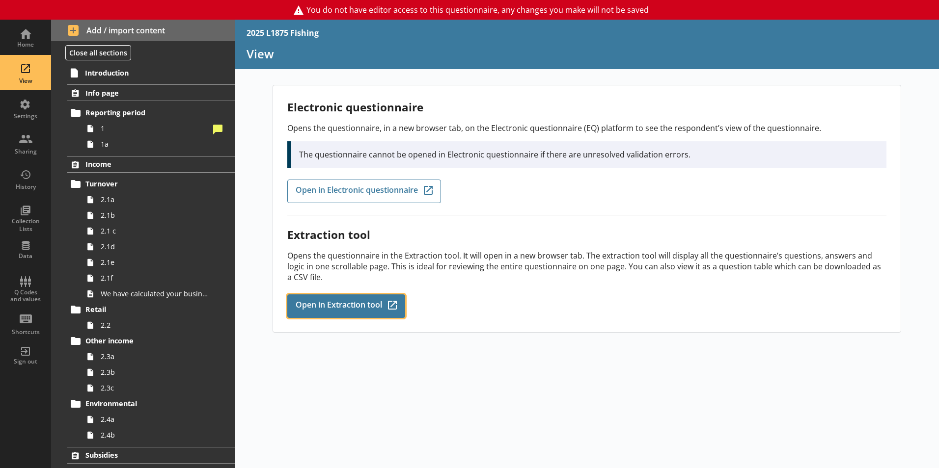
click at [318, 300] on link "Open in Extraction tool Q-Codes_Icon Created with Sketch." at bounding box center [346, 307] width 118 height 24
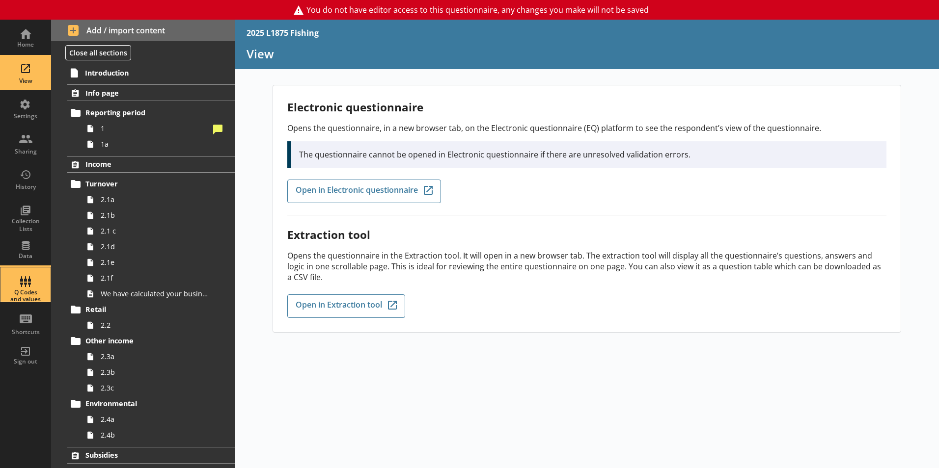
click at [17, 270] on div "Q Codes and values" at bounding box center [25, 285] width 34 height 34
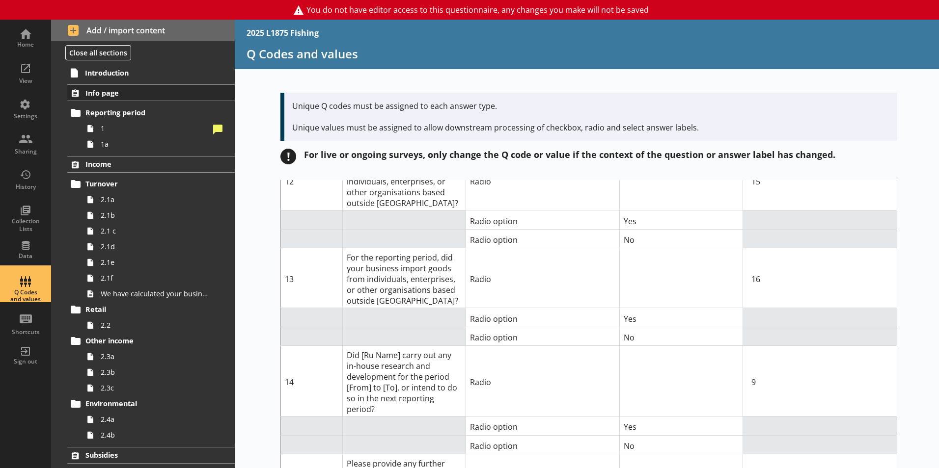
scroll to position [4017, 0]
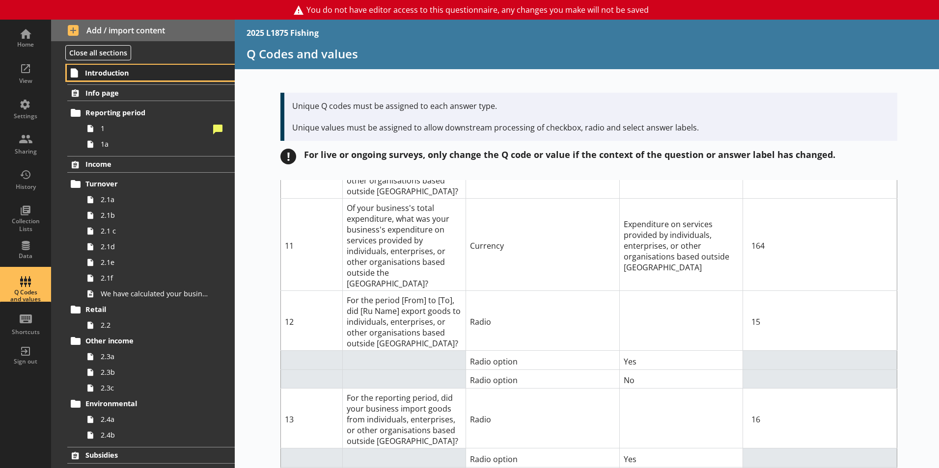
click at [128, 76] on span "Introduction" at bounding box center [145, 72] width 121 height 9
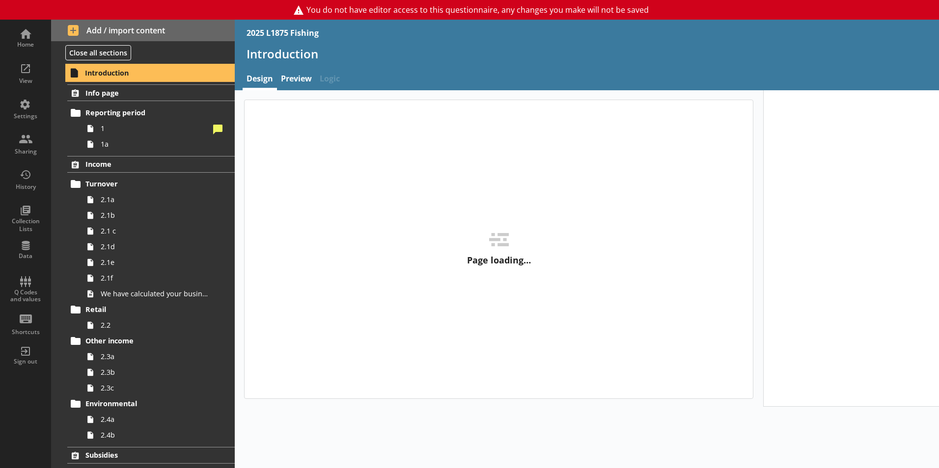
type textarea "x"
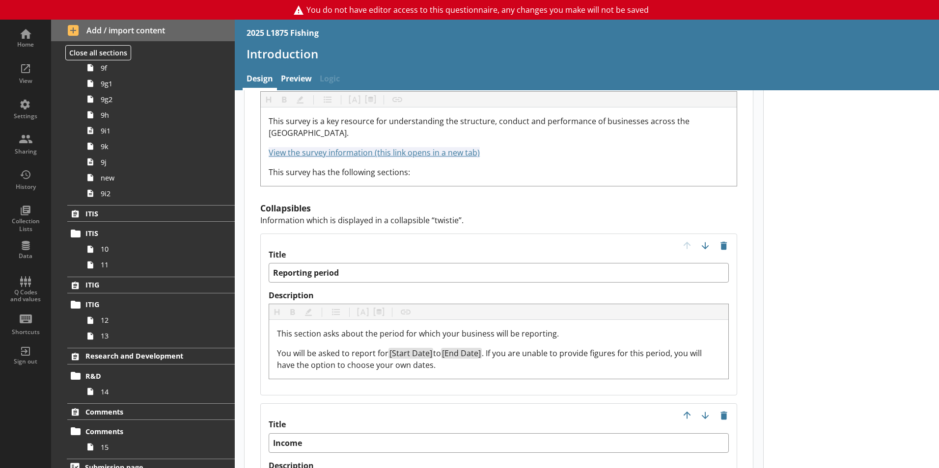
scroll to position [1261, 0]
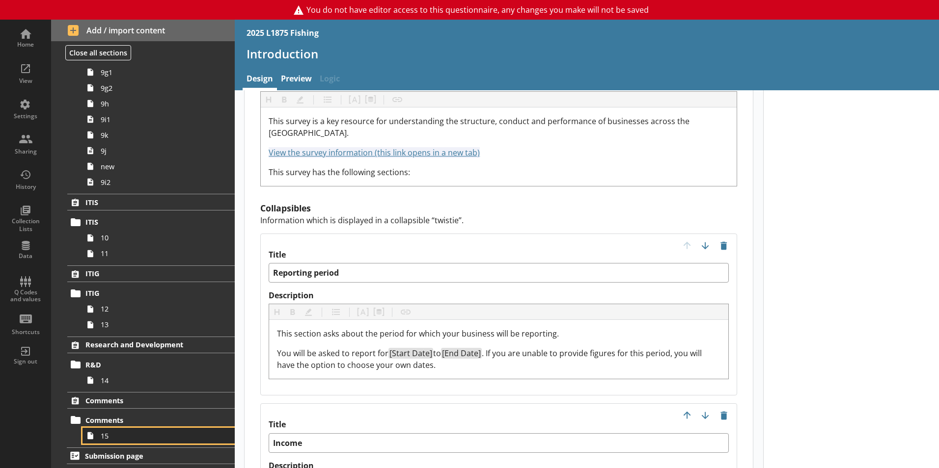
click at [119, 433] on span "15" at bounding box center [155, 436] width 109 height 9
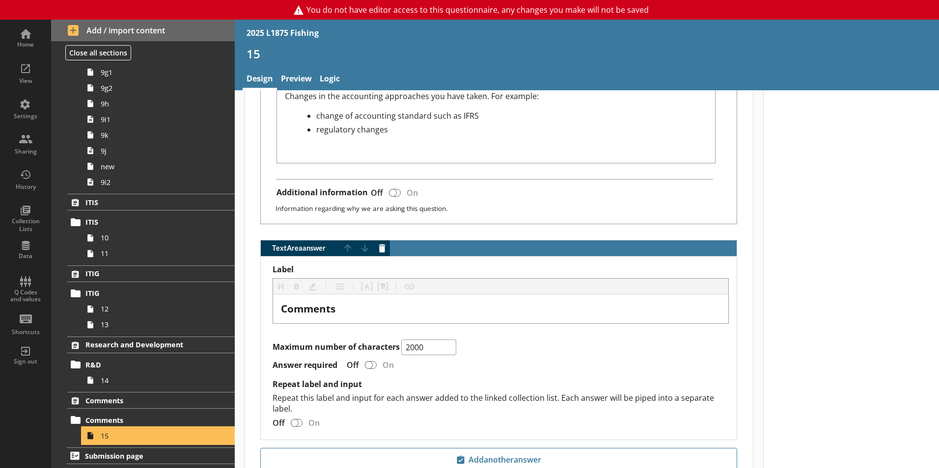
scroll to position [677, 0]
